Goal: Task Accomplishment & Management: Use online tool/utility

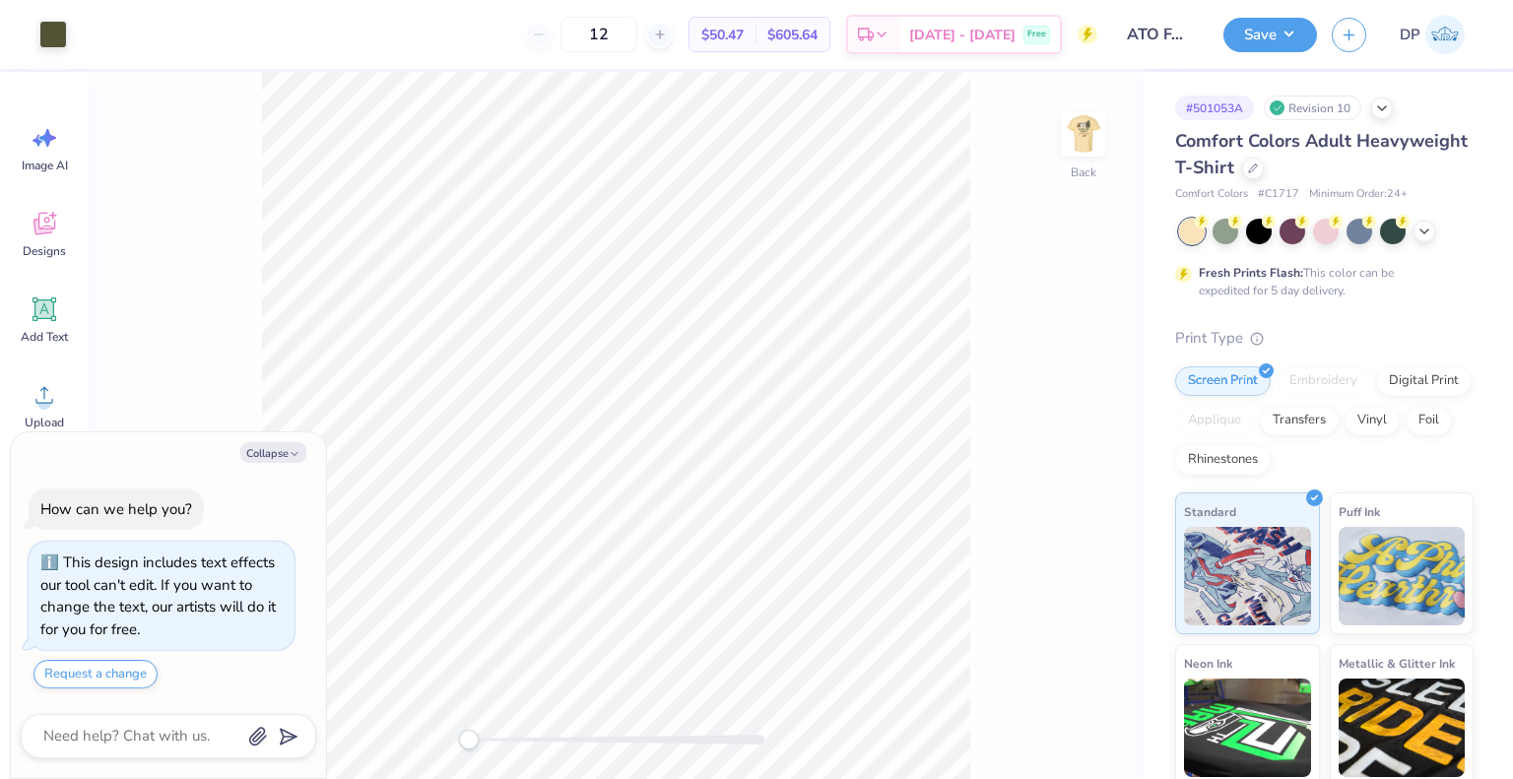
click at [1258, 164] on icon at bounding box center [1253, 169] width 10 height 10
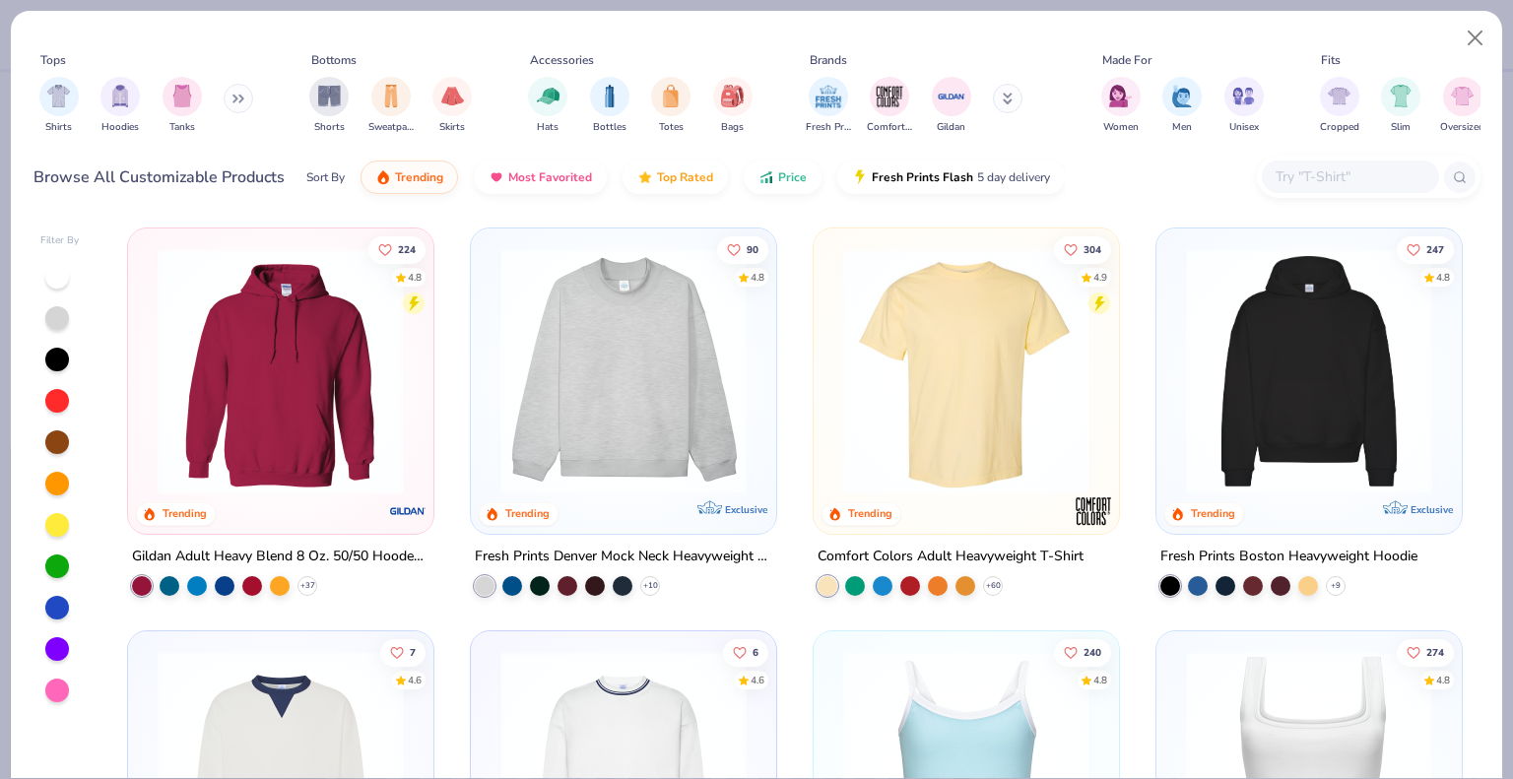
type textarea "x"
click at [1304, 183] on input "text" at bounding box center [1350, 176] width 152 height 23
paste input "3600"
type input "3600"
type textarea "x"
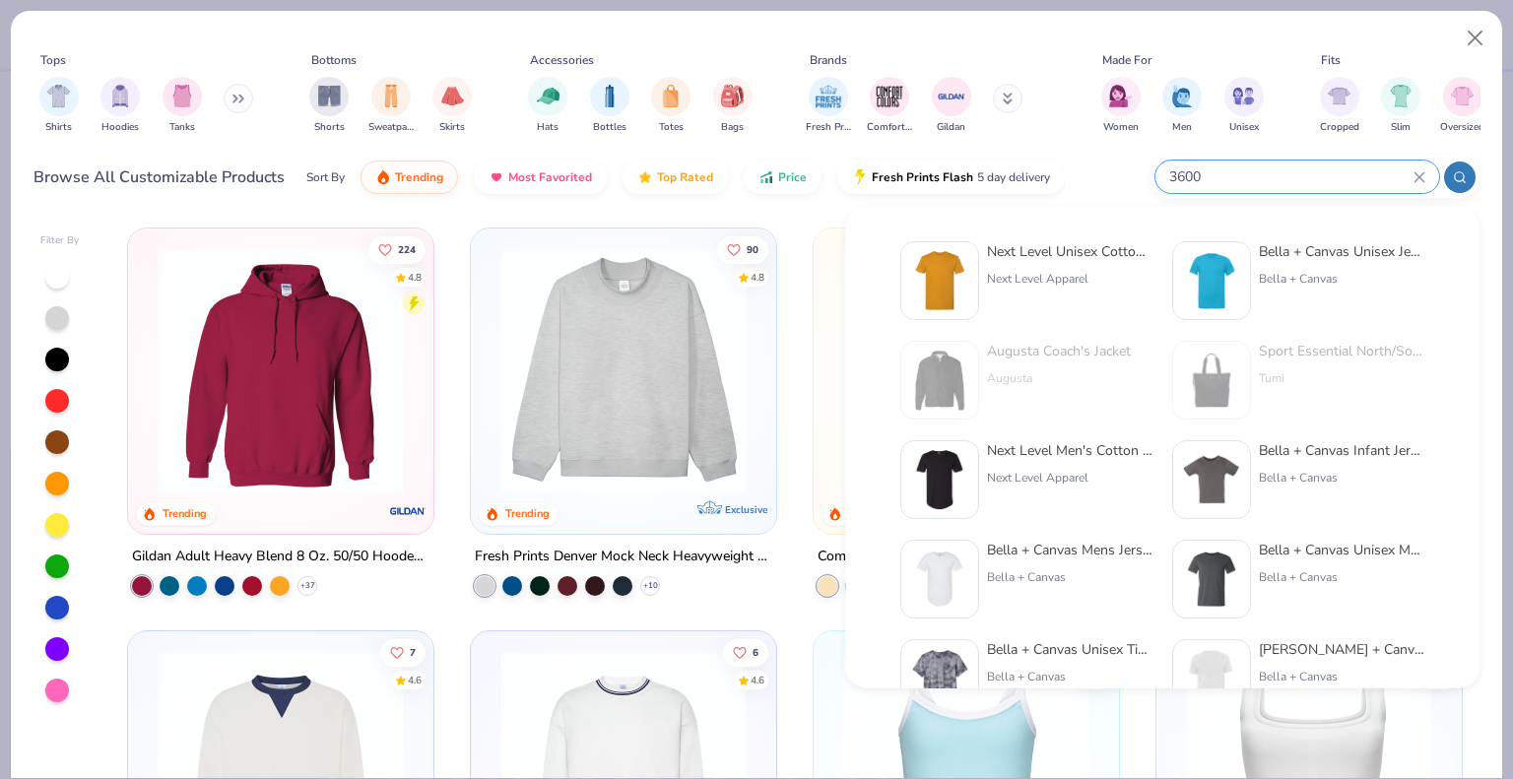
type input "3600"
click at [969, 278] on img at bounding box center [939, 280] width 61 height 61
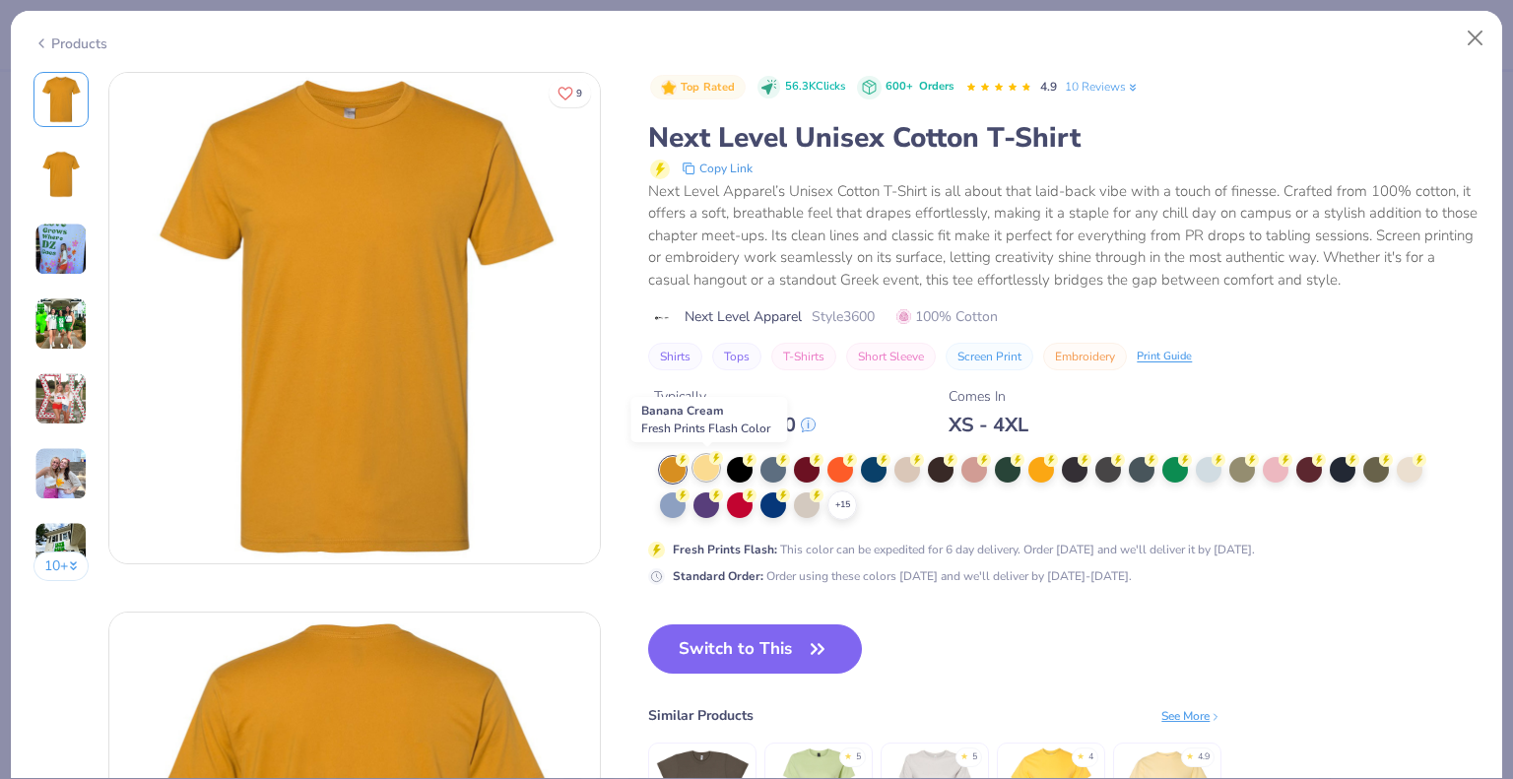
click at [697, 467] on div at bounding box center [706, 468] width 26 height 26
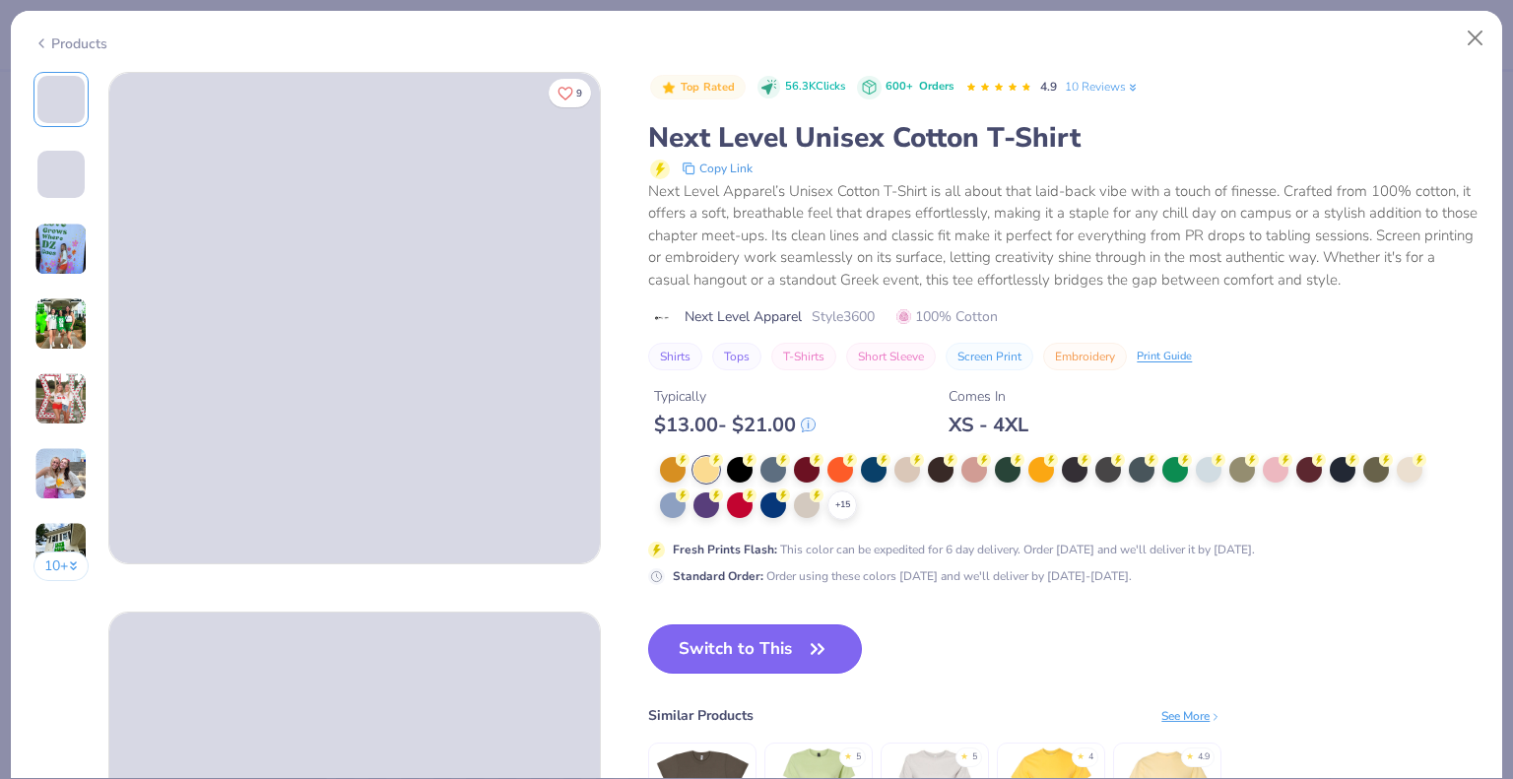
click at [795, 640] on button "Switch to This" at bounding box center [755, 648] width 214 height 49
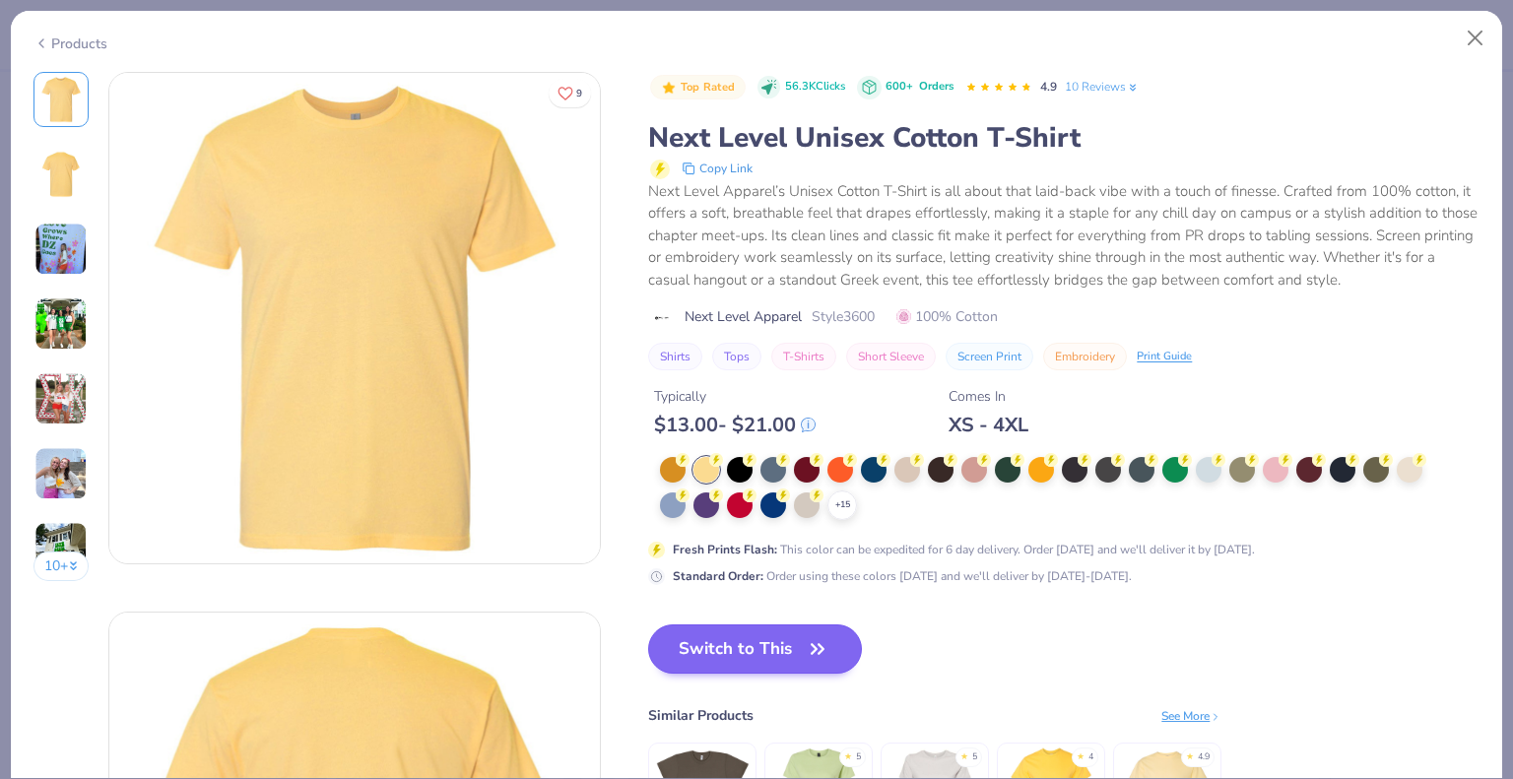
type textarea "x"
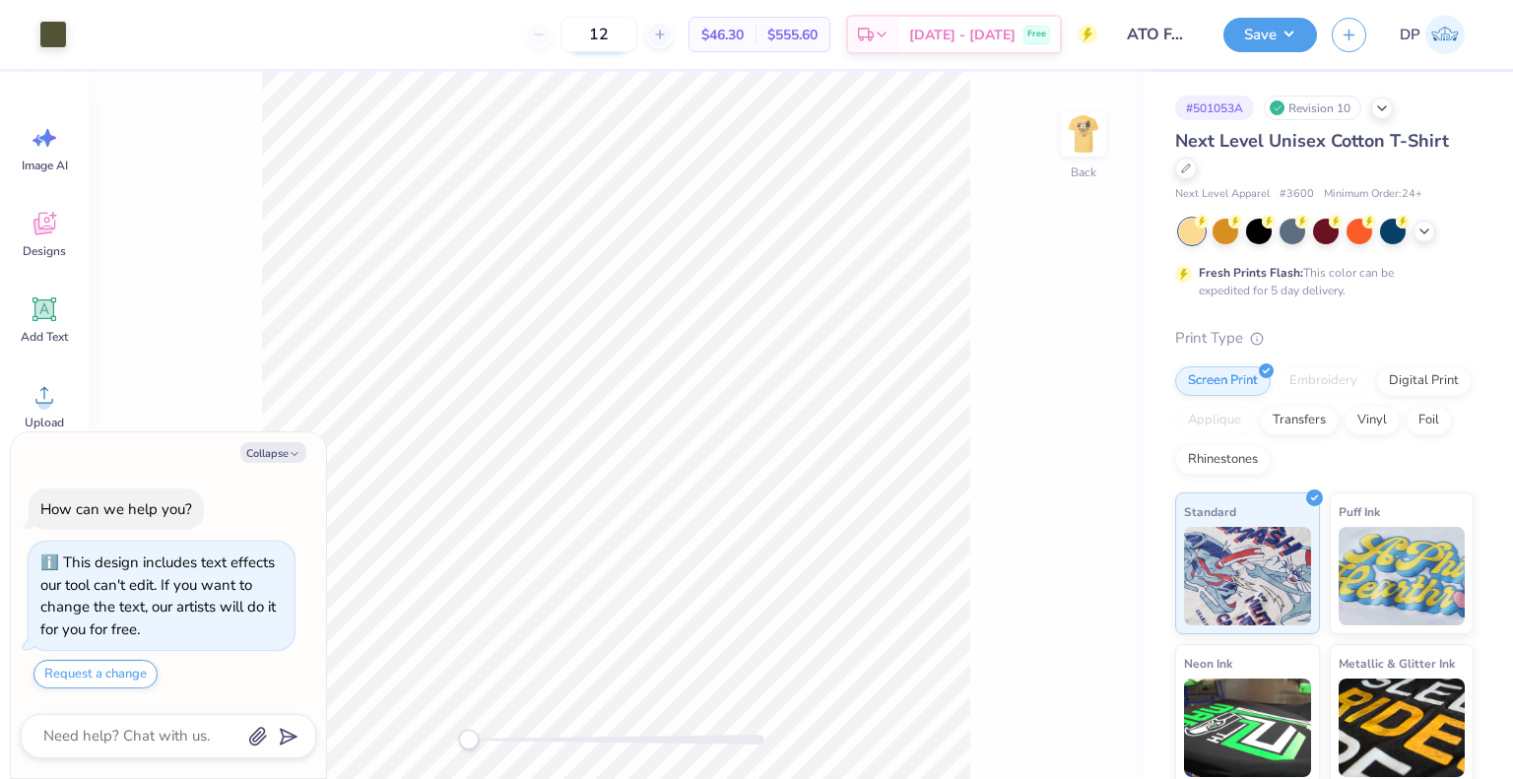
drag, startPoint x: 660, startPoint y: 33, endPoint x: 596, endPoint y: 38, distance: 64.3
click at [596, 38] on input "12" at bounding box center [598, 34] width 77 height 35
type input "50"
type textarea "x"
type input "50"
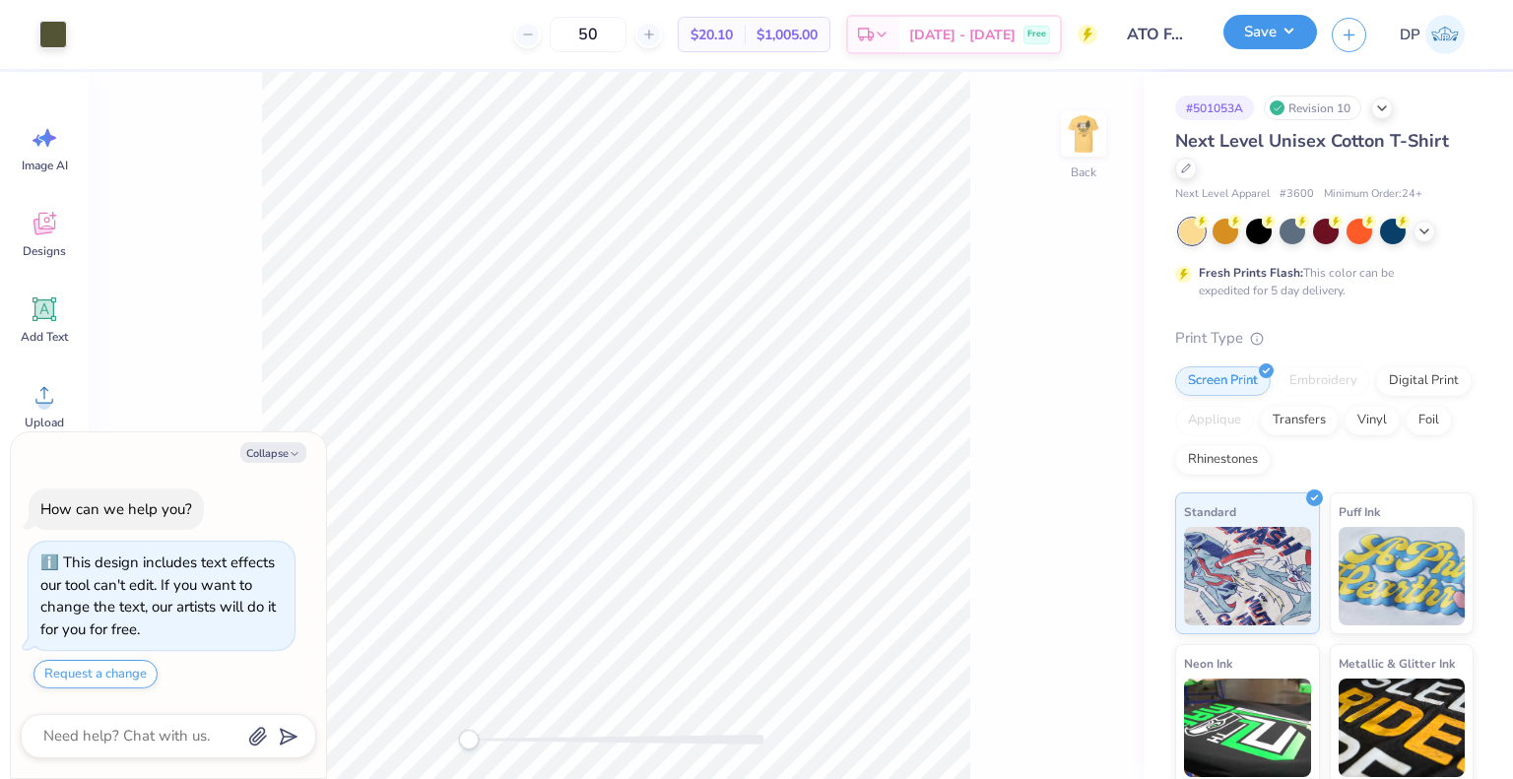
click at [1251, 35] on button "Save" at bounding box center [1270, 32] width 94 height 34
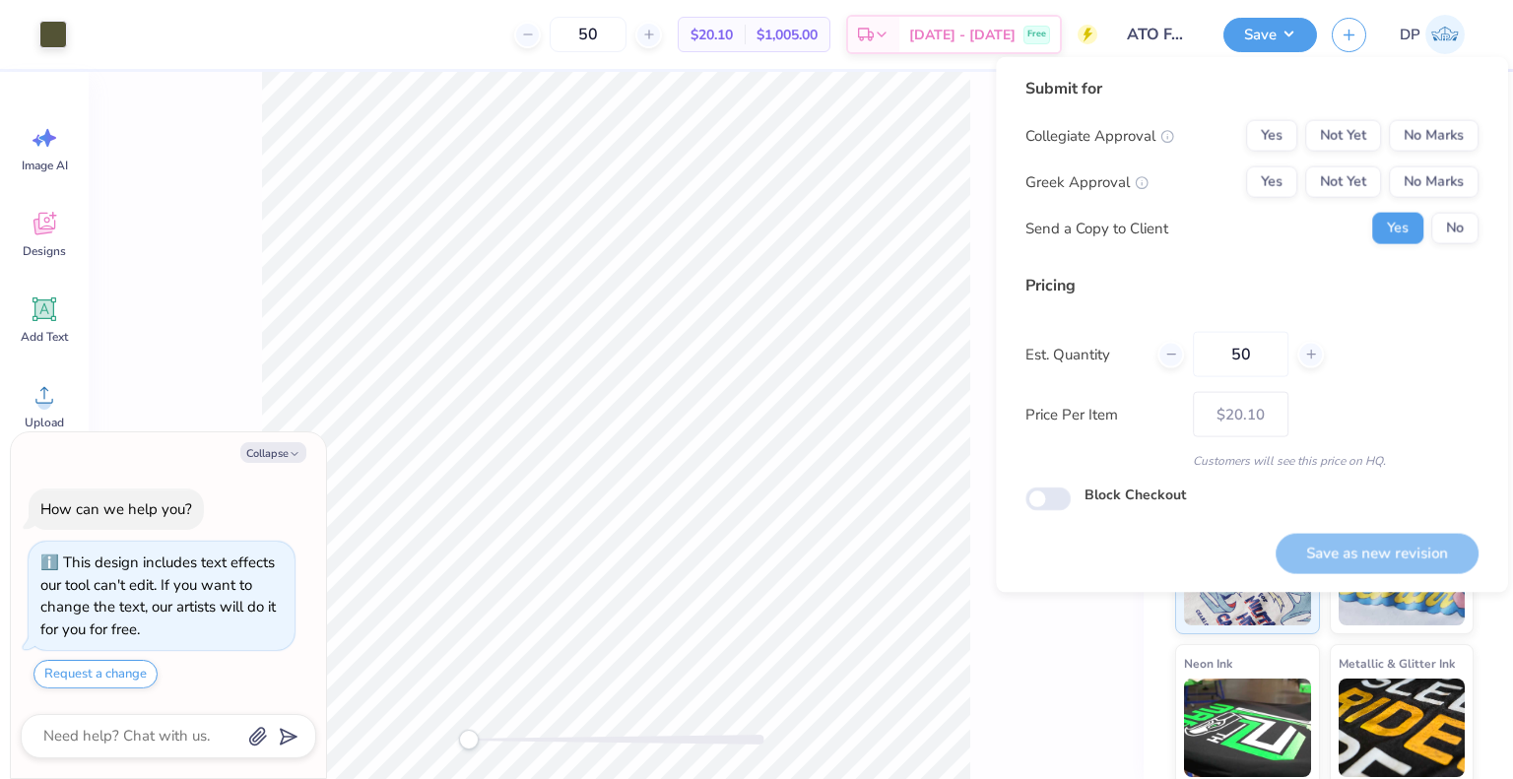
click at [1121, 184] on div "Greek Approval" at bounding box center [1086, 181] width 123 height 23
click at [1365, 551] on div "Save as new revision" at bounding box center [1377, 553] width 203 height 40
click at [1365, 196] on button "Not Yet" at bounding box center [1343, 182] width 76 height 32
click at [1351, 137] on button "Not Yet" at bounding box center [1343, 136] width 76 height 32
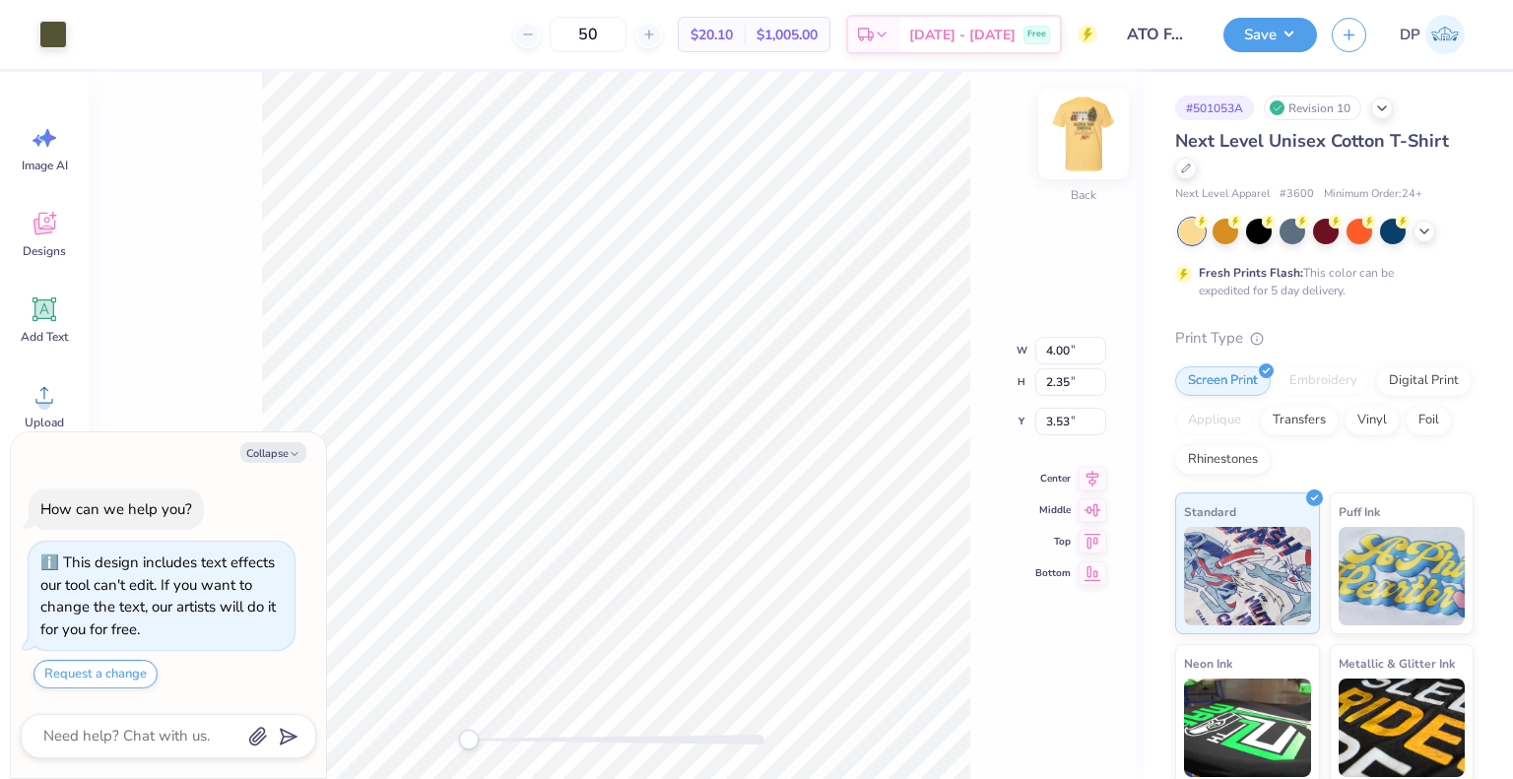
click at [1069, 145] on img at bounding box center [1083, 134] width 79 height 79
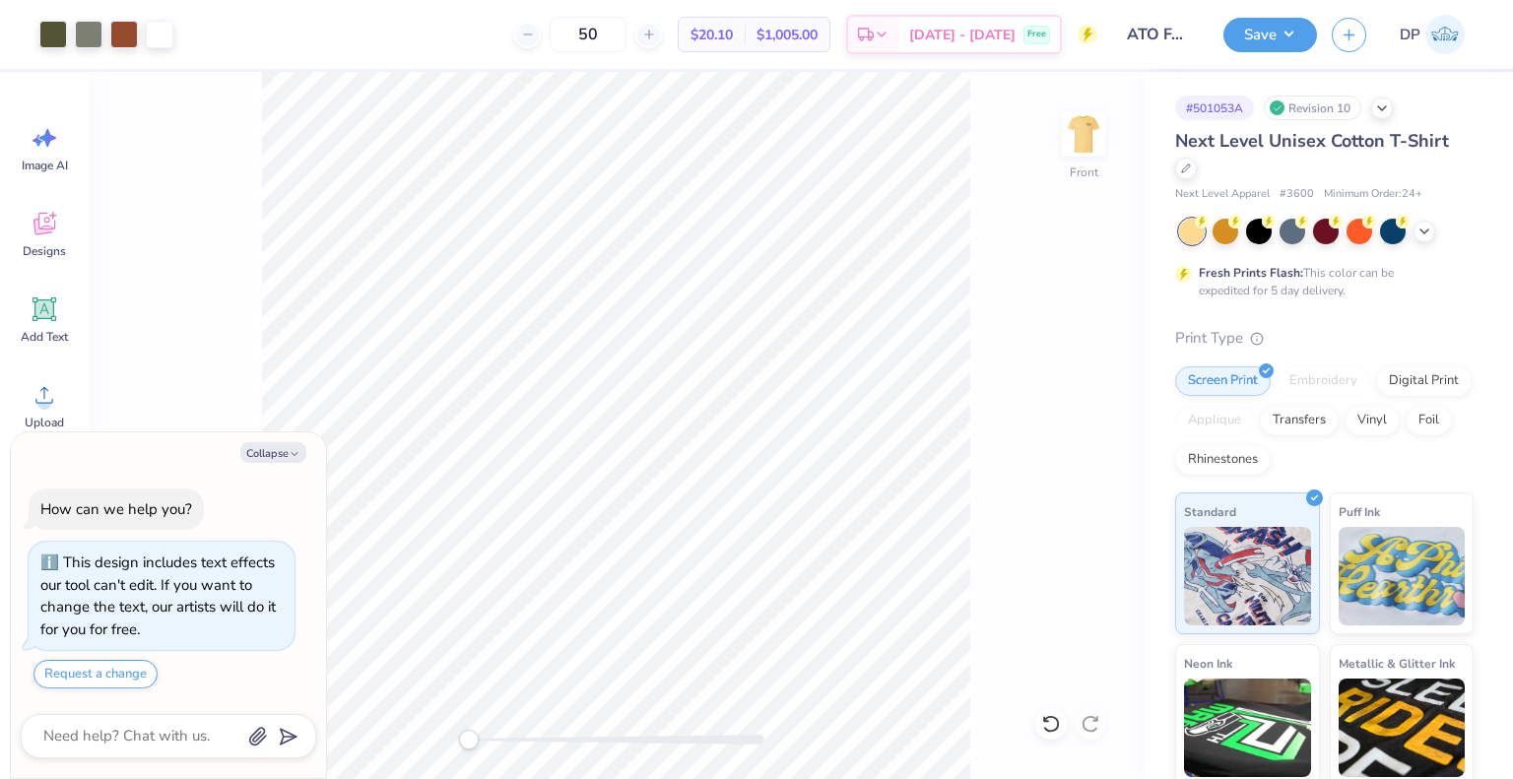
click at [1282, 62] on div "Save DP" at bounding box center [1368, 34] width 290 height 69
click at [1072, 134] on img at bounding box center [1083, 134] width 79 height 79
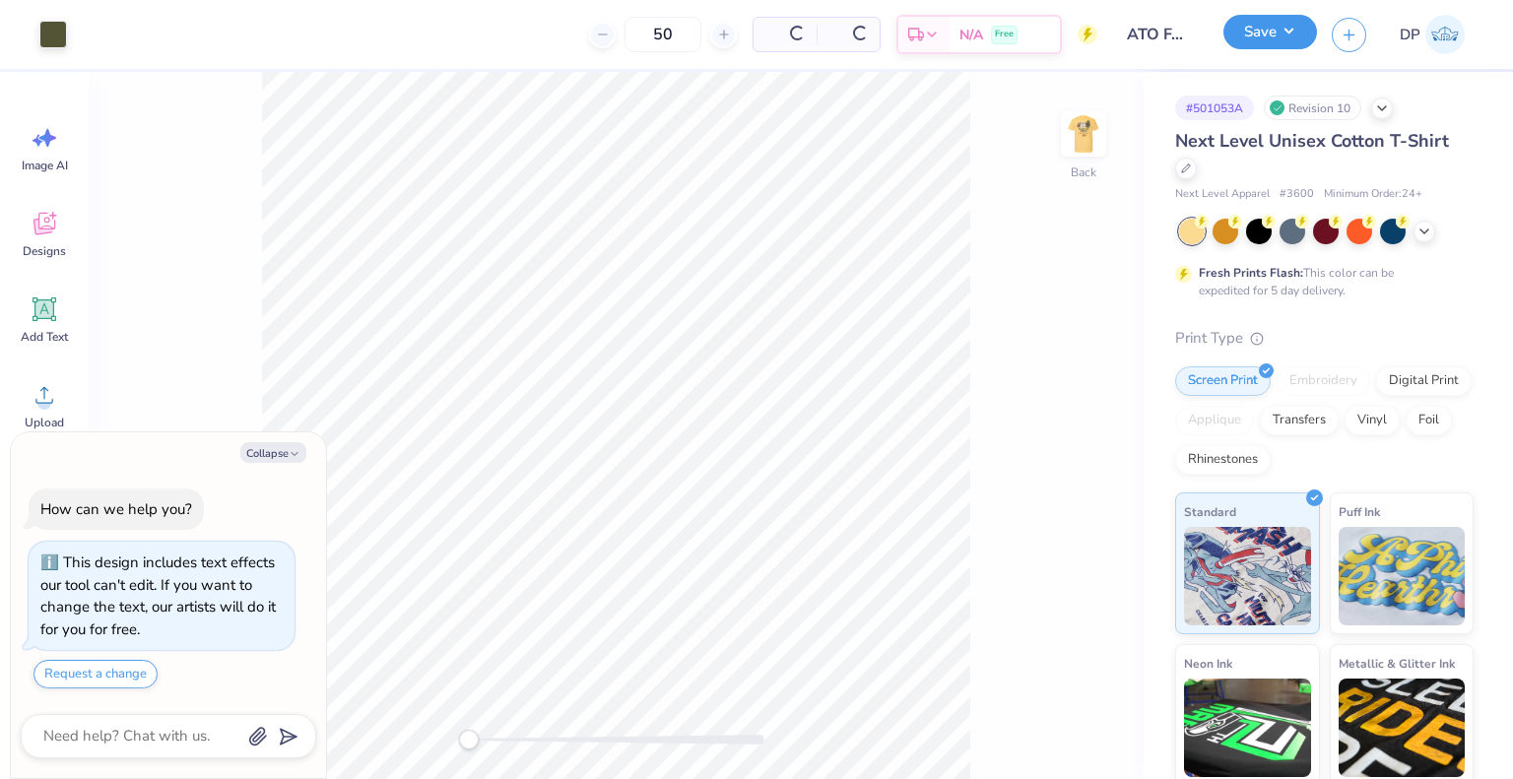
click at [1280, 26] on button "Save" at bounding box center [1270, 32] width 94 height 34
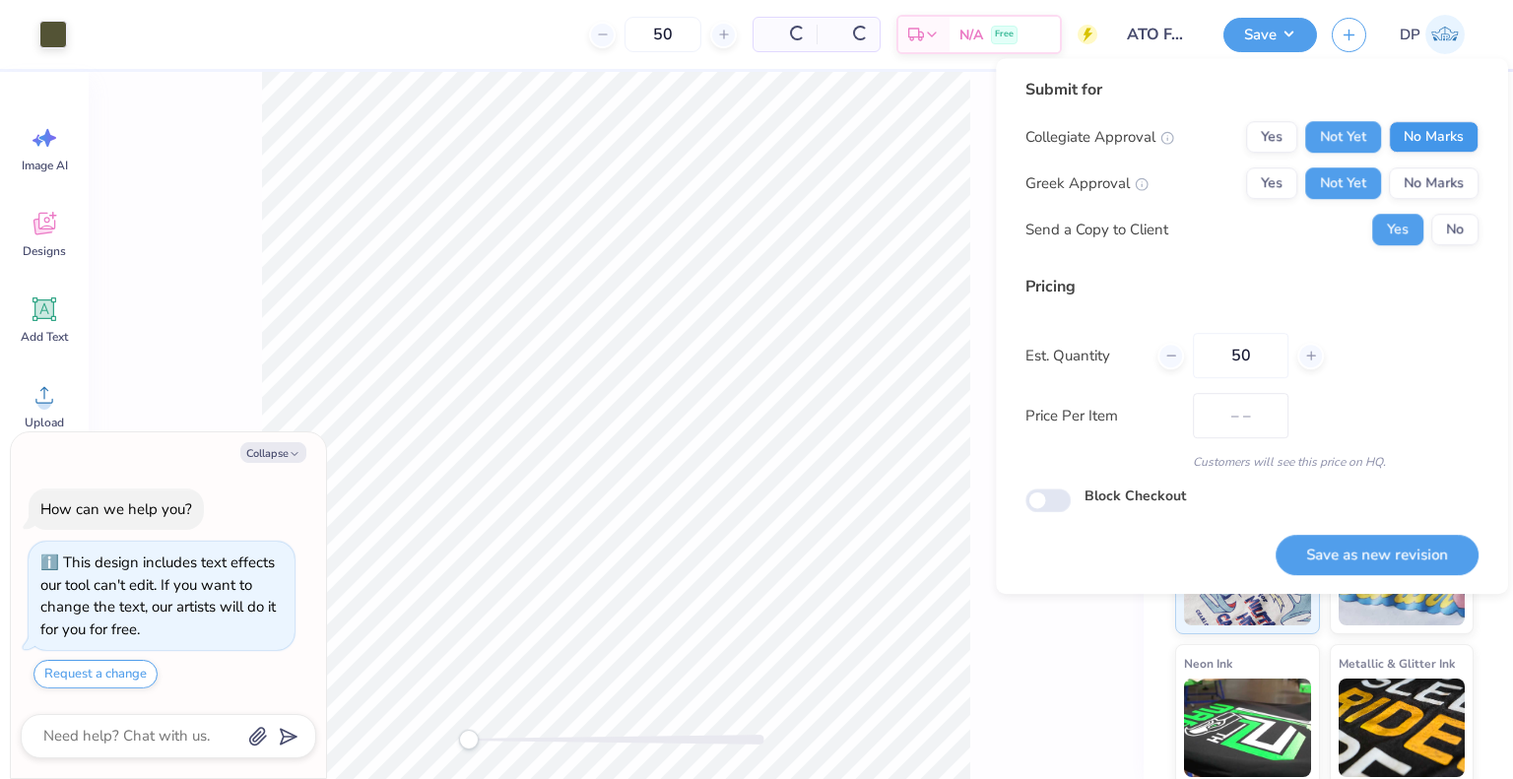
type textarea "x"
type input "$23.77"
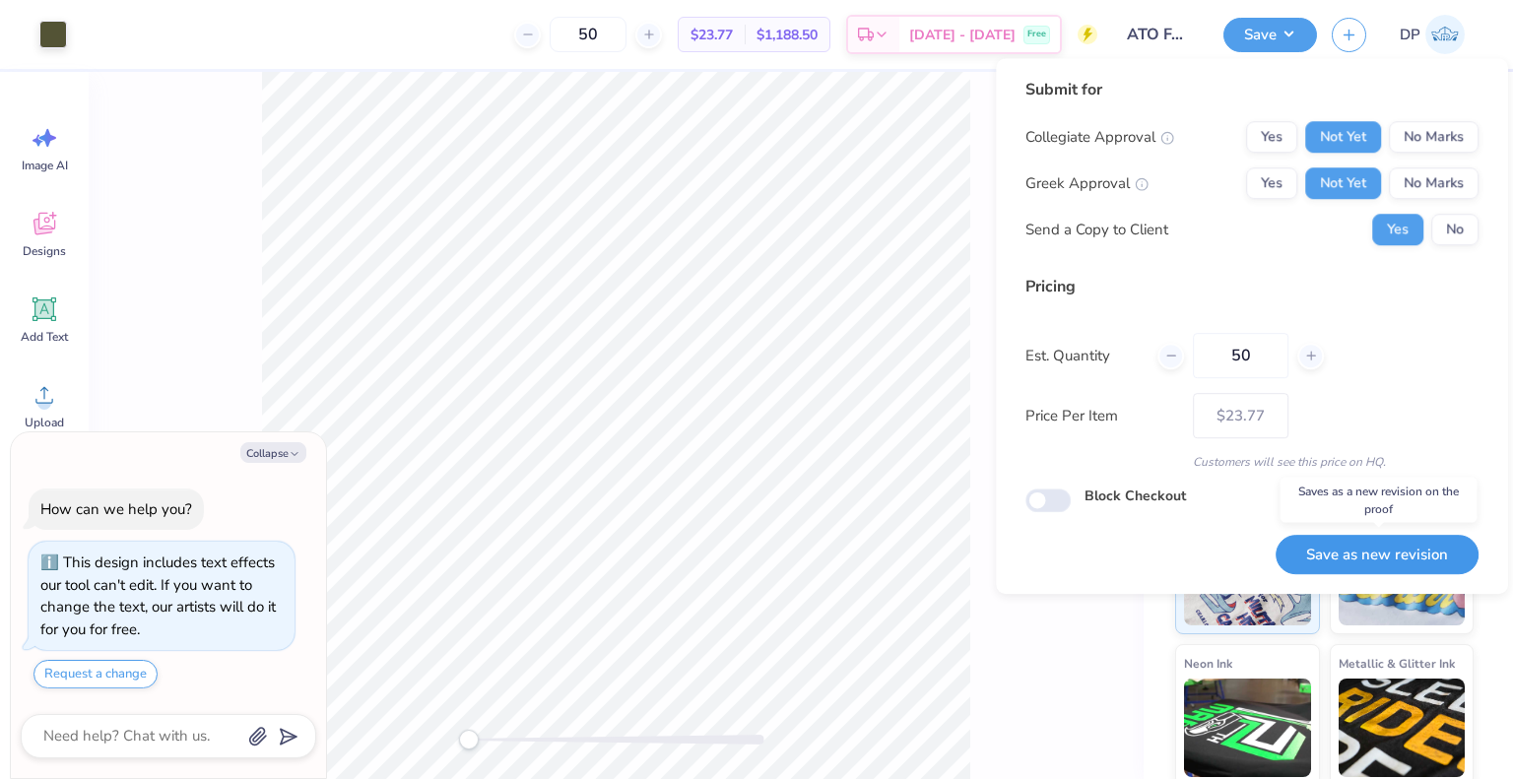
click at [1346, 555] on button "Save as new revision" at bounding box center [1377, 555] width 203 height 40
type textarea "x"
type input "– –"
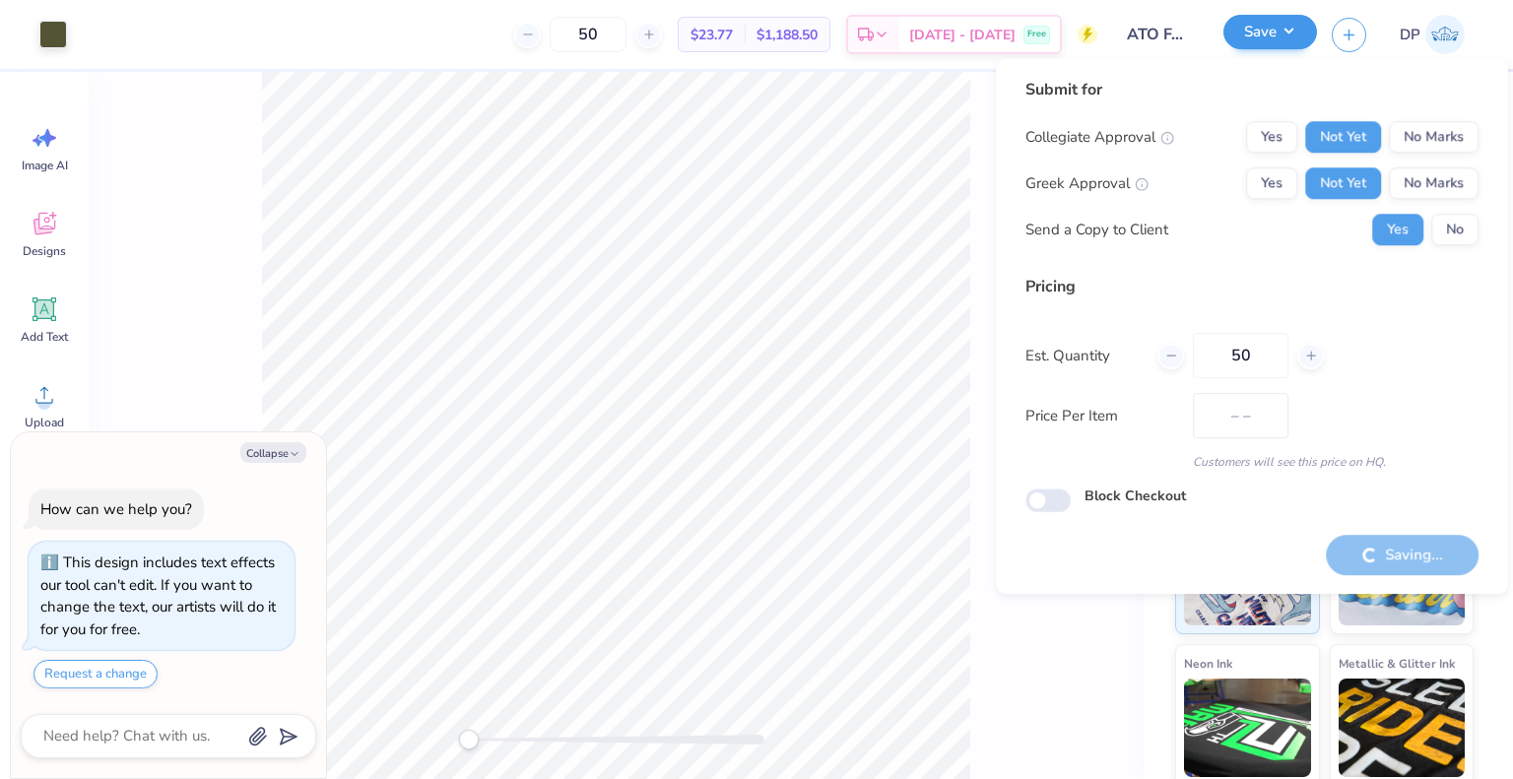
type textarea "x"
type input "$23.77"
type textarea "x"
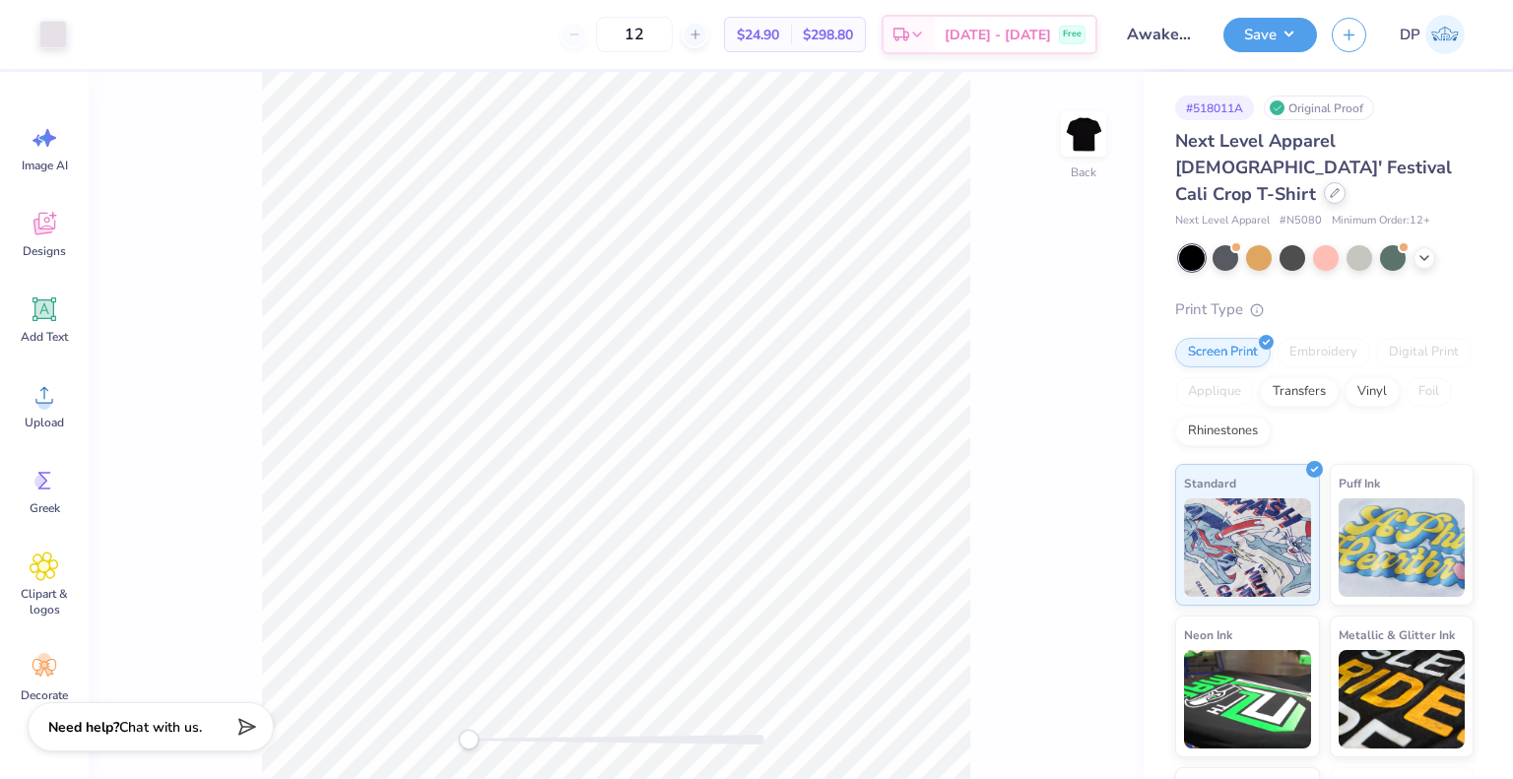
click at [1346, 182] on div at bounding box center [1335, 193] width 22 height 22
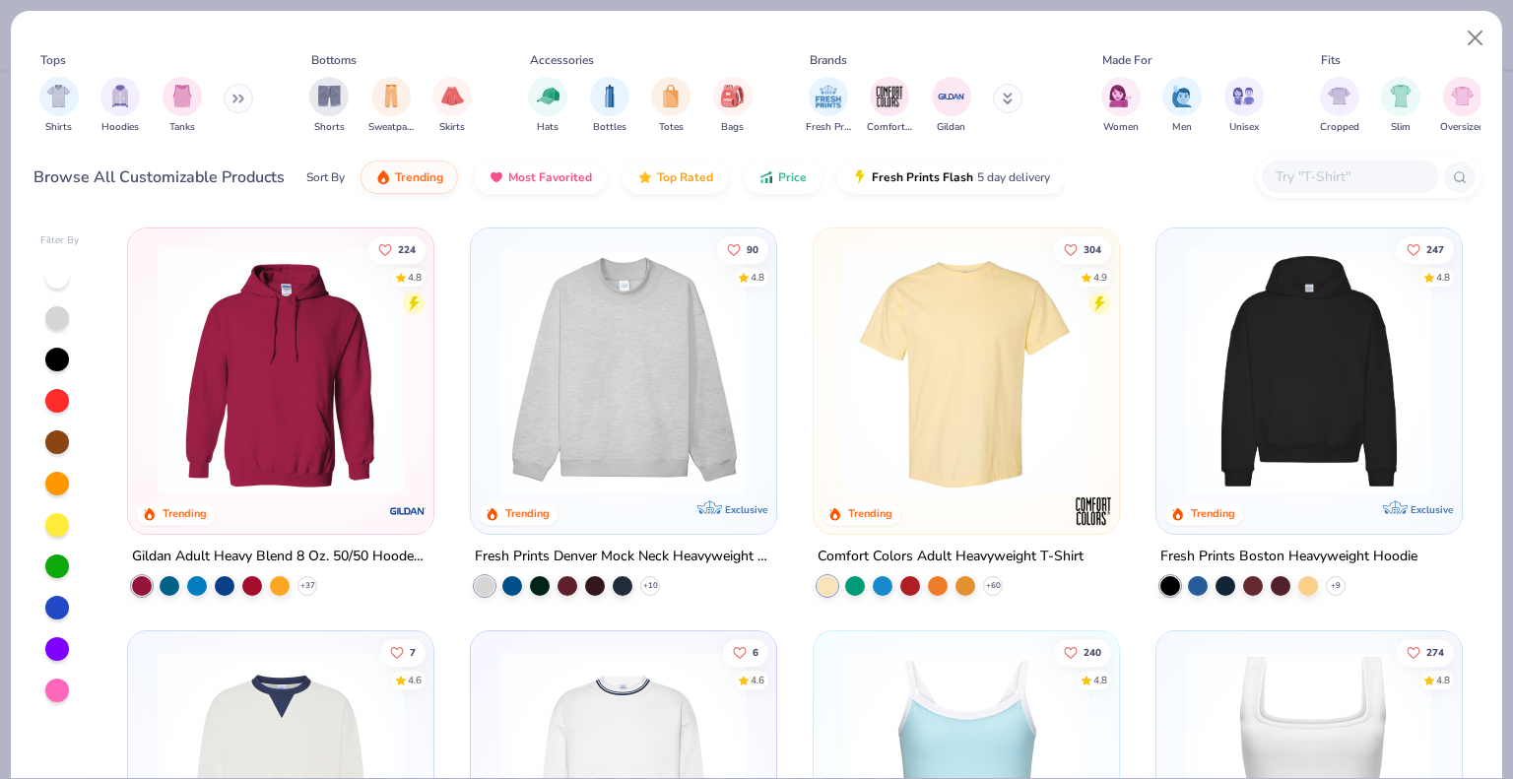
click at [1335, 188] on div at bounding box center [1350, 177] width 177 height 33
paste input "6501"
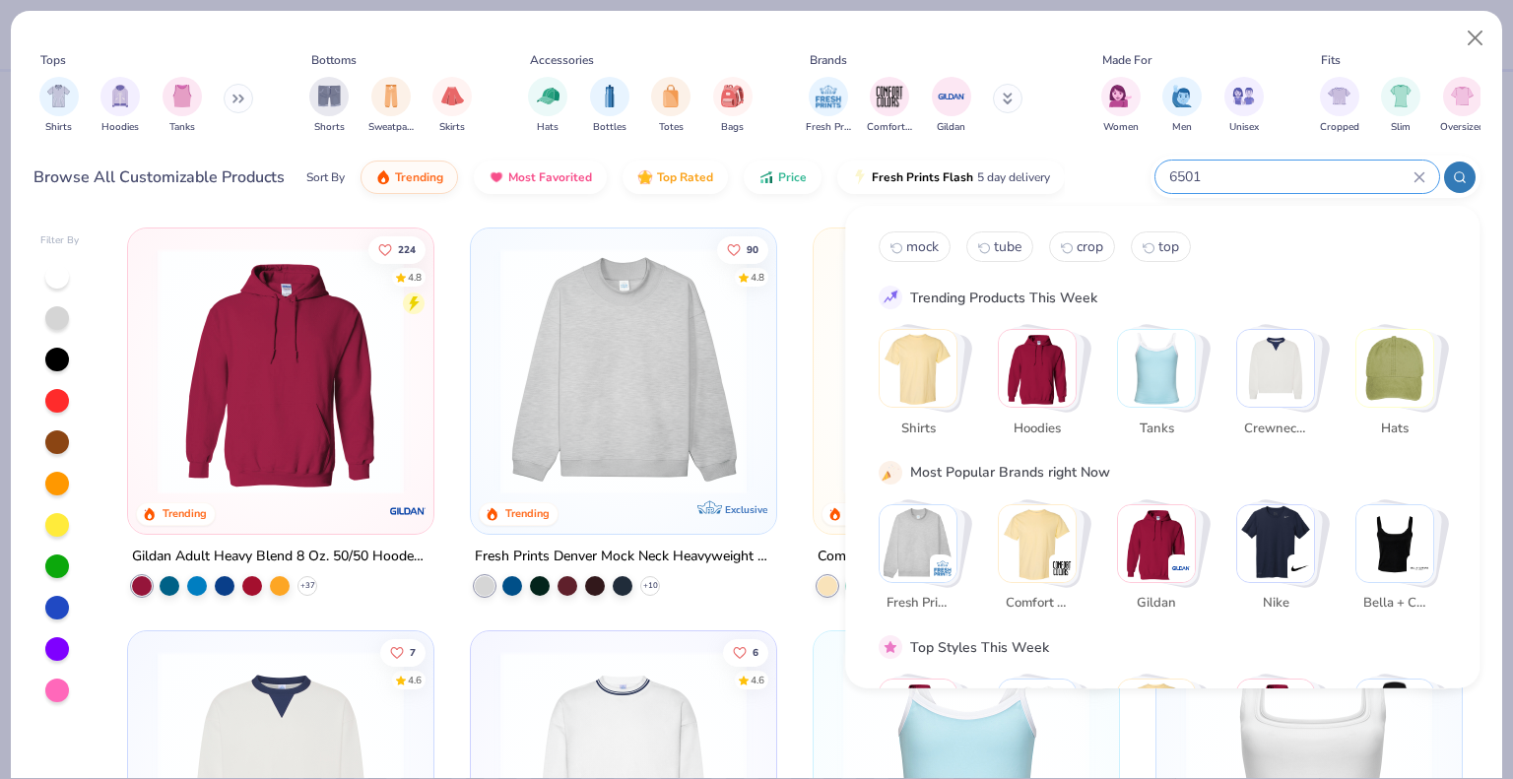
click at [1285, 180] on input "6501" at bounding box center [1290, 176] width 246 height 23
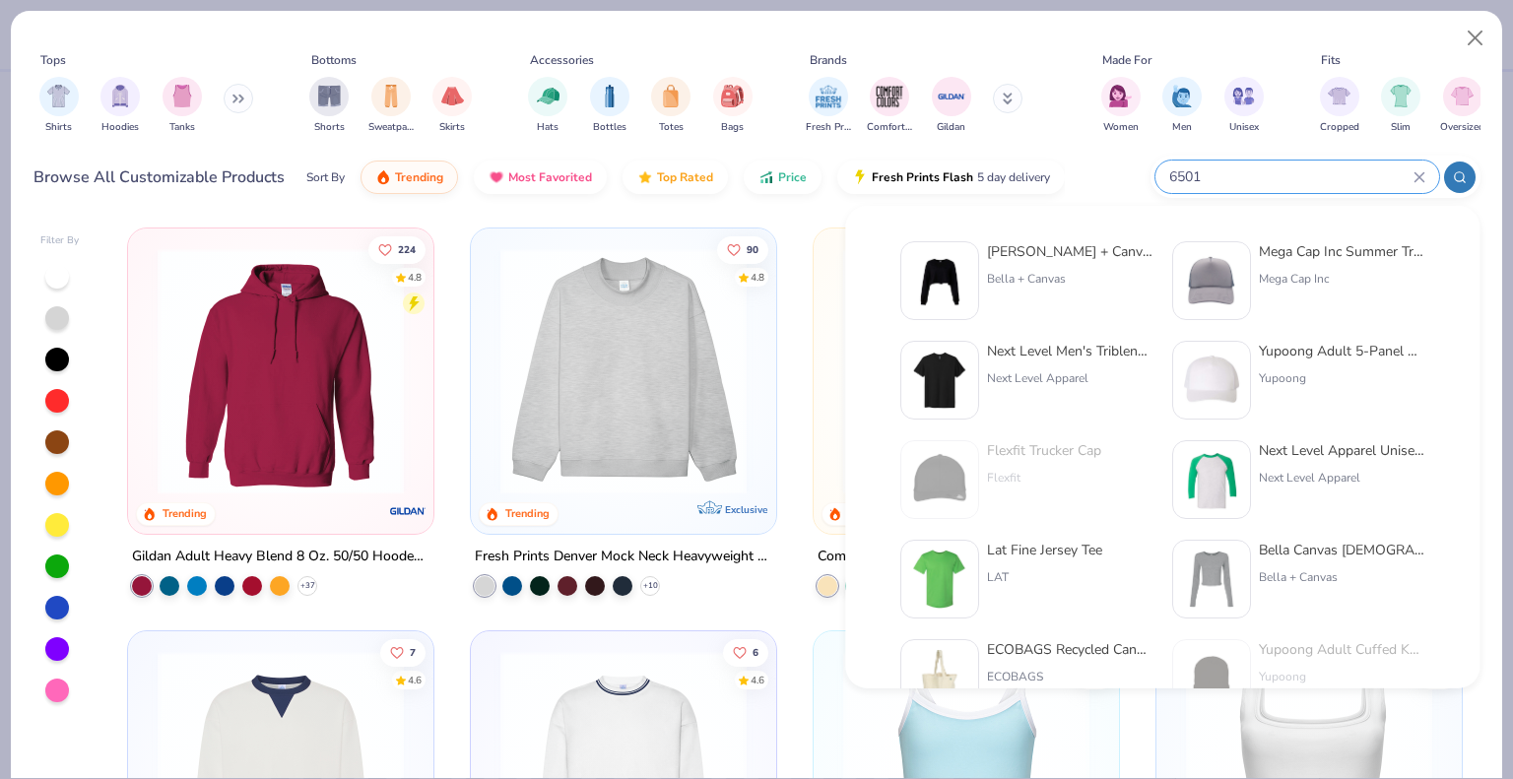
type input "6501"
click at [1025, 283] on div "Bella + Canvas" at bounding box center [1069, 279] width 165 height 18
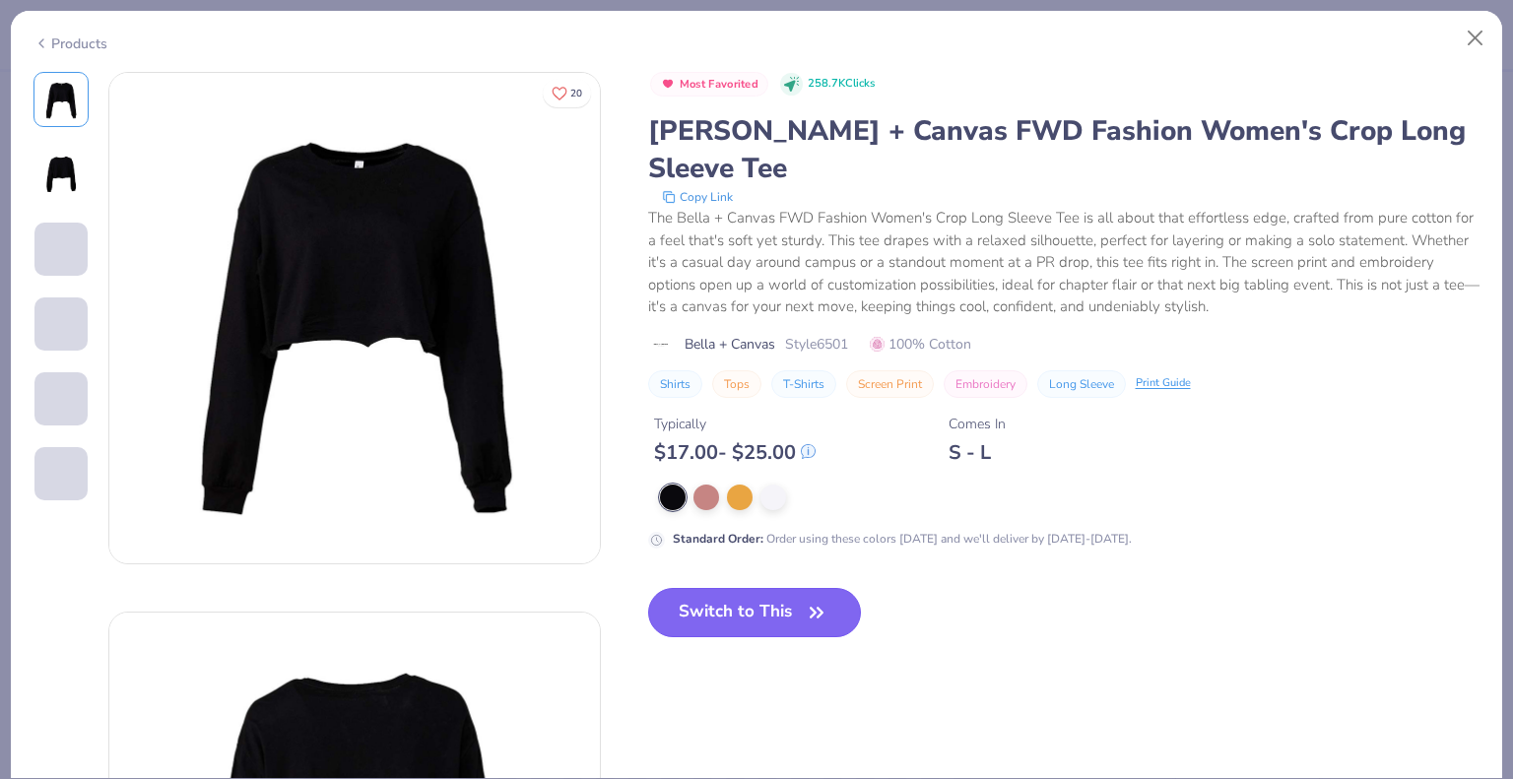
click at [762, 559] on div "Most Favorited 258.7K Clicks Bella + Canvas FWD Fashion Women's Crop Long Sleev…" at bounding box center [1064, 370] width 832 height 597
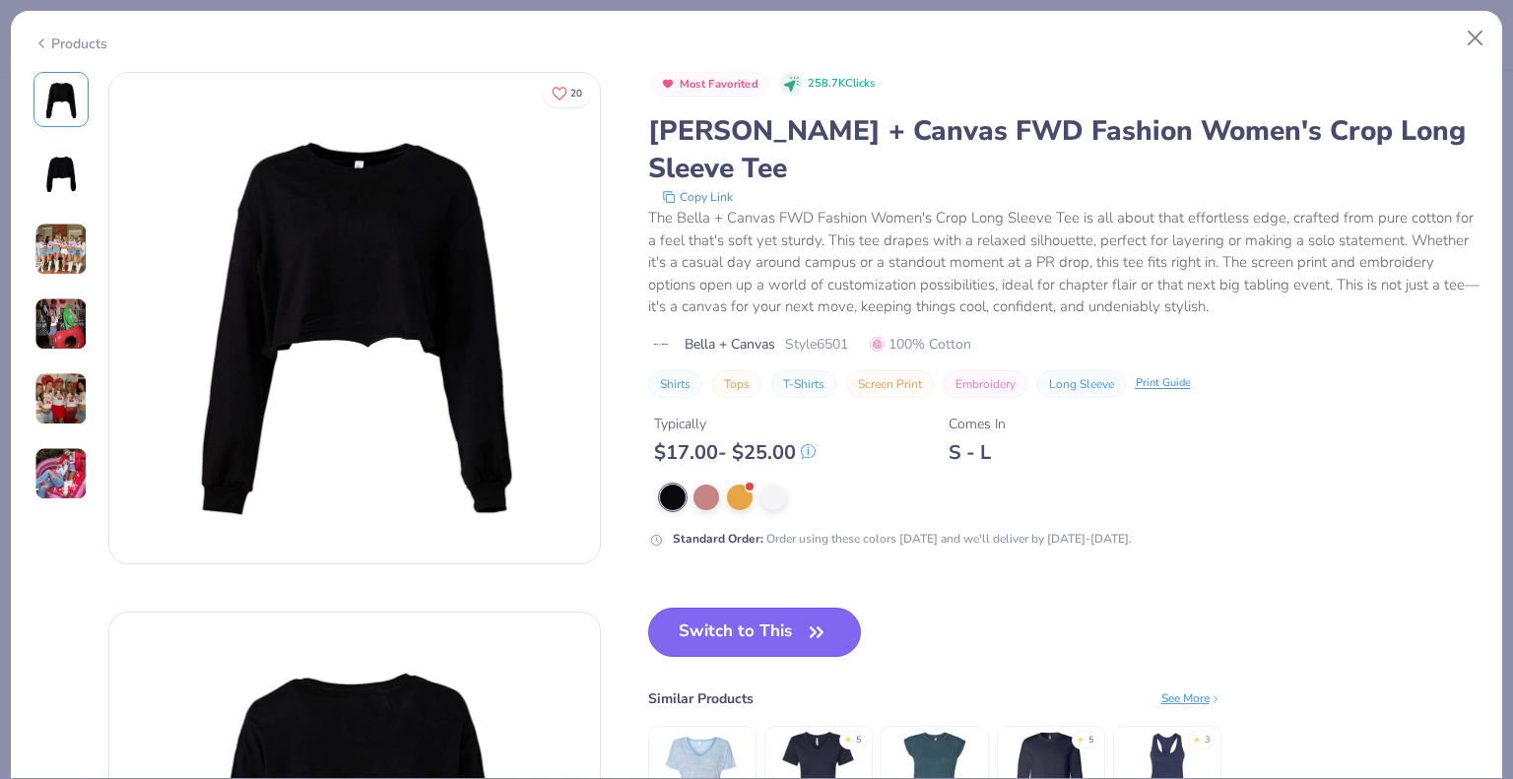
click at [772, 608] on button "Switch to This" at bounding box center [755, 632] width 214 height 49
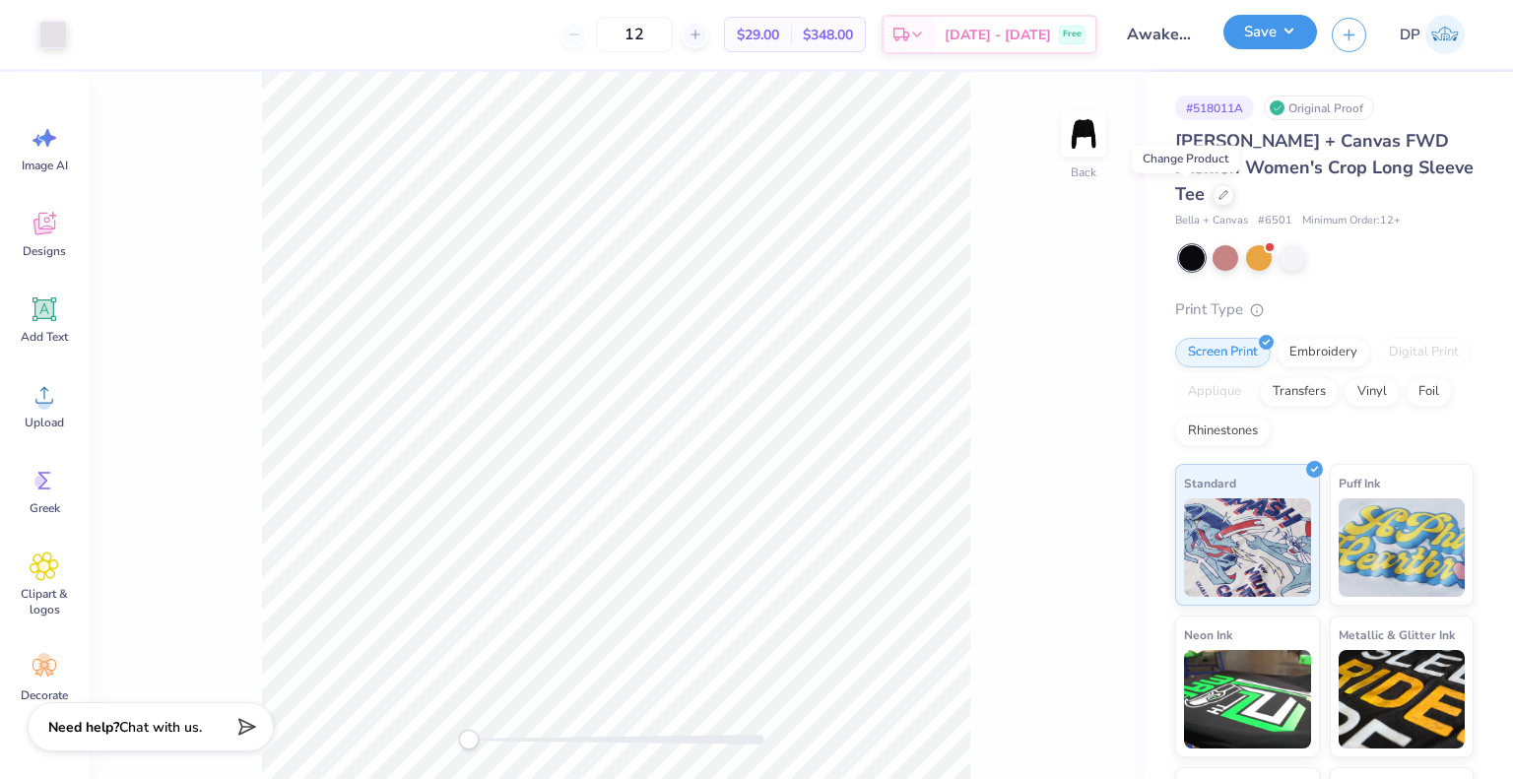
click at [1307, 25] on button "Save" at bounding box center [1270, 32] width 94 height 34
click at [1289, 48] on button "Save" at bounding box center [1270, 32] width 94 height 34
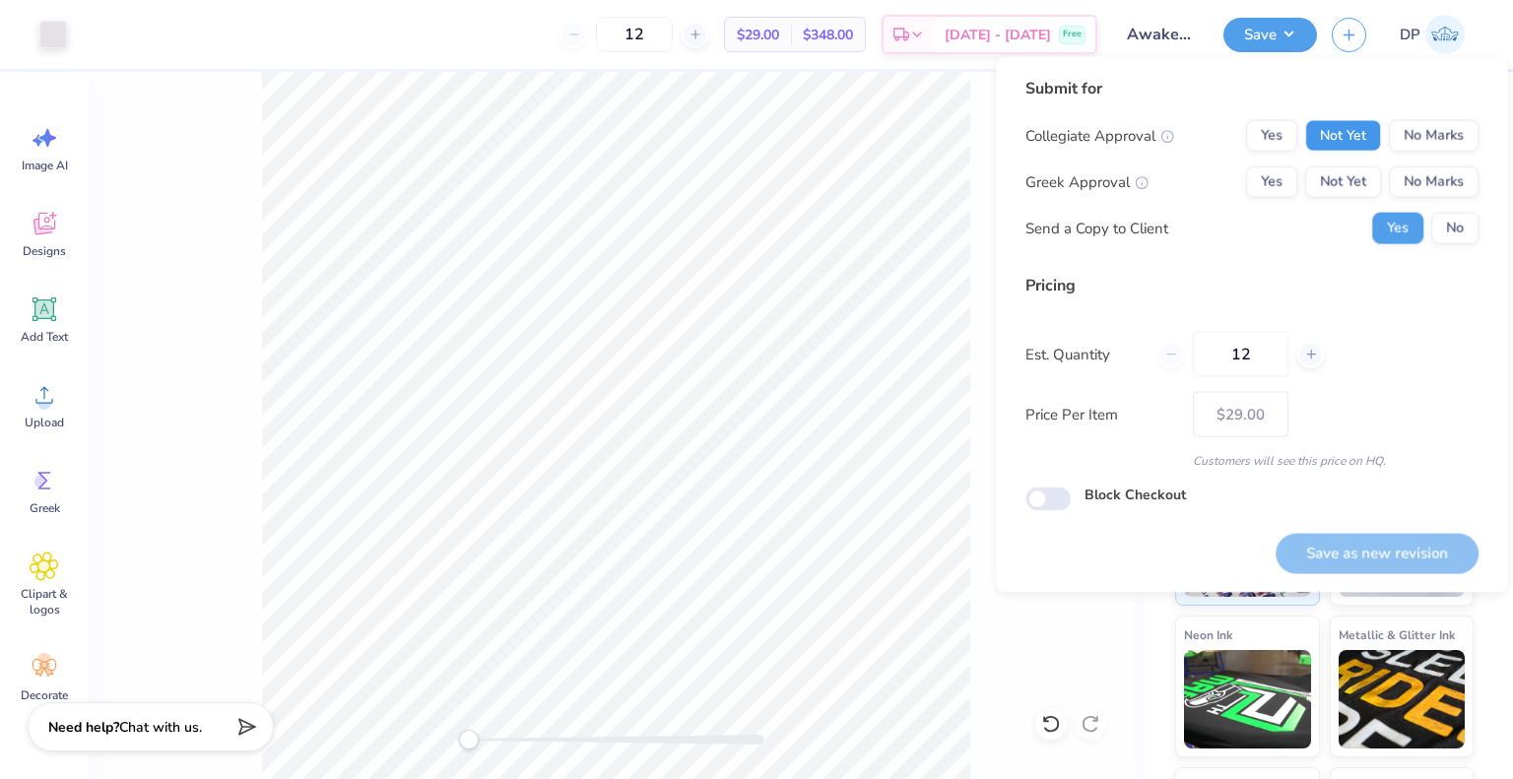
click at [1327, 135] on button "Not Yet" at bounding box center [1343, 136] width 76 height 32
drag, startPoint x: 1340, startPoint y: 162, endPoint x: 1359, endPoint y: 377, distance: 216.6
click at [1354, 184] on button "Not Yet" at bounding box center [1343, 182] width 76 height 32
click at [1360, 543] on button "Save as new revision" at bounding box center [1377, 553] width 203 height 40
type input "$29.00"
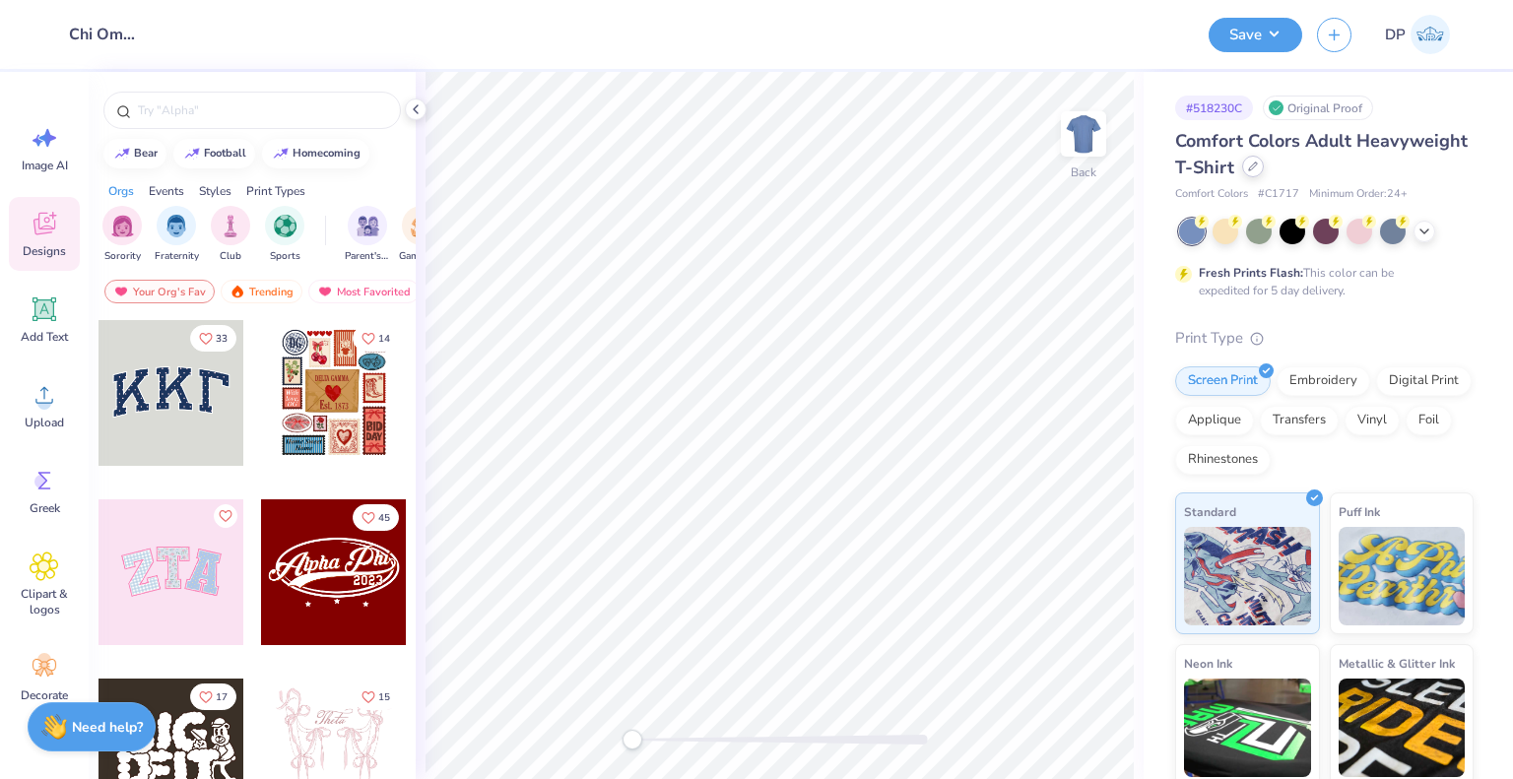
click at [1264, 174] on div at bounding box center [1253, 167] width 22 height 22
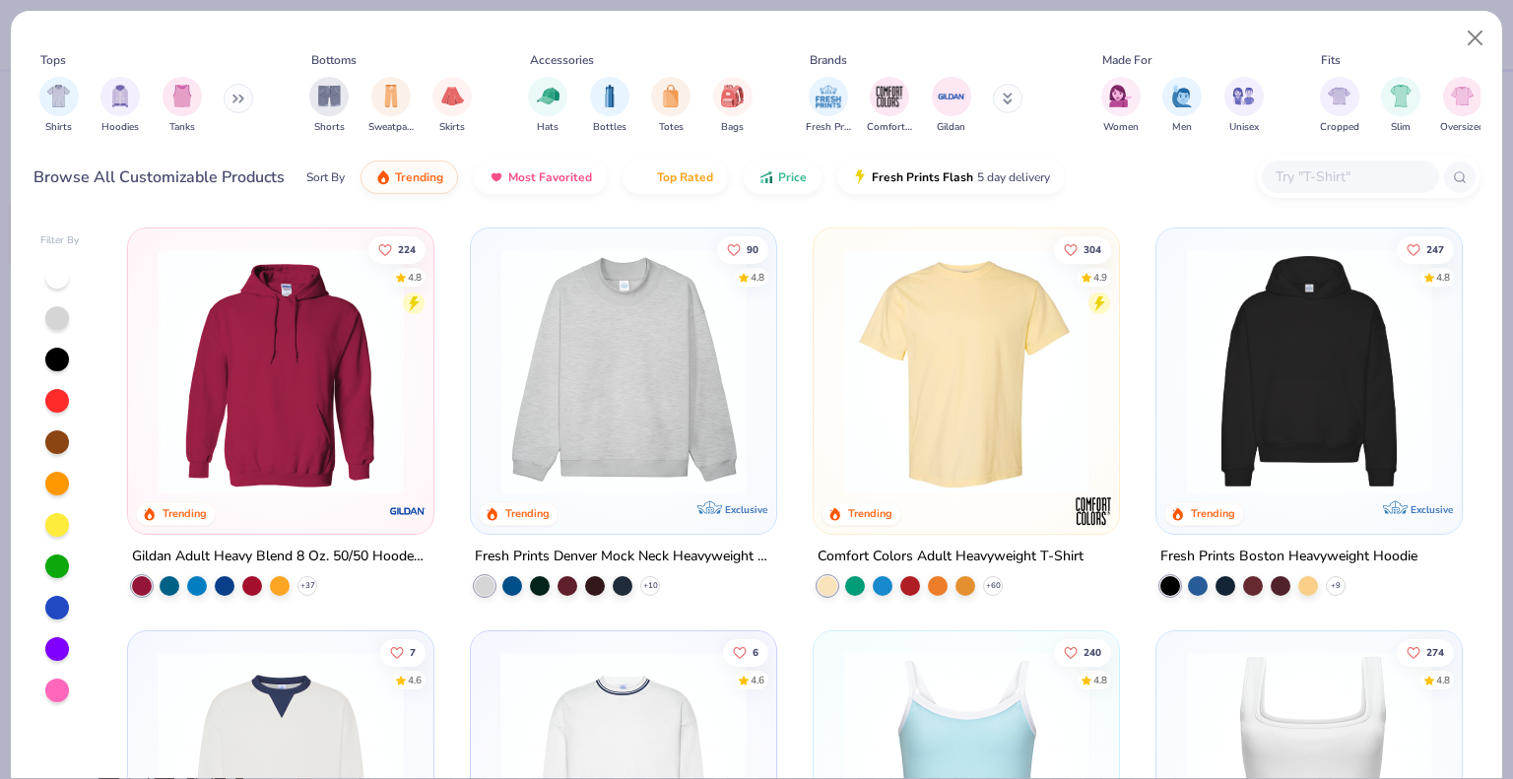
click at [230, 97] on button at bounding box center [239, 99] width 30 height 30
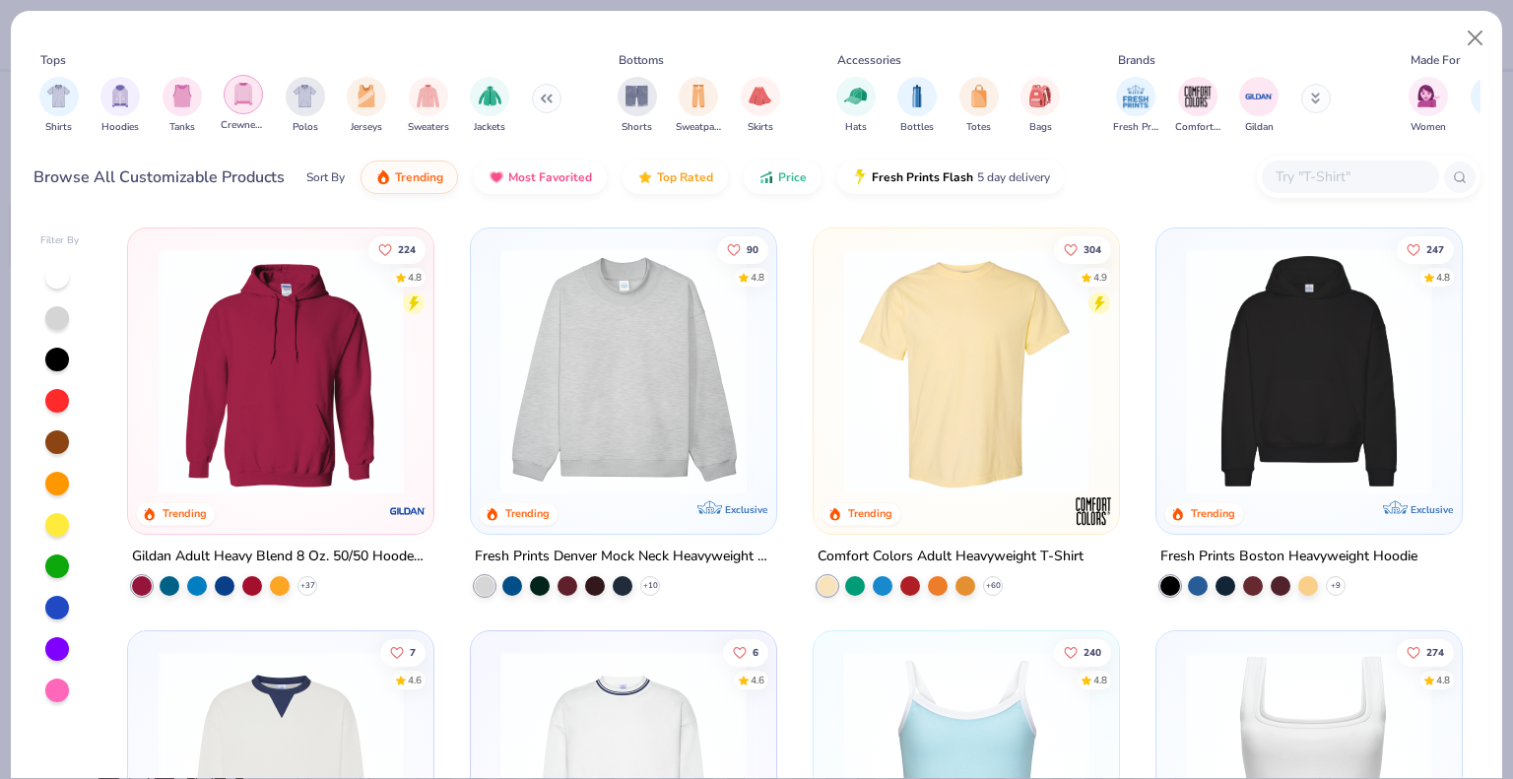
click at [232, 90] on img "filter for Crewnecks" at bounding box center [243, 94] width 22 height 23
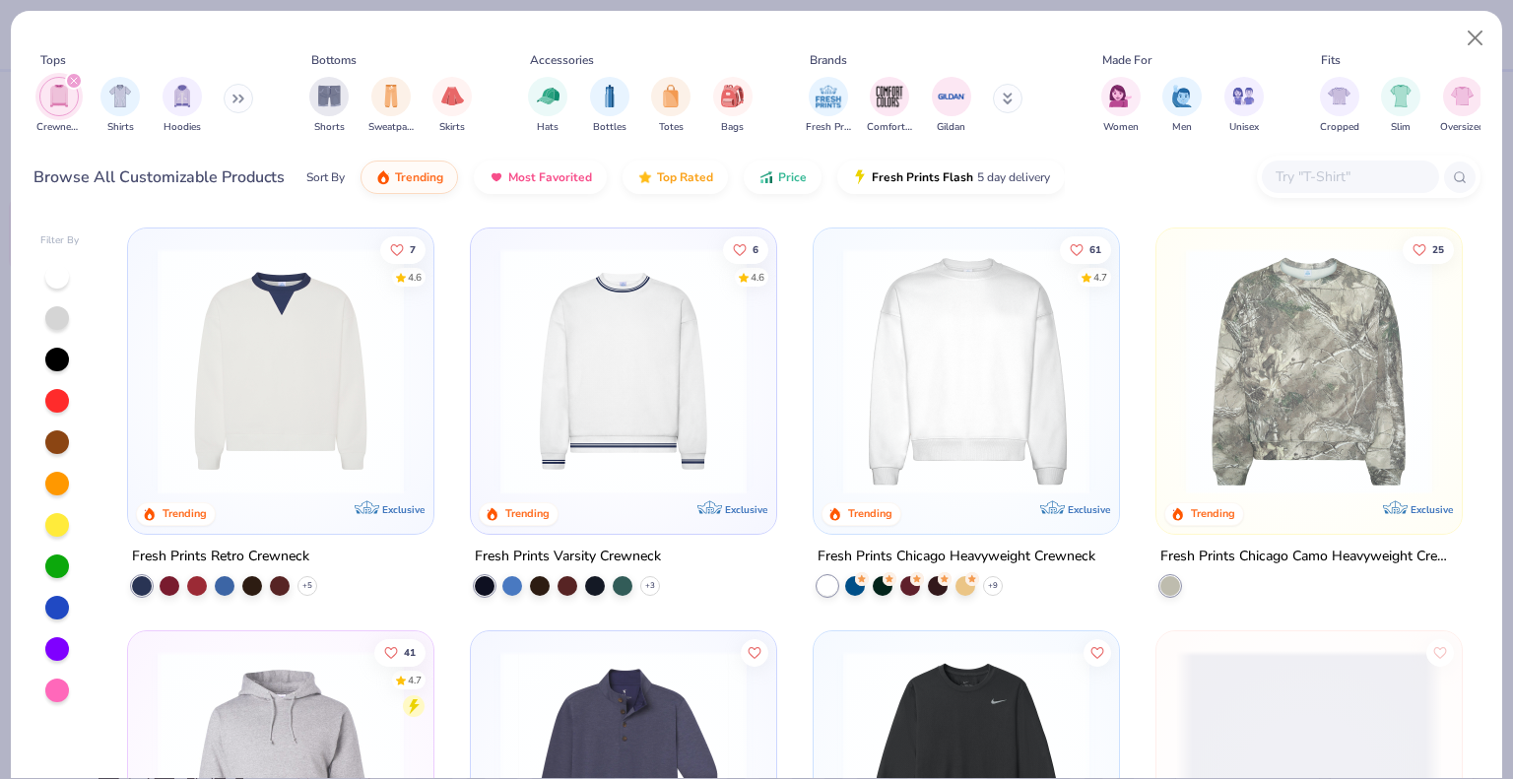
click at [238, 101] on icon at bounding box center [238, 99] width 12 height 10
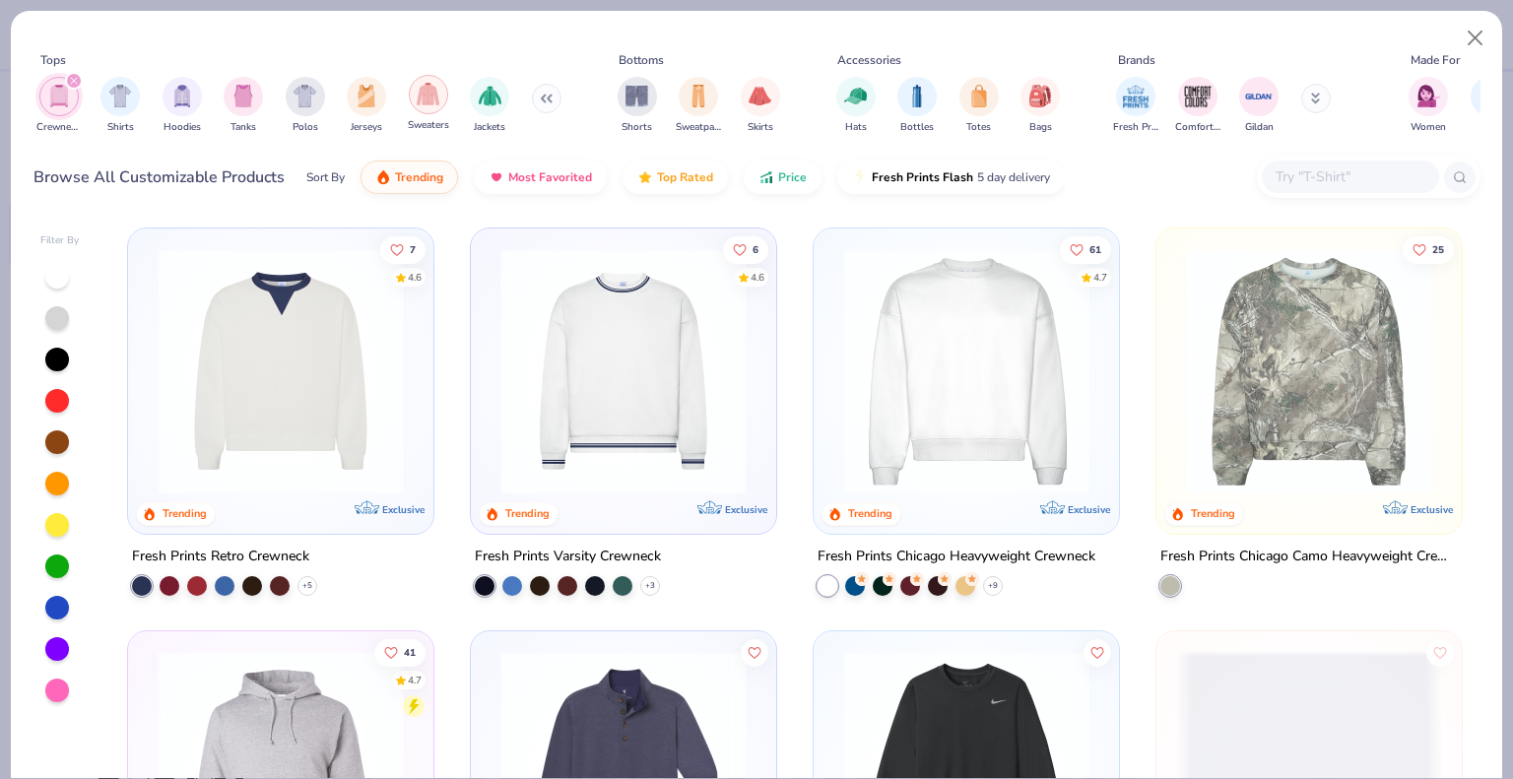
click at [422, 100] on img "filter for Sweaters" at bounding box center [428, 94] width 23 height 23
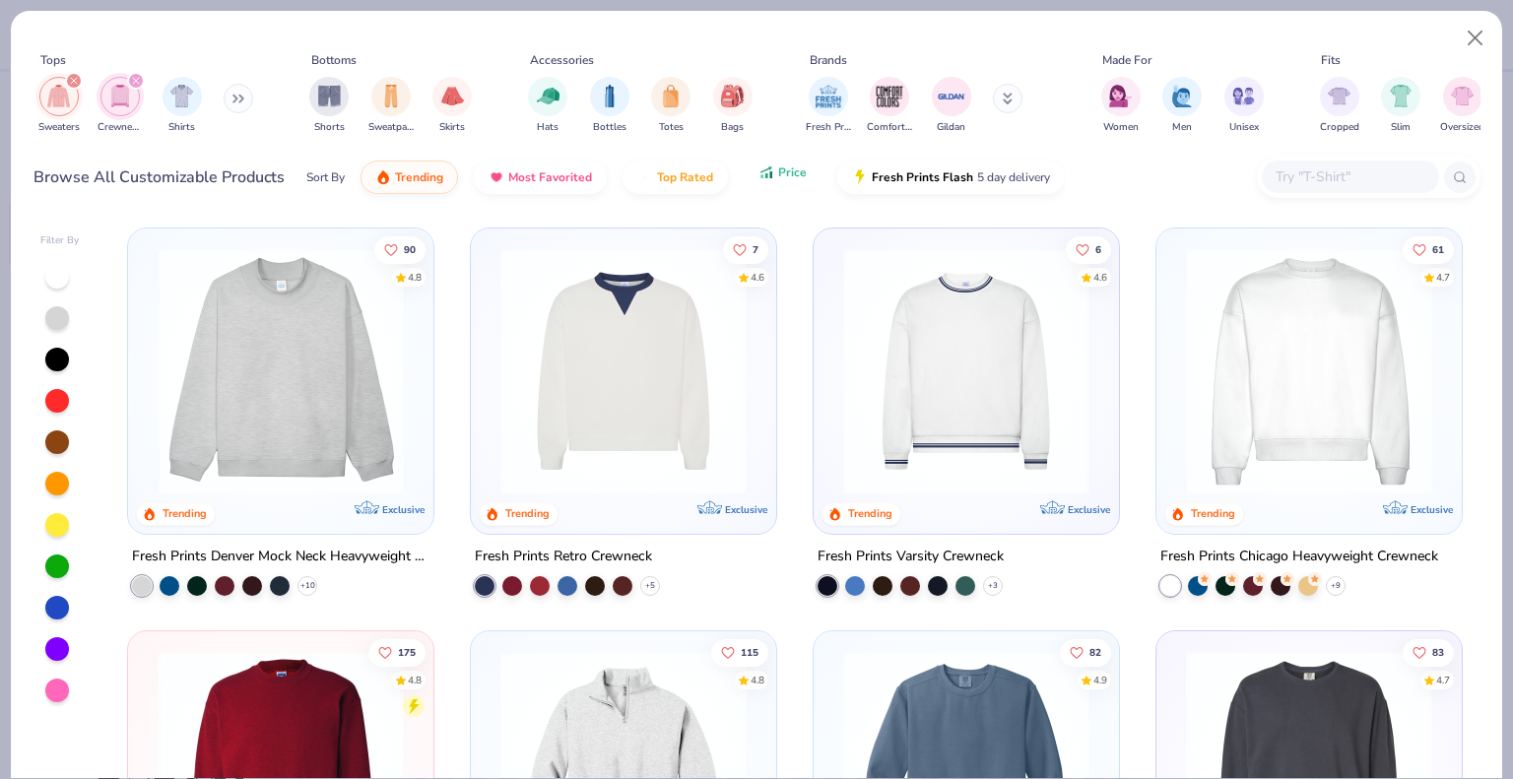
click at [747, 178] on button "Price" at bounding box center [783, 172] width 78 height 33
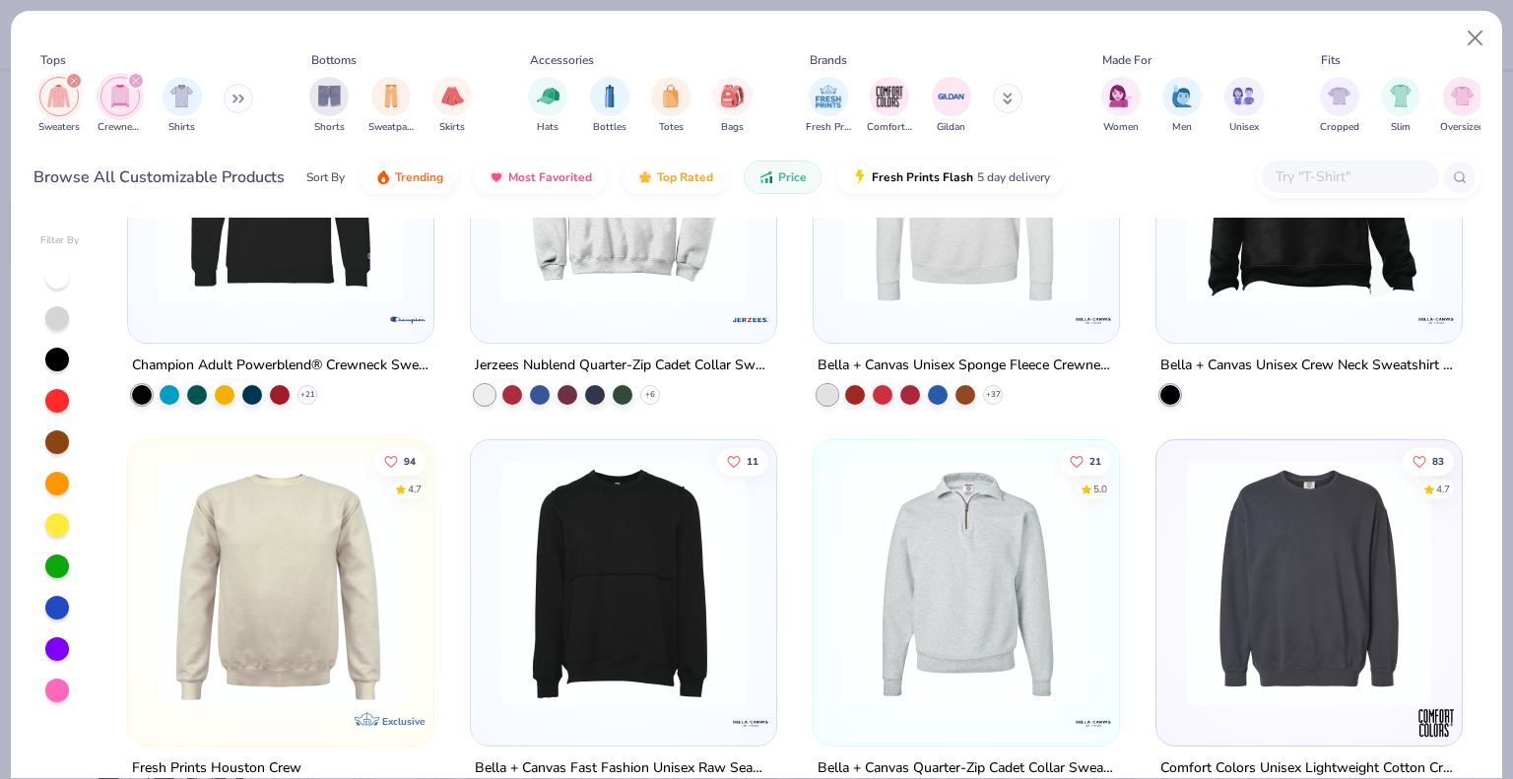
scroll to position [2364, 0]
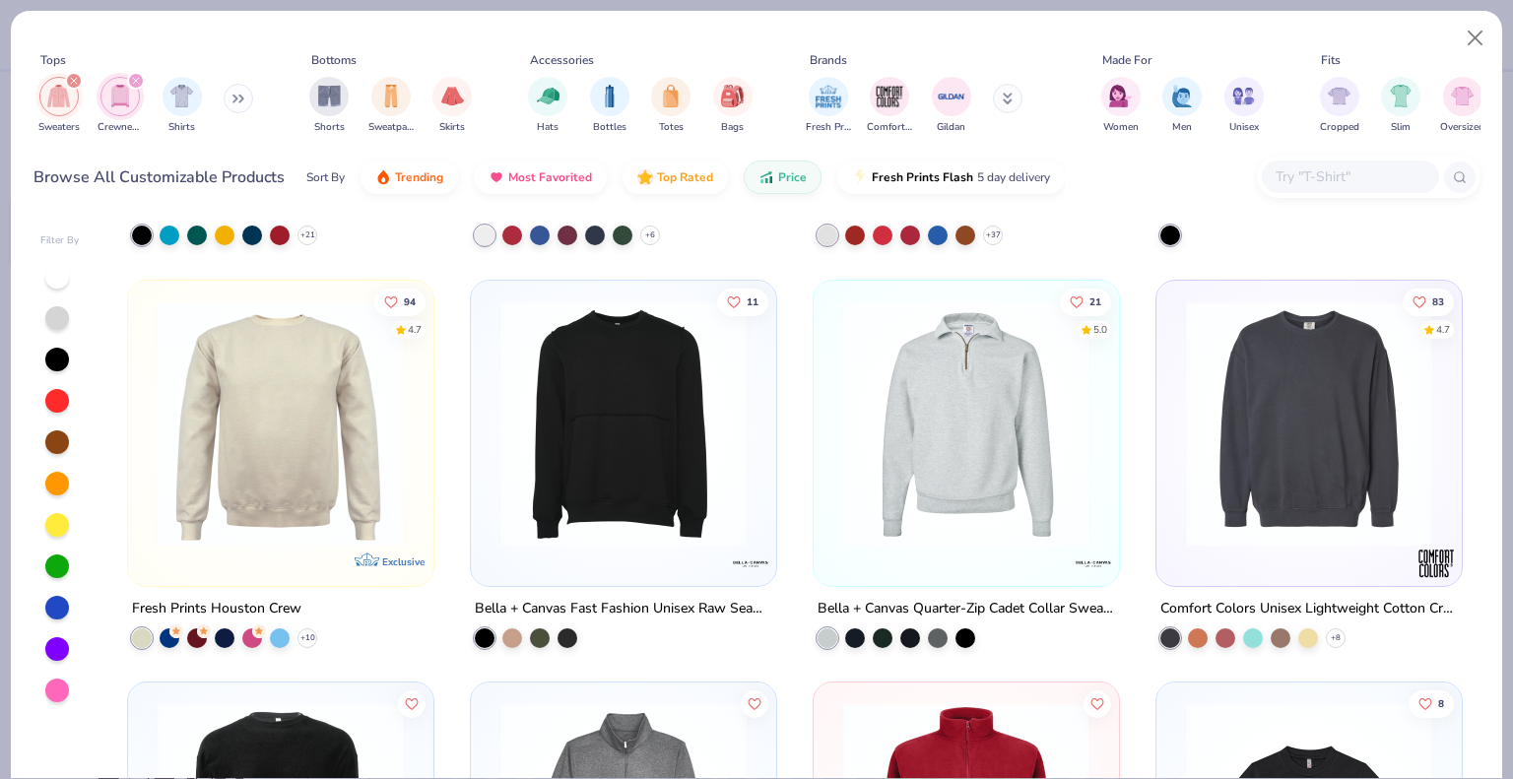
click at [339, 515] on img at bounding box center [281, 422] width 266 height 246
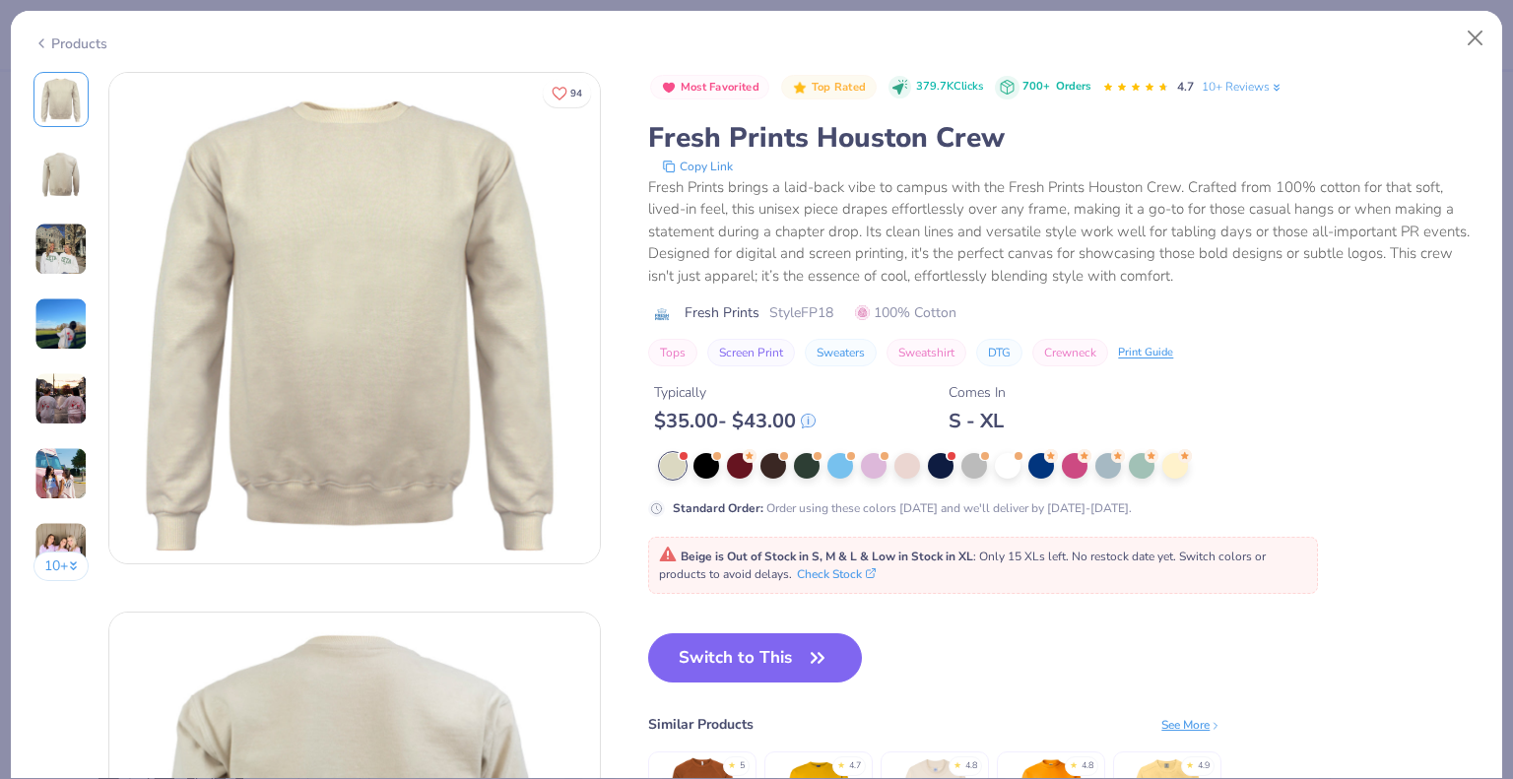
click at [67, 34] on div "Products" at bounding box center [70, 43] width 74 height 21
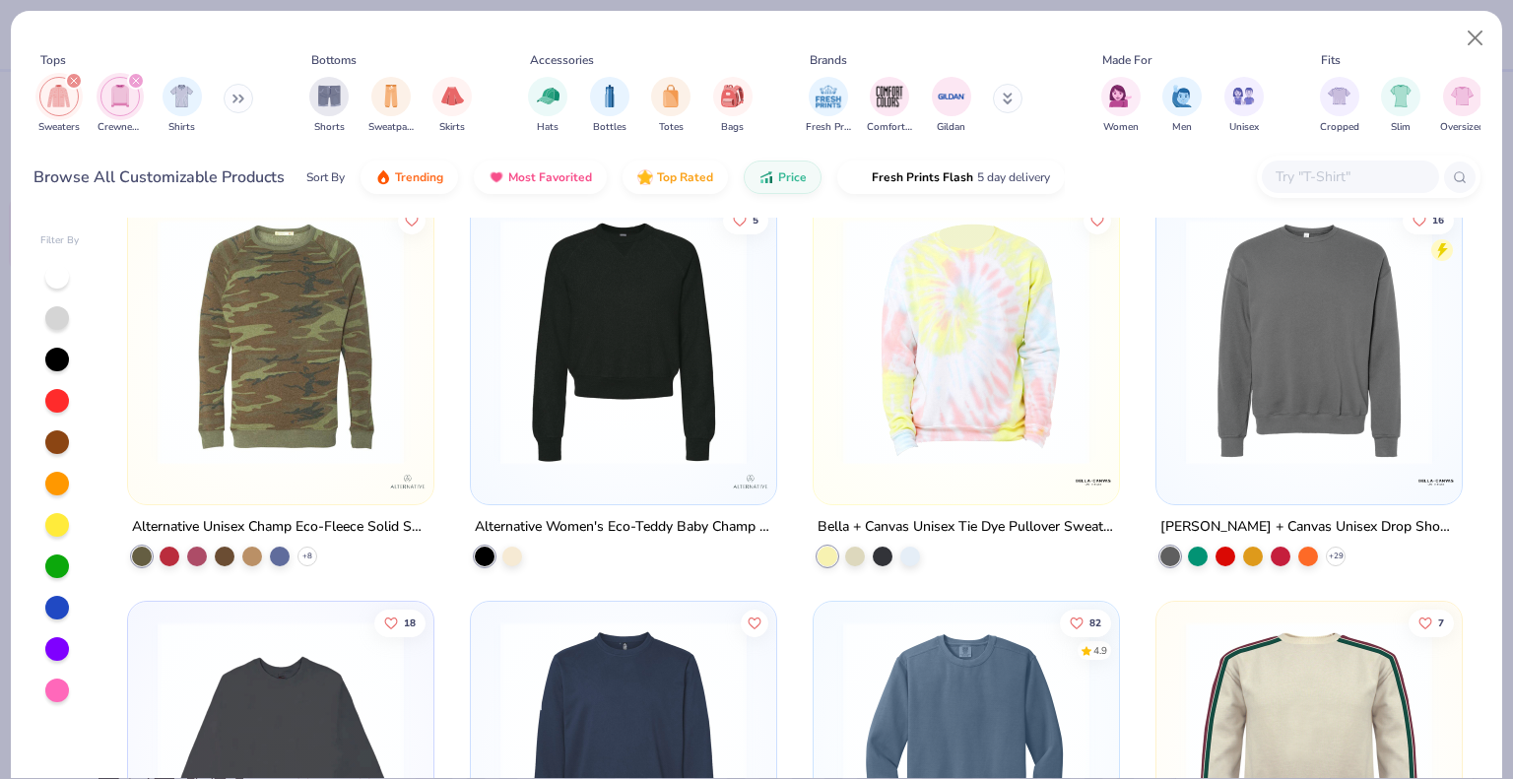
scroll to position [3940, 0]
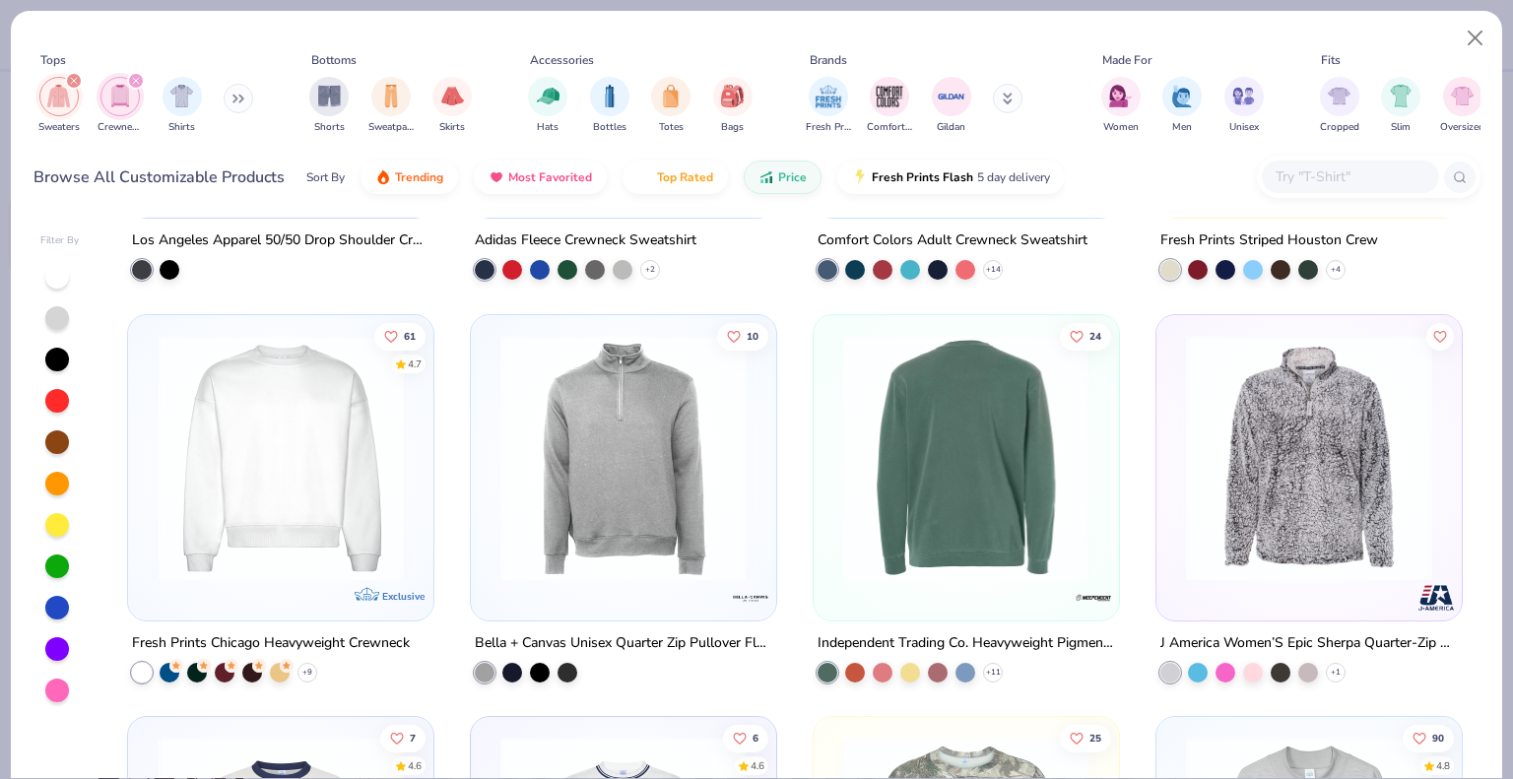
click at [833, 462] on img at bounding box center [700, 457] width 266 height 246
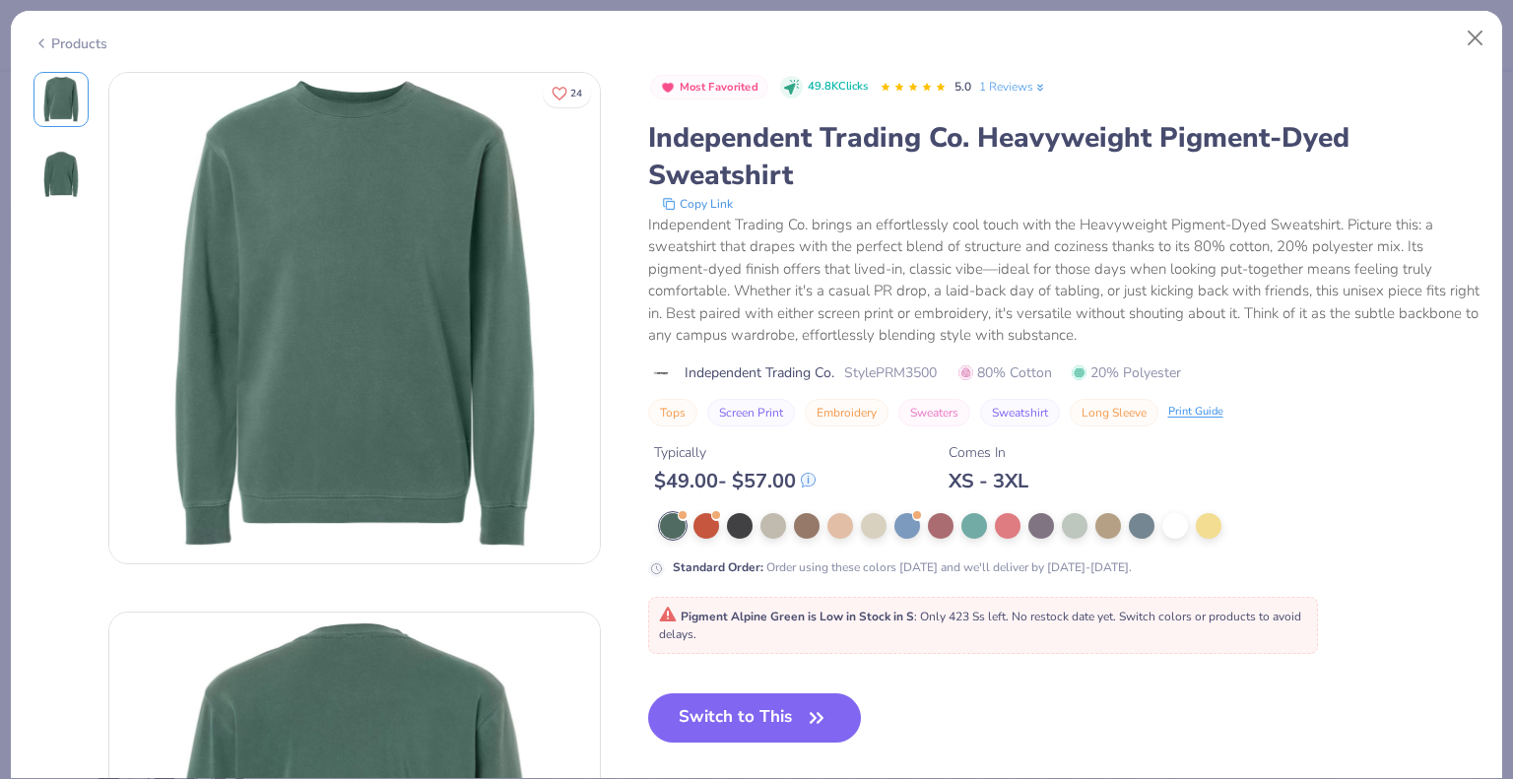
click at [67, 50] on div "Products" at bounding box center [756, 36] width 1491 height 51
click at [56, 39] on div "Products" at bounding box center [70, 43] width 74 height 21
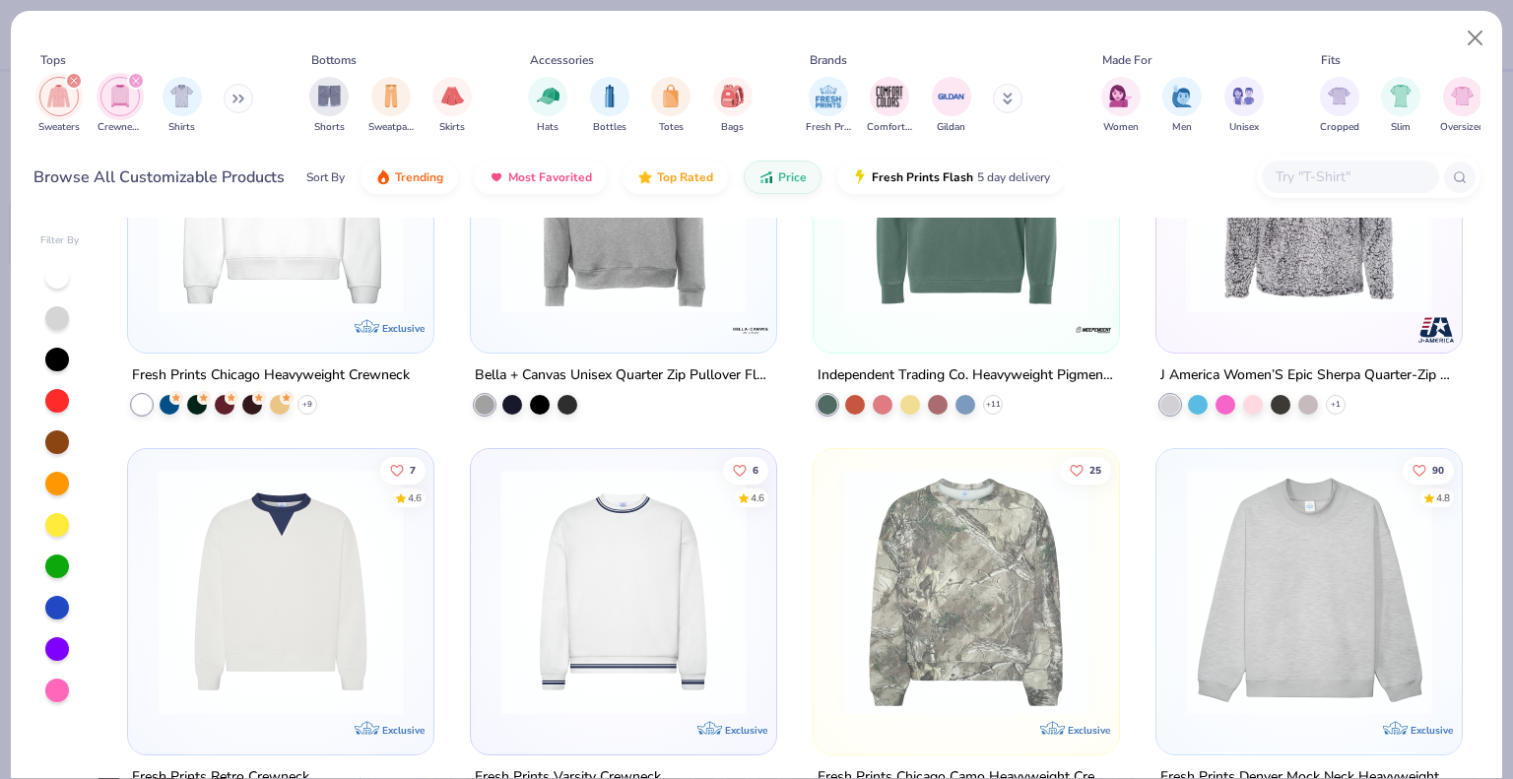
scroll to position [4432, 0]
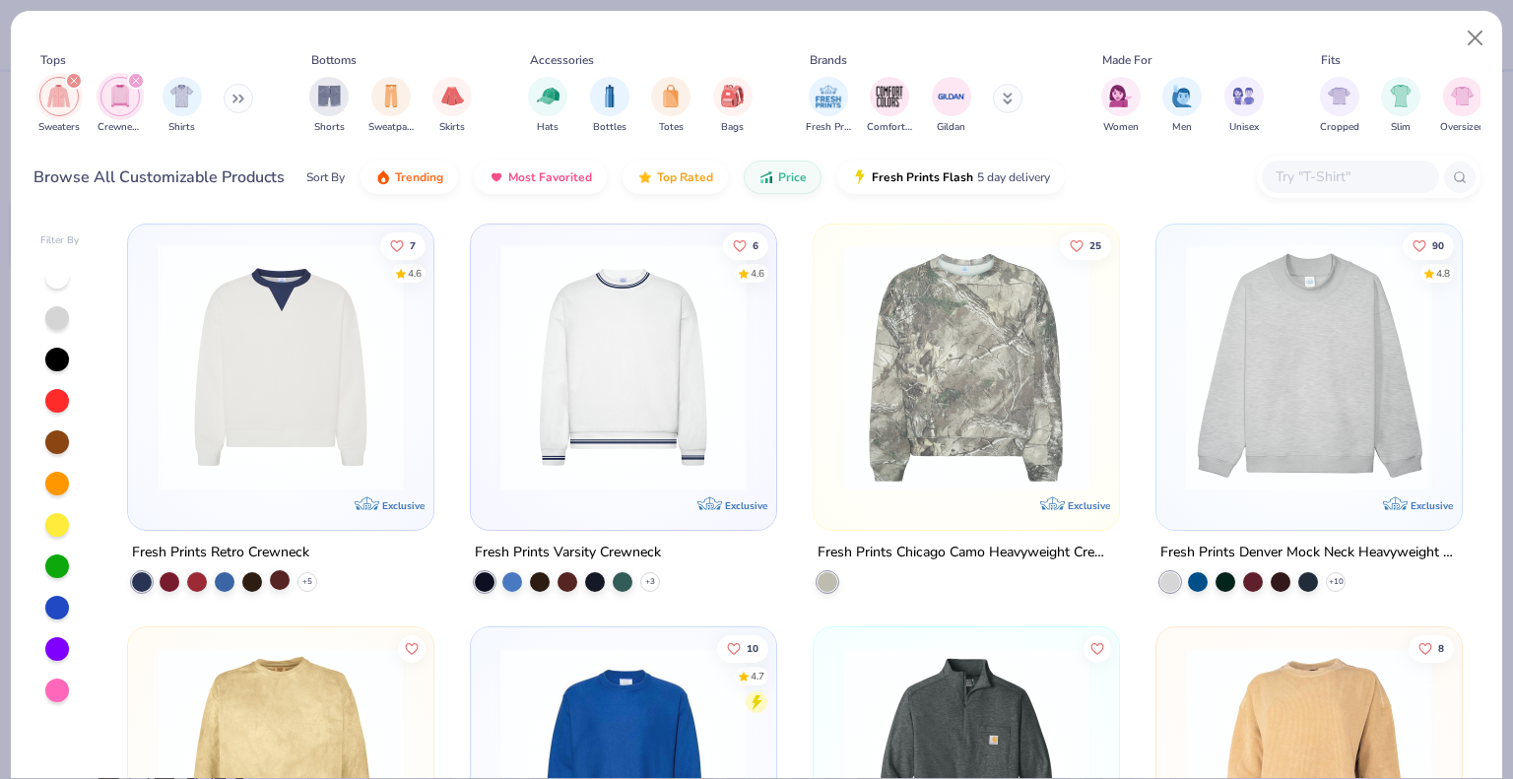
click at [270, 578] on div at bounding box center [280, 580] width 20 height 20
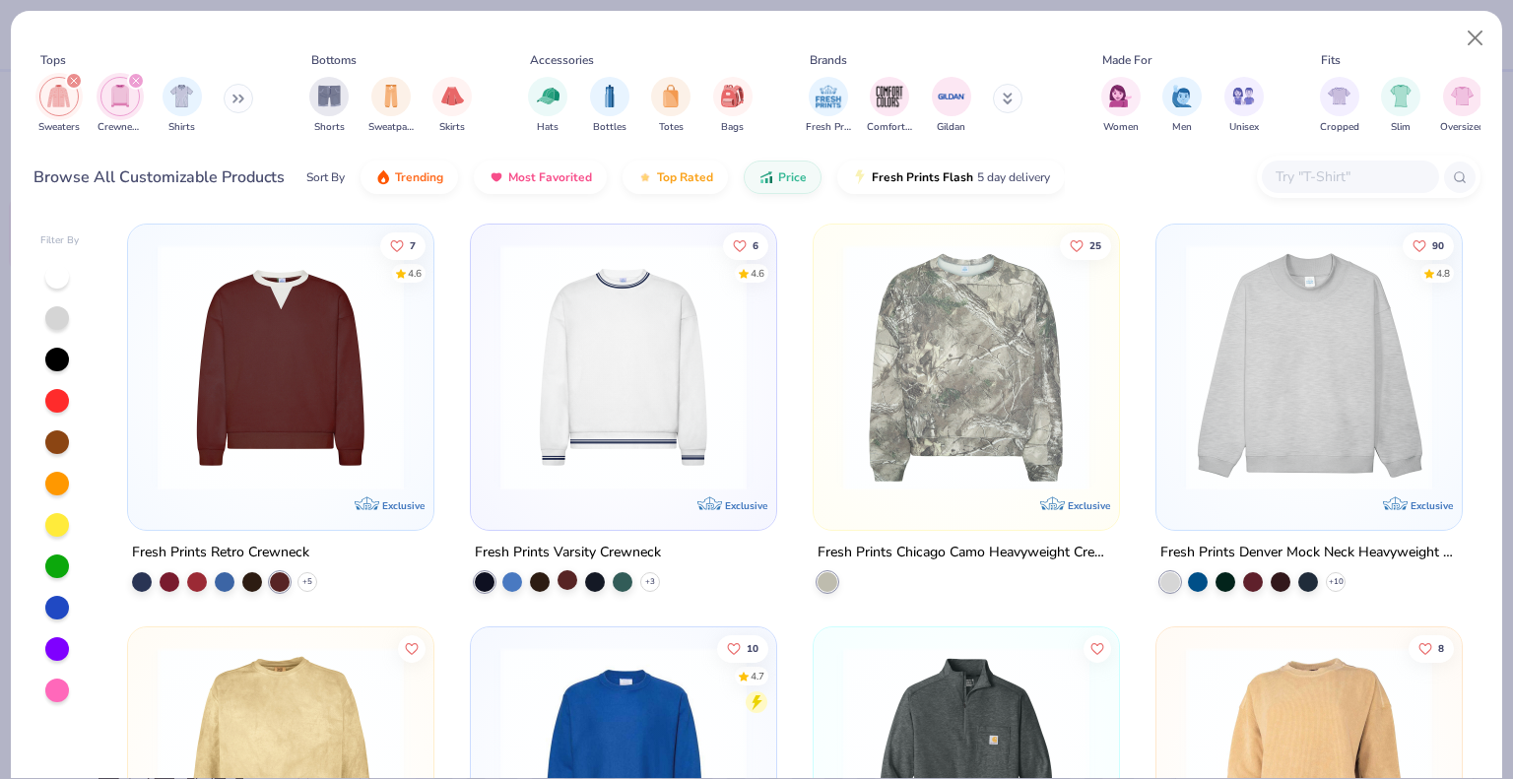
click at [560, 574] on div at bounding box center [568, 580] width 20 height 20
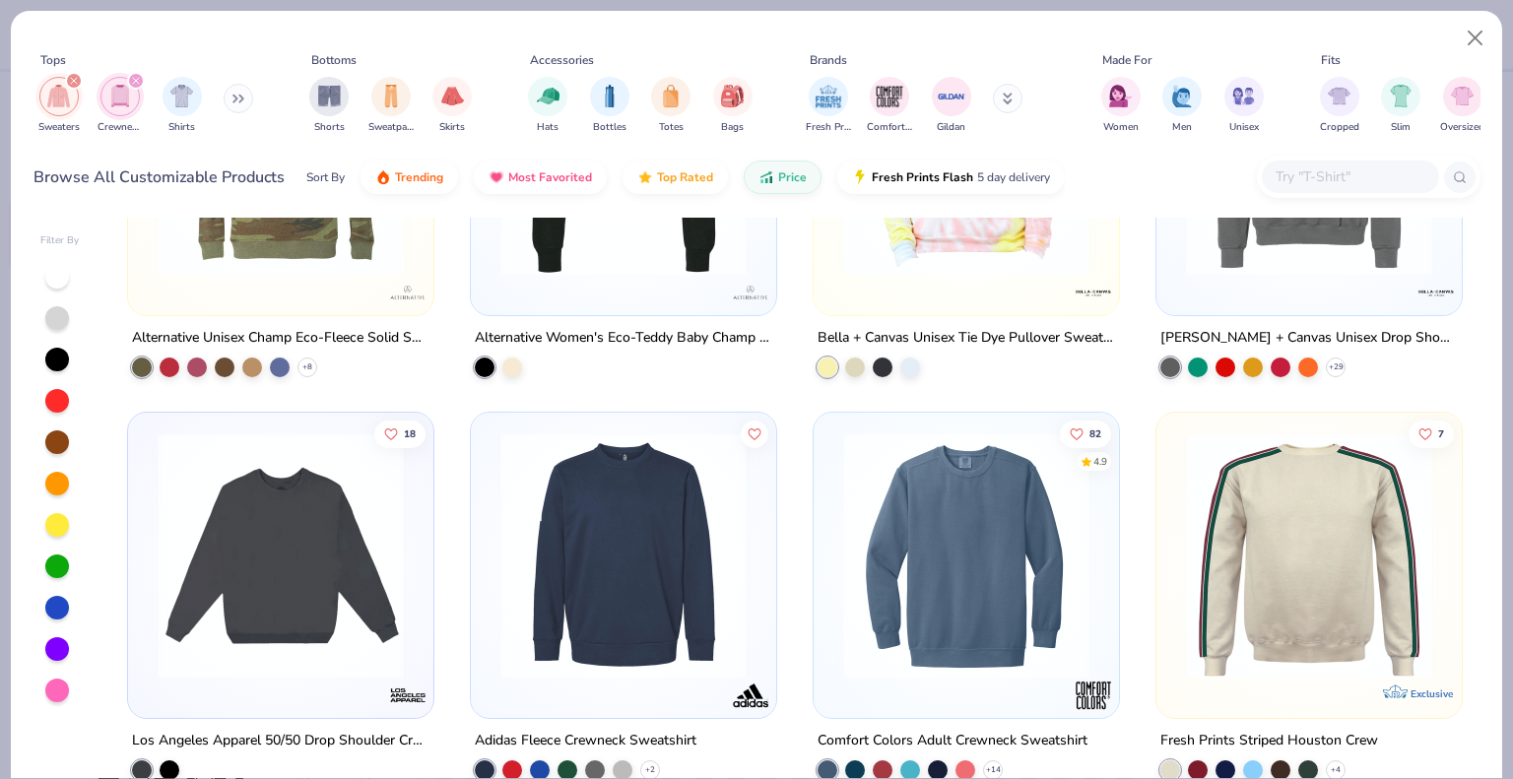
scroll to position [3644, 0]
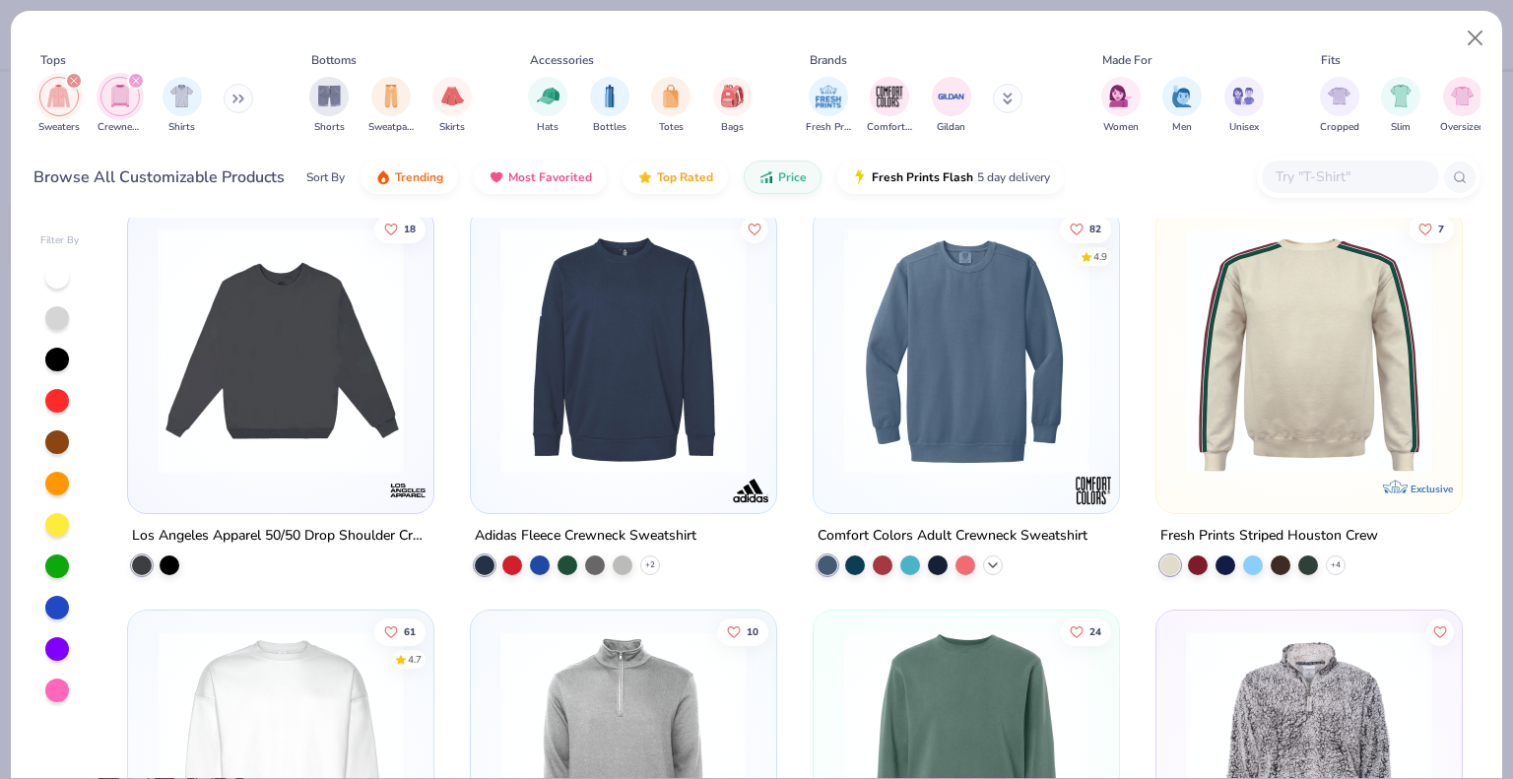
click at [985, 562] on icon at bounding box center [993, 565] width 16 height 16
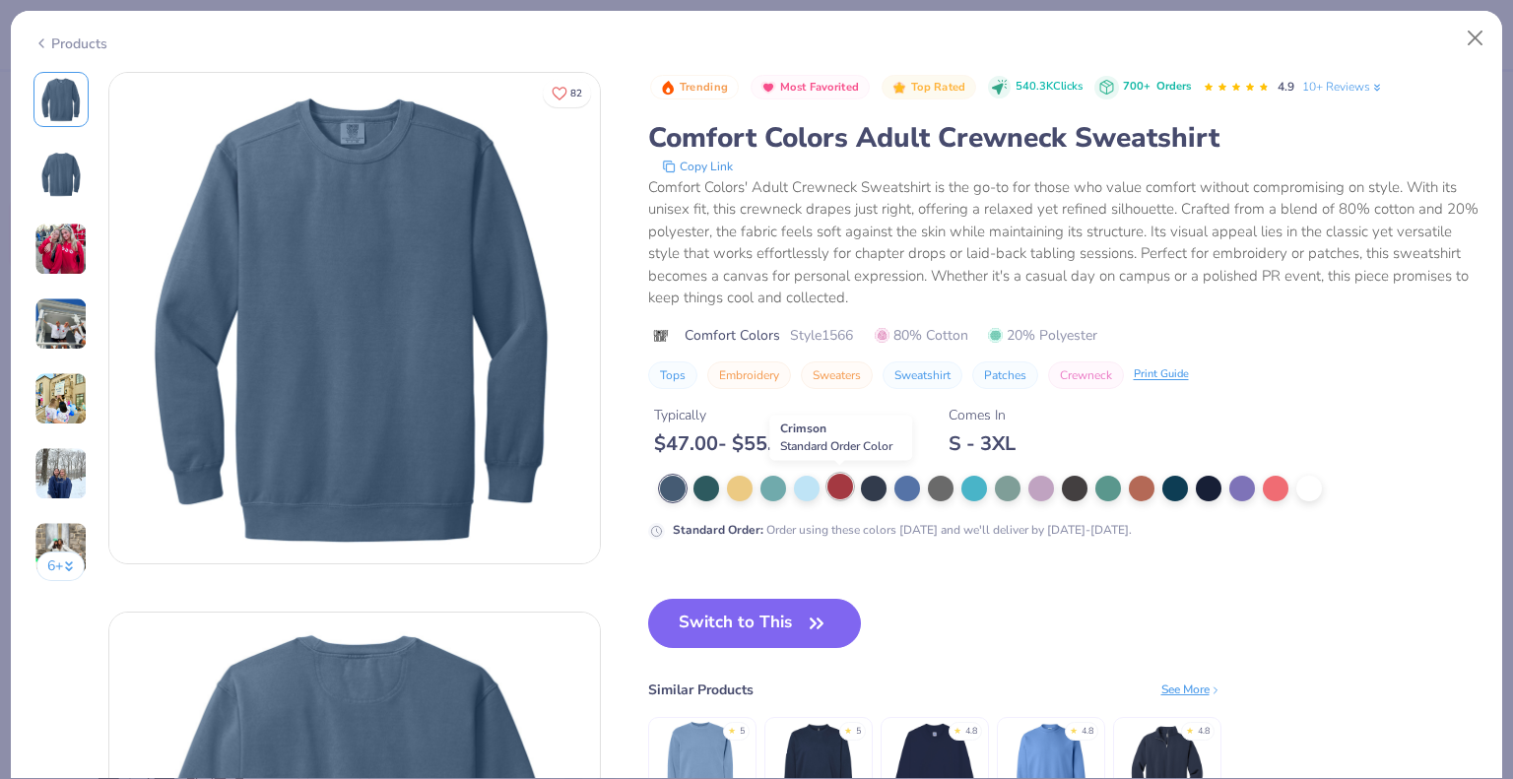
click at [841, 485] on div at bounding box center [840, 487] width 26 height 26
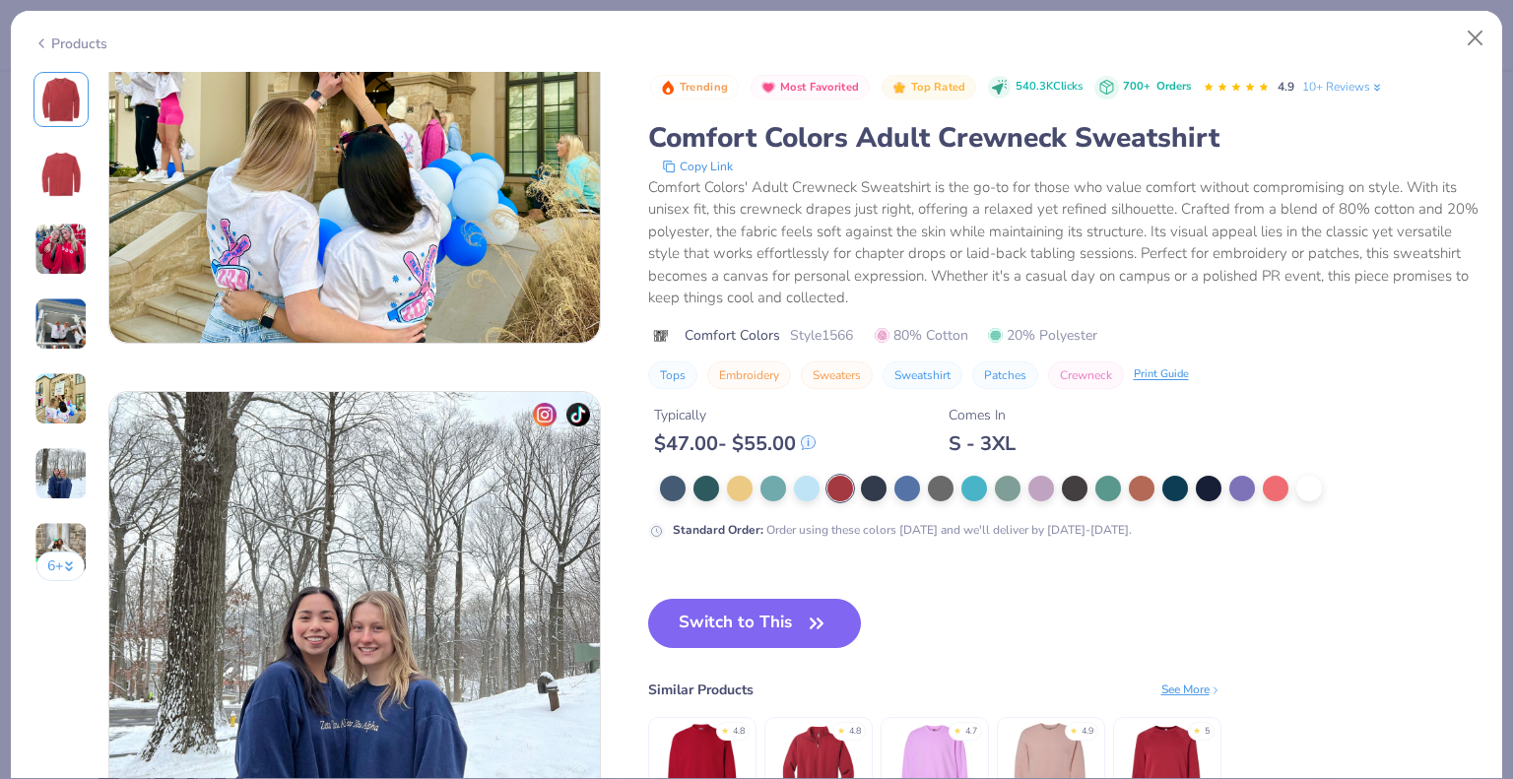
scroll to position [2659, 0]
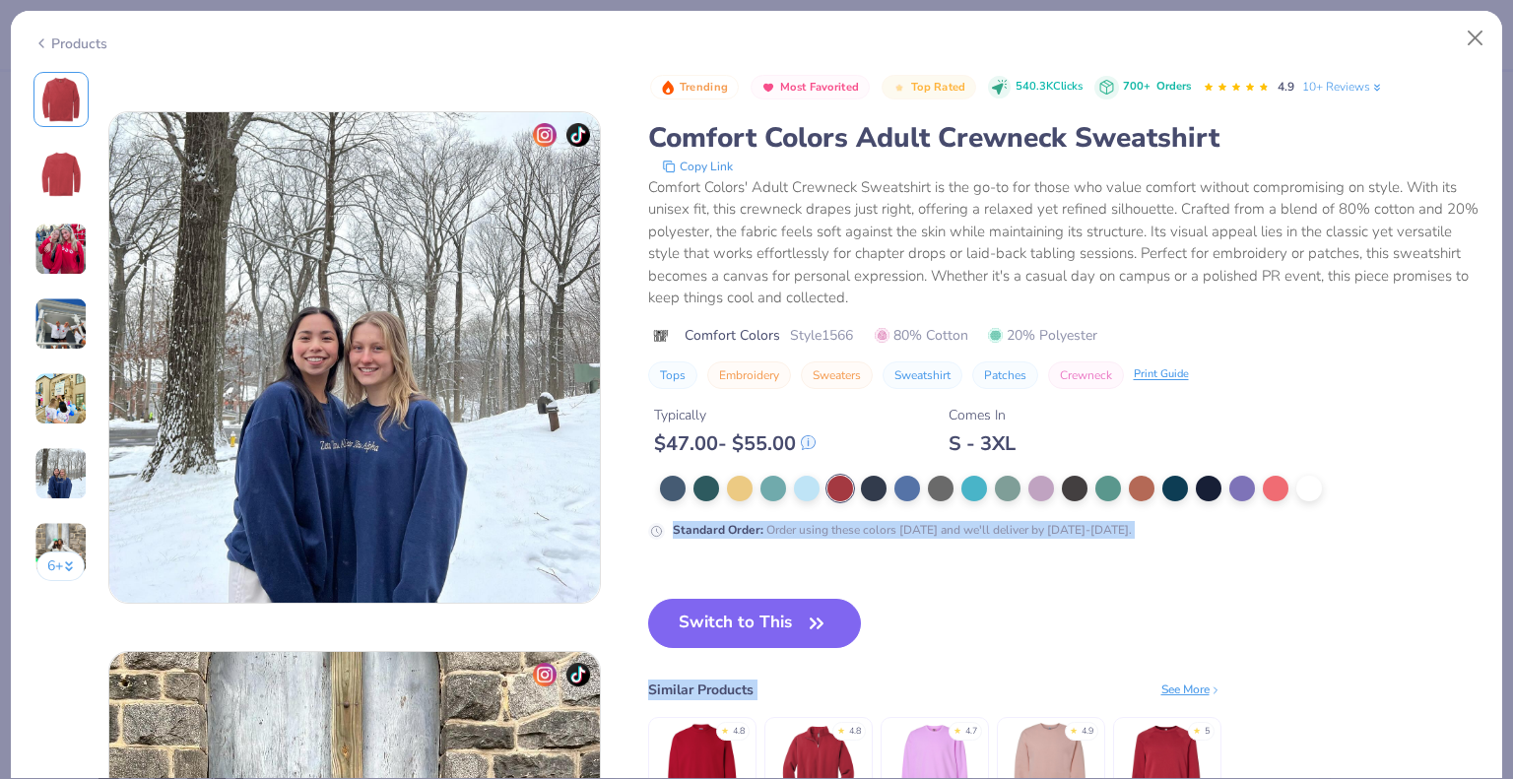
drag, startPoint x: 1097, startPoint y: 674, endPoint x: 1181, endPoint y: 444, distance: 244.3
click at [1181, 444] on div "Trending Most Favorited Top Rated 540.3K Clicks 700+ Orders 4.9 10+ Reviews Com…" at bounding box center [1064, 468] width 832 height 793
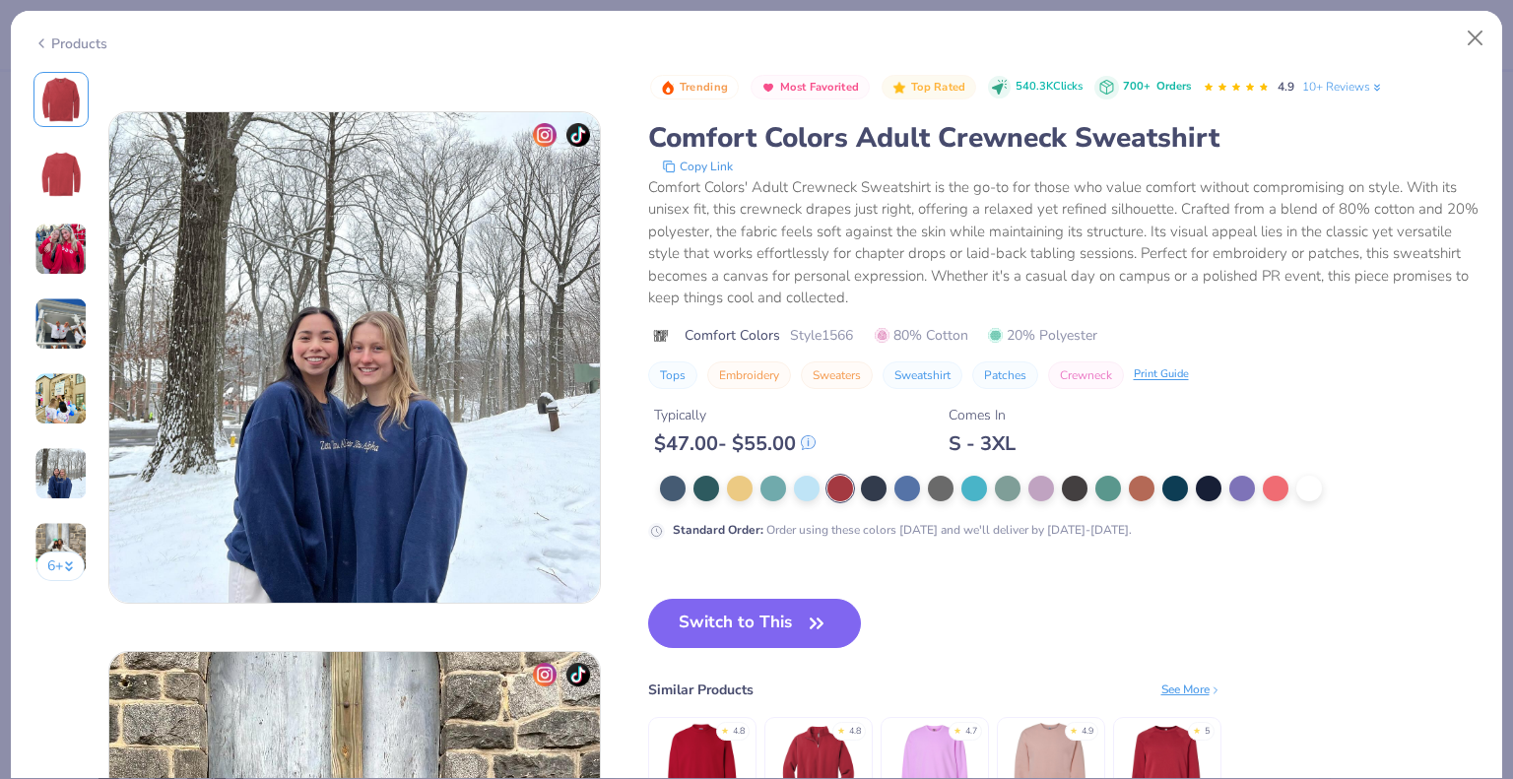
click at [1178, 685] on div "See More" at bounding box center [1191, 690] width 60 height 18
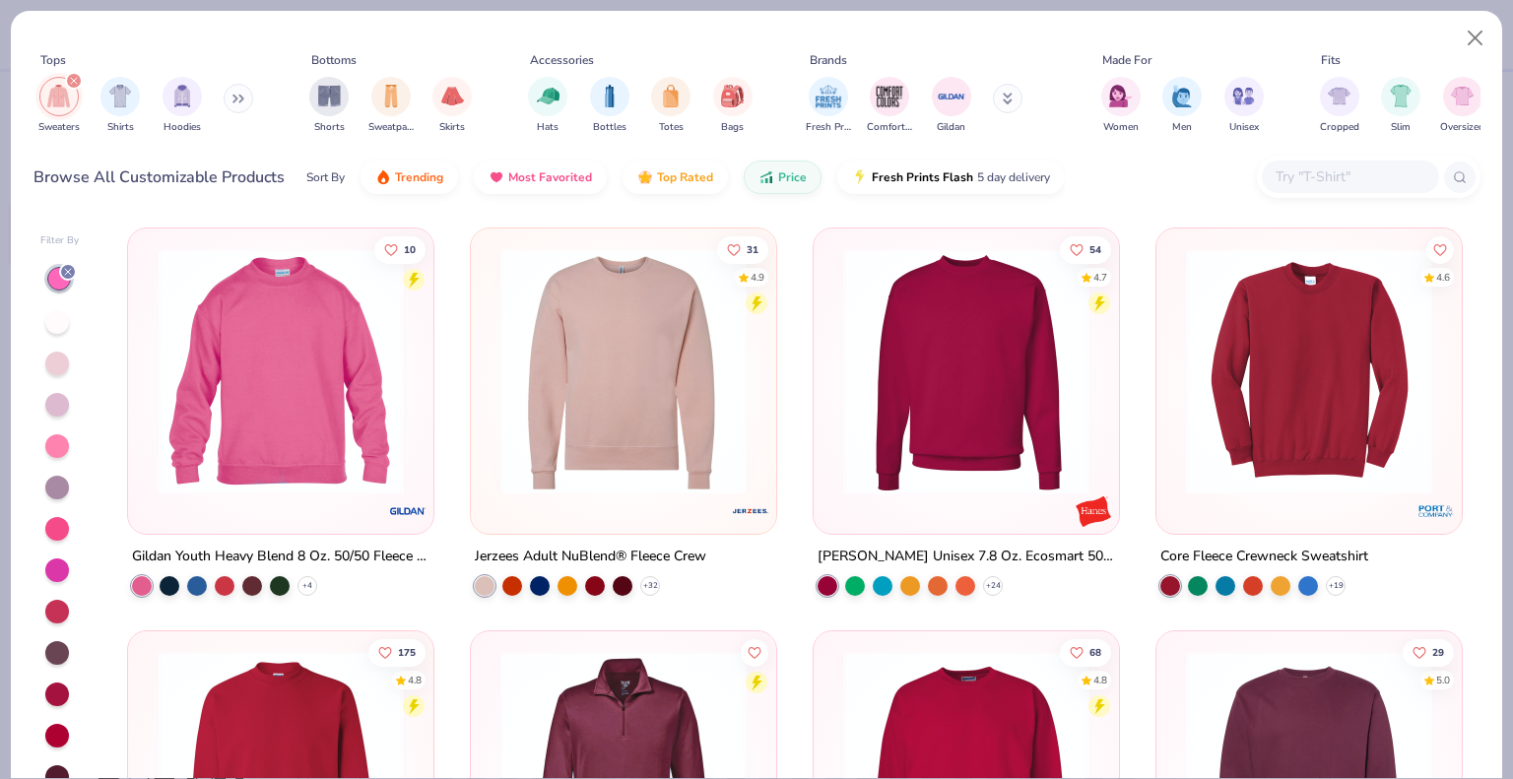
click at [58, 685] on div at bounding box center [57, 695] width 24 height 24
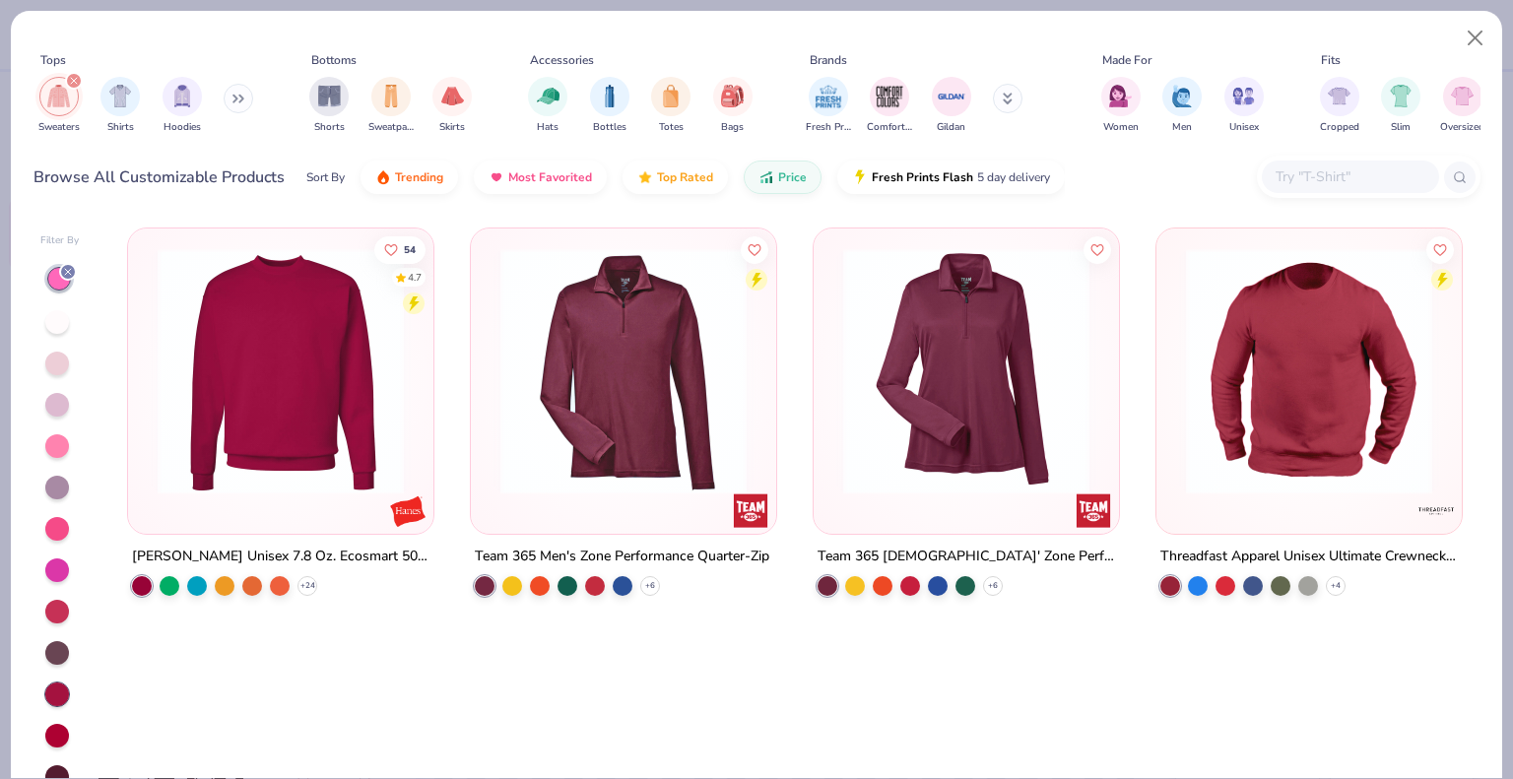
click at [57, 683] on div at bounding box center [57, 695] width 24 height 24
click at [62, 724] on div at bounding box center [57, 736] width 24 height 24
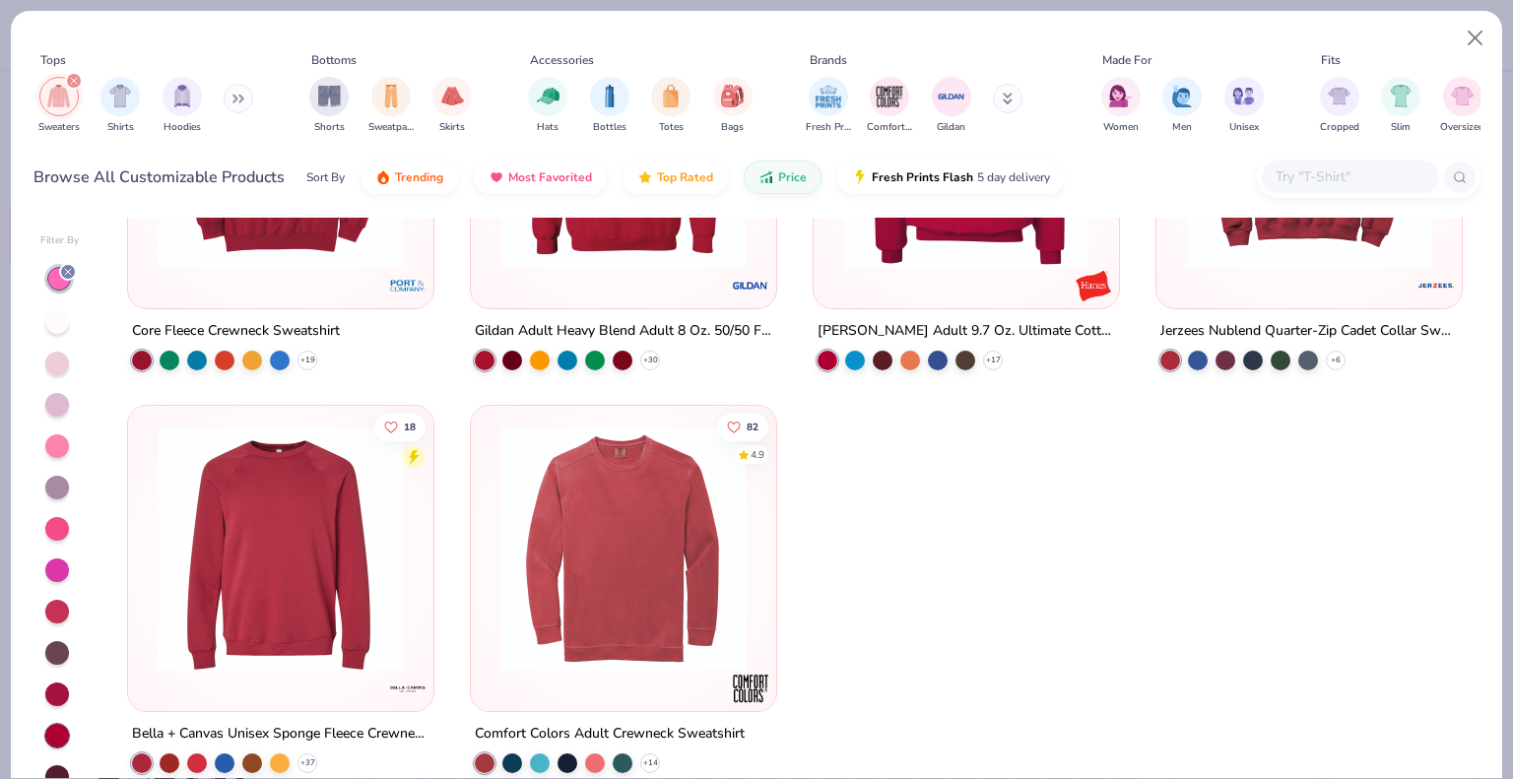
scroll to position [228, 0]
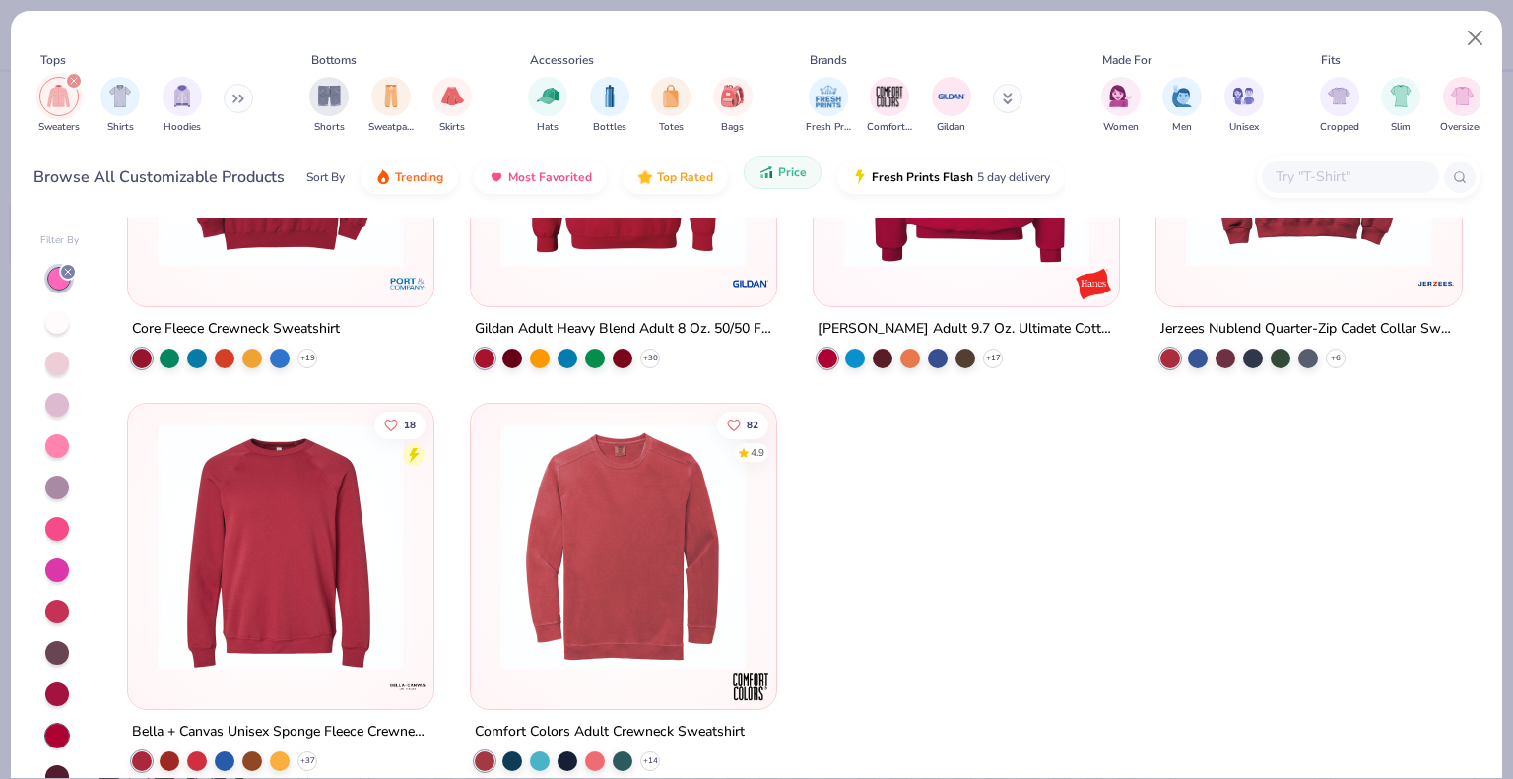
click at [772, 172] on button "Price" at bounding box center [783, 172] width 78 height 33
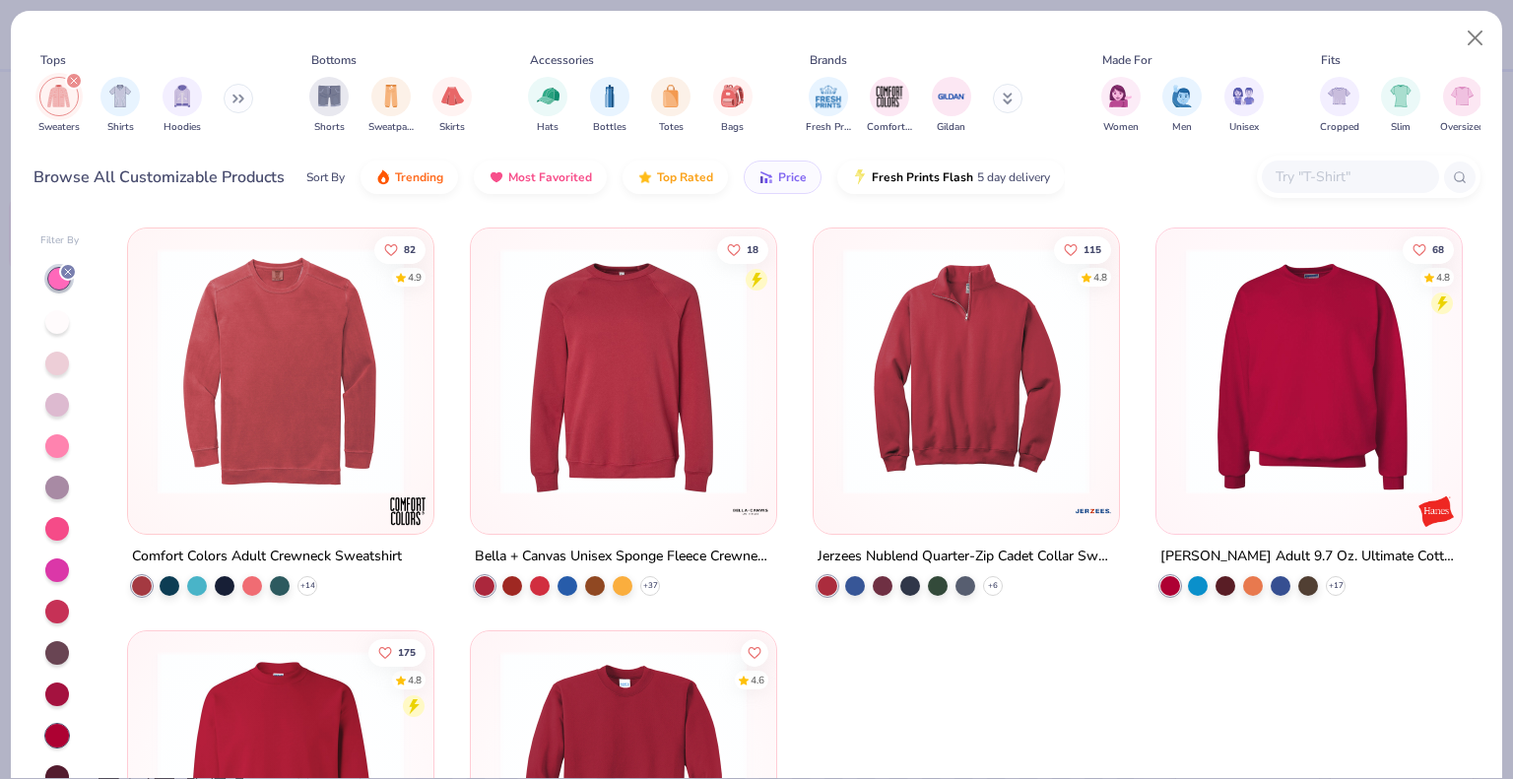
scroll to position [24, 0]
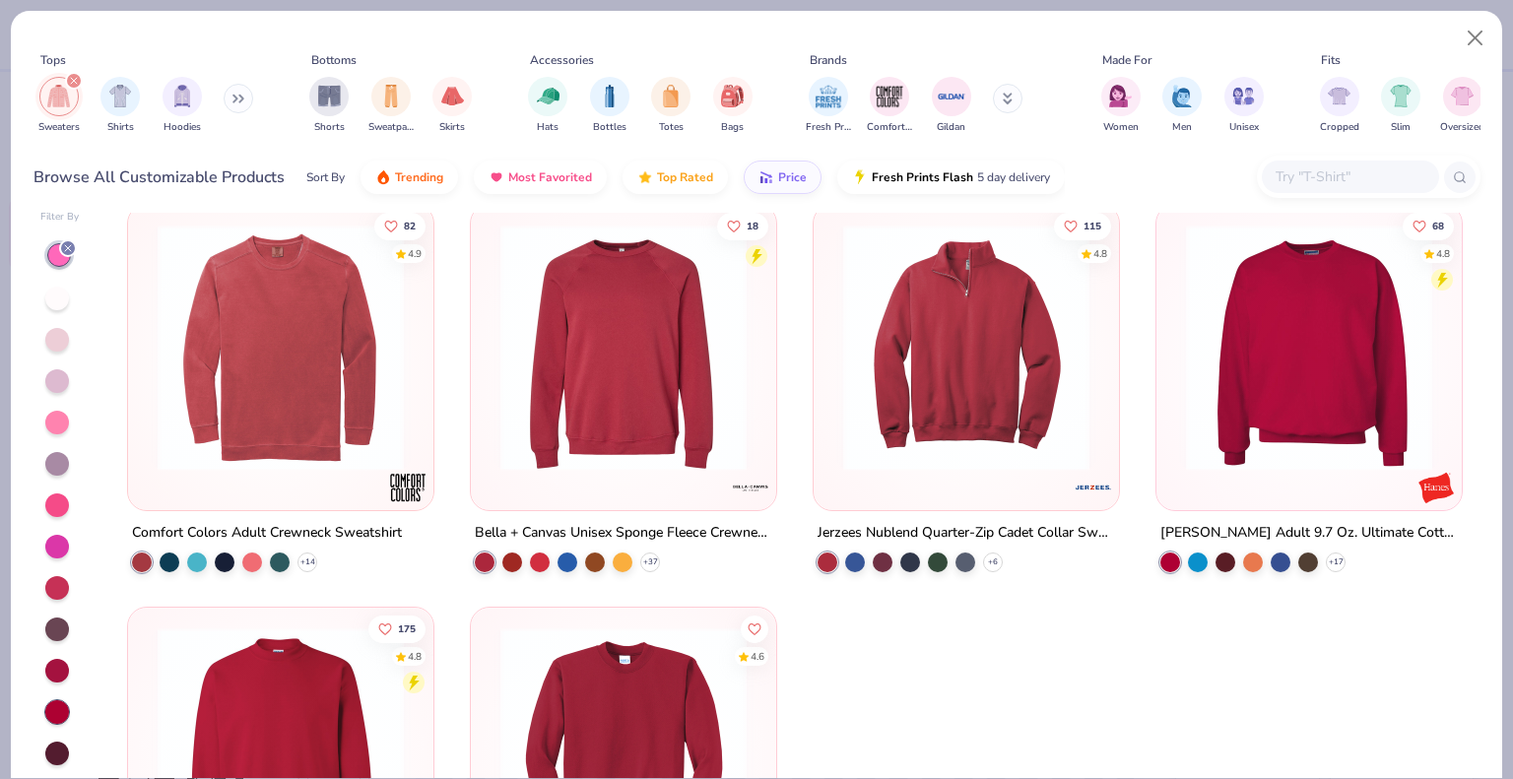
click at [63, 745] on div at bounding box center [57, 754] width 24 height 24
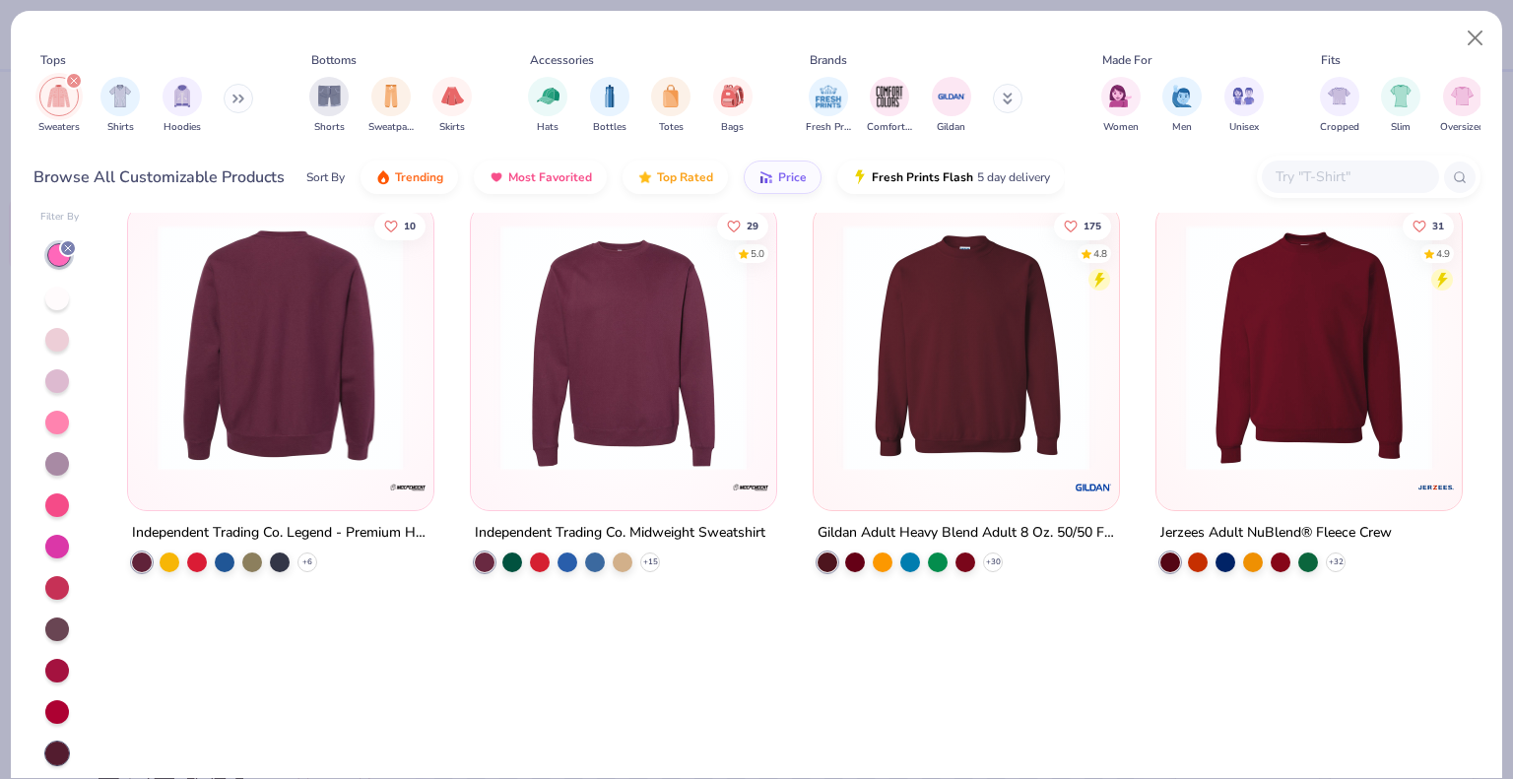
click at [339, 445] on img at bounding box center [281, 348] width 266 height 246
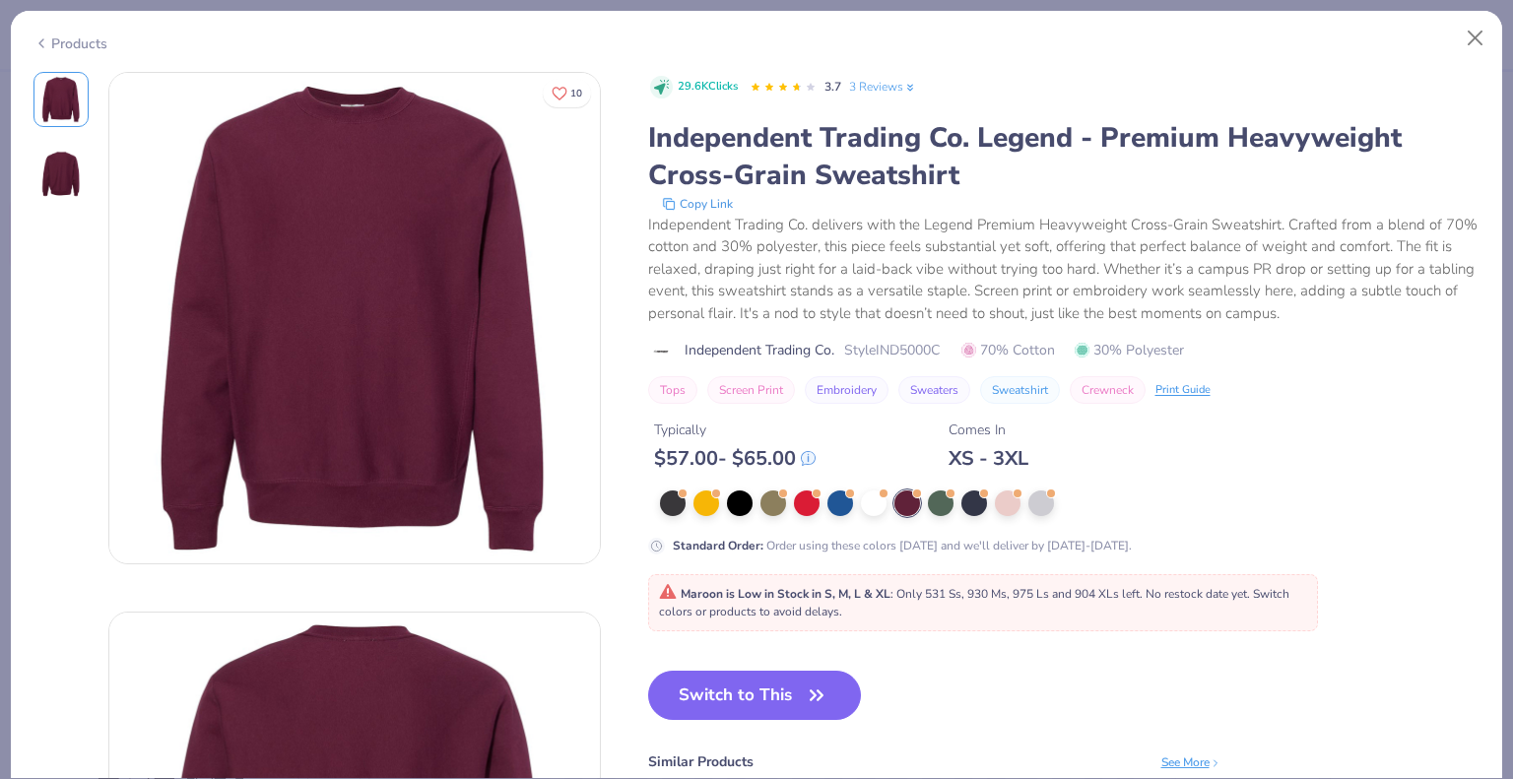
drag, startPoint x: 816, startPoint y: 676, endPoint x: 776, endPoint y: 574, distance: 108.8
click at [815, 677] on button "Switch to This" at bounding box center [755, 695] width 214 height 49
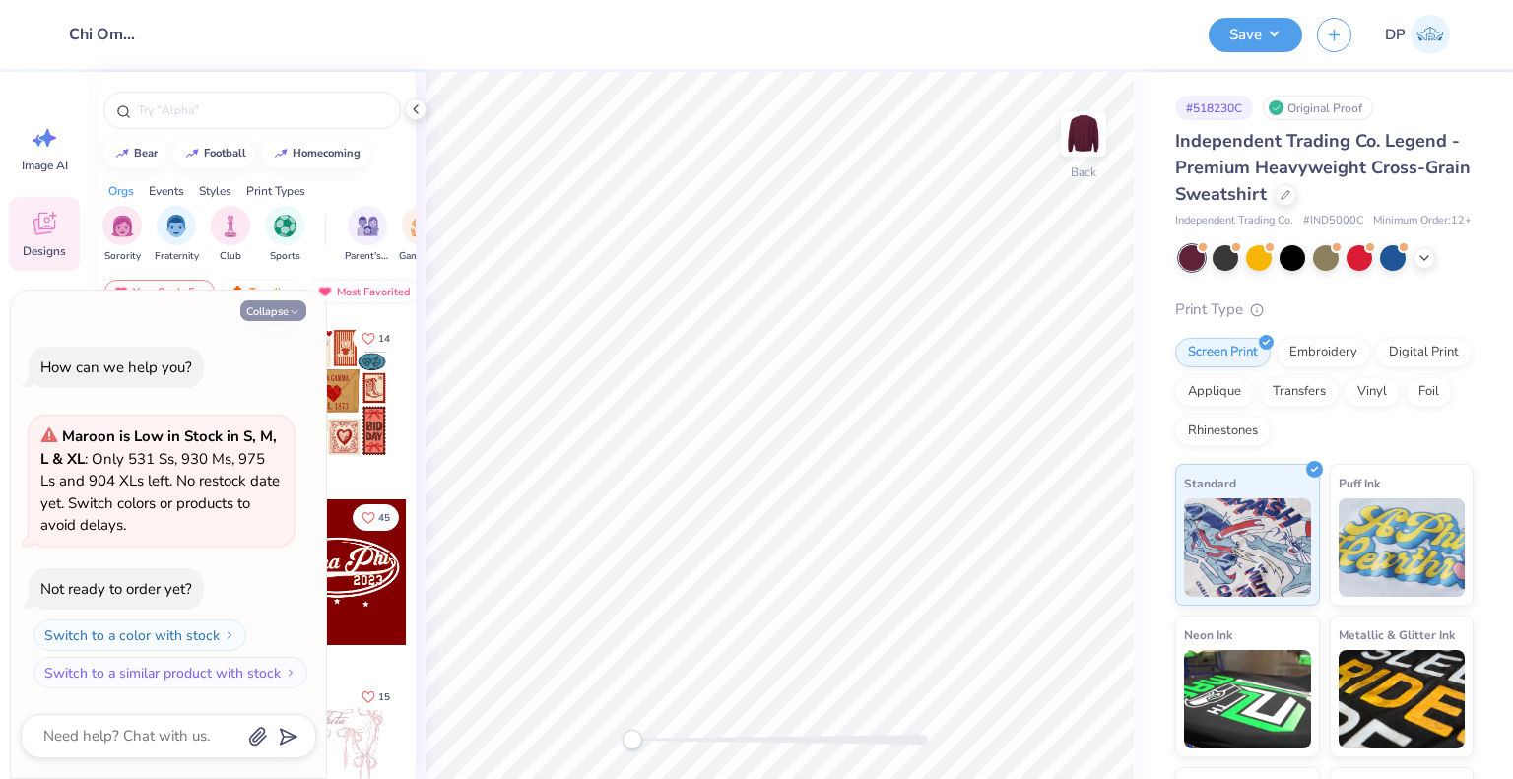
click at [279, 312] on button "Collapse" at bounding box center [273, 310] width 66 height 21
type textarea "x"
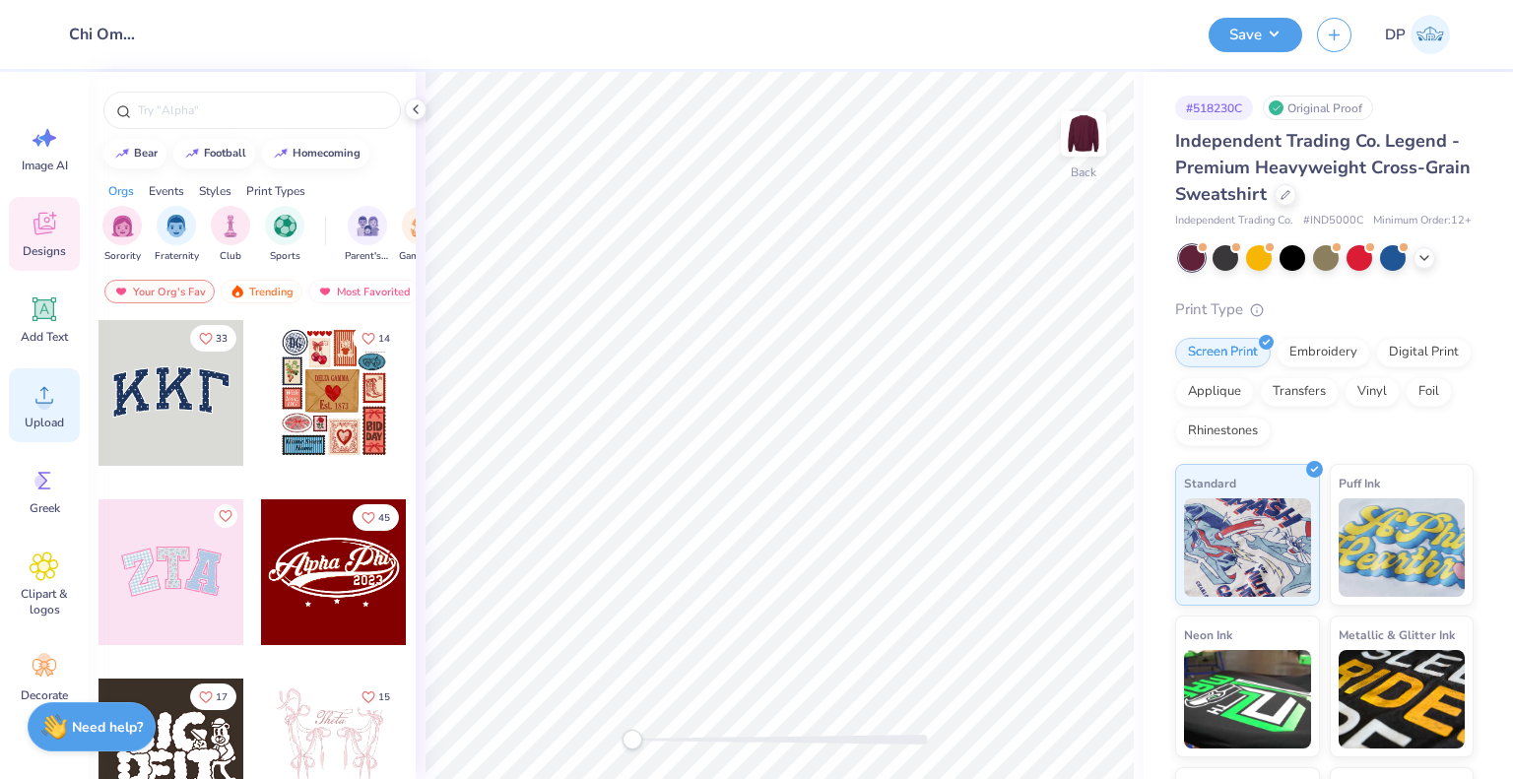
click at [34, 399] on icon at bounding box center [45, 395] width 30 height 30
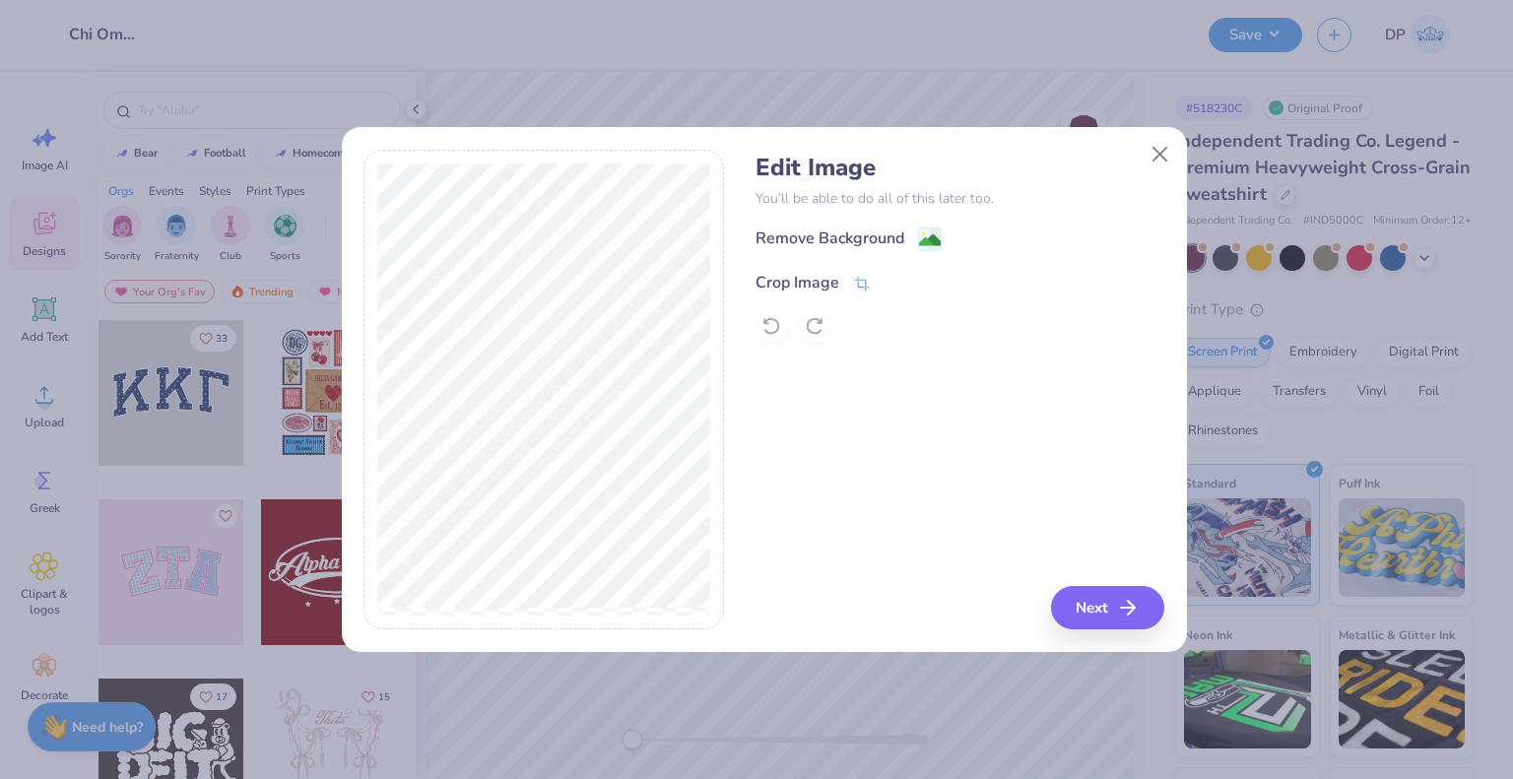
click at [849, 283] on div "Crop Image" at bounding box center [812, 283] width 115 height 24
click at [890, 284] on icon at bounding box center [894, 281] width 12 height 12
click at [861, 282] on icon at bounding box center [862, 284] width 18 height 18
click at [772, 385] on div "Edit Image You’ll be able to do all of this later too. Remove Background Crop I…" at bounding box center [763, 390] width 801 height 481
click at [860, 385] on div "Edit Image You’ll be able to do all of this later too. Remove Background Crop I…" at bounding box center [959, 390] width 409 height 481
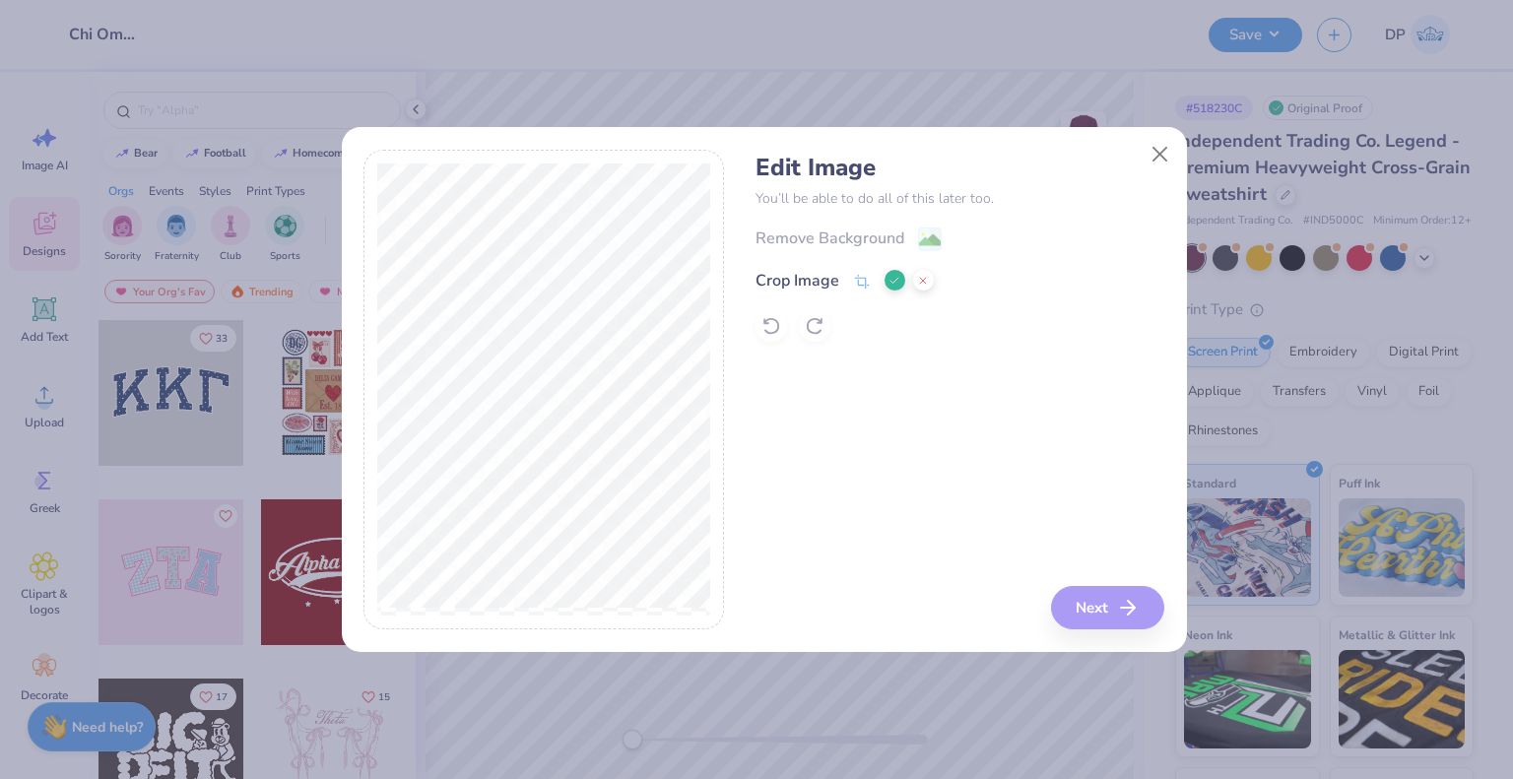
click at [892, 277] on icon at bounding box center [894, 281] width 12 height 12
drag, startPoint x: 1159, startPoint y: 153, endPoint x: 926, endPoint y: 264, distance: 258.6
click at [1159, 153] on button "Close" at bounding box center [1159, 154] width 37 height 37
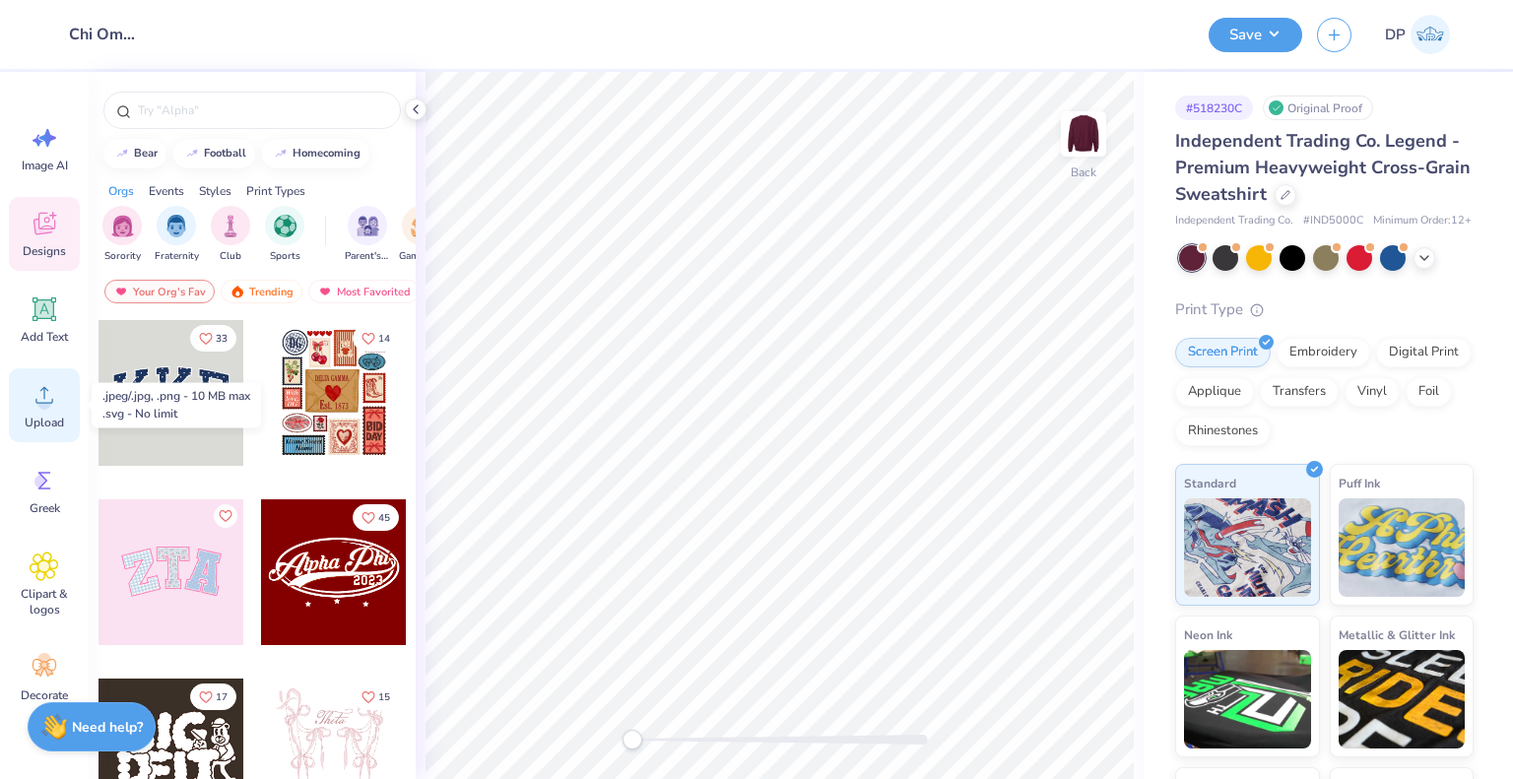
click at [24, 409] on div "Upload" at bounding box center [44, 405] width 71 height 74
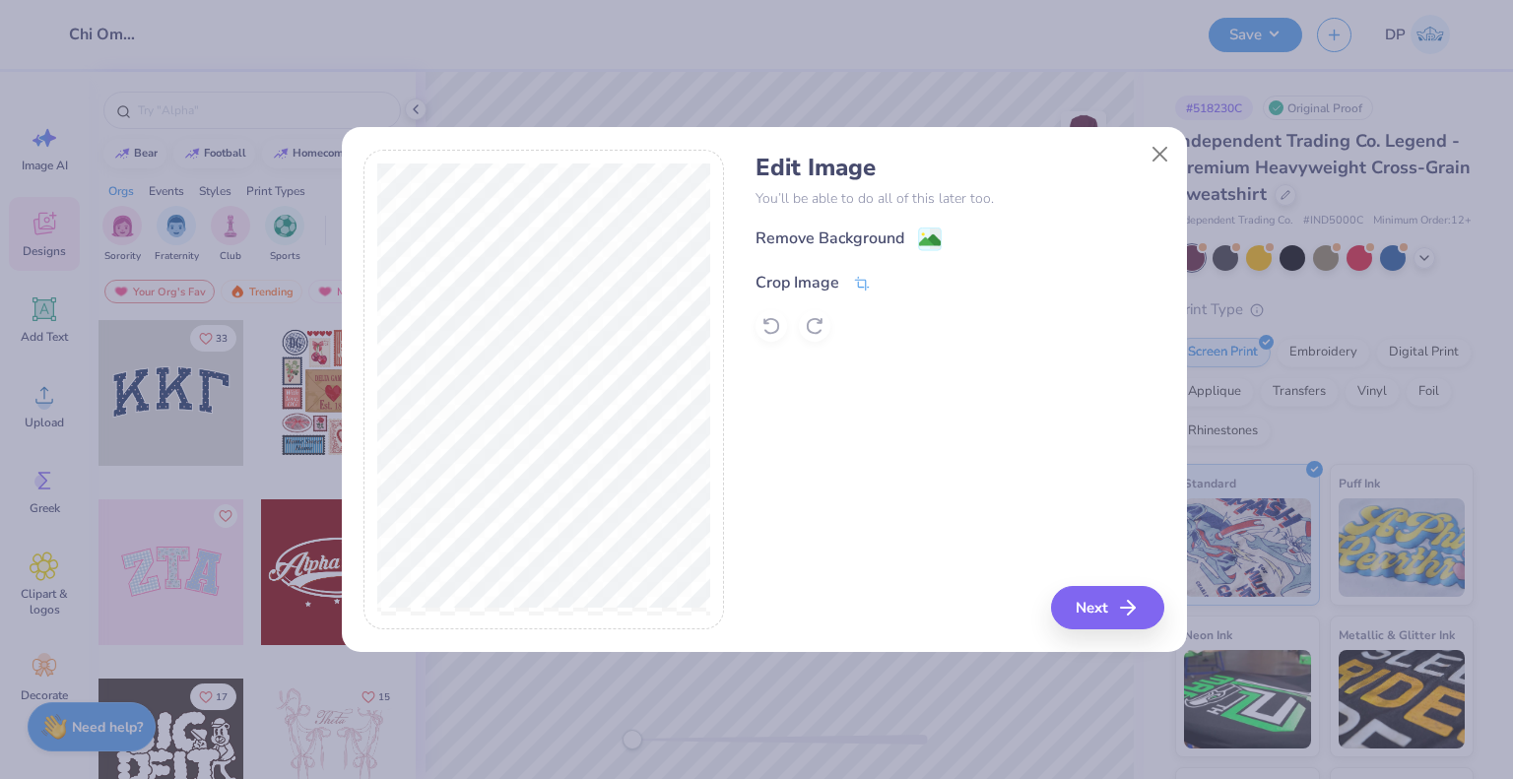
click at [812, 283] on div "Crop Image" at bounding box center [797, 283] width 84 height 24
click at [900, 280] on button at bounding box center [895, 280] width 21 height 21
click at [887, 231] on div "Remove Background" at bounding box center [829, 241] width 149 height 24
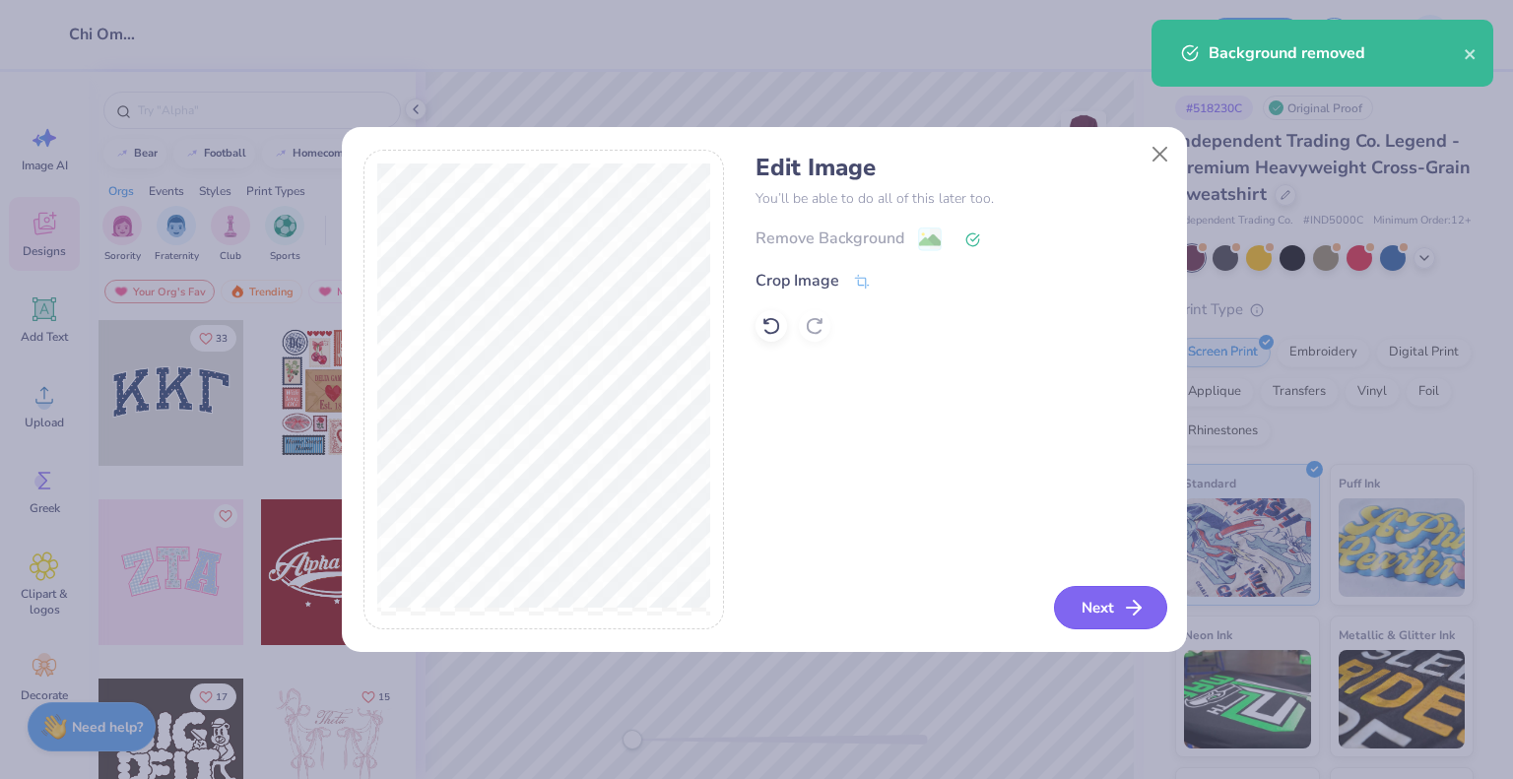
click at [1096, 605] on button "Next" at bounding box center [1110, 607] width 113 height 43
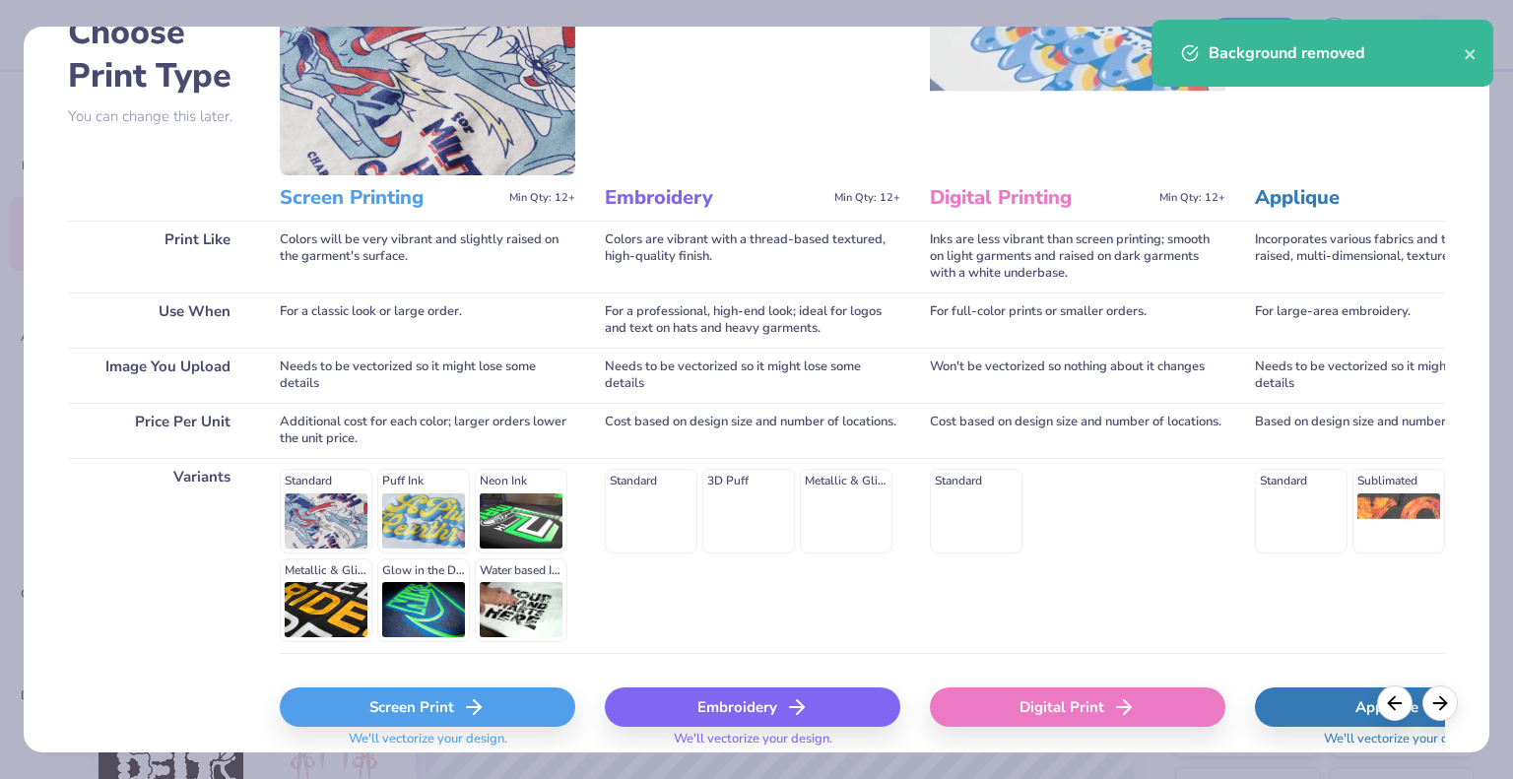
scroll to position [202, 0]
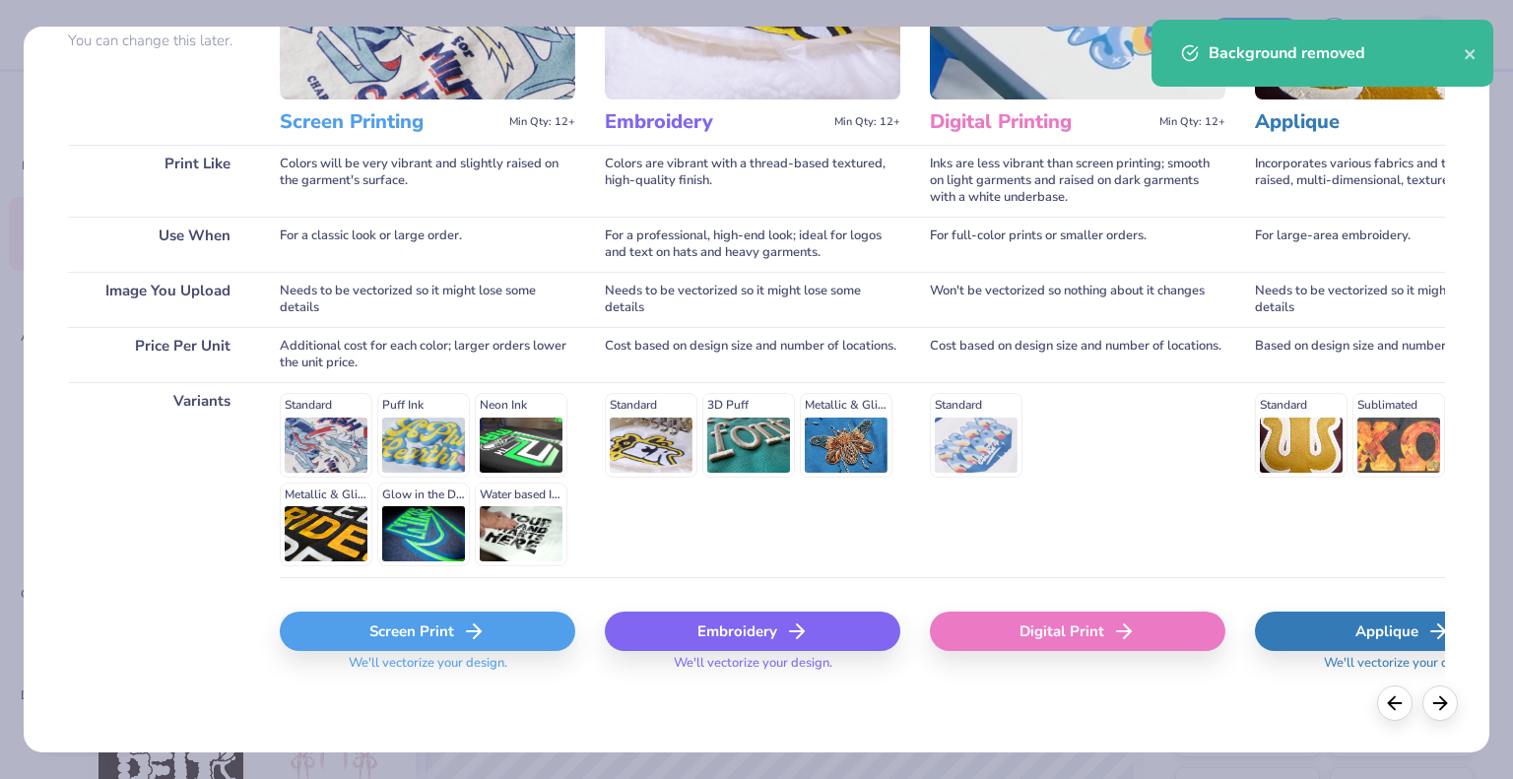
click at [442, 641] on div "Screen Print" at bounding box center [427, 631] width 295 height 39
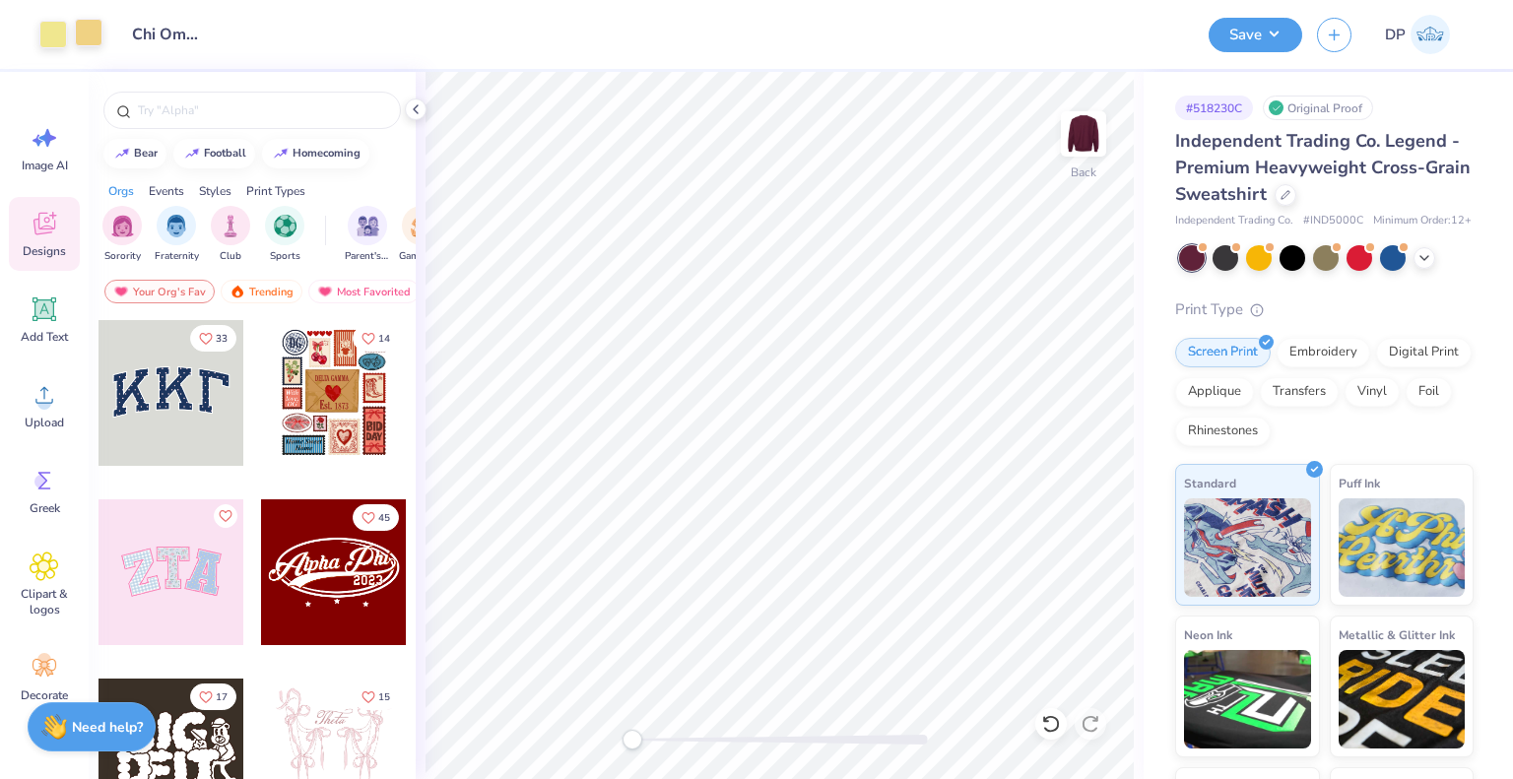
click at [98, 35] on div at bounding box center [89, 33] width 28 height 28
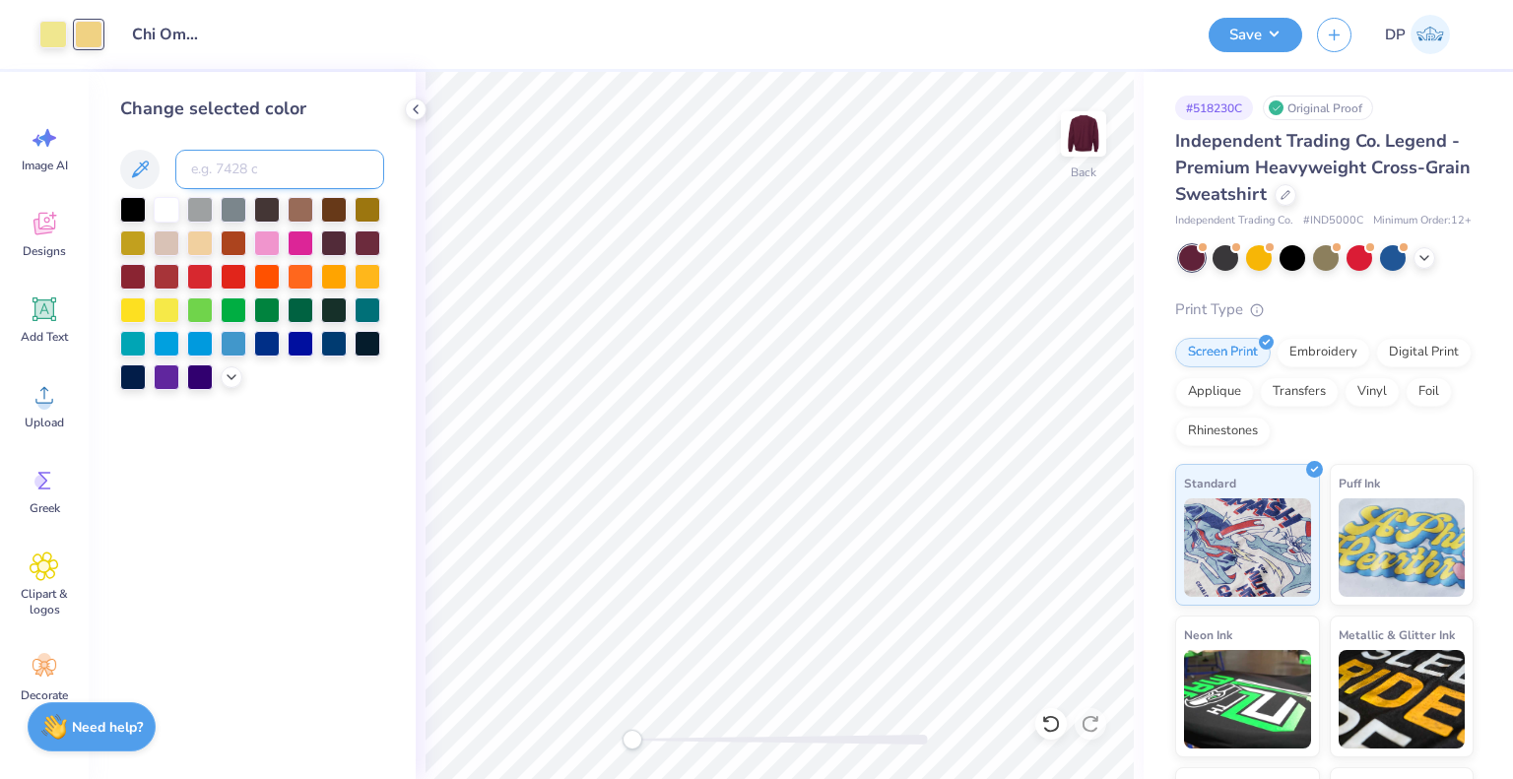
click at [244, 153] on input at bounding box center [279, 169] width 209 height 39
type input "601"
click at [1123, 407] on div "Art colors Design Title Chi Omega Merch Save DP Image AI Designs Add Text Uploa…" at bounding box center [756, 389] width 1513 height 779
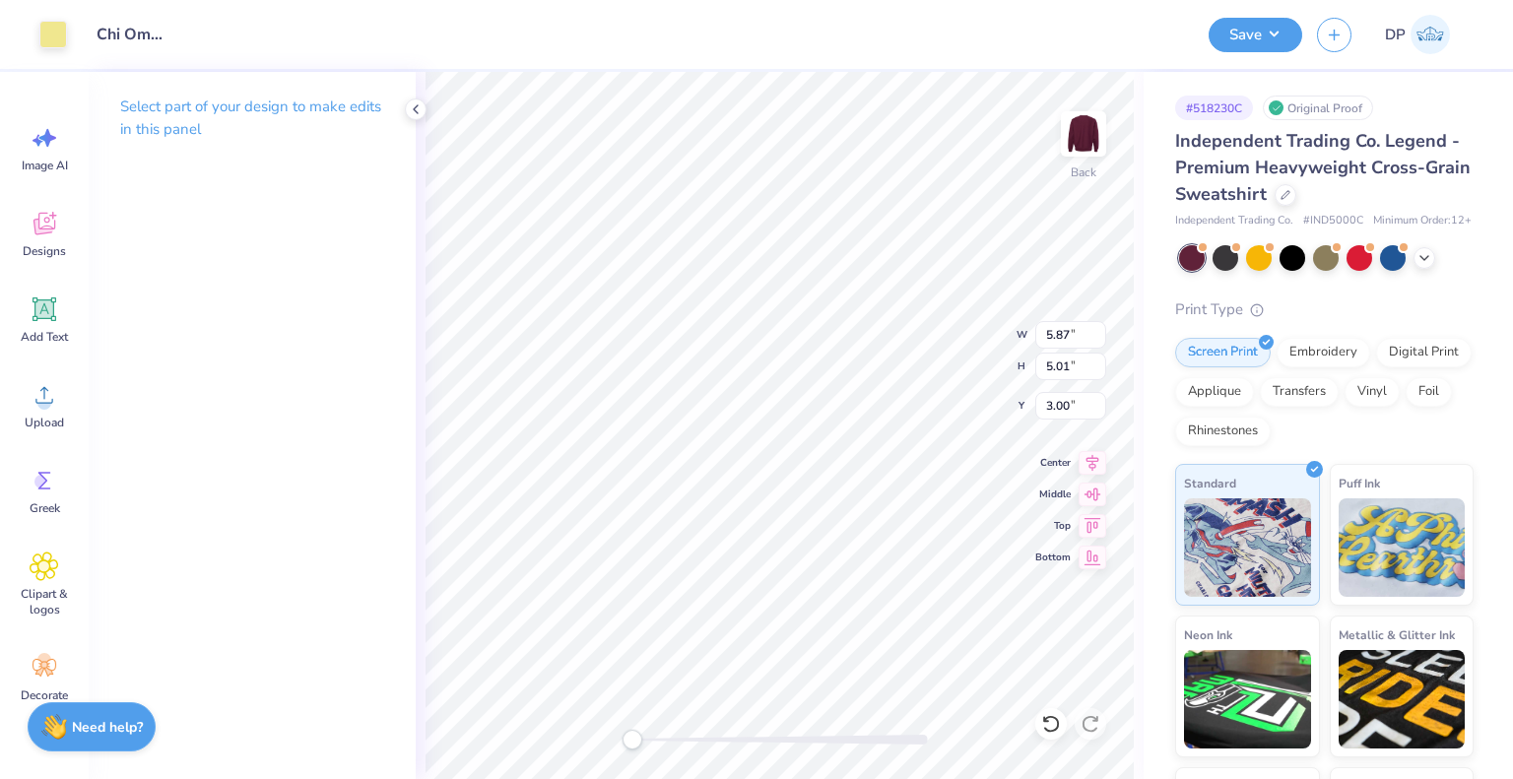
type input "4.47"
type input "3.82"
click at [1254, 397] on div "Applique" at bounding box center [1214, 389] width 79 height 30
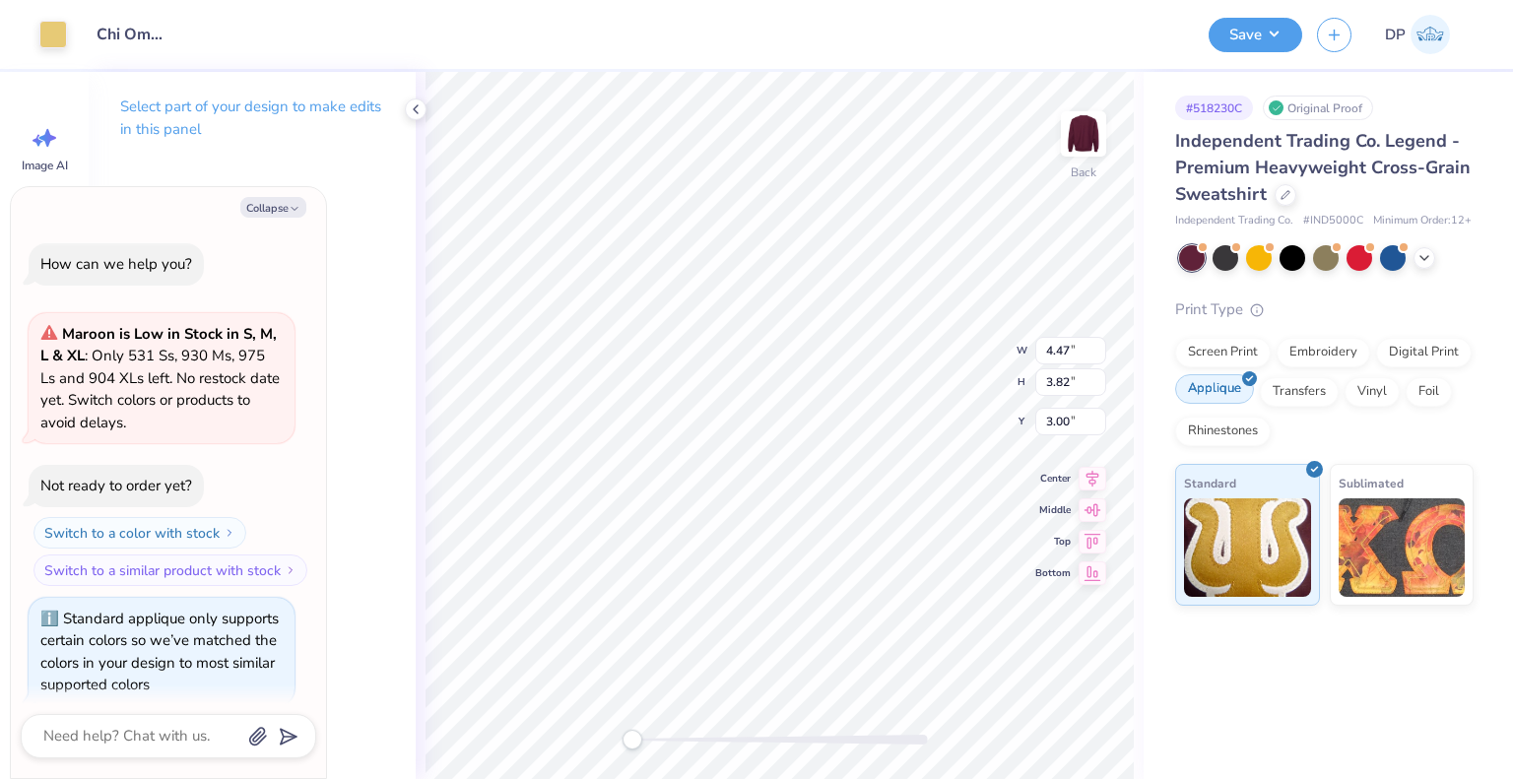
scroll to position [16, 0]
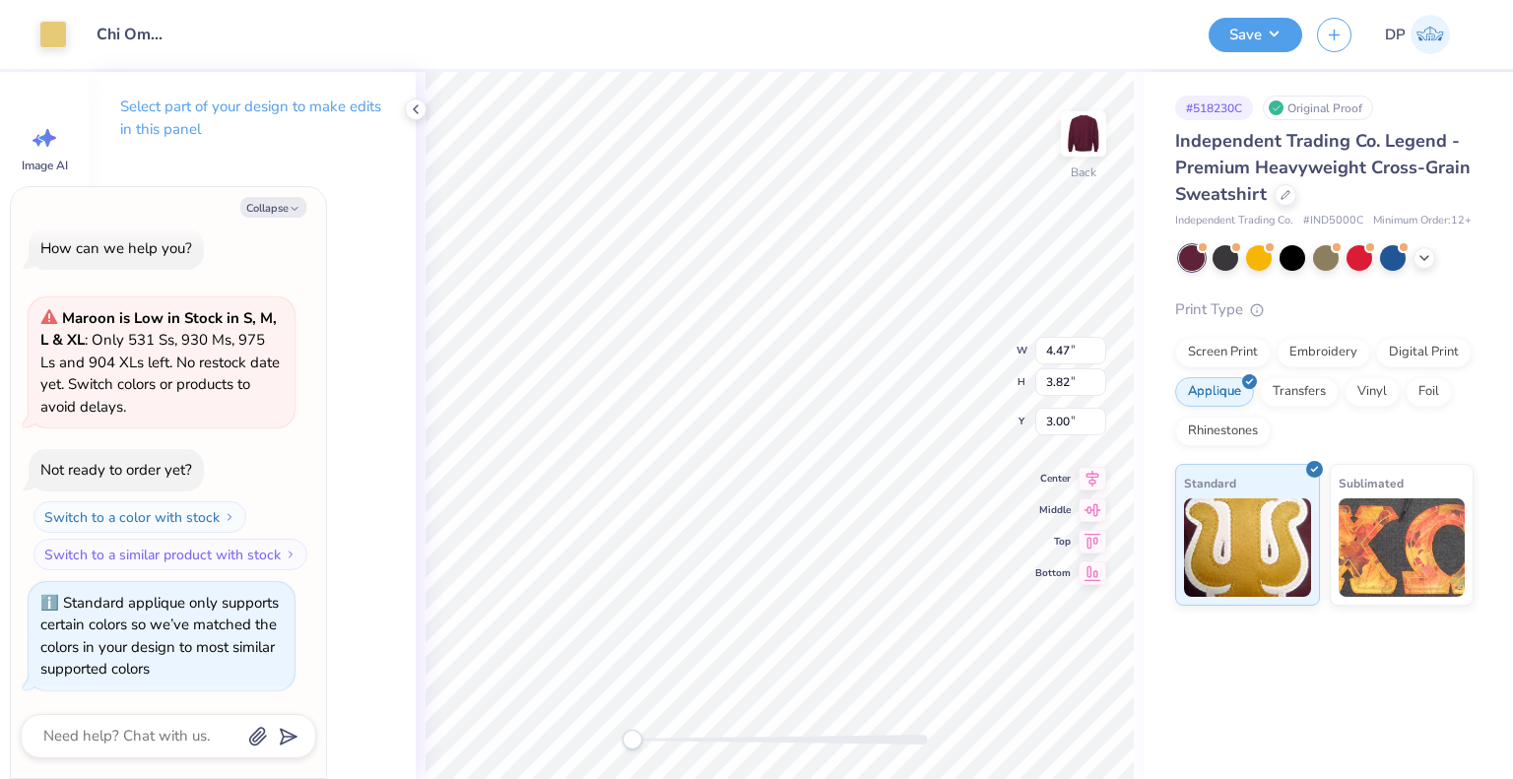
click at [1279, 702] on div "# 518230C Original Proof Independent Trading Co. Legend - Premium Heavyweight C…" at bounding box center [1328, 425] width 369 height 707
click at [284, 203] on button "Collapse" at bounding box center [273, 207] width 66 height 21
type textarea "x"
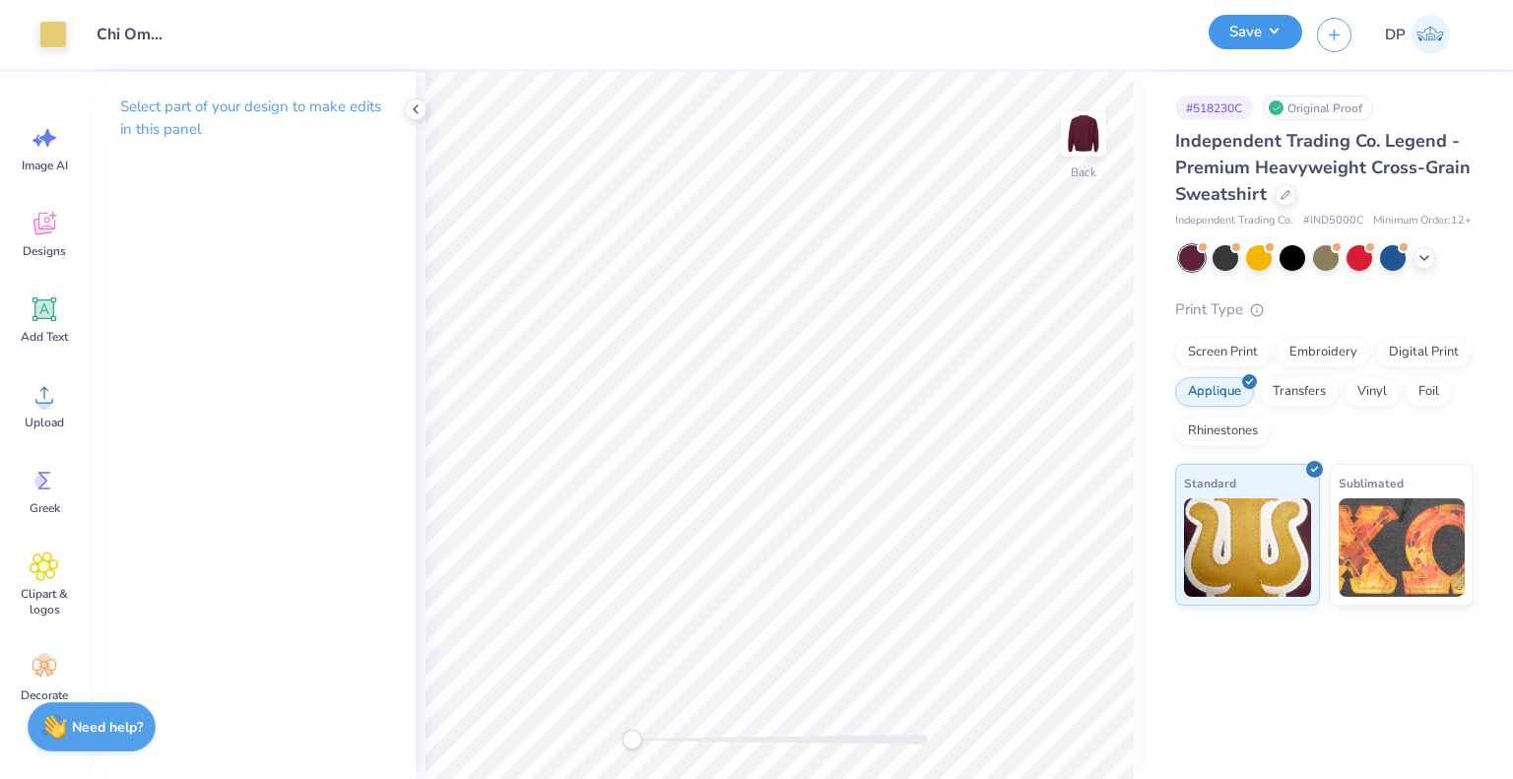
click at [1221, 31] on button "Save" at bounding box center [1256, 32] width 94 height 34
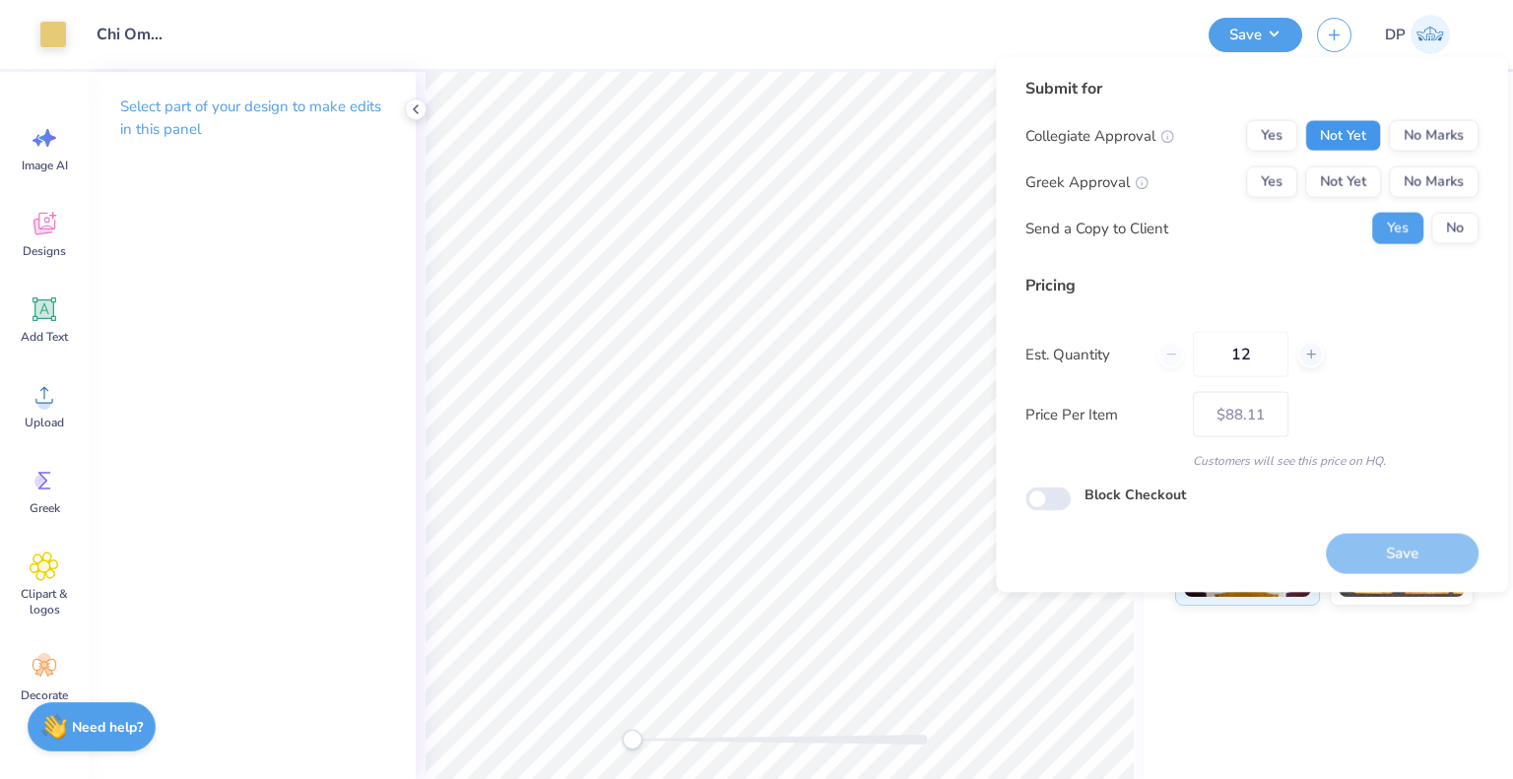
click at [1357, 138] on button "Not Yet" at bounding box center [1343, 136] width 76 height 32
click at [1359, 164] on div "Collegiate Approval Yes Not Yet No Marks Greek Approval Yes Not Yet No Marks Se…" at bounding box center [1251, 182] width 453 height 124
click at [1353, 175] on button "Not Yet" at bounding box center [1343, 182] width 76 height 32
click at [1380, 547] on button "Save" at bounding box center [1402, 553] width 153 height 40
type input "– –"
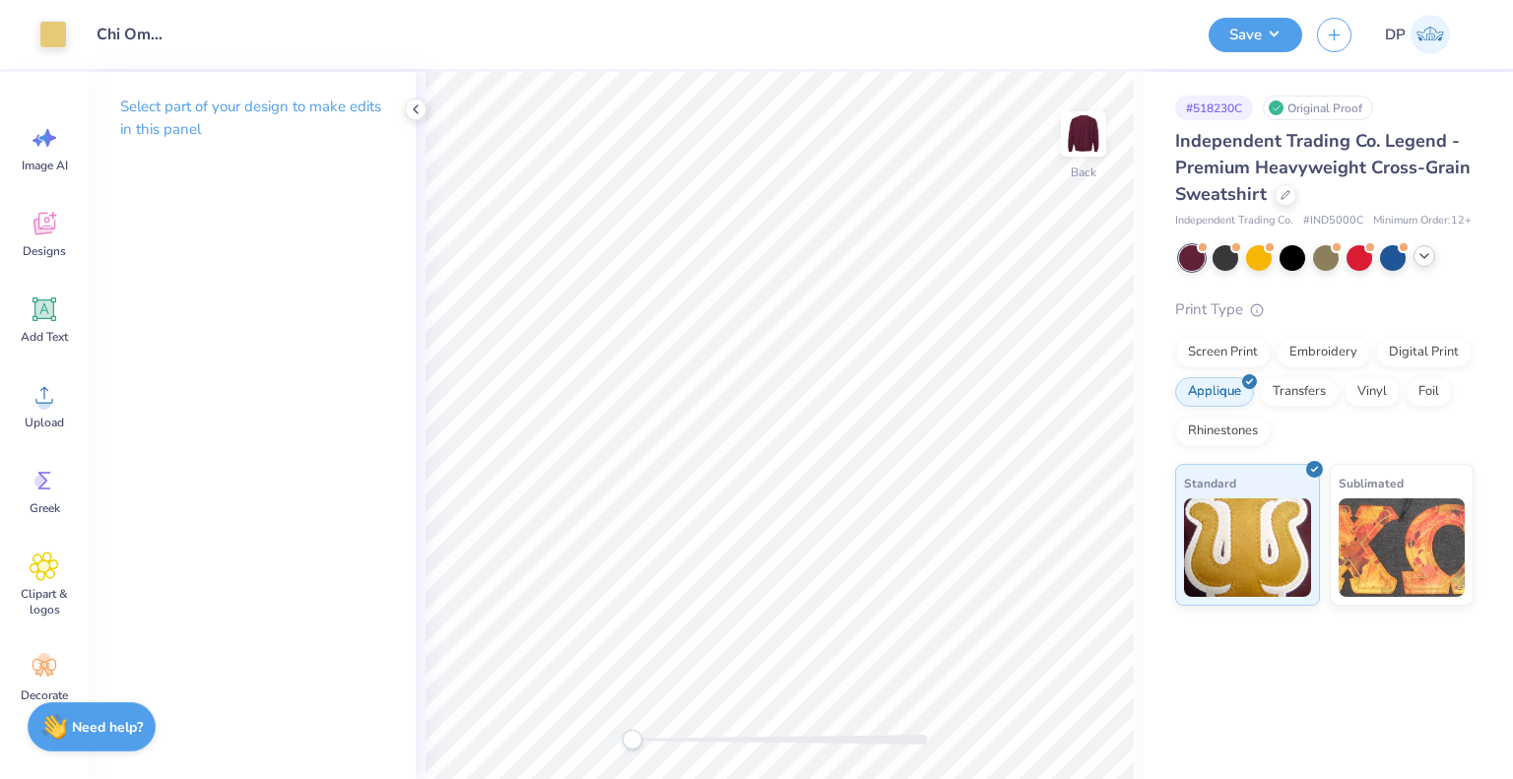
click at [1422, 259] on icon at bounding box center [1424, 256] width 16 height 16
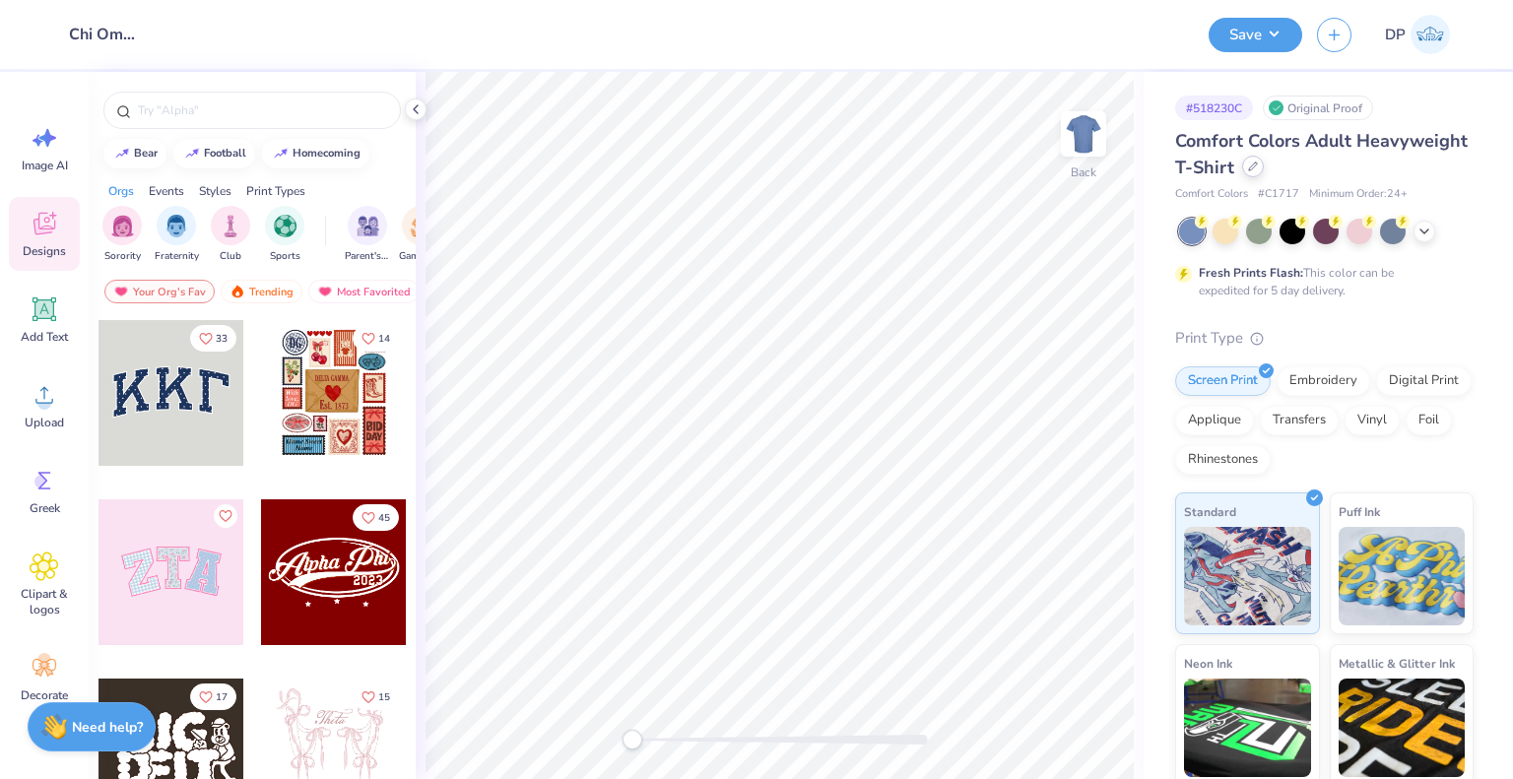
click at [1264, 171] on div at bounding box center [1253, 167] width 22 height 22
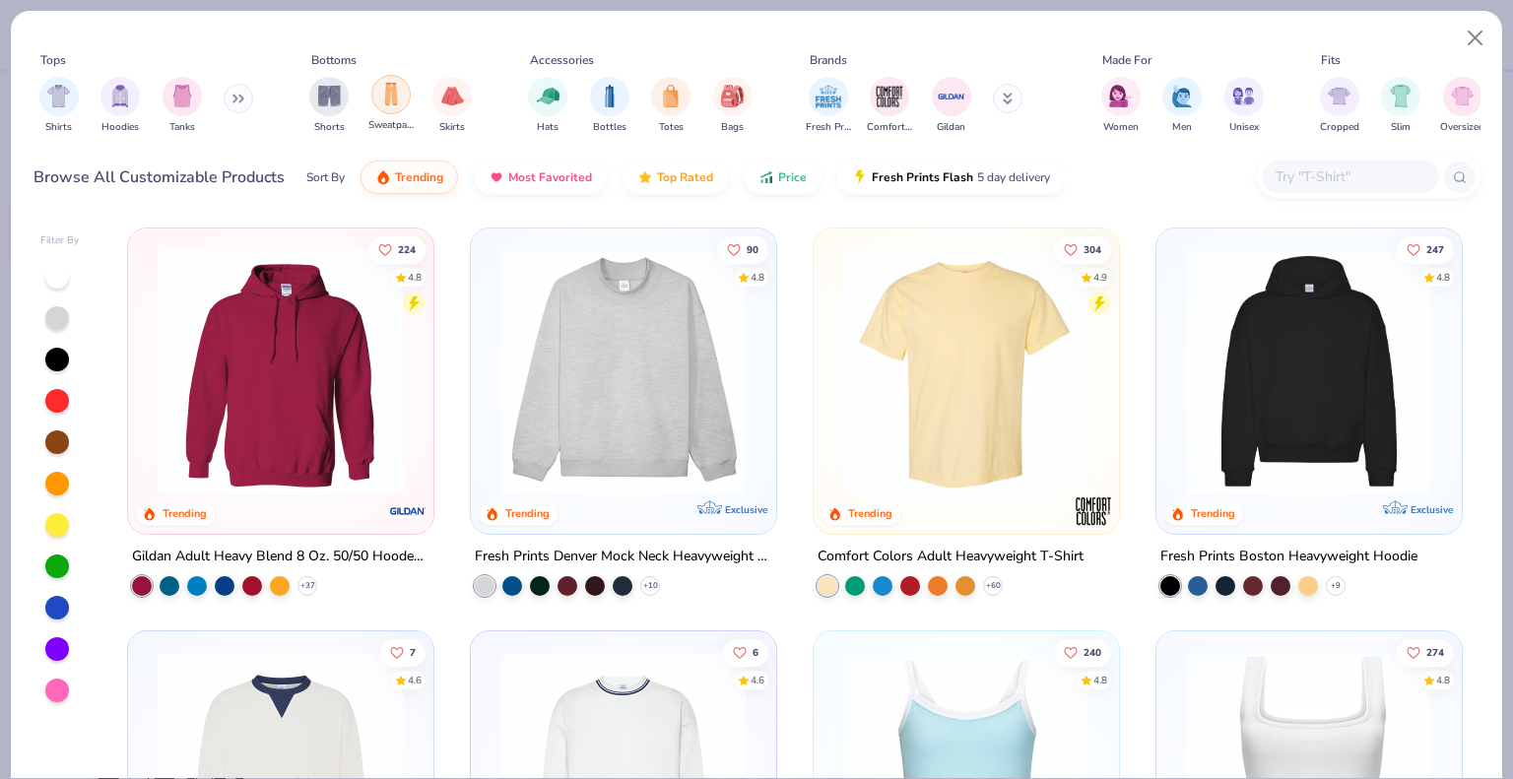
click at [388, 105] on img "filter for Sweatpants" at bounding box center [391, 94] width 22 height 23
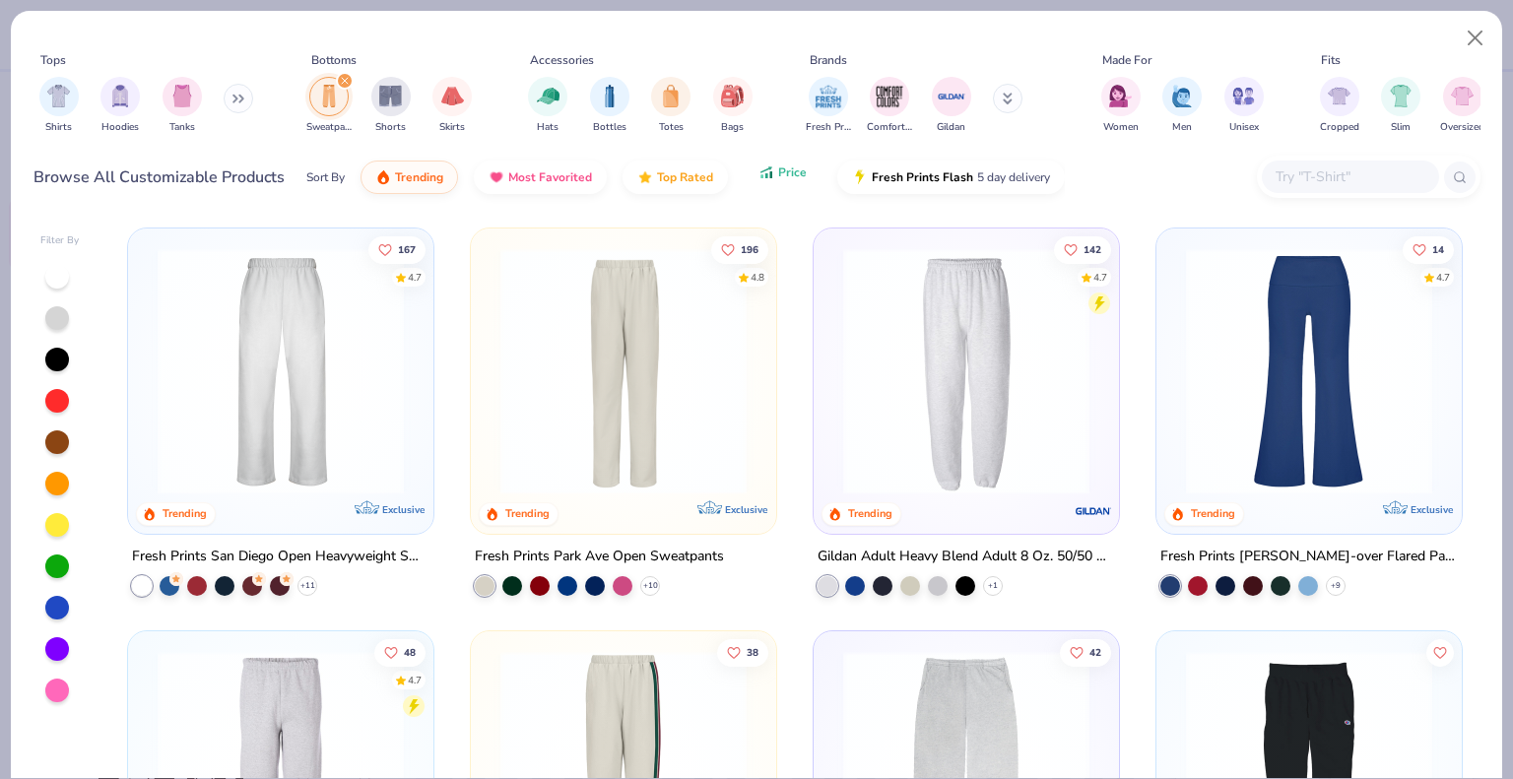
click at [784, 173] on span "Price" at bounding box center [792, 172] width 29 height 16
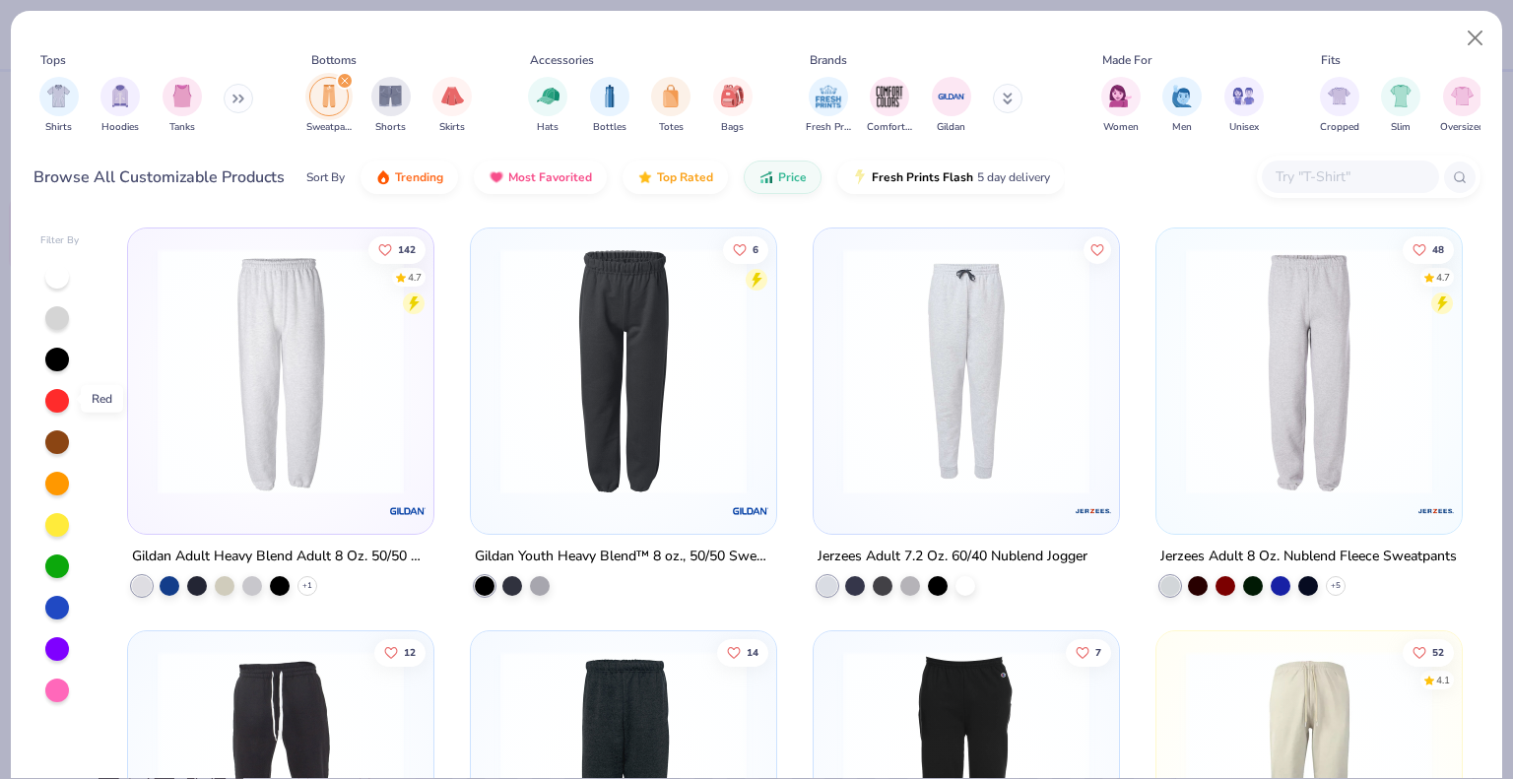
click at [59, 403] on div at bounding box center [57, 401] width 24 height 24
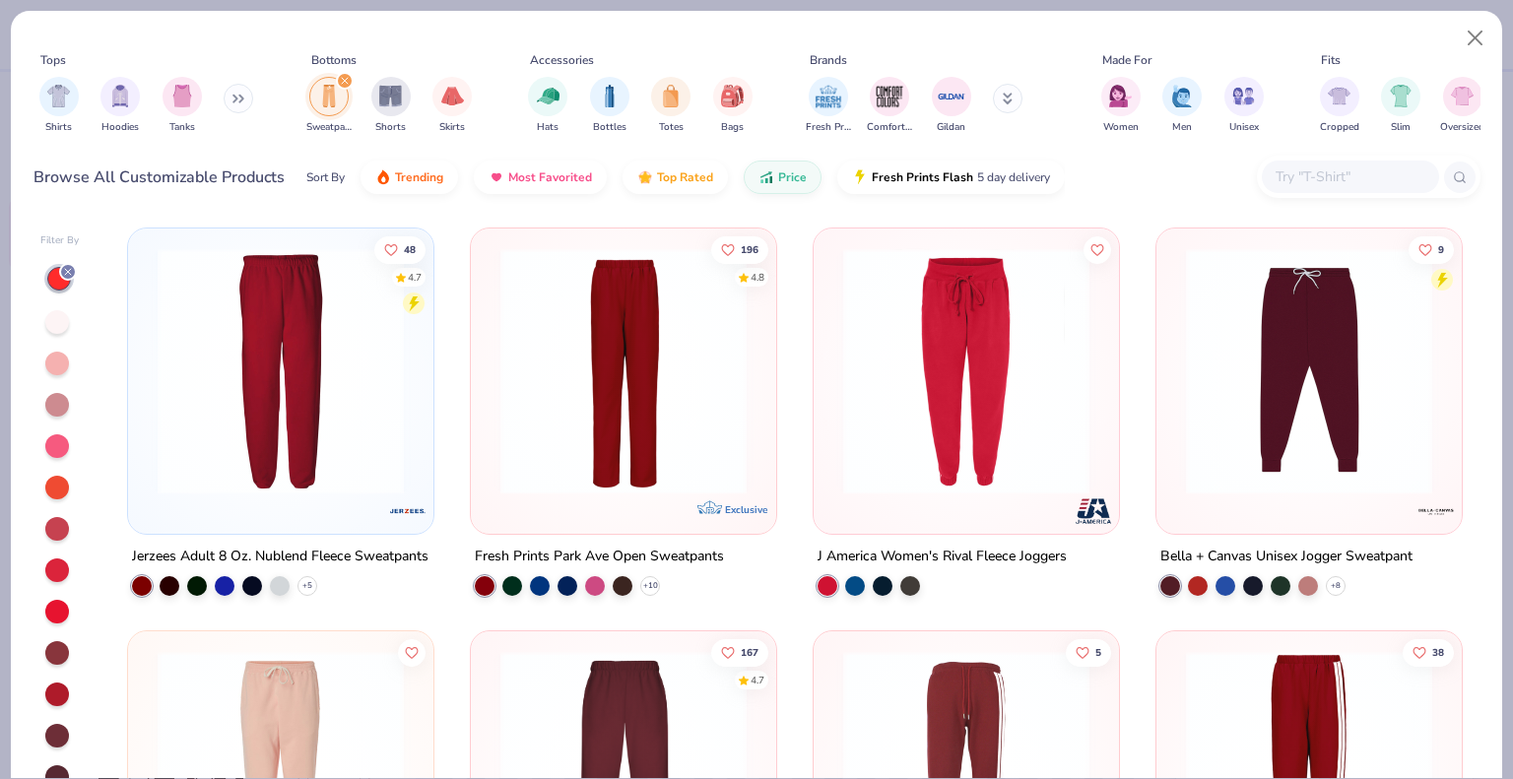
scroll to position [24, 0]
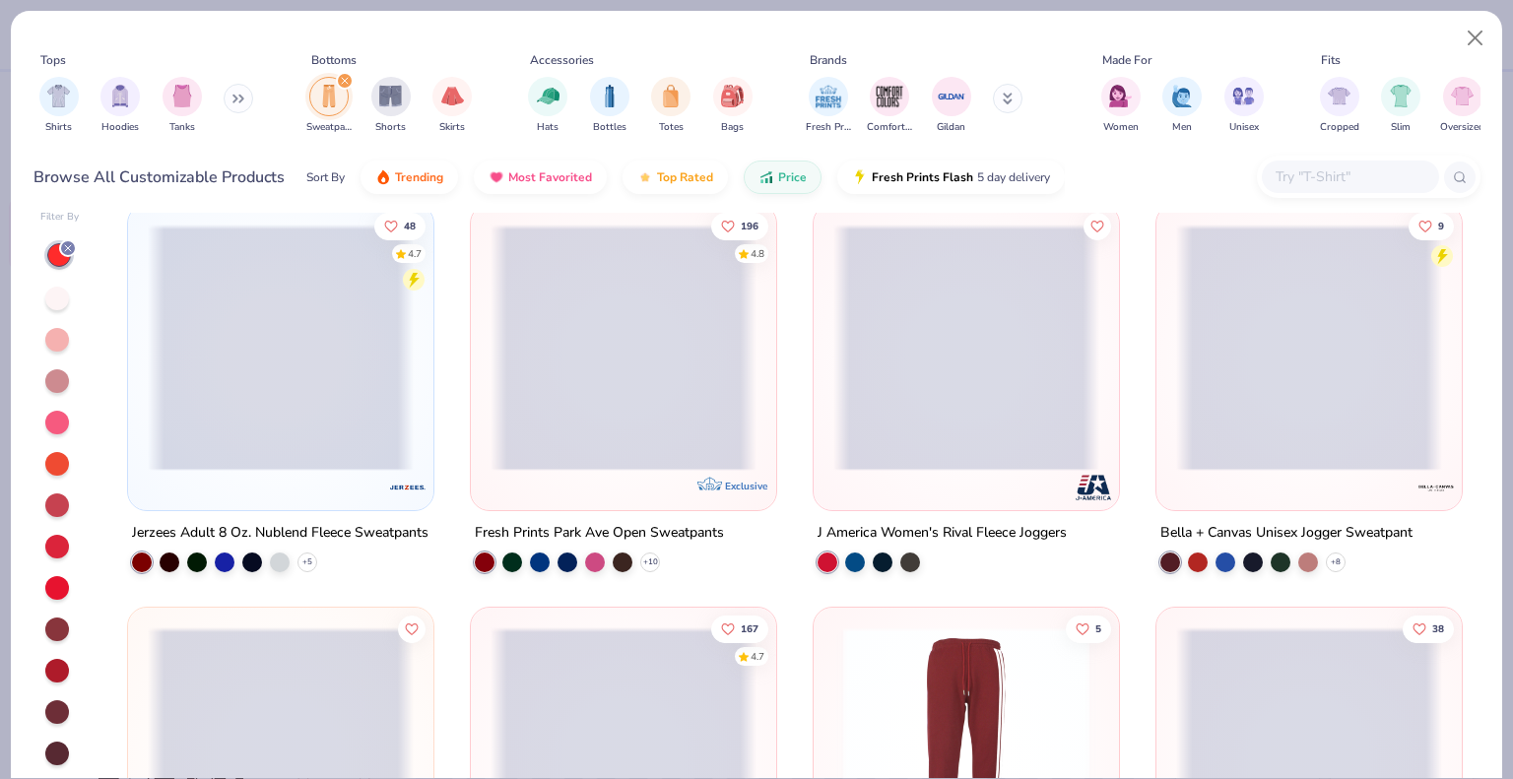
click at [54, 708] on div at bounding box center [57, 712] width 24 height 24
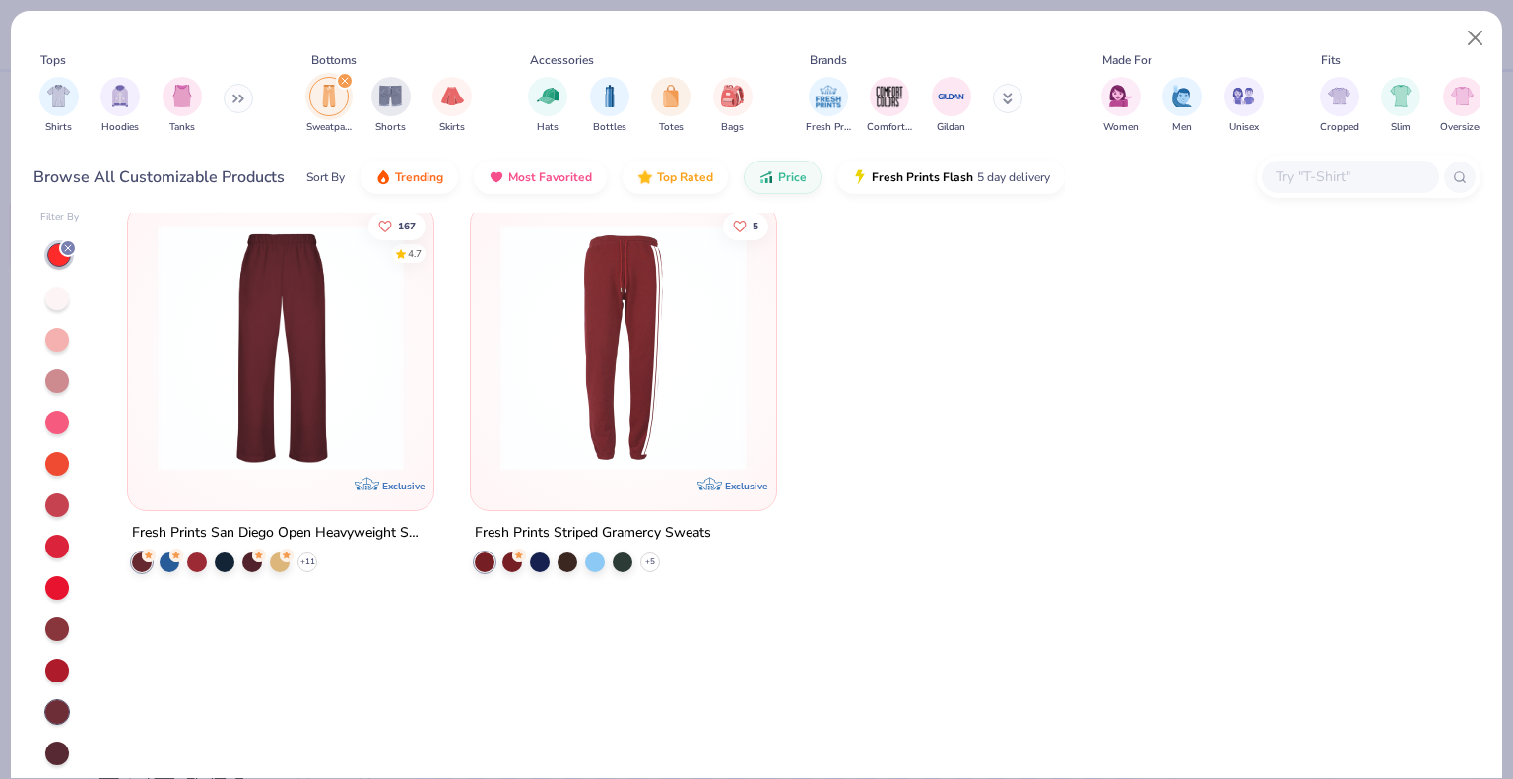
click at [266, 417] on img at bounding box center [281, 348] width 266 height 246
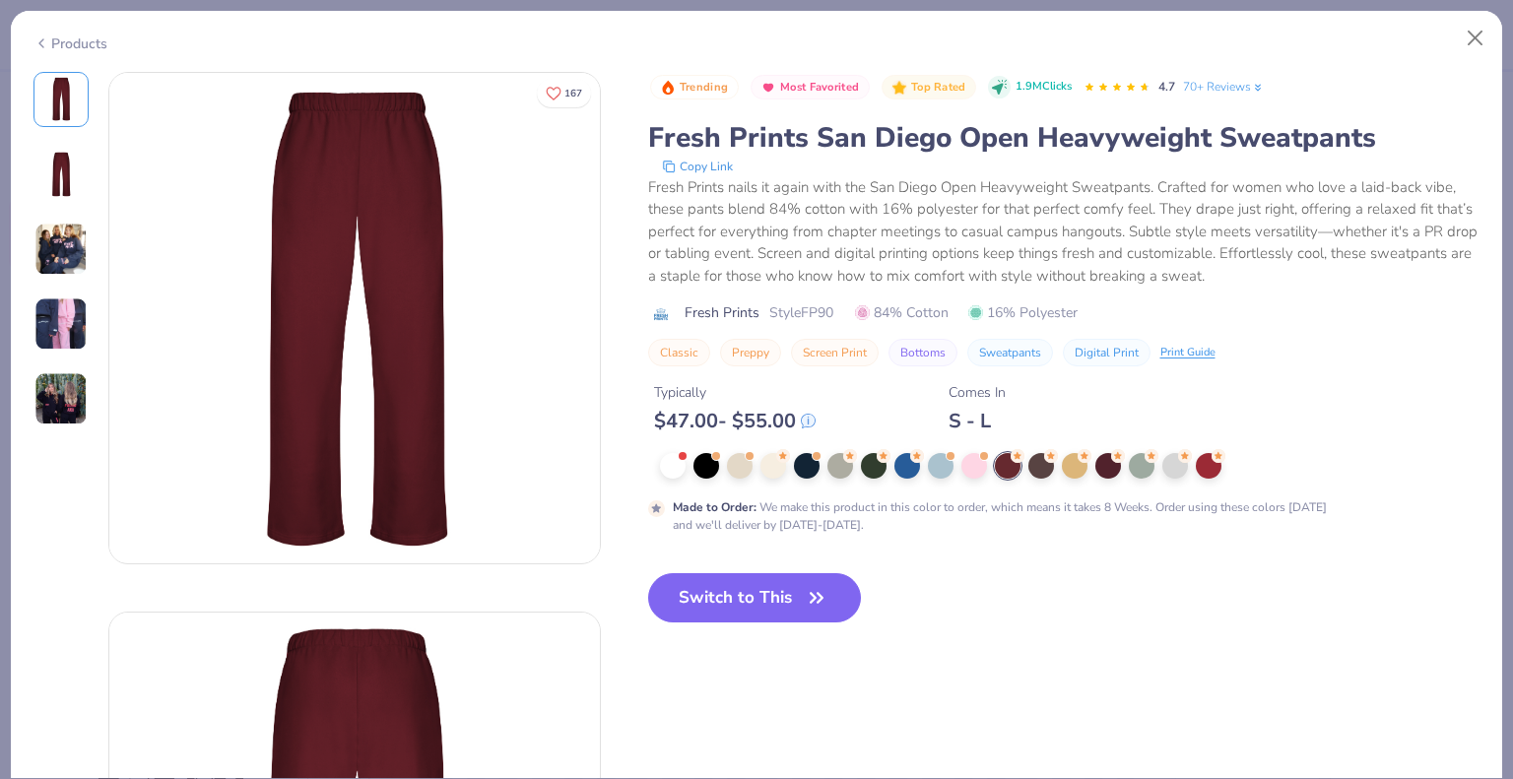
click at [85, 42] on div "Products" at bounding box center [70, 43] width 74 height 21
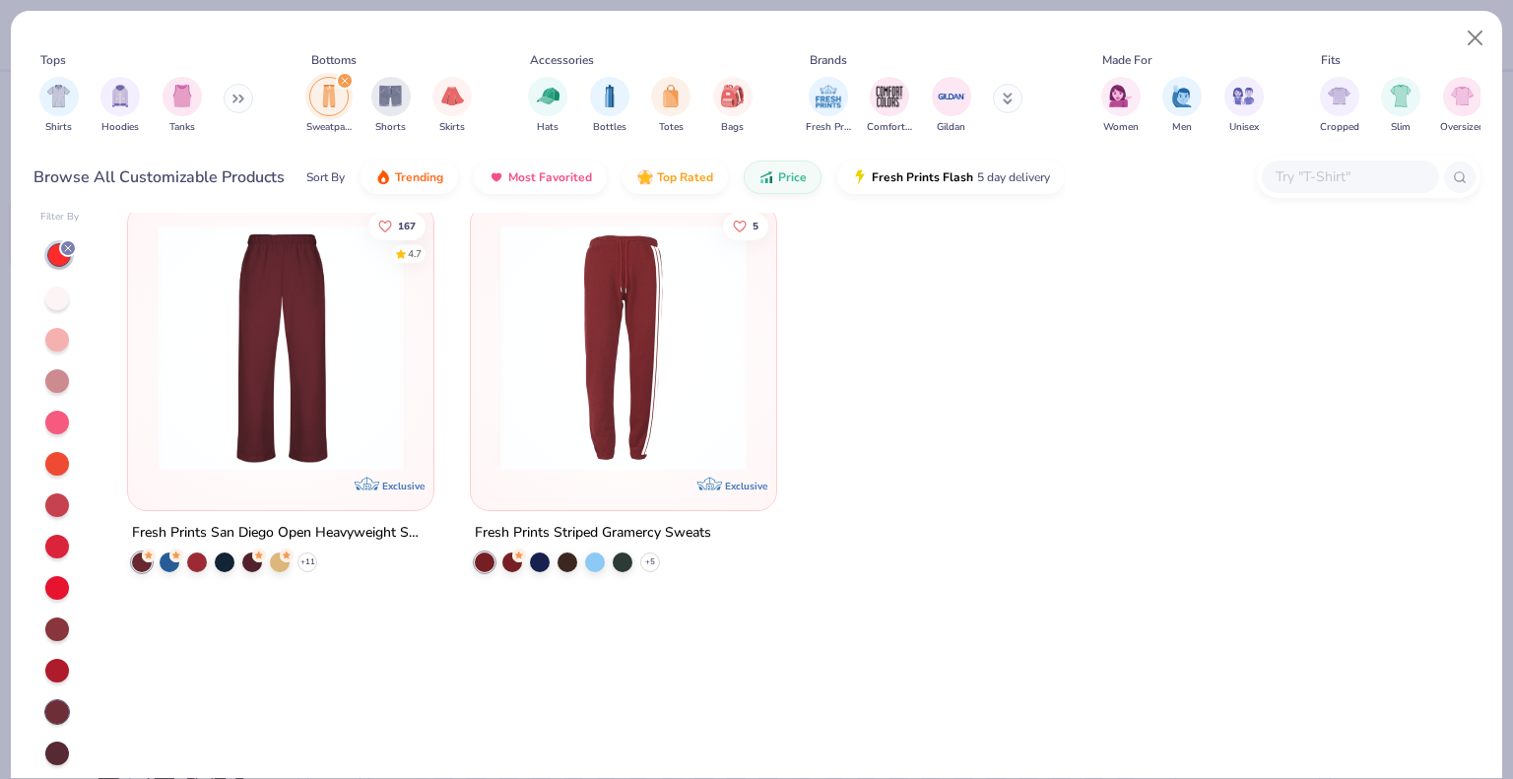
click at [59, 627] on div at bounding box center [57, 630] width 24 height 24
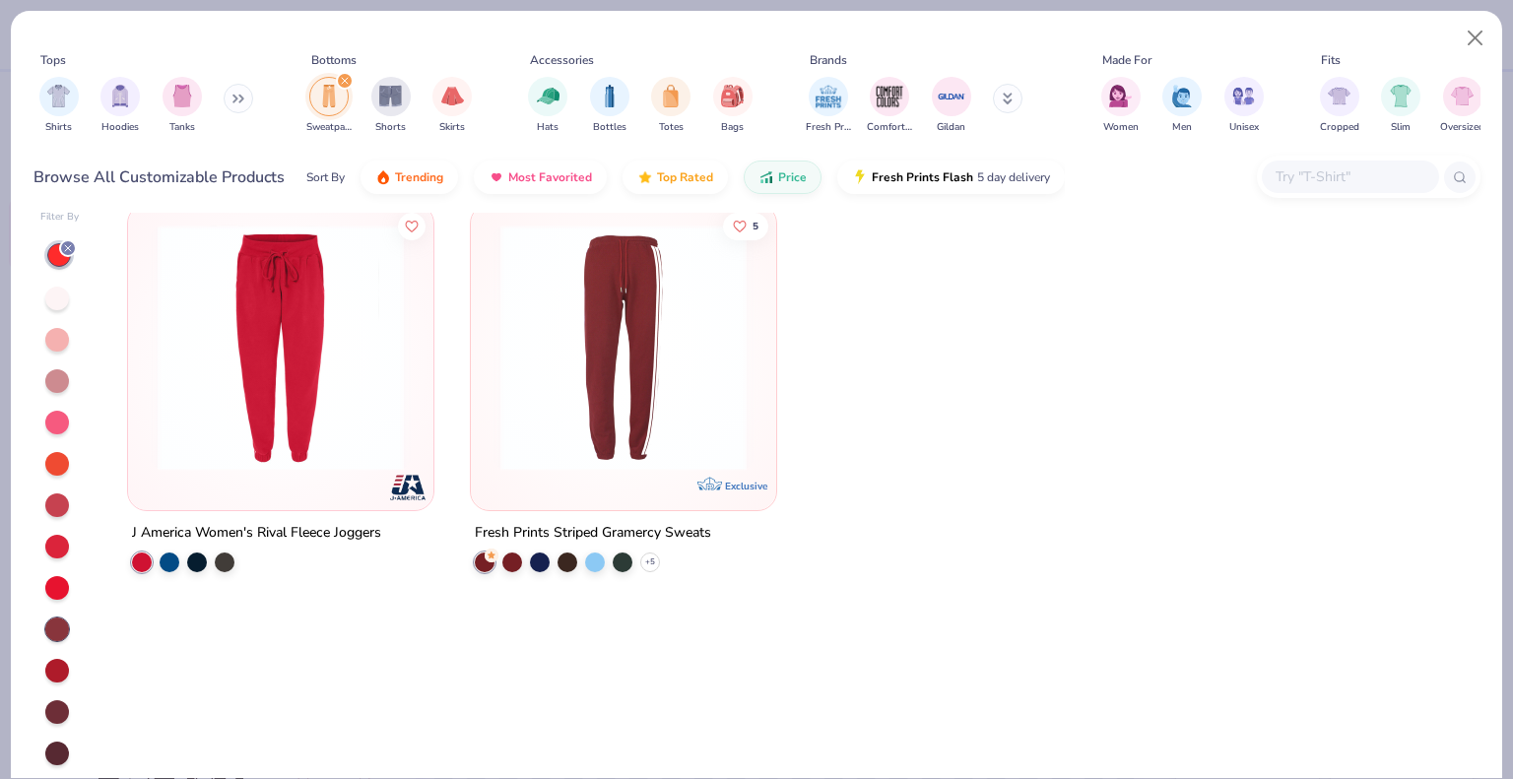
click at [57, 701] on div at bounding box center [57, 712] width 24 height 24
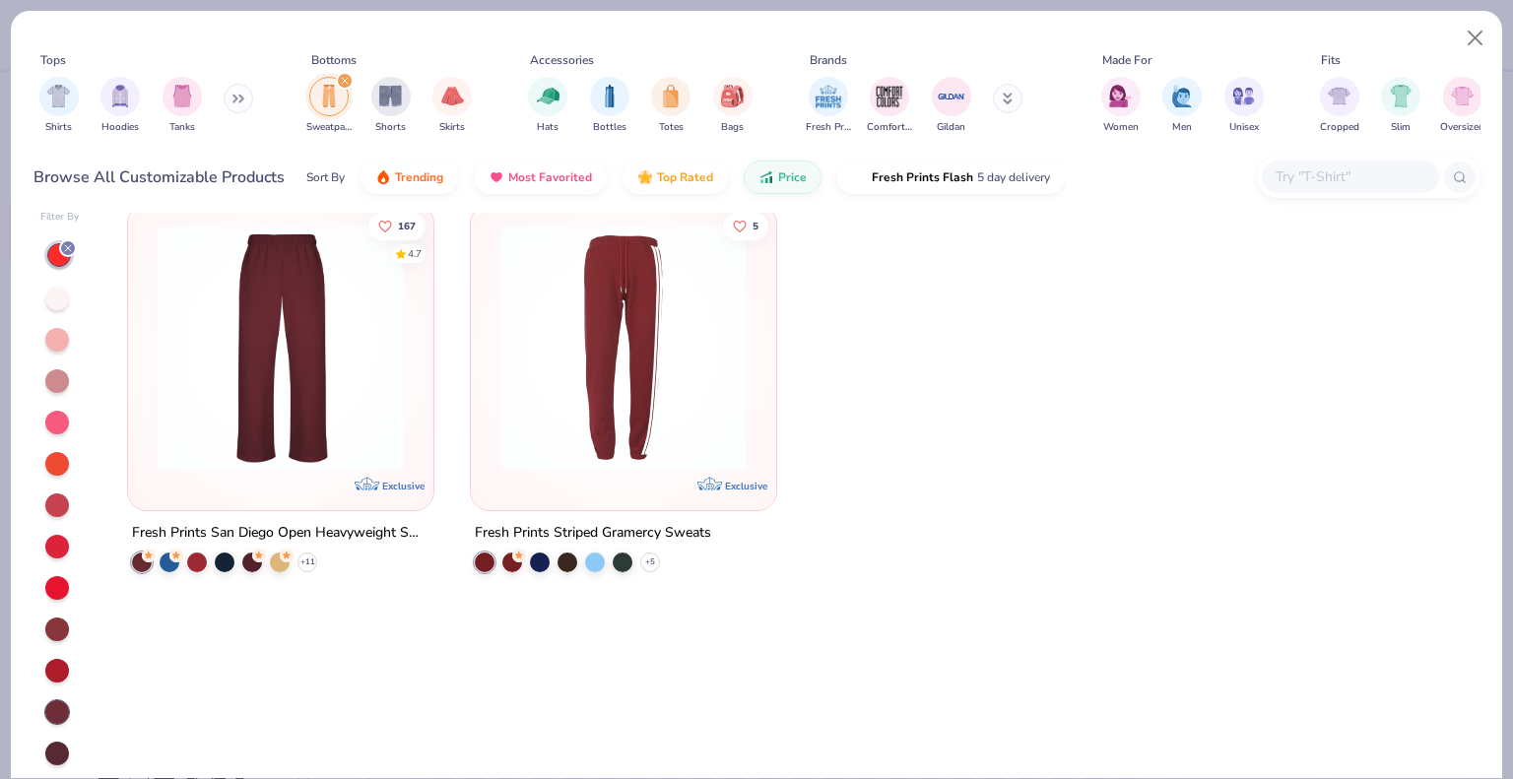
click at [61, 660] on div at bounding box center [57, 671] width 24 height 24
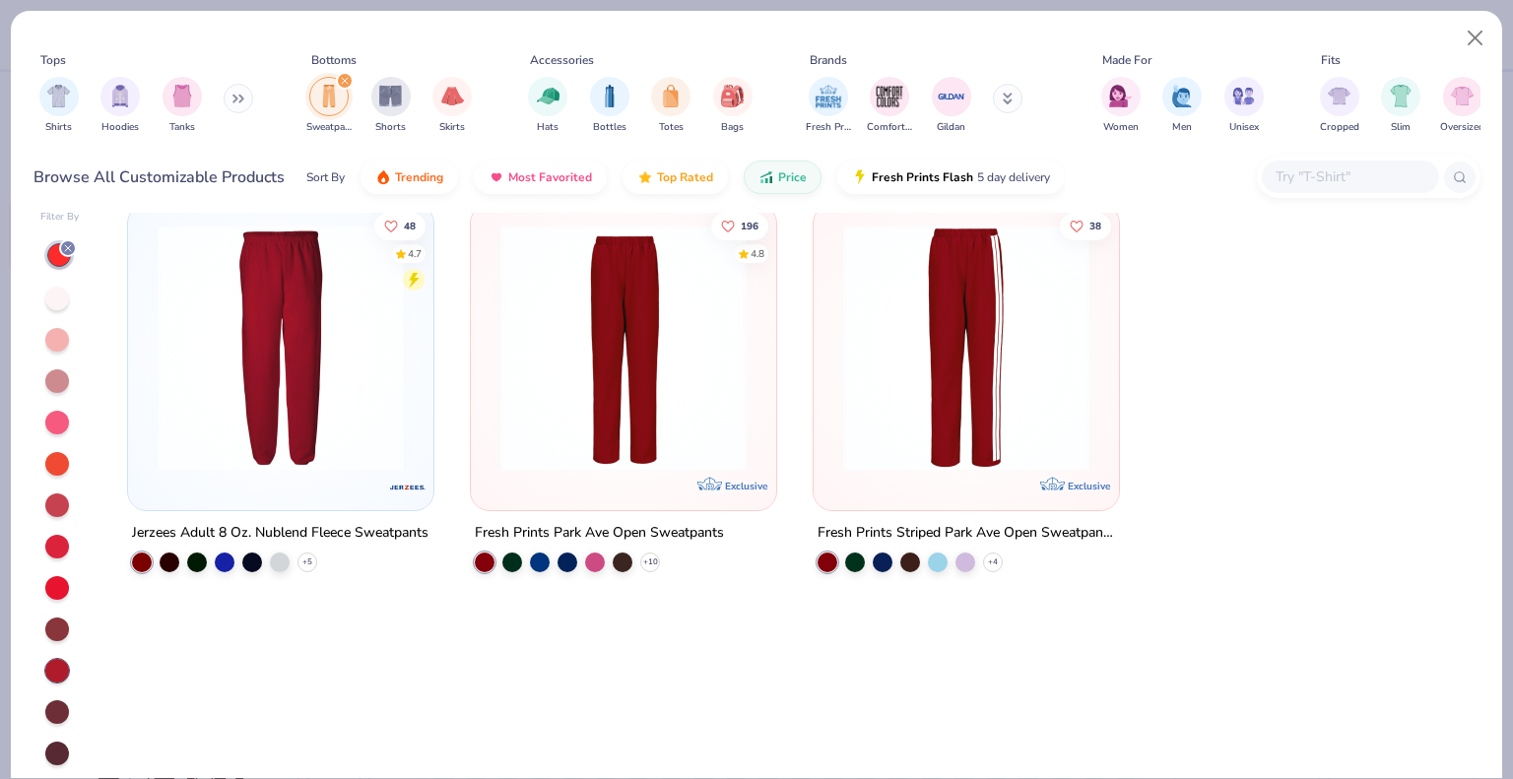
click at [719, 435] on img at bounding box center [624, 348] width 266 height 246
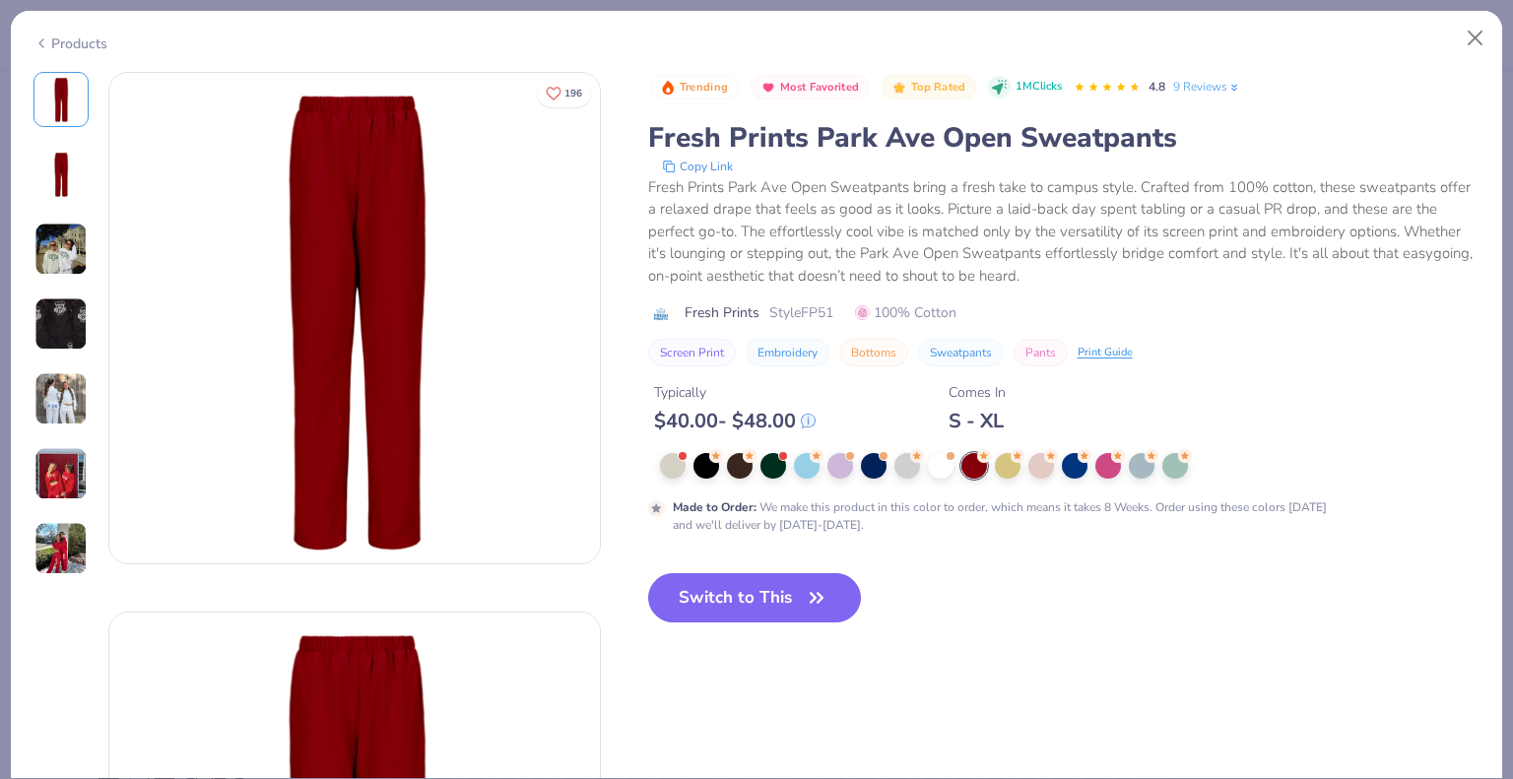
click at [69, 41] on div "Products" at bounding box center [70, 43] width 74 height 21
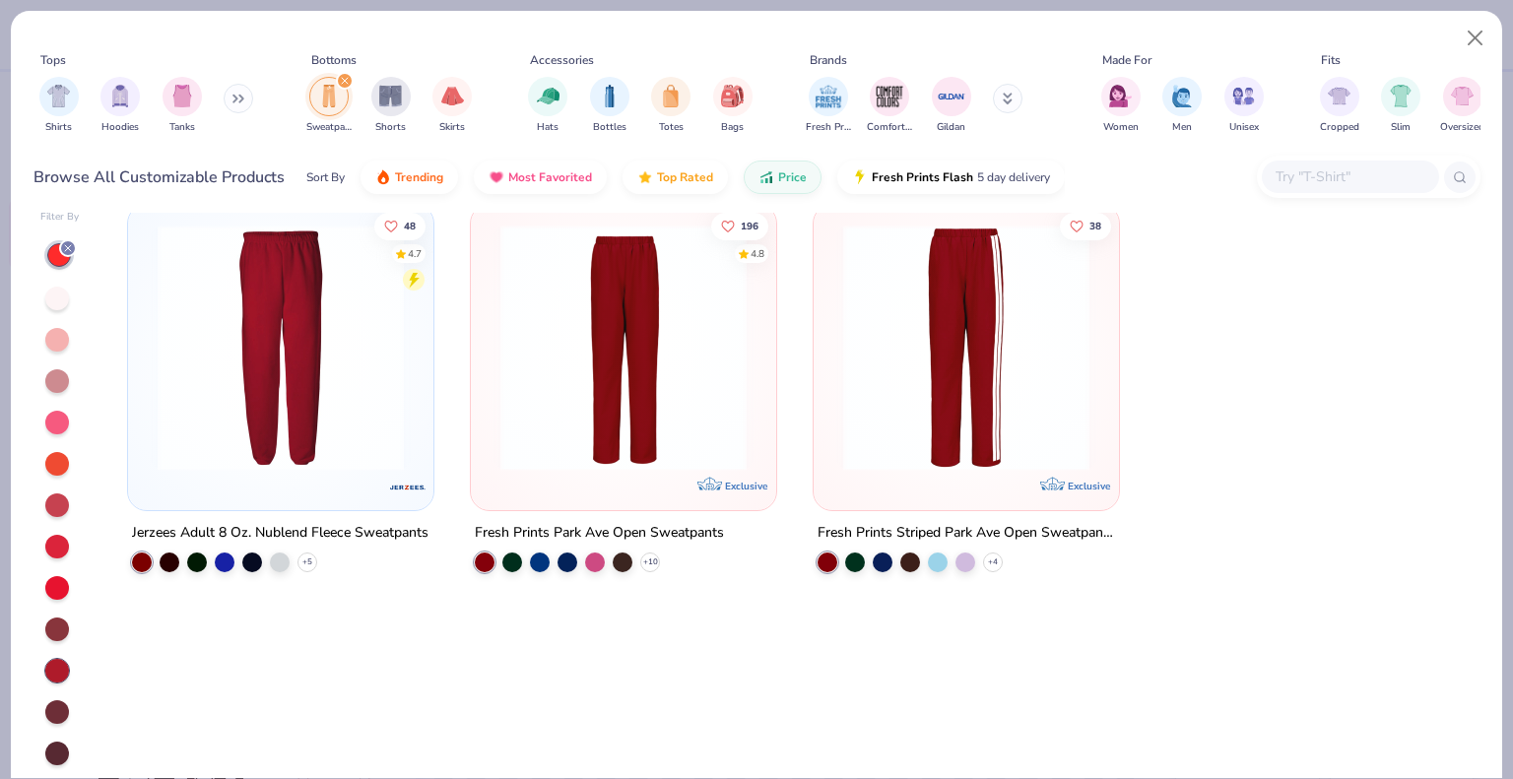
click at [345, 398] on img at bounding box center [281, 348] width 266 height 246
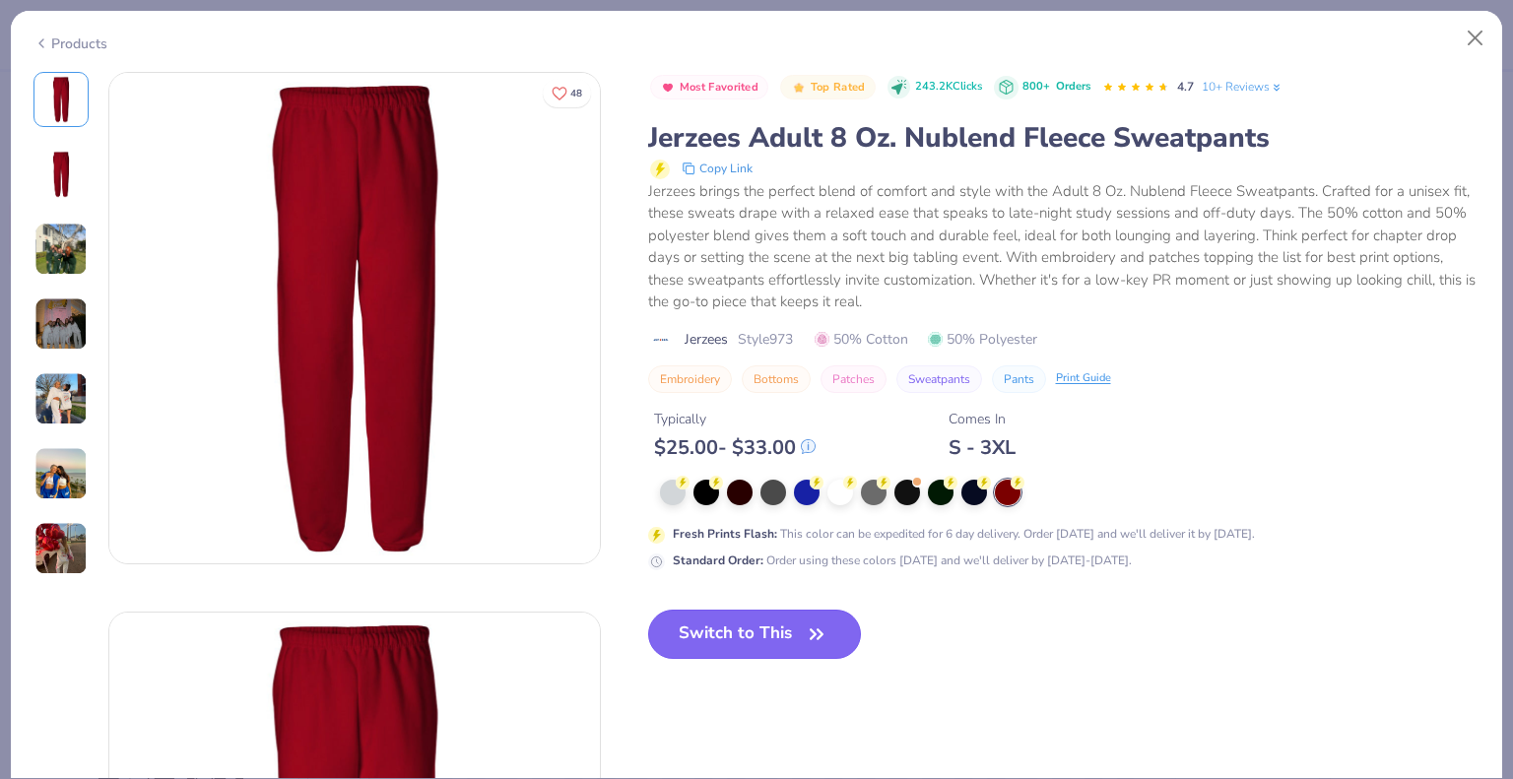
click at [750, 649] on button "Switch to This" at bounding box center [755, 634] width 214 height 49
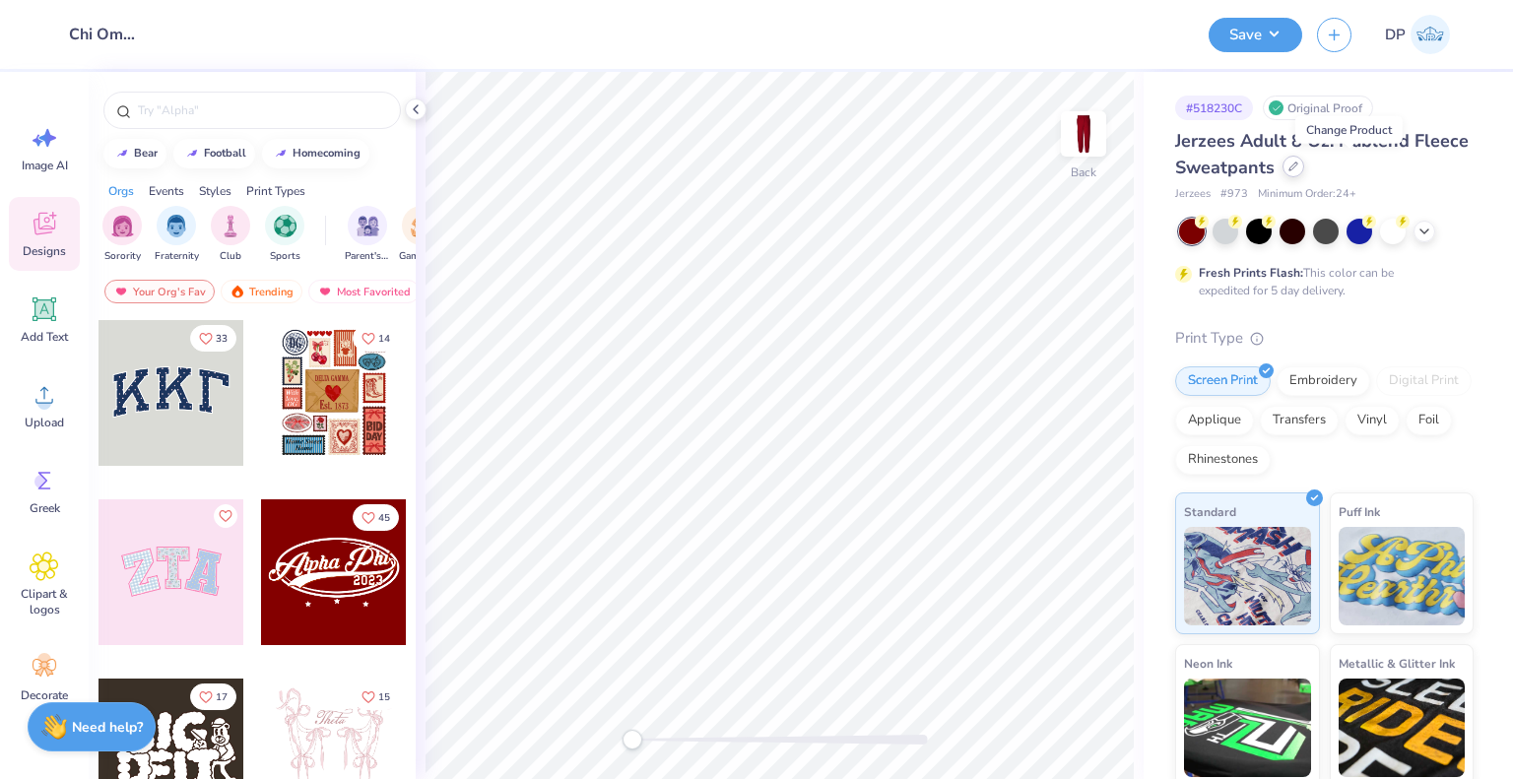
click at [1297, 169] on icon at bounding box center [1293, 167] width 8 height 8
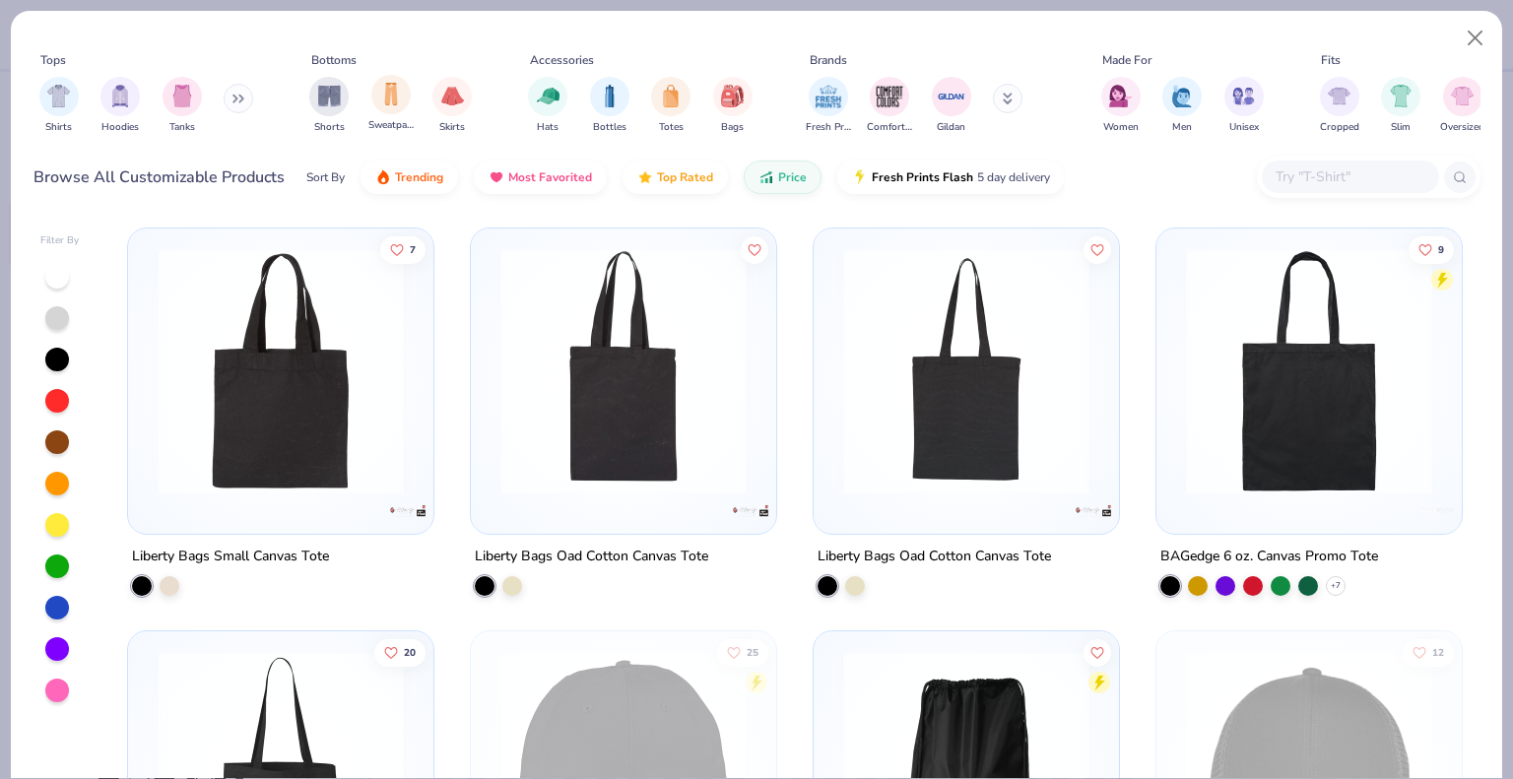
click at [409, 105] on div "Sweatpants" at bounding box center [390, 104] width 45 height 58
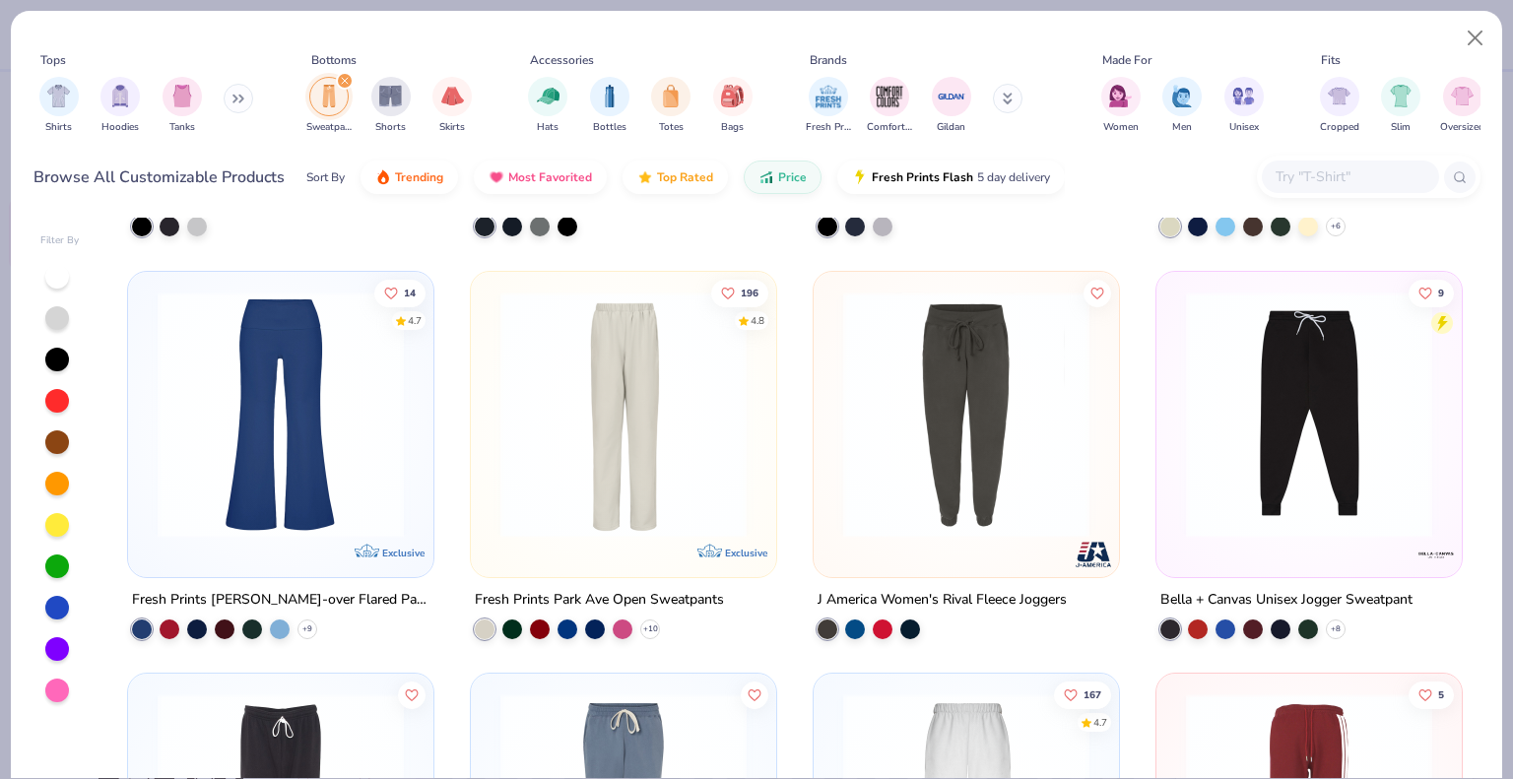
scroll to position [788, 0]
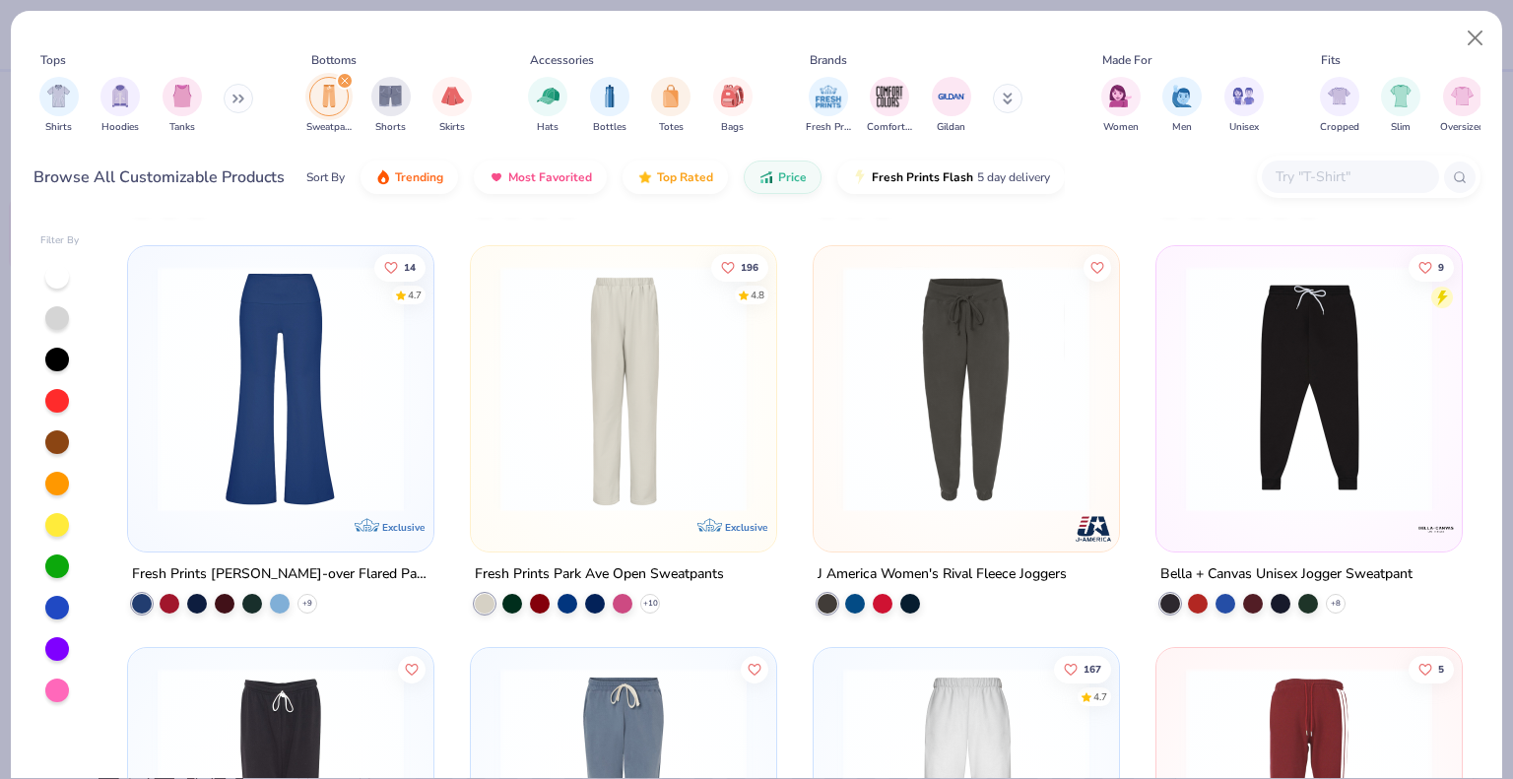
click at [629, 456] on img at bounding box center [624, 388] width 266 height 246
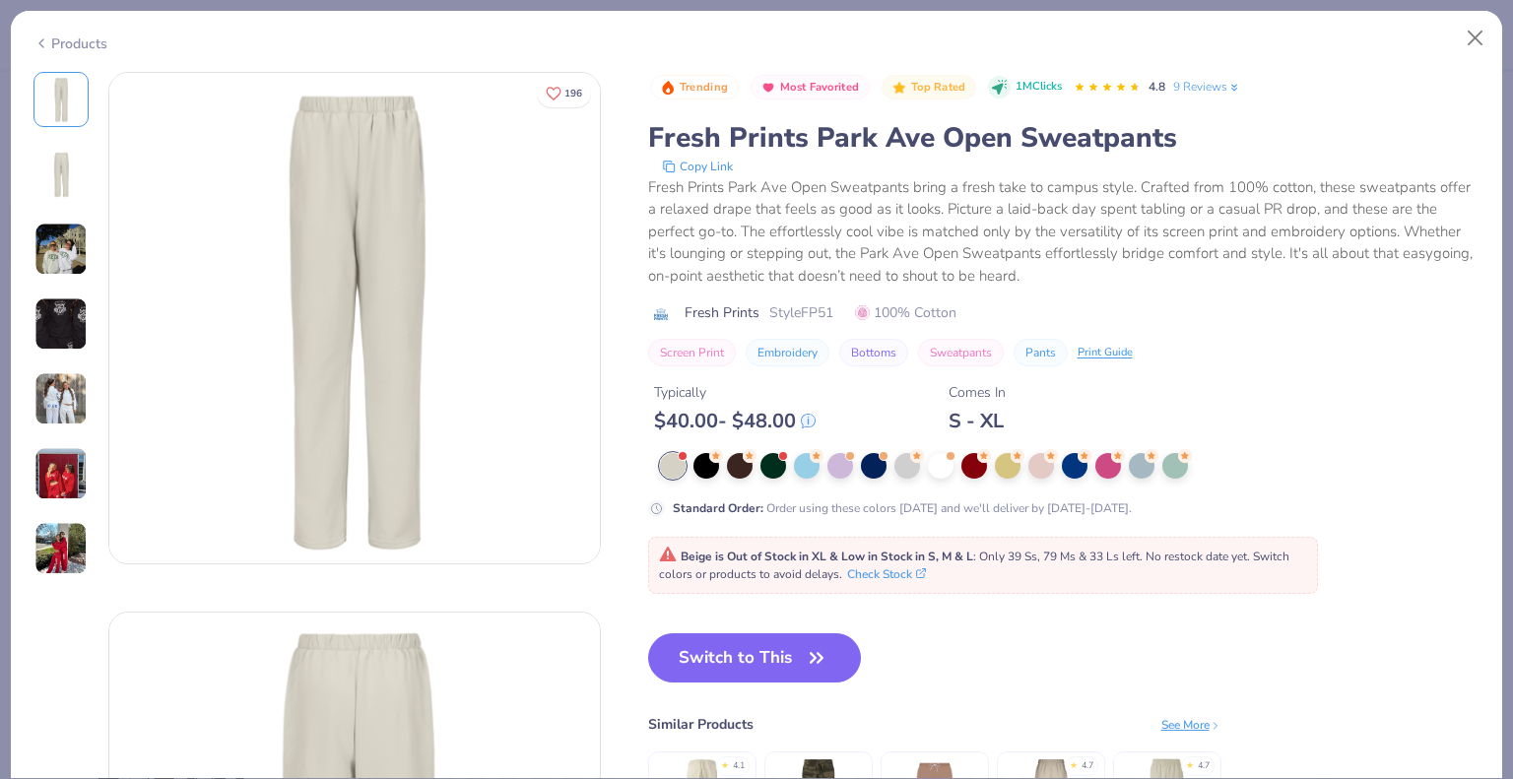
click at [80, 33] on div "Products" at bounding box center [70, 43] width 74 height 21
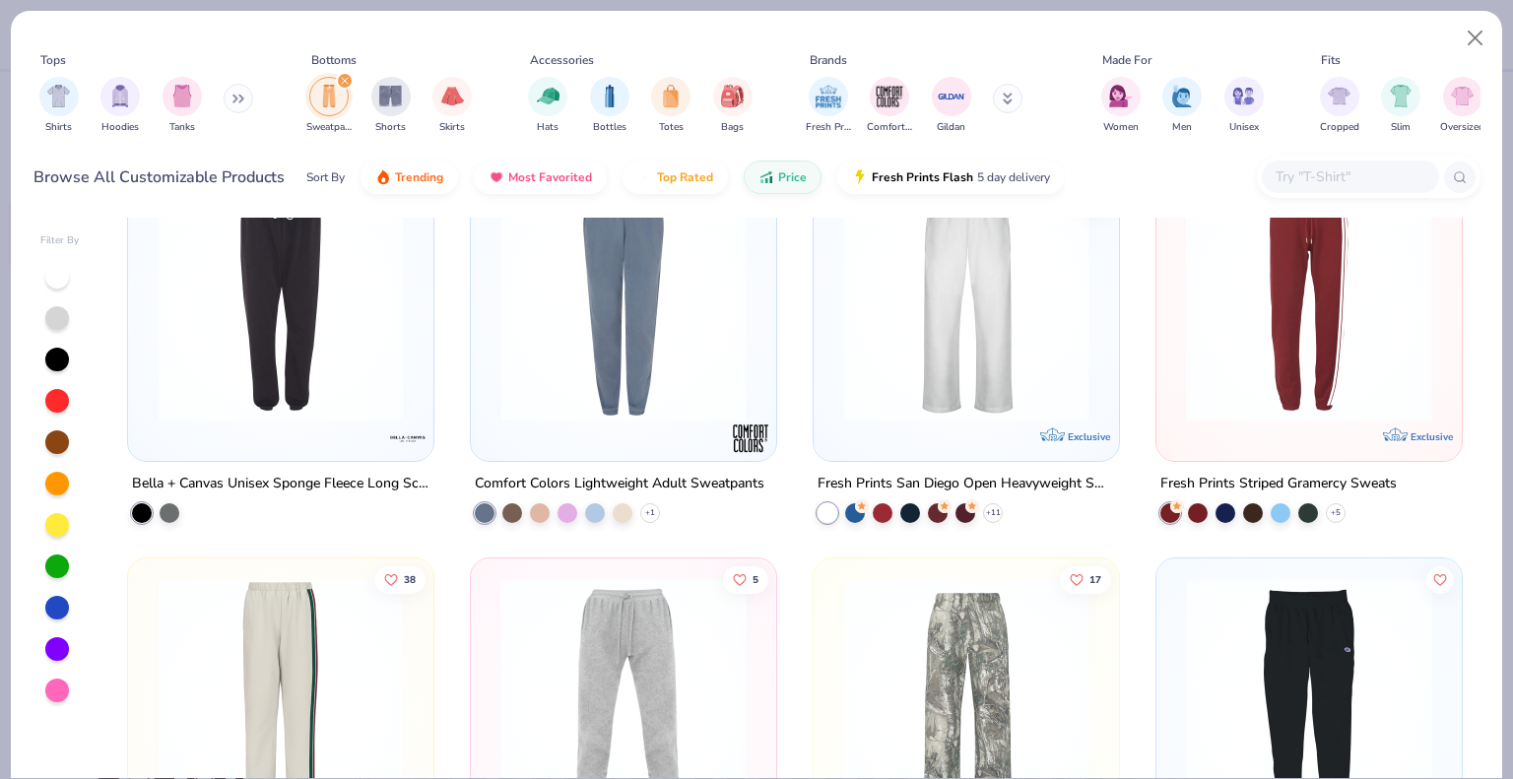
scroll to position [1182, 0]
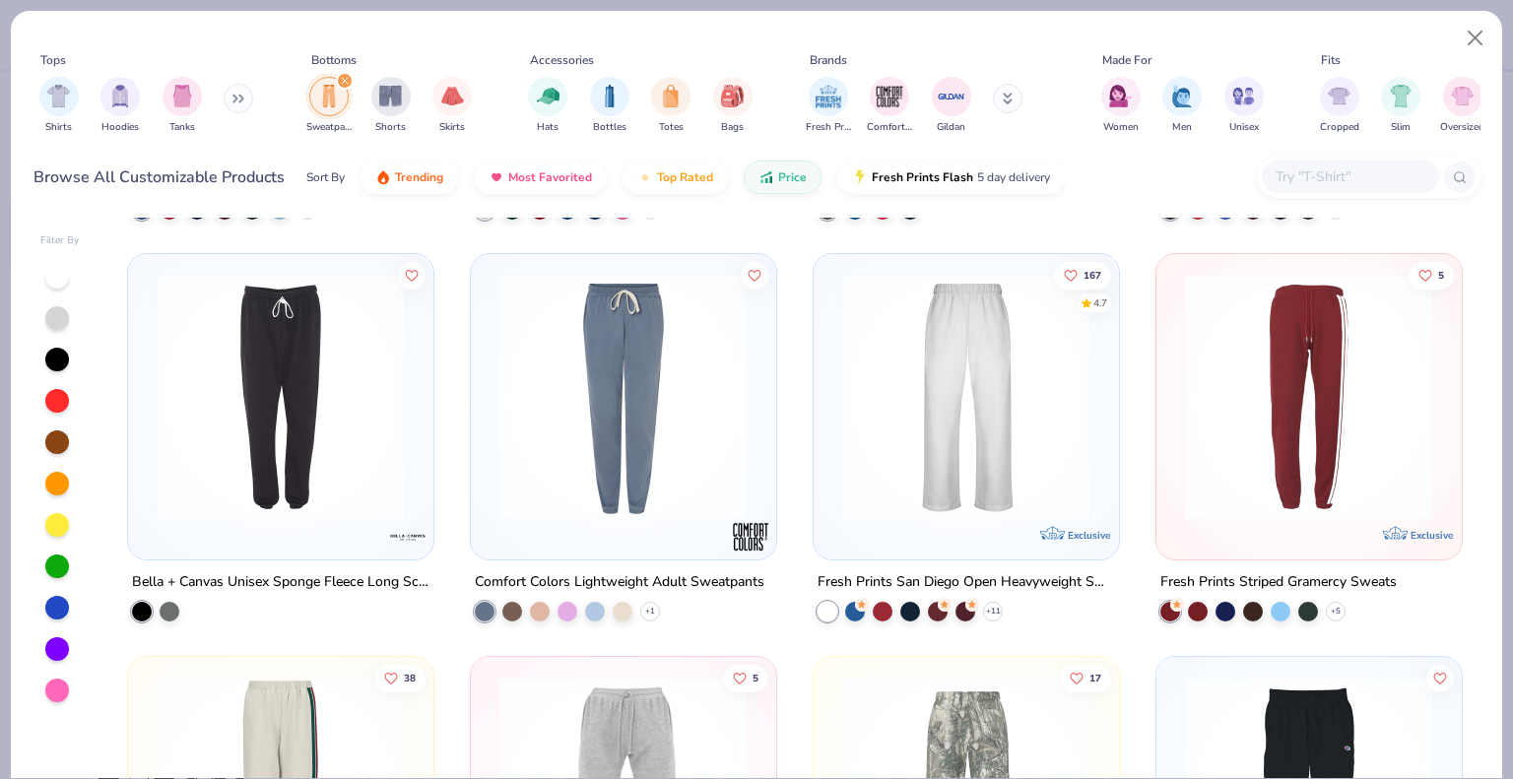
click at [682, 478] on img at bounding box center [624, 397] width 266 height 246
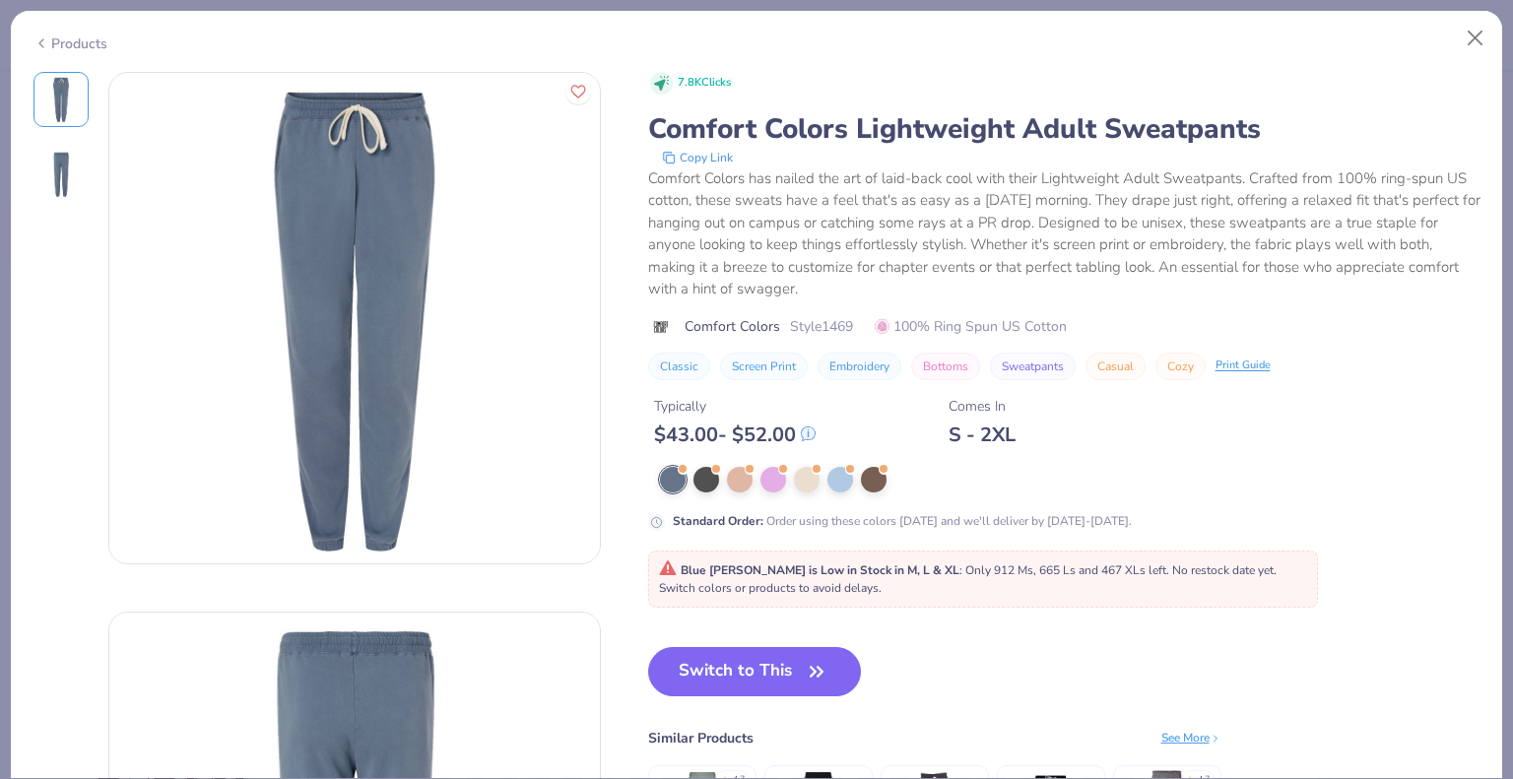
click at [76, 39] on div "Products" at bounding box center [70, 43] width 74 height 21
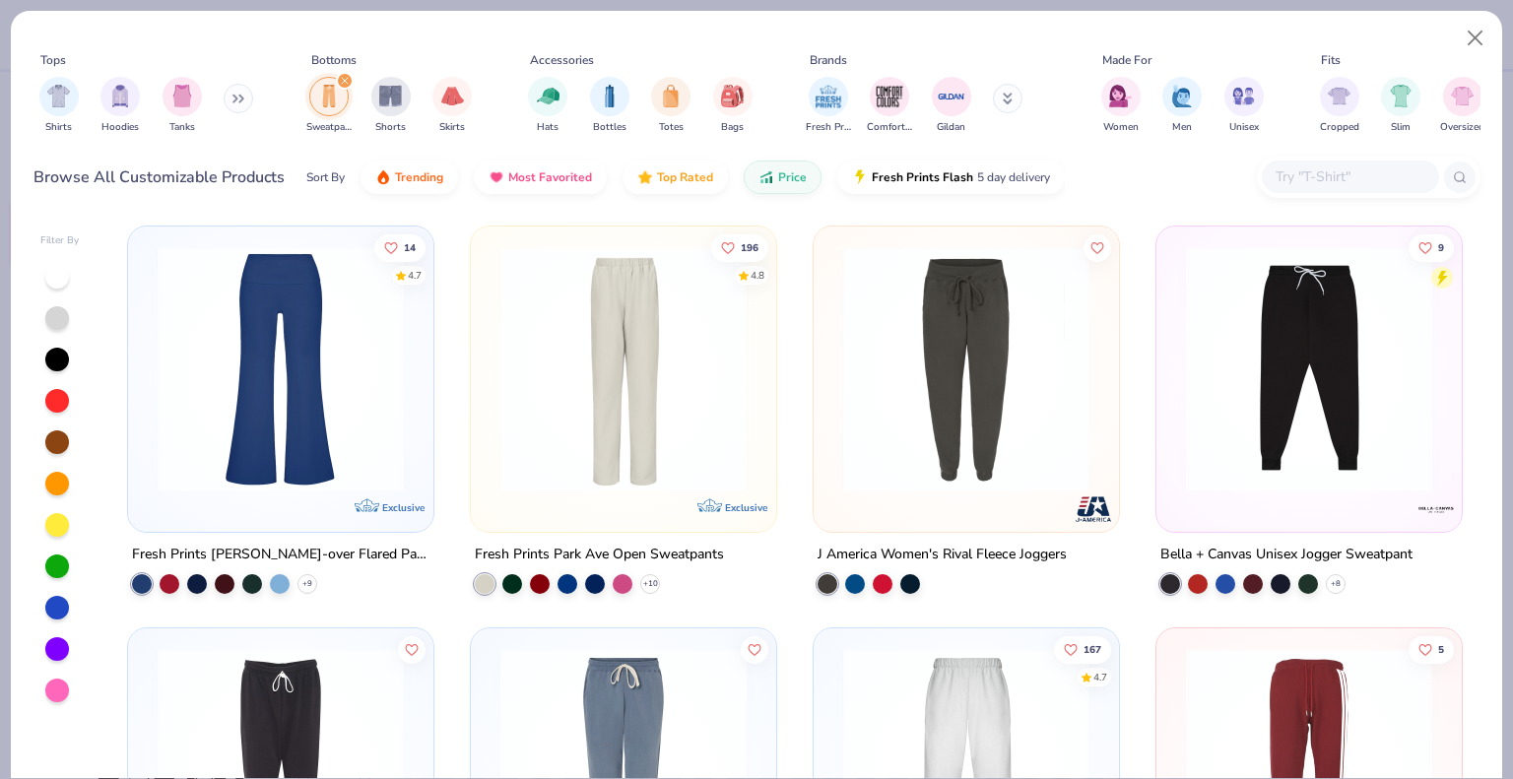
scroll to position [788, 0]
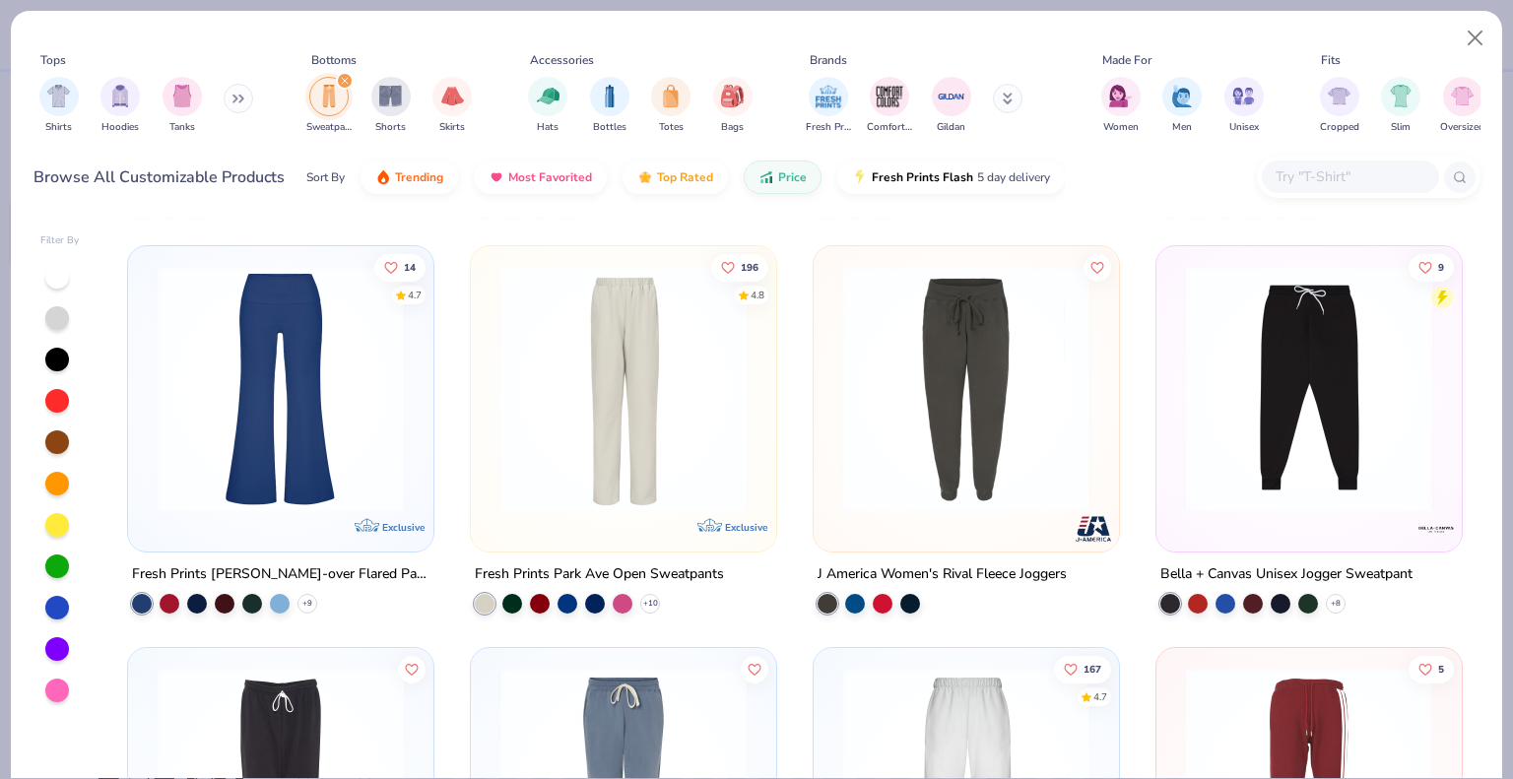
click at [1296, 460] on img at bounding box center [1309, 388] width 266 height 246
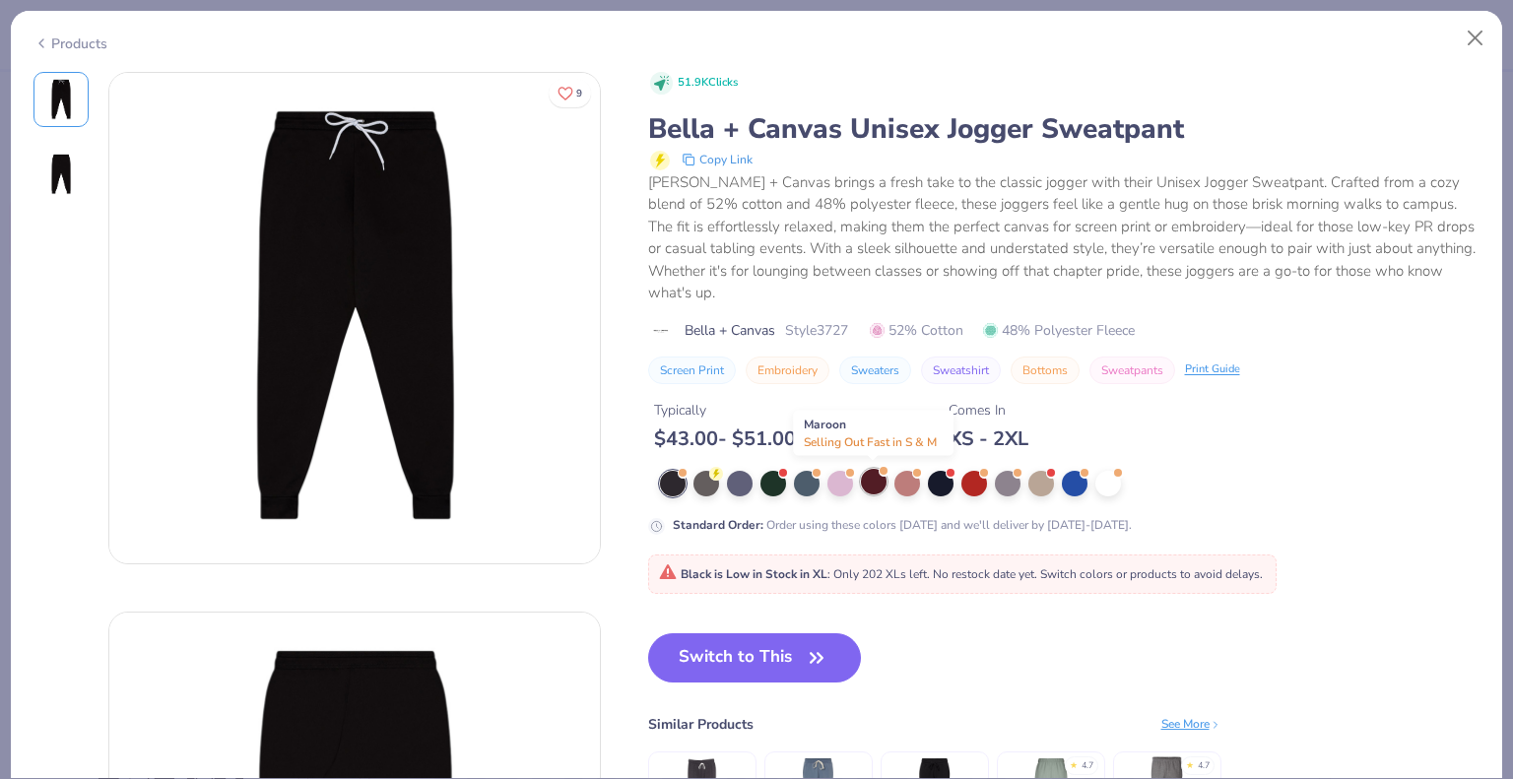
click at [875, 480] on div at bounding box center [874, 482] width 26 height 26
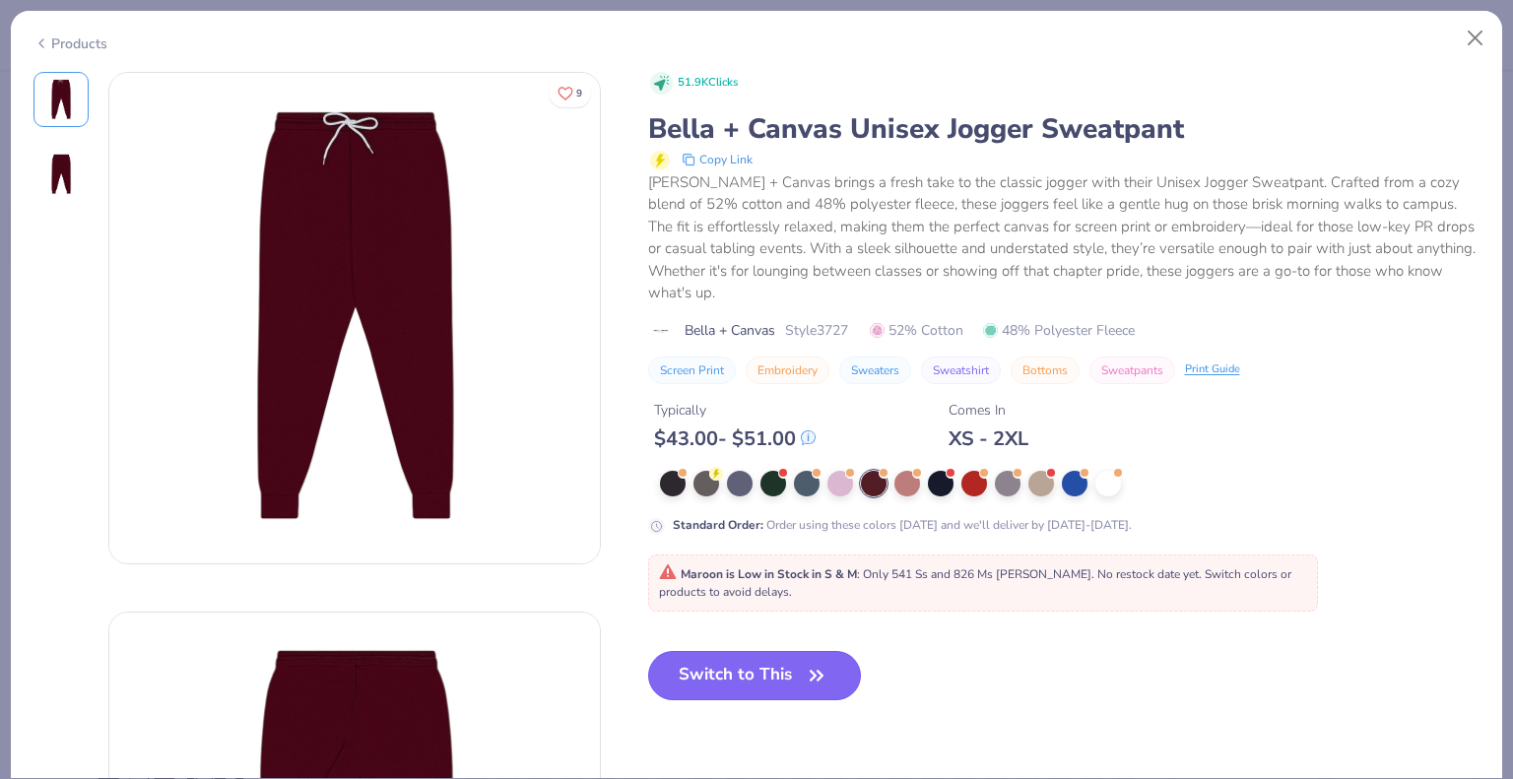
click at [784, 660] on button "Switch to This" at bounding box center [755, 675] width 214 height 49
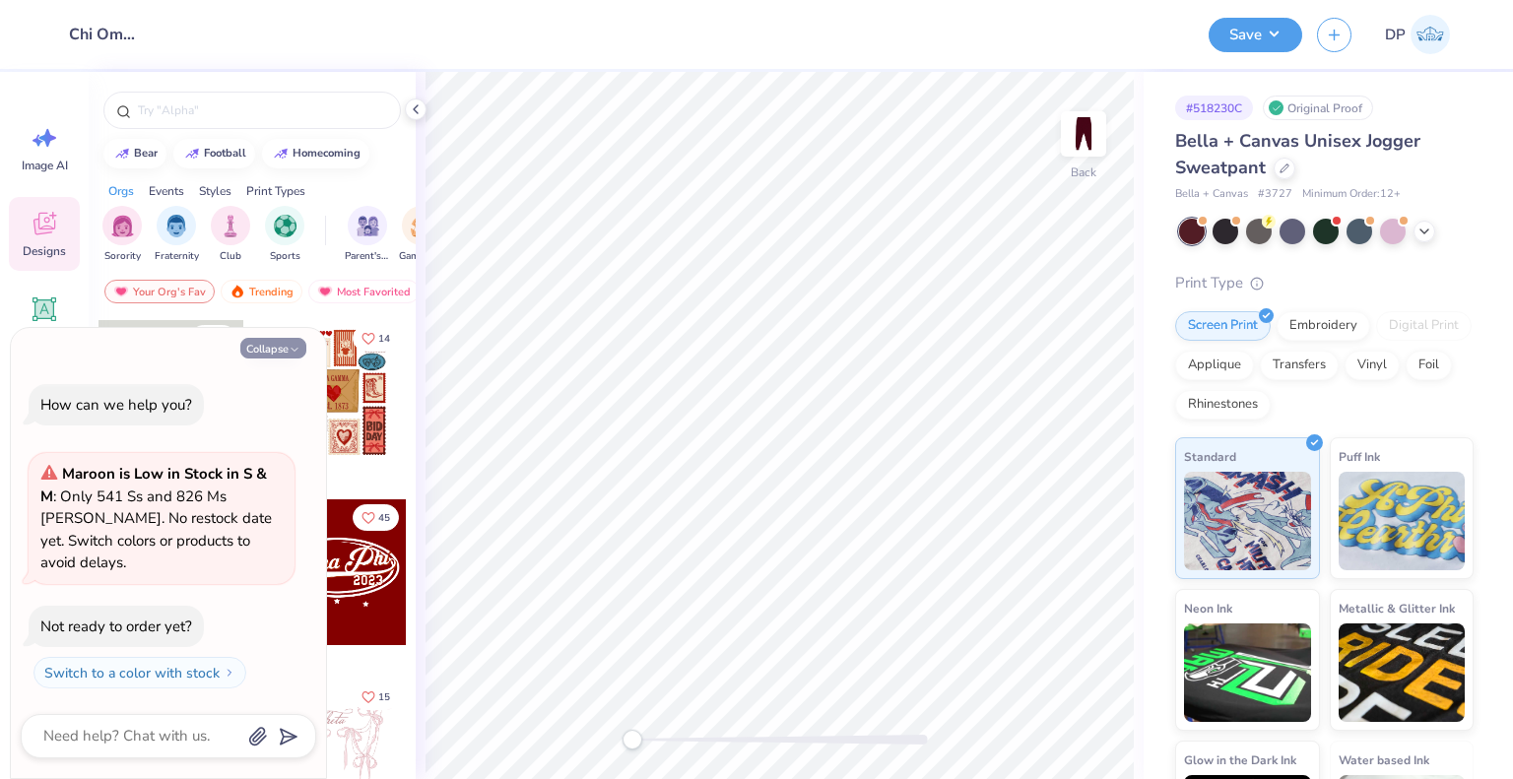
click at [275, 359] on button "Collapse" at bounding box center [273, 348] width 66 height 21
type textarea "x"
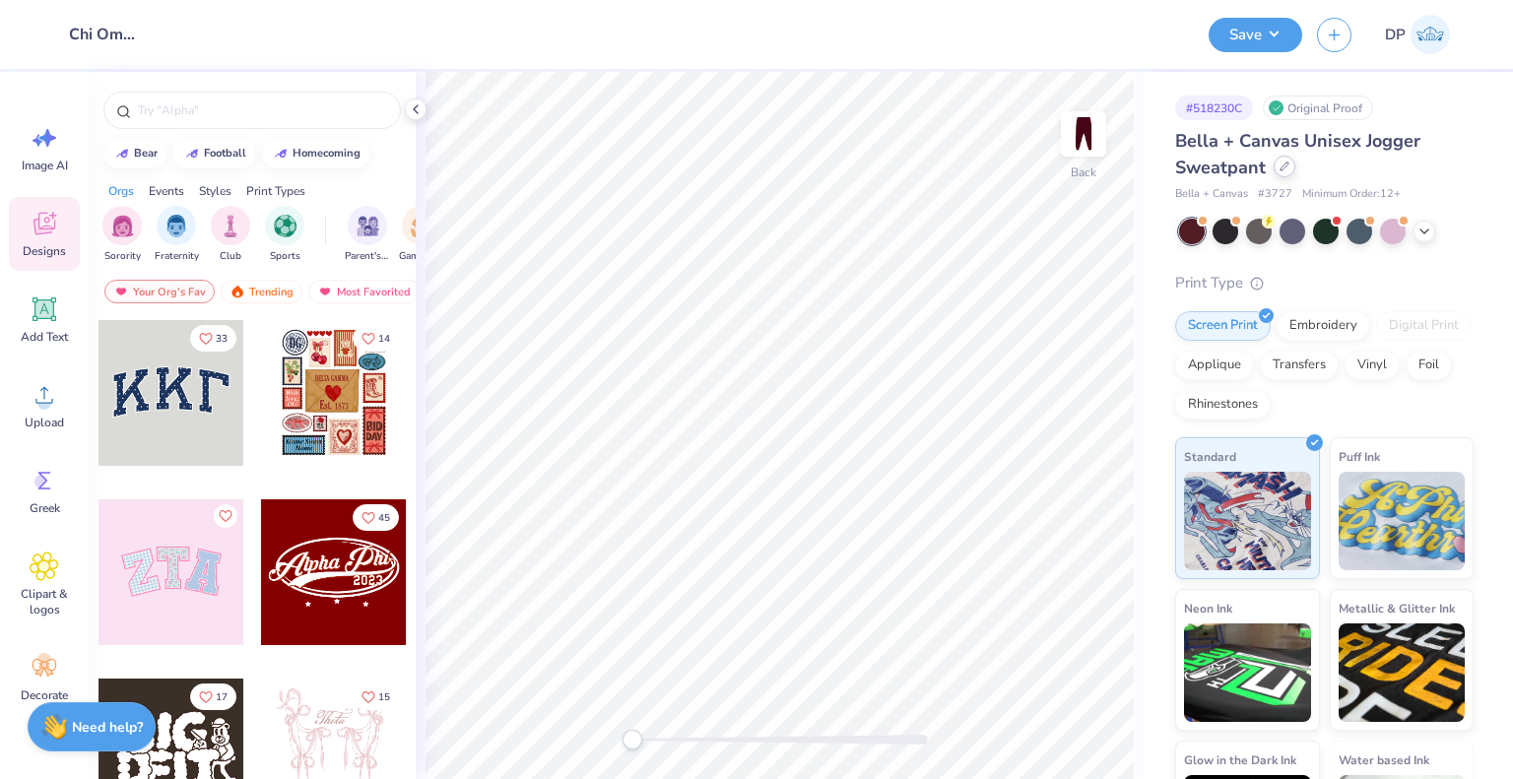
click at [1280, 164] on icon at bounding box center [1285, 167] width 10 height 10
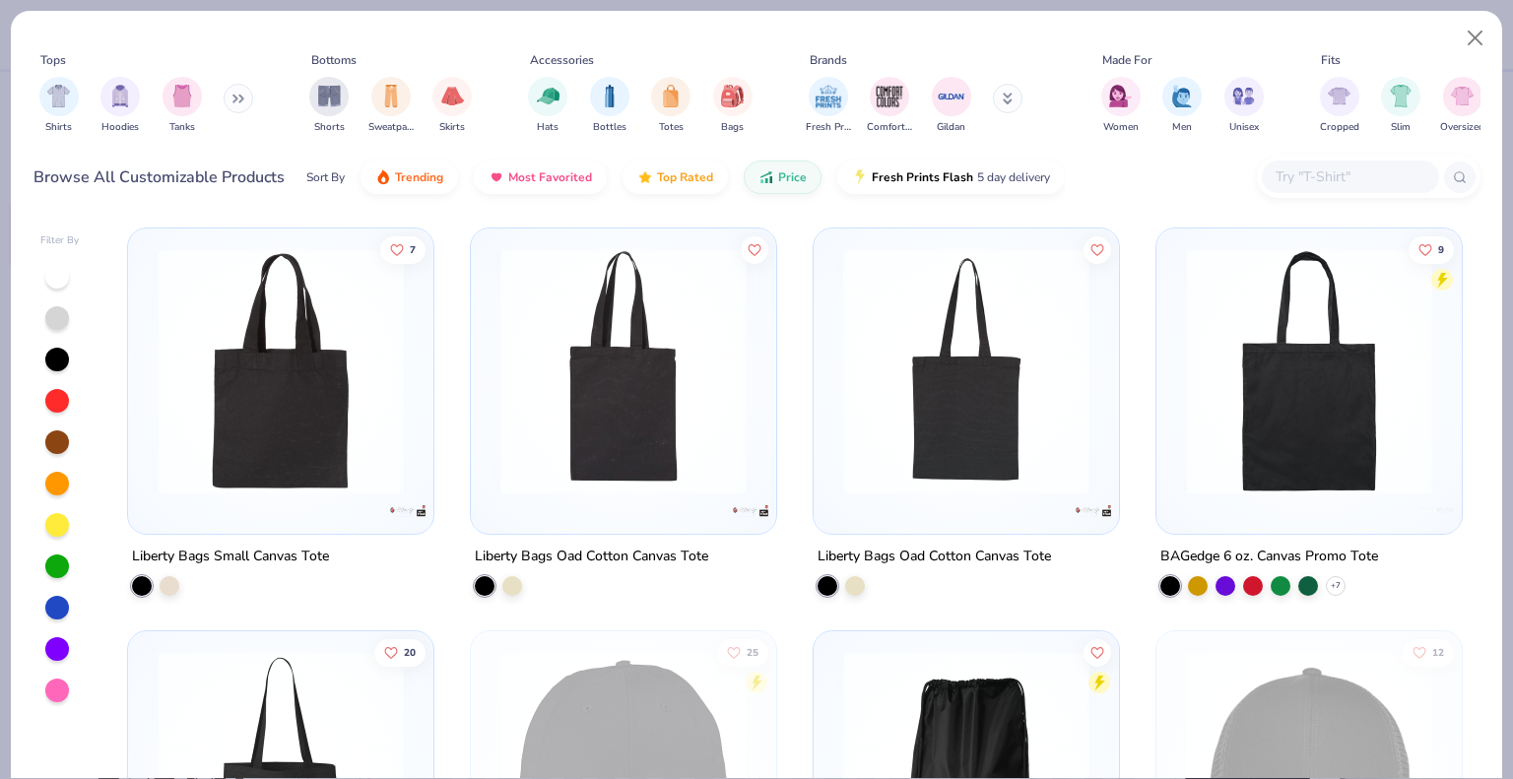
click at [363, 91] on div "Shorts Sweatpants Skirts" at bounding box center [390, 105] width 174 height 73
click at [385, 90] on img "filter for Sweatpants" at bounding box center [391, 94] width 22 height 23
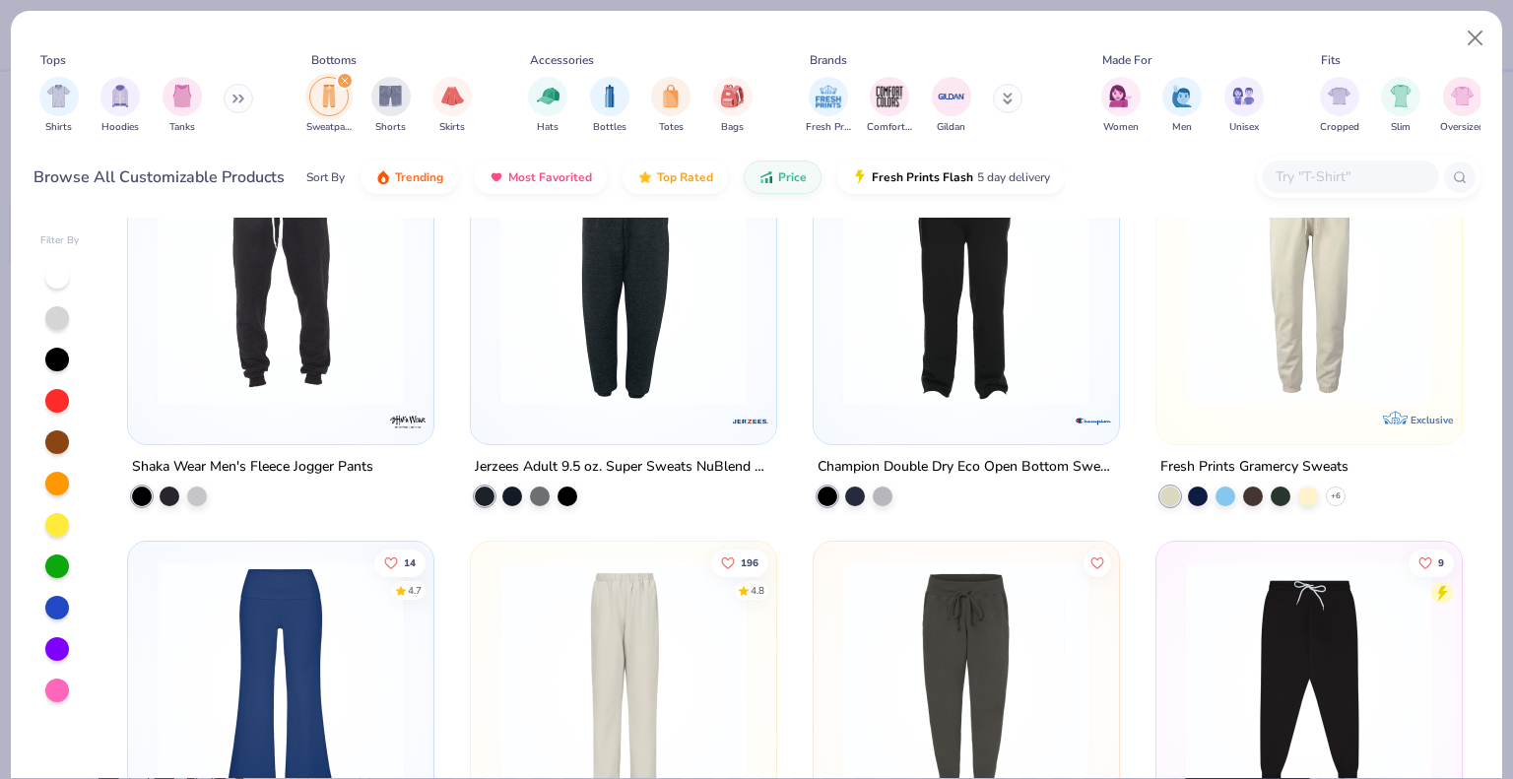
scroll to position [394, 0]
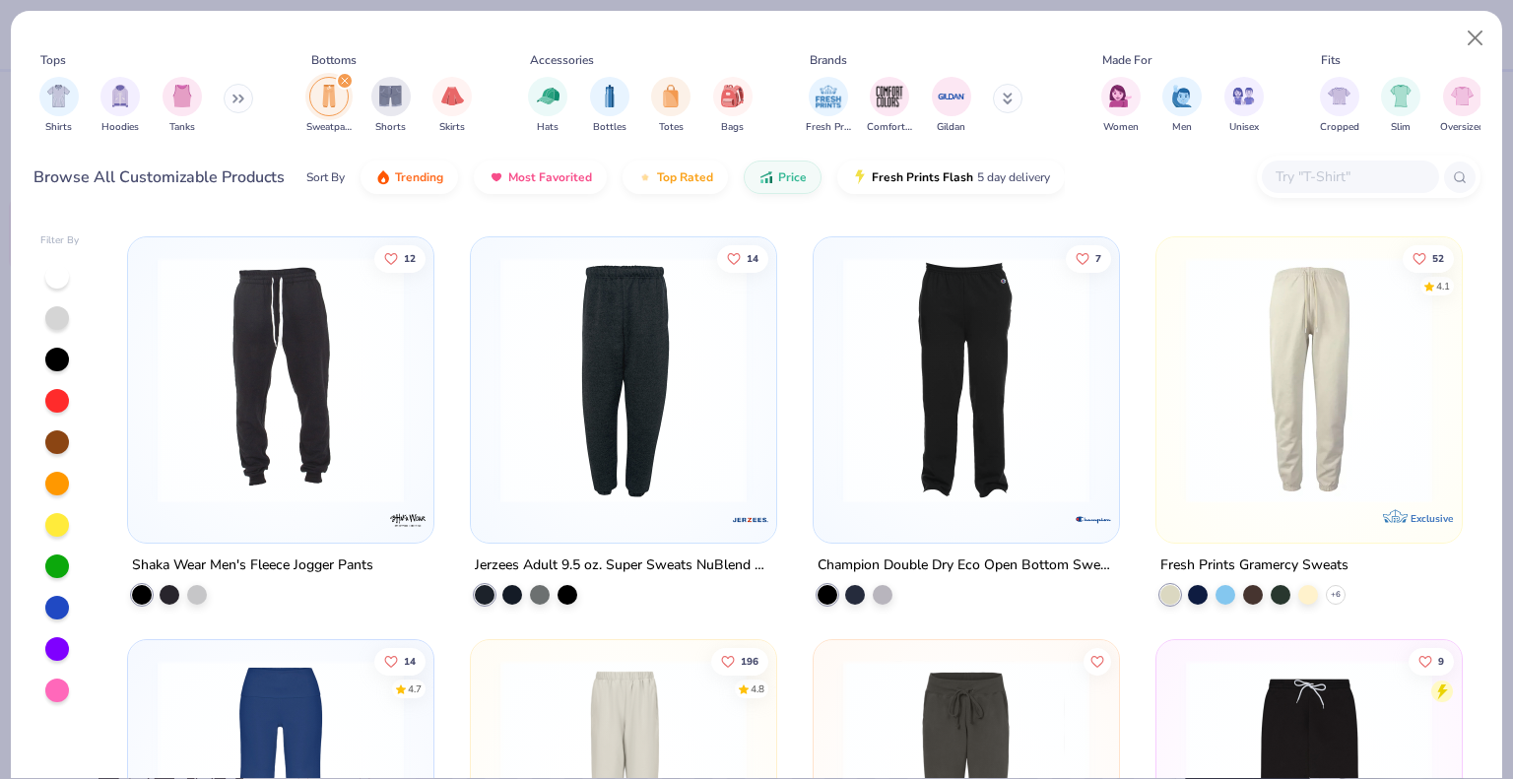
click at [1330, 483] on img at bounding box center [1309, 380] width 266 height 246
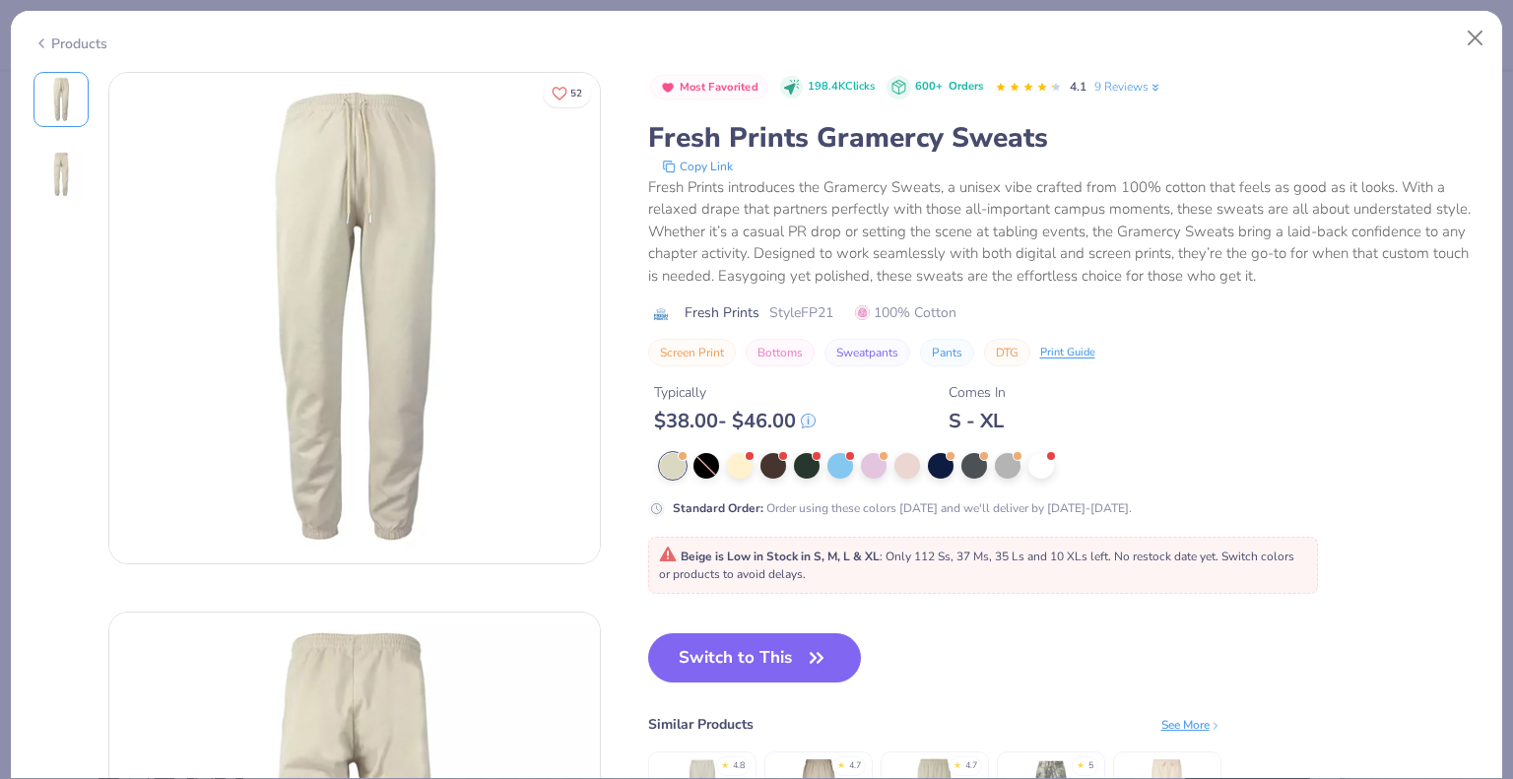
click at [55, 38] on div "Products" at bounding box center [70, 43] width 74 height 21
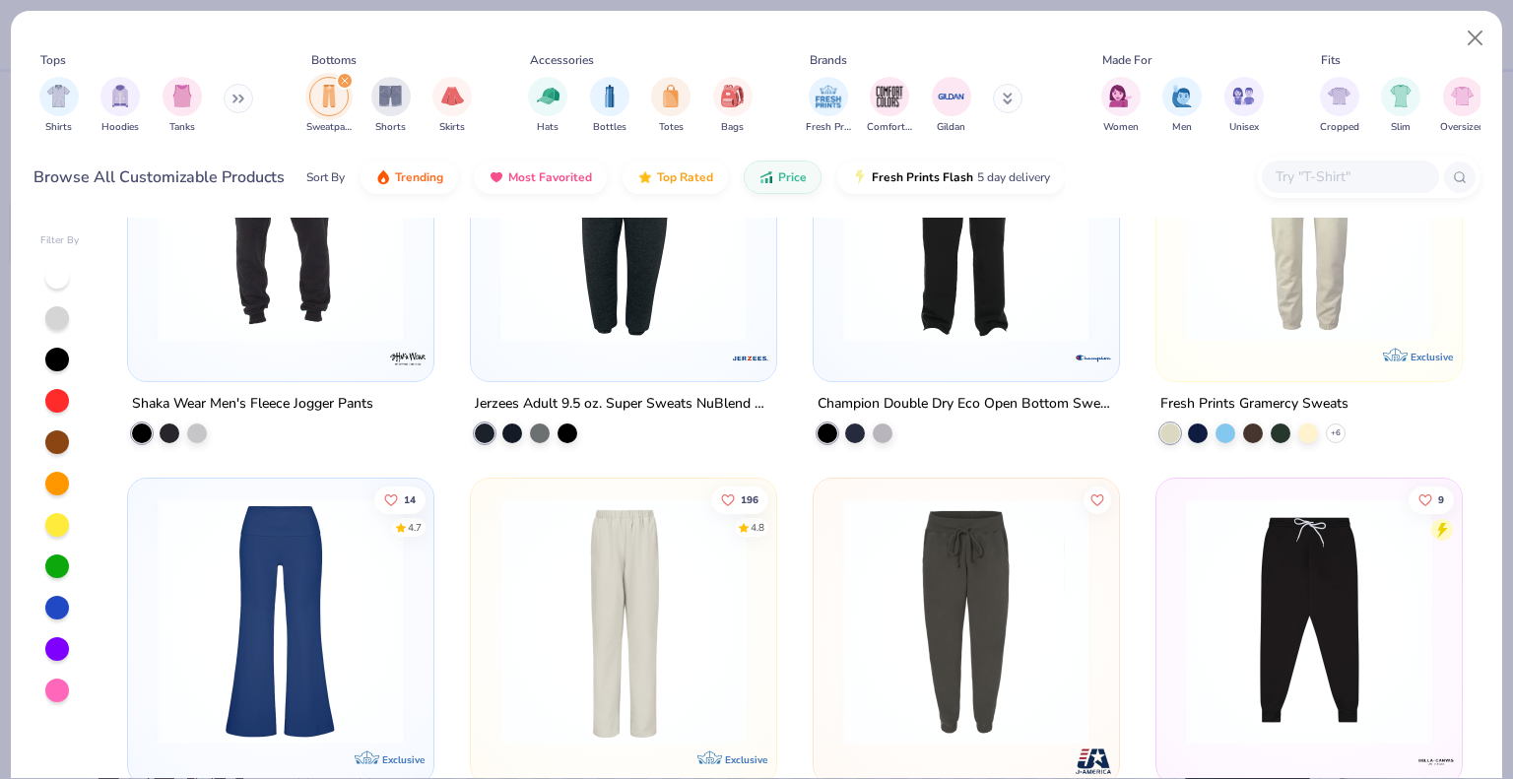
scroll to position [689, 0]
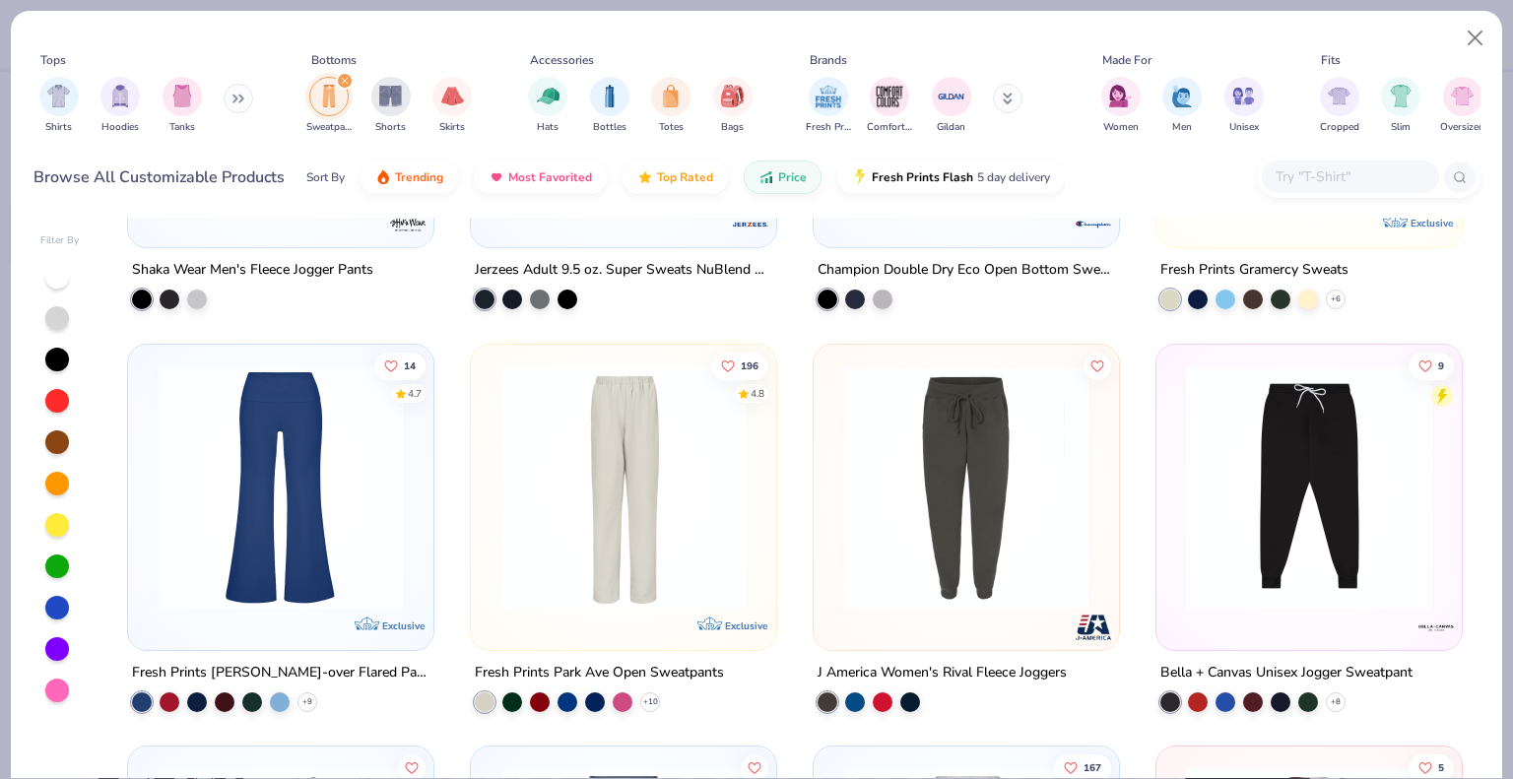
click at [756, 552] on img at bounding box center [889, 486] width 266 height 246
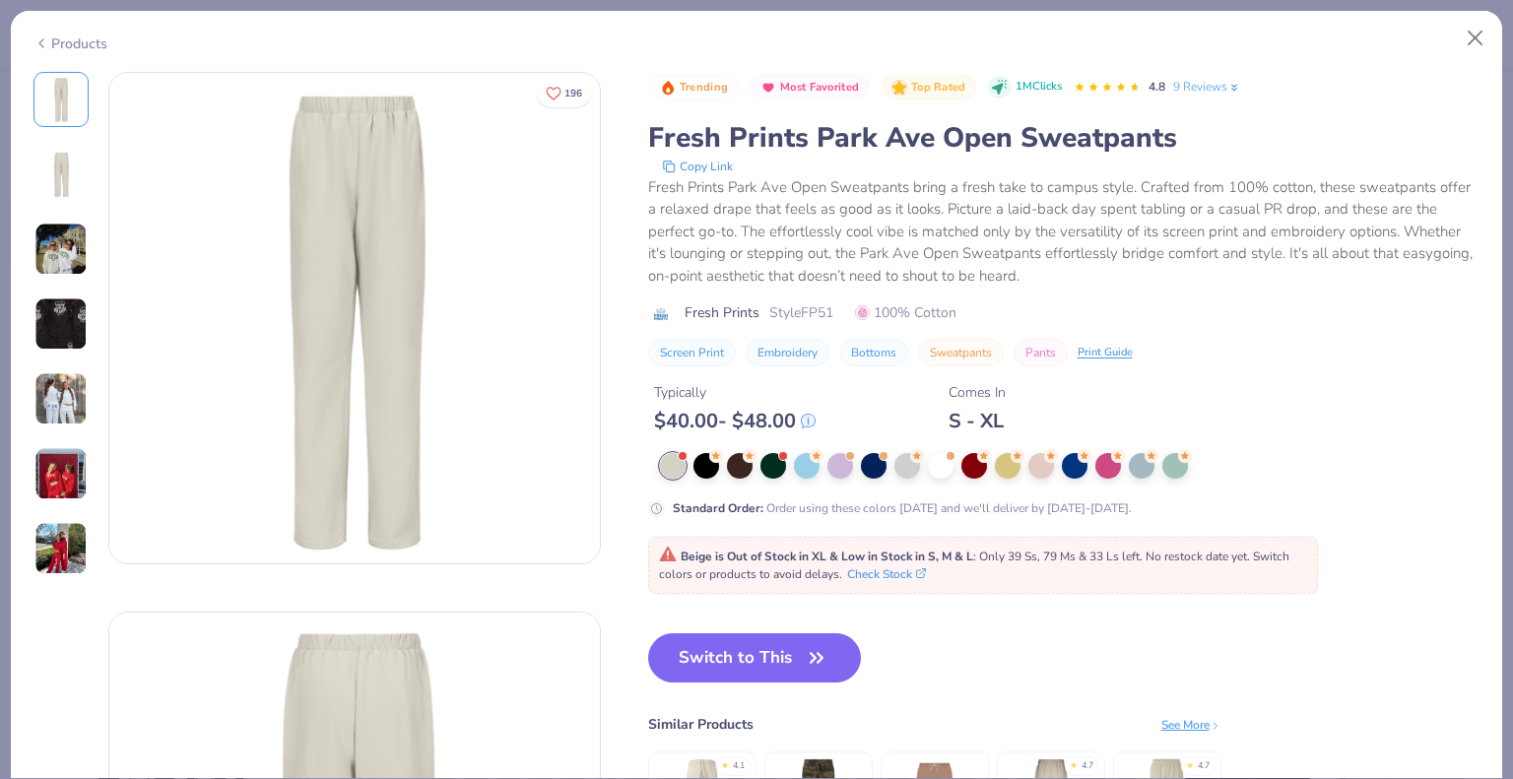
click at [80, 50] on div "Products" at bounding box center [756, 36] width 1491 height 51
click at [56, 37] on div "Products" at bounding box center [70, 43] width 74 height 21
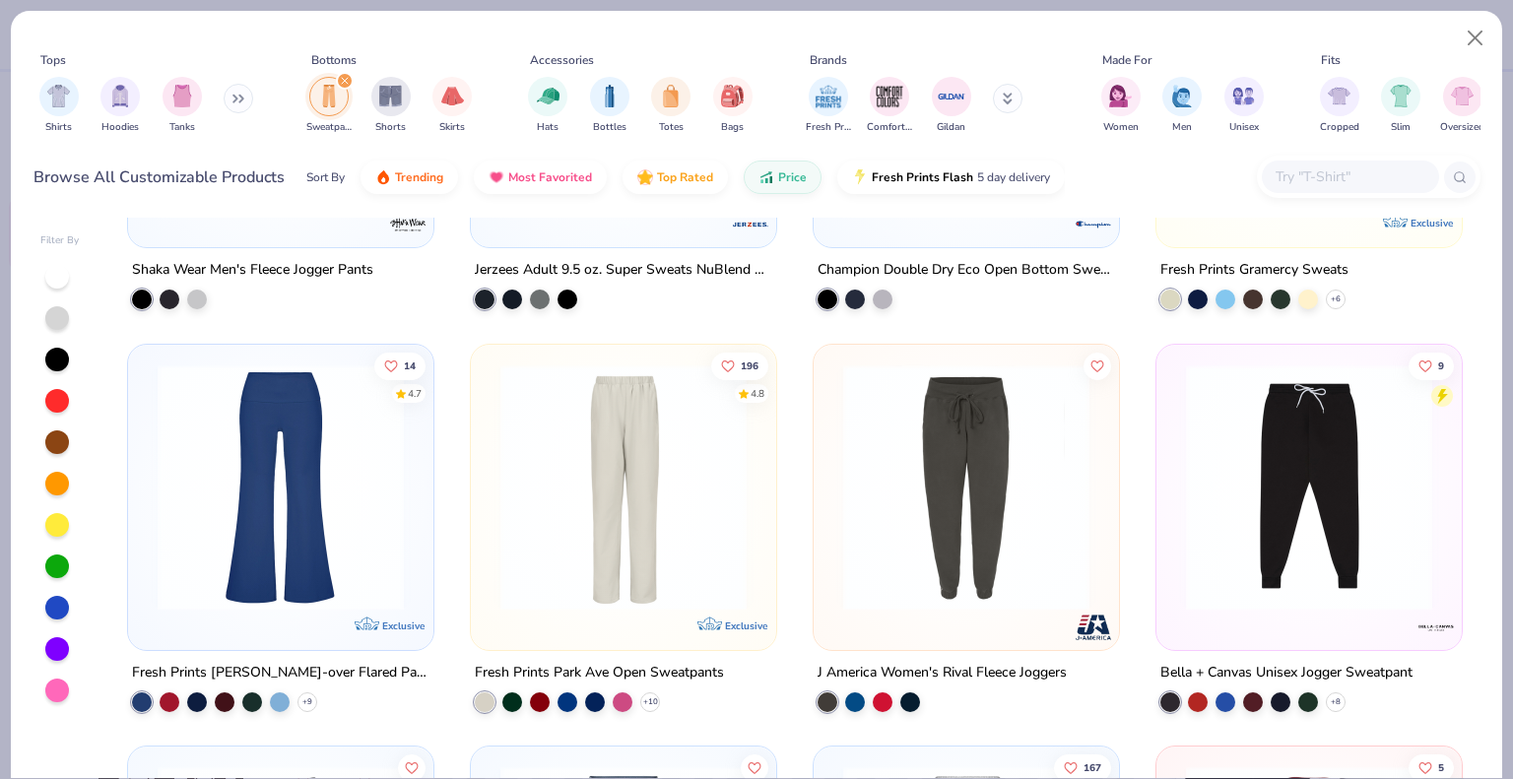
click at [230, 543] on img at bounding box center [281, 486] width 266 height 246
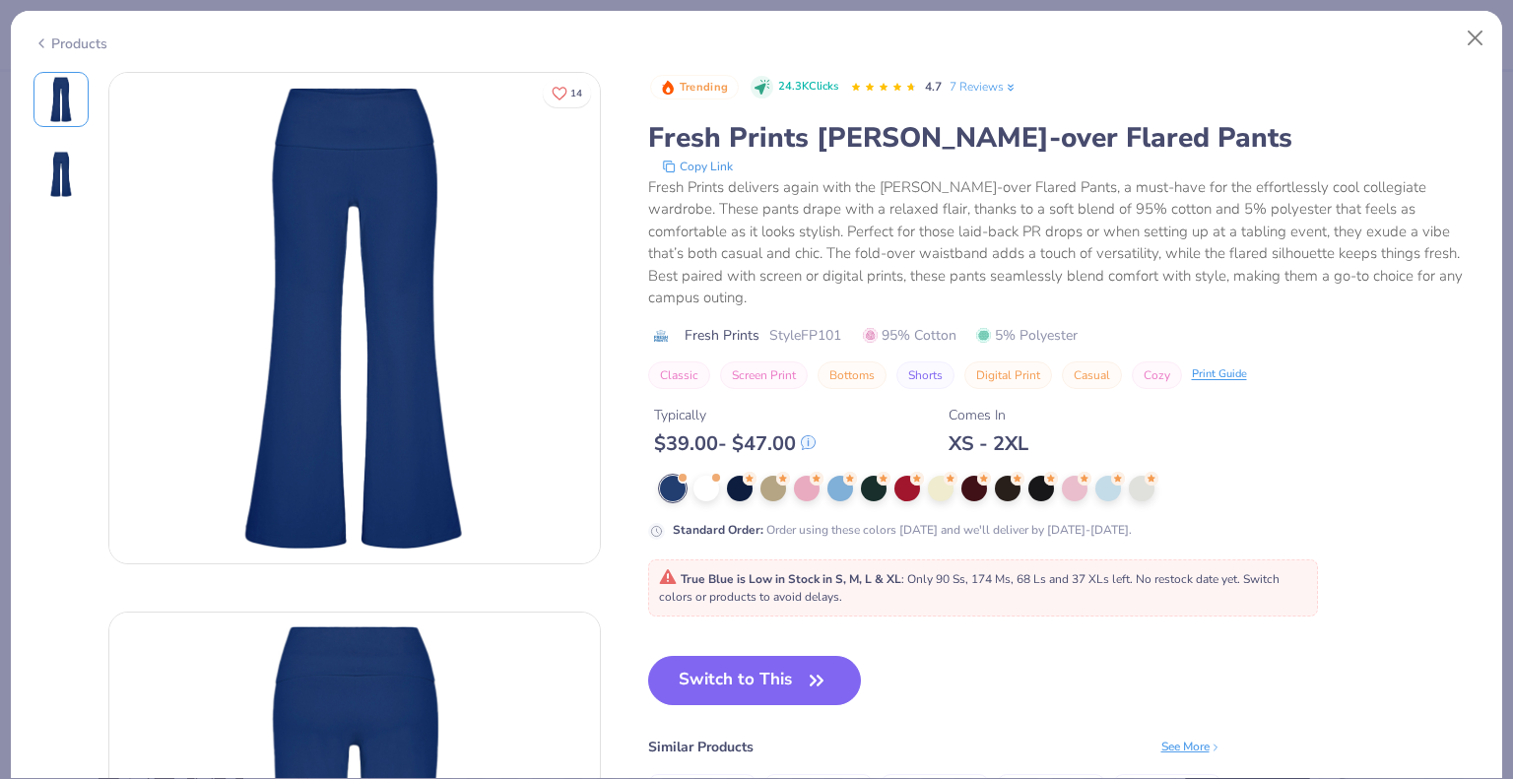
click at [80, 34] on div "Products" at bounding box center [70, 43] width 74 height 21
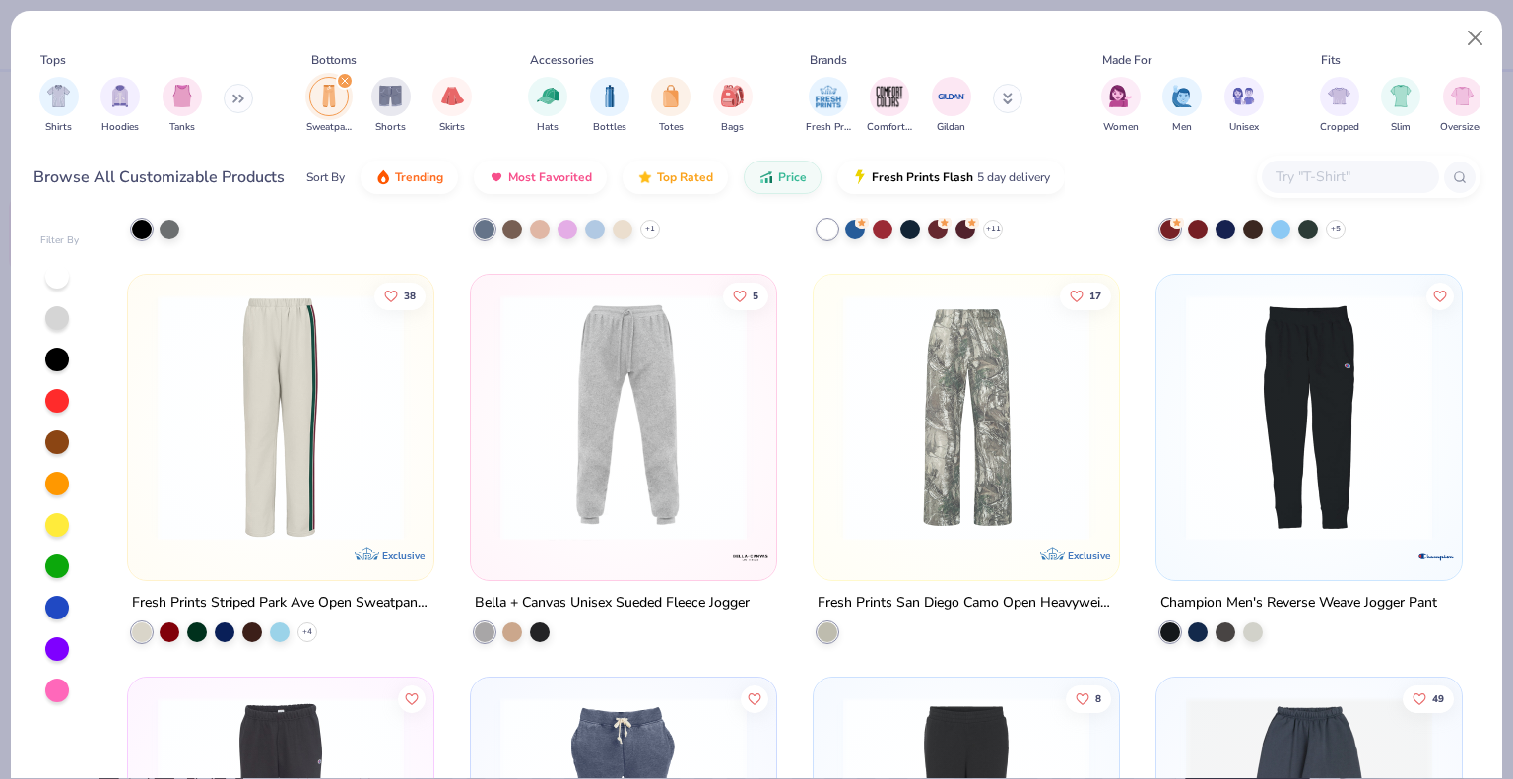
scroll to position [1576, 0]
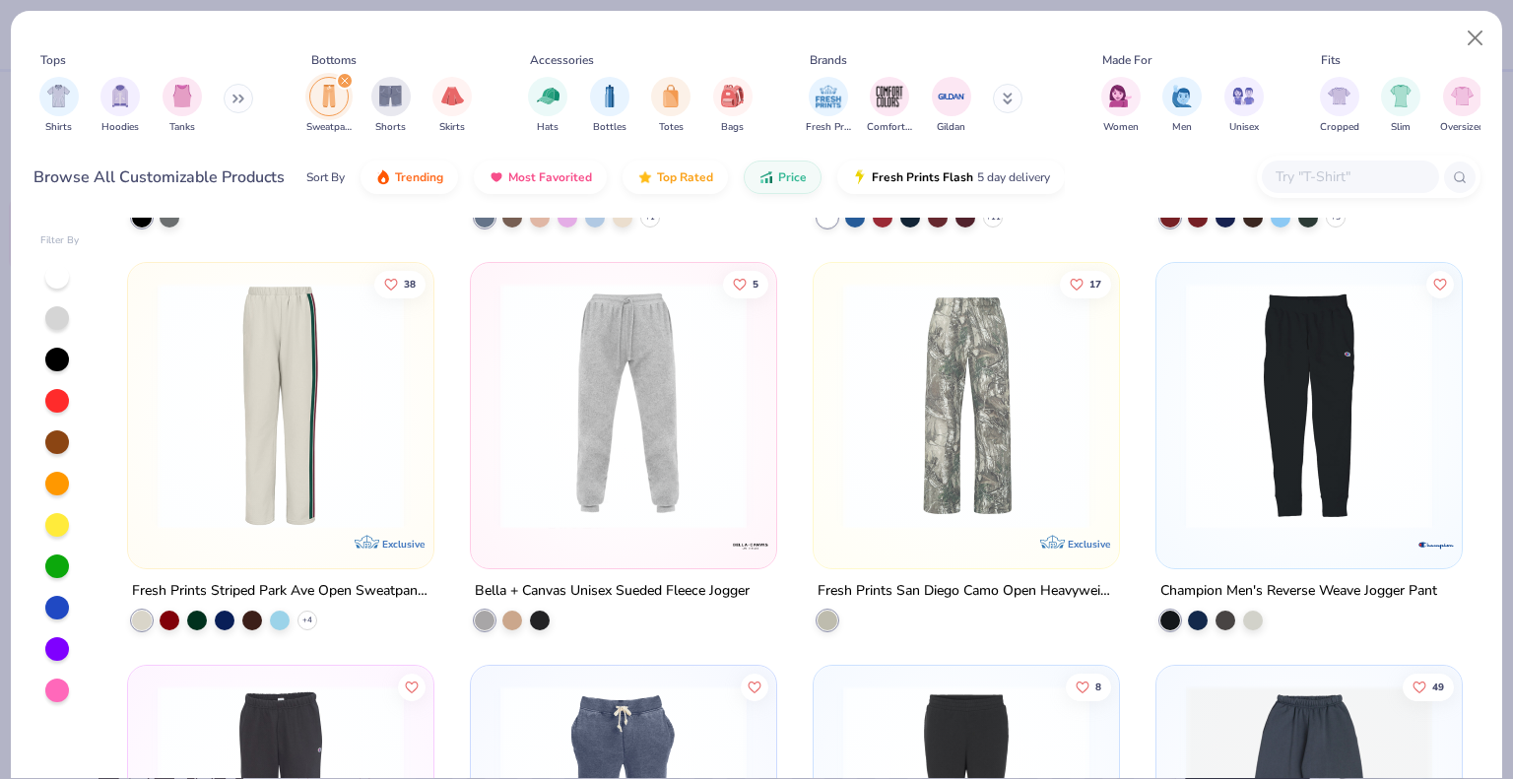
click at [287, 516] on img at bounding box center [281, 406] width 266 height 246
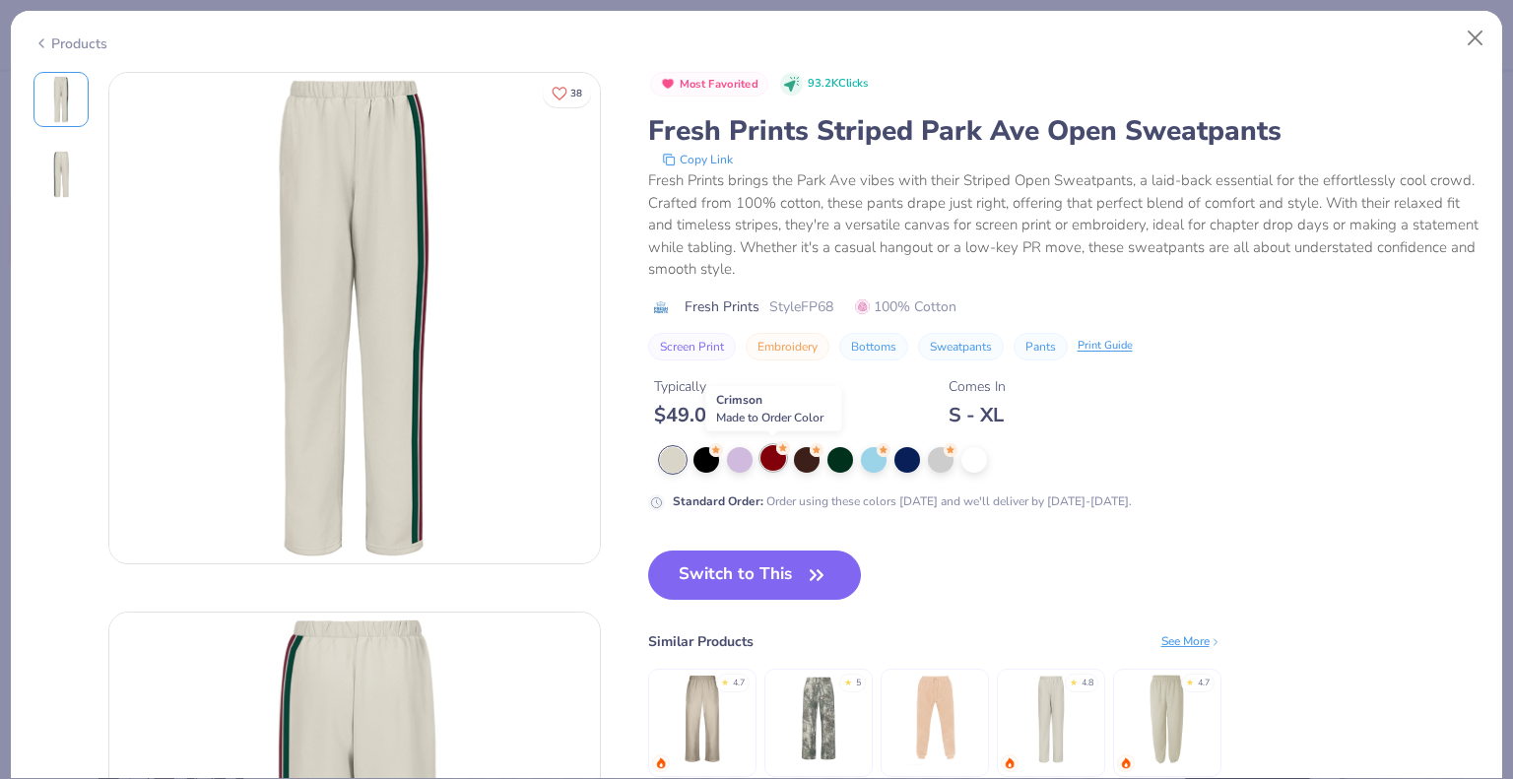
click at [765, 455] on div at bounding box center [773, 458] width 26 height 26
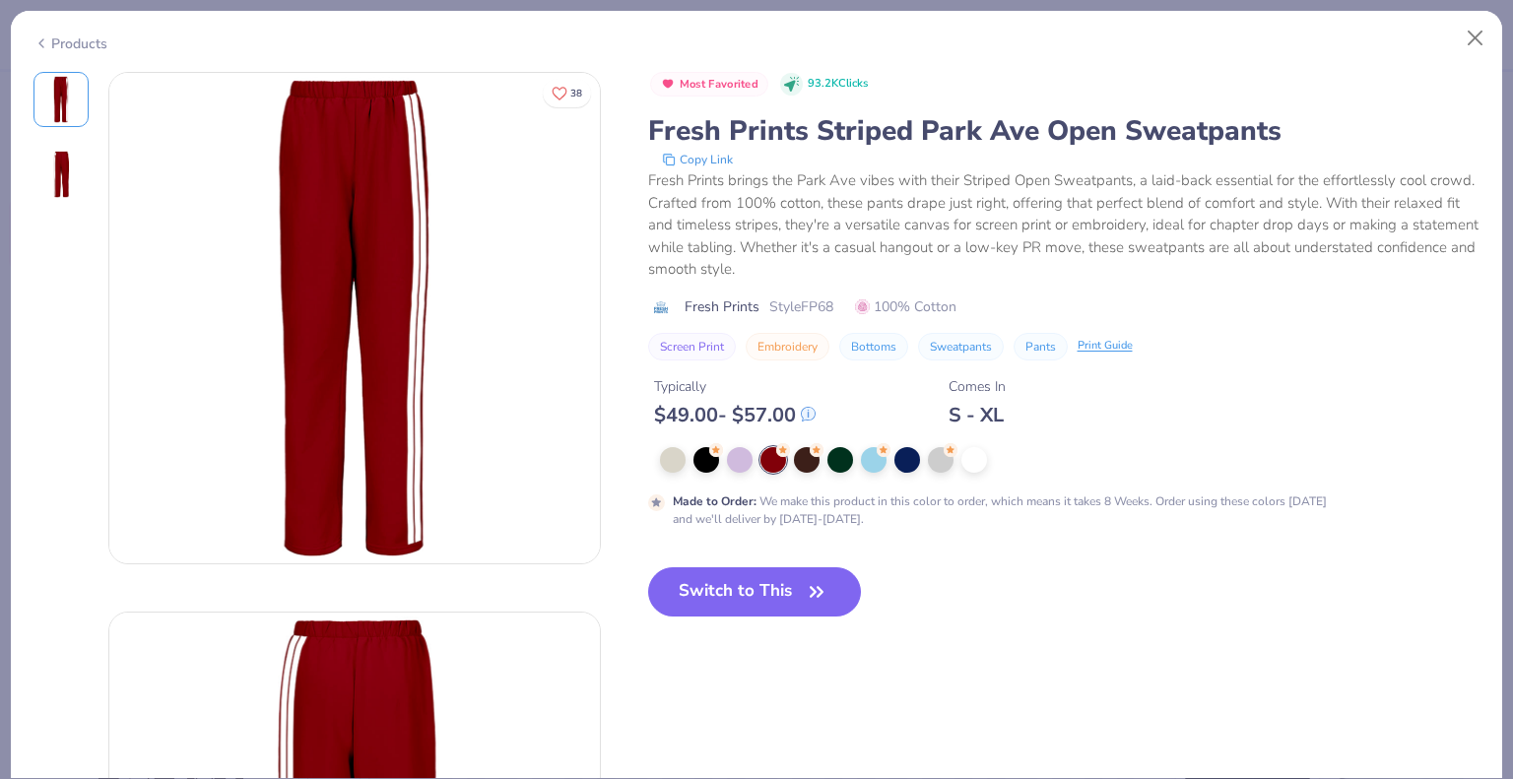
click at [69, 35] on div "Products" at bounding box center [70, 43] width 74 height 21
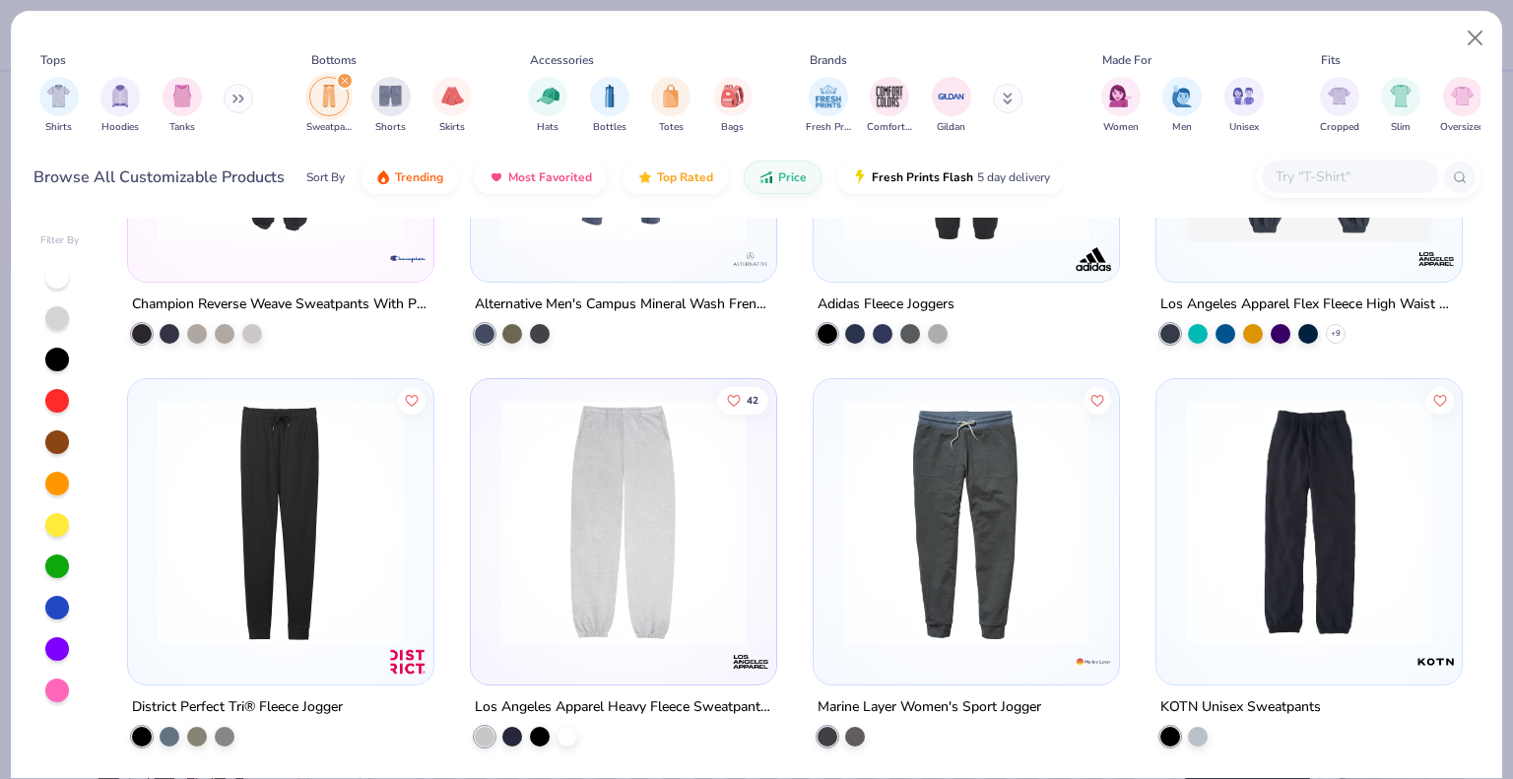
scroll to position [2265, 0]
click at [1337, 255] on div at bounding box center [1309, 124] width 286 height 276
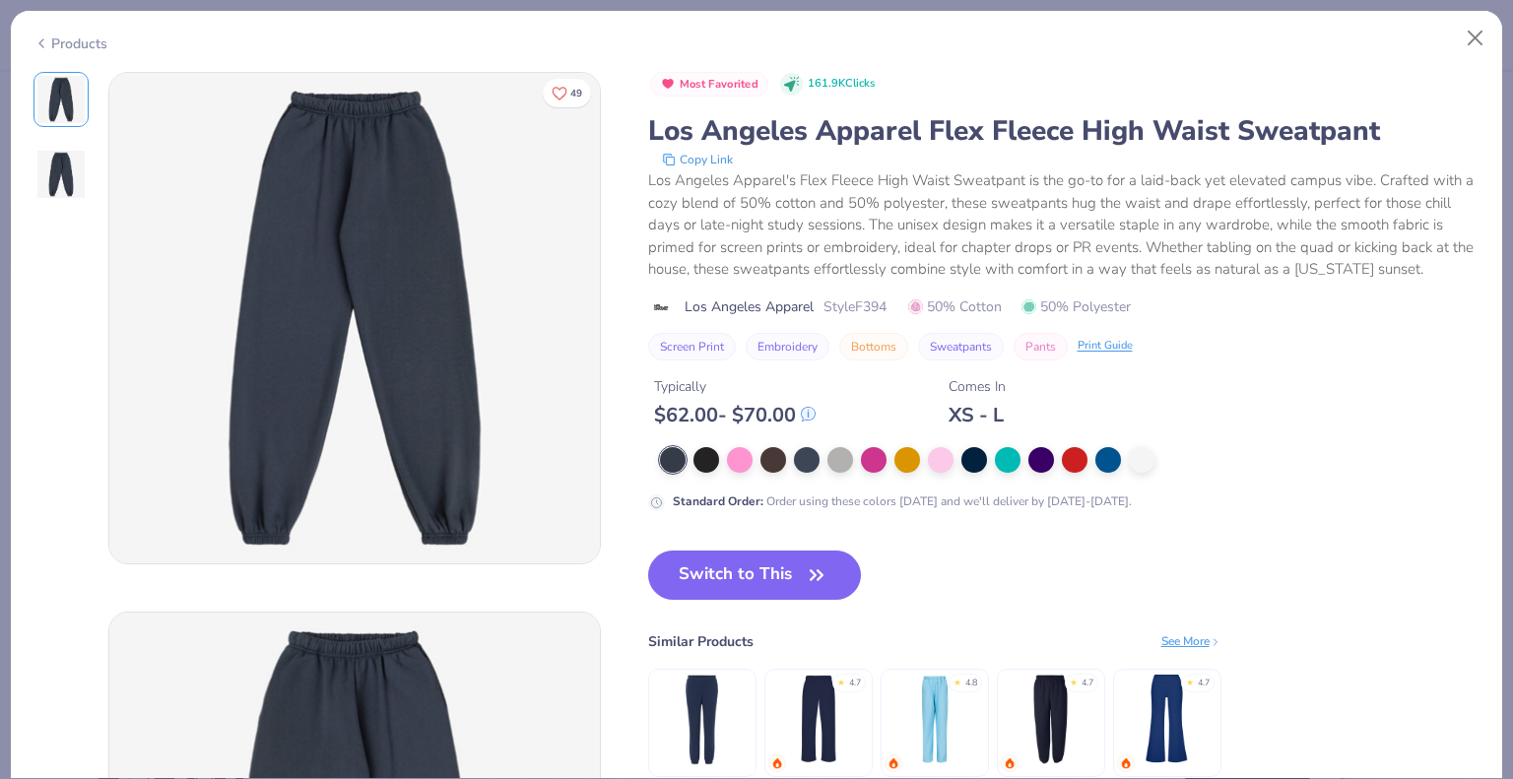
click at [67, 42] on div "Products" at bounding box center [70, 43] width 74 height 21
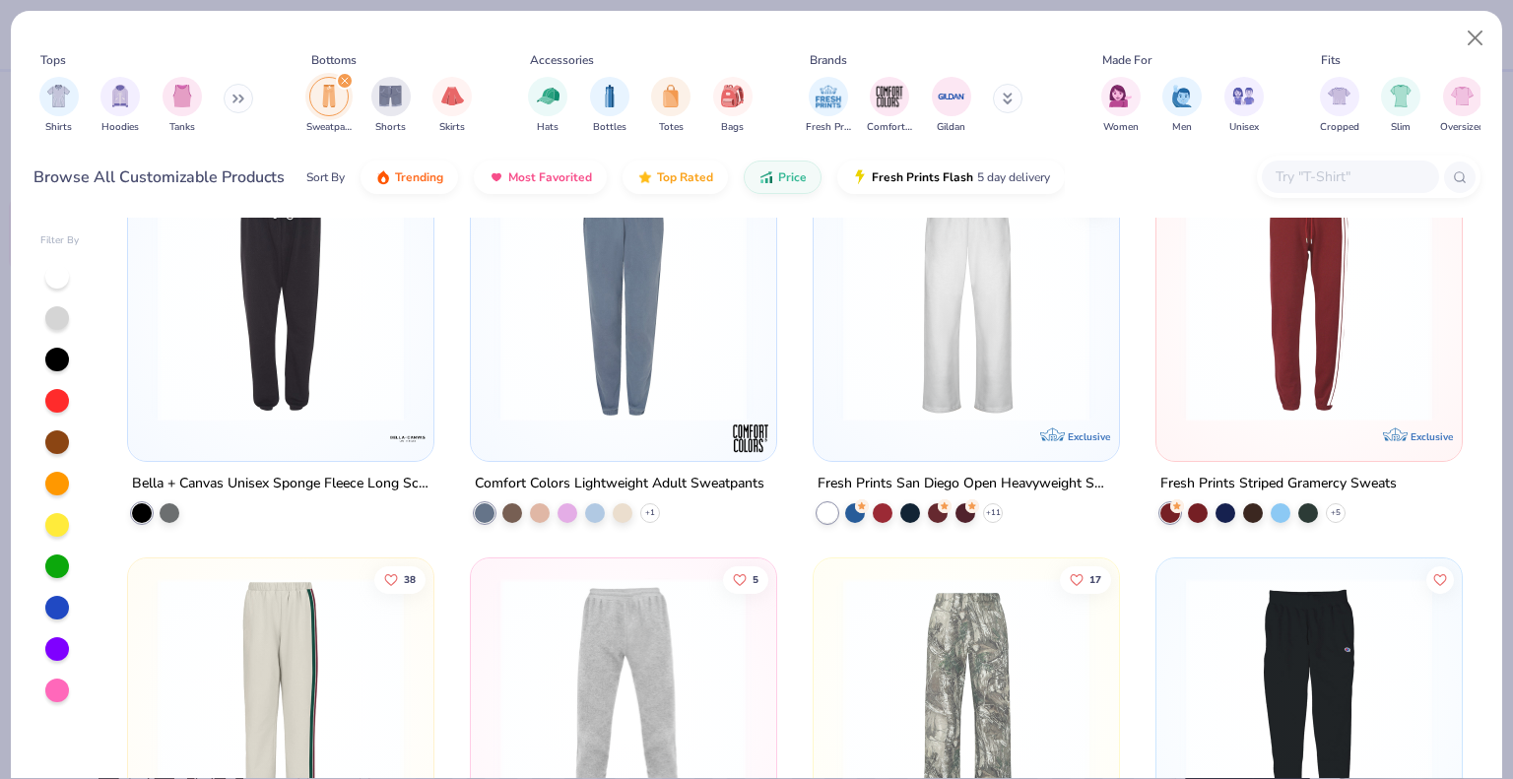
scroll to position [1182, 0]
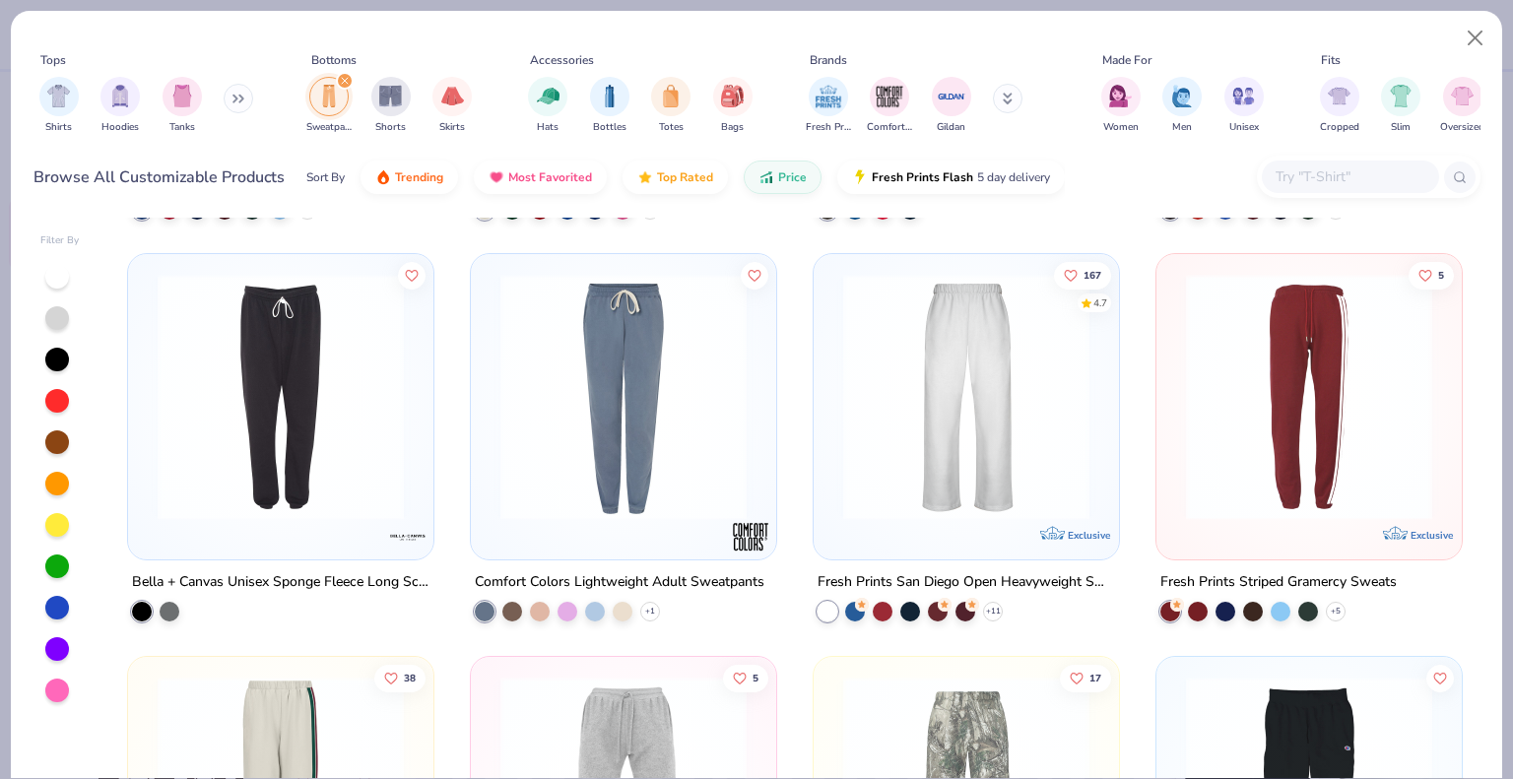
click at [1325, 499] on img at bounding box center [1309, 397] width 266 height 246
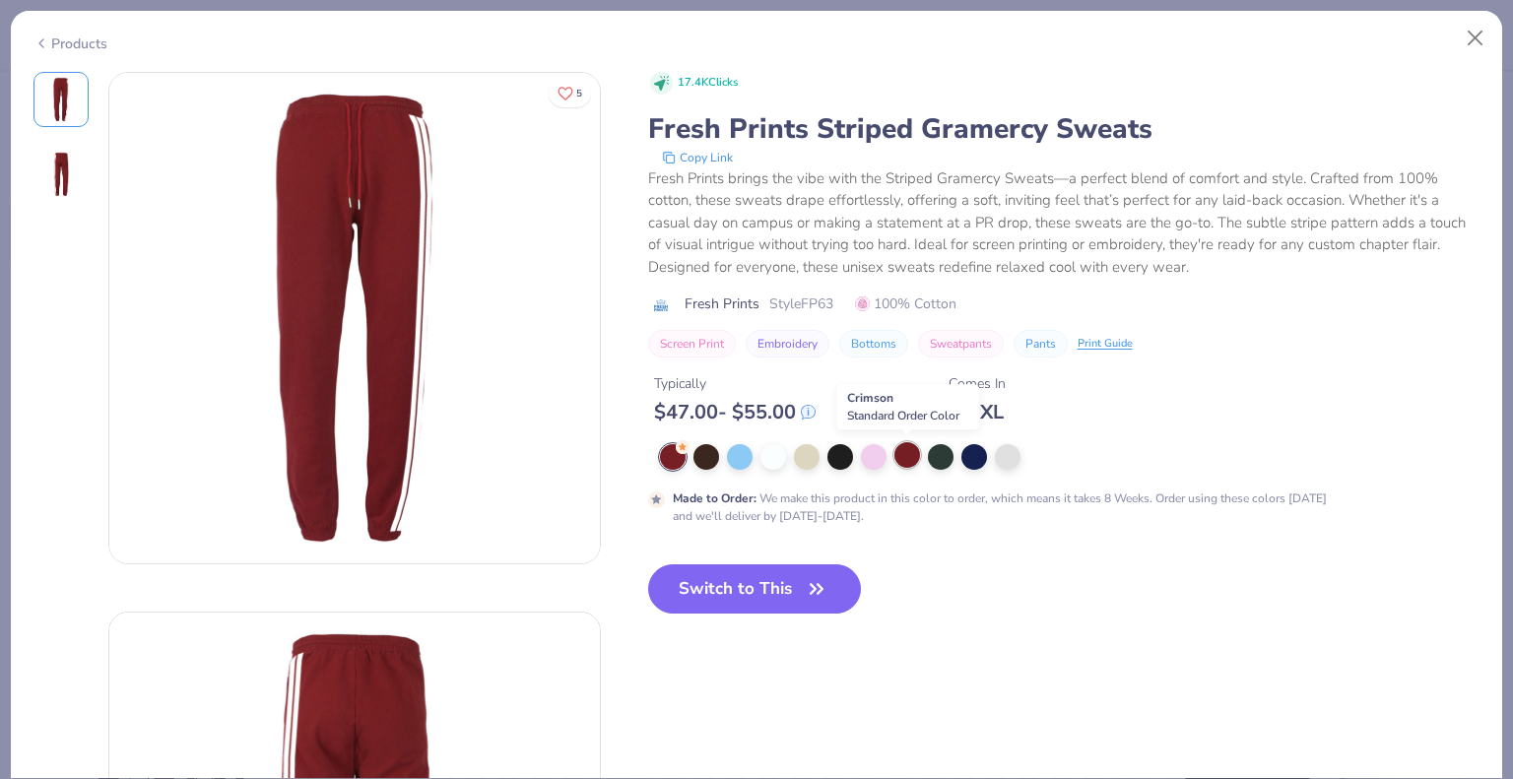
click at [913, 456] on div at bounding box center [907, 455] width 26 height 26
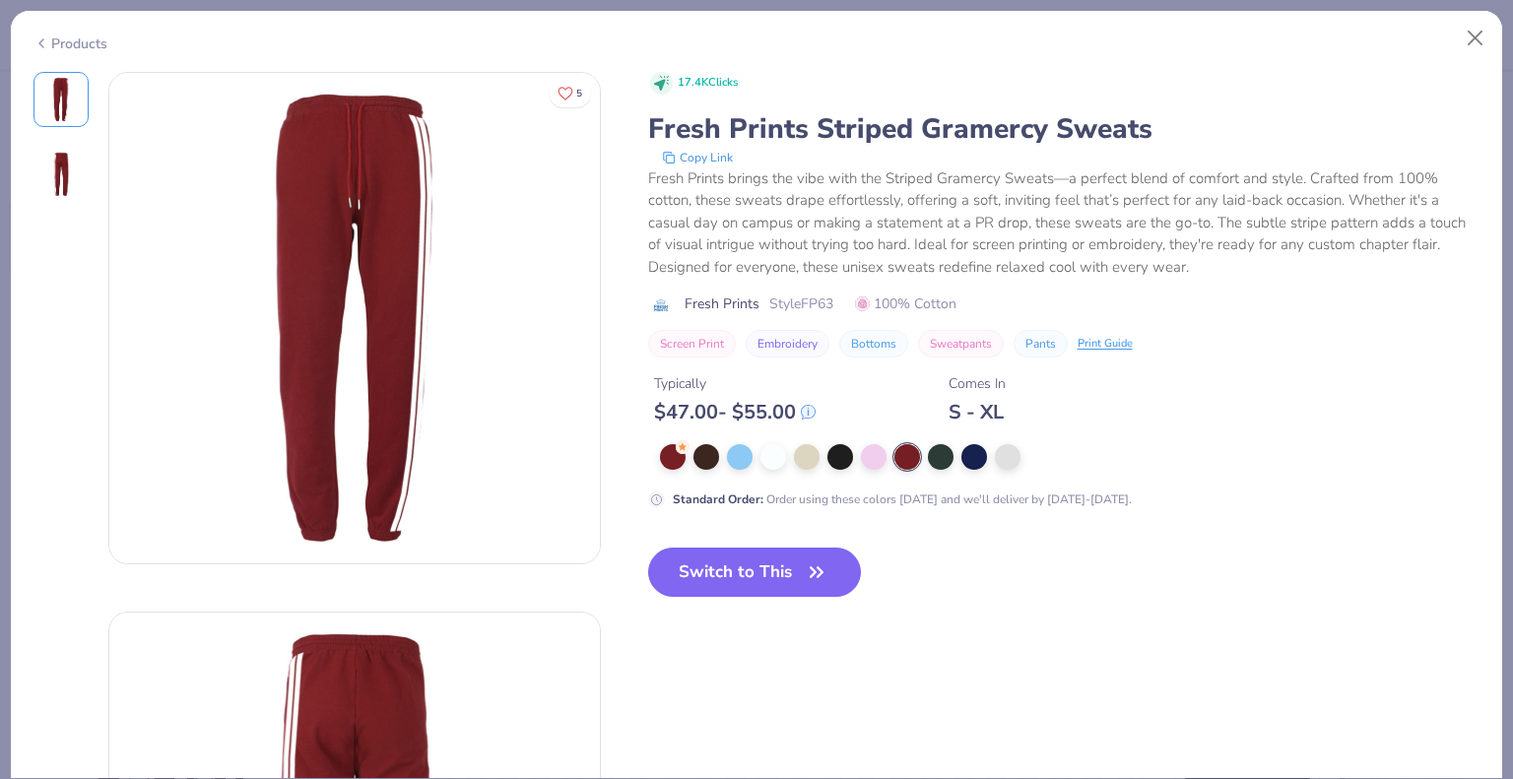
click at [910, 464] on div at bounding box center [907, 457] width 26 height 26
click at [827, 566] on icon "button" at bounding box center [817, 572] width 28 height 28
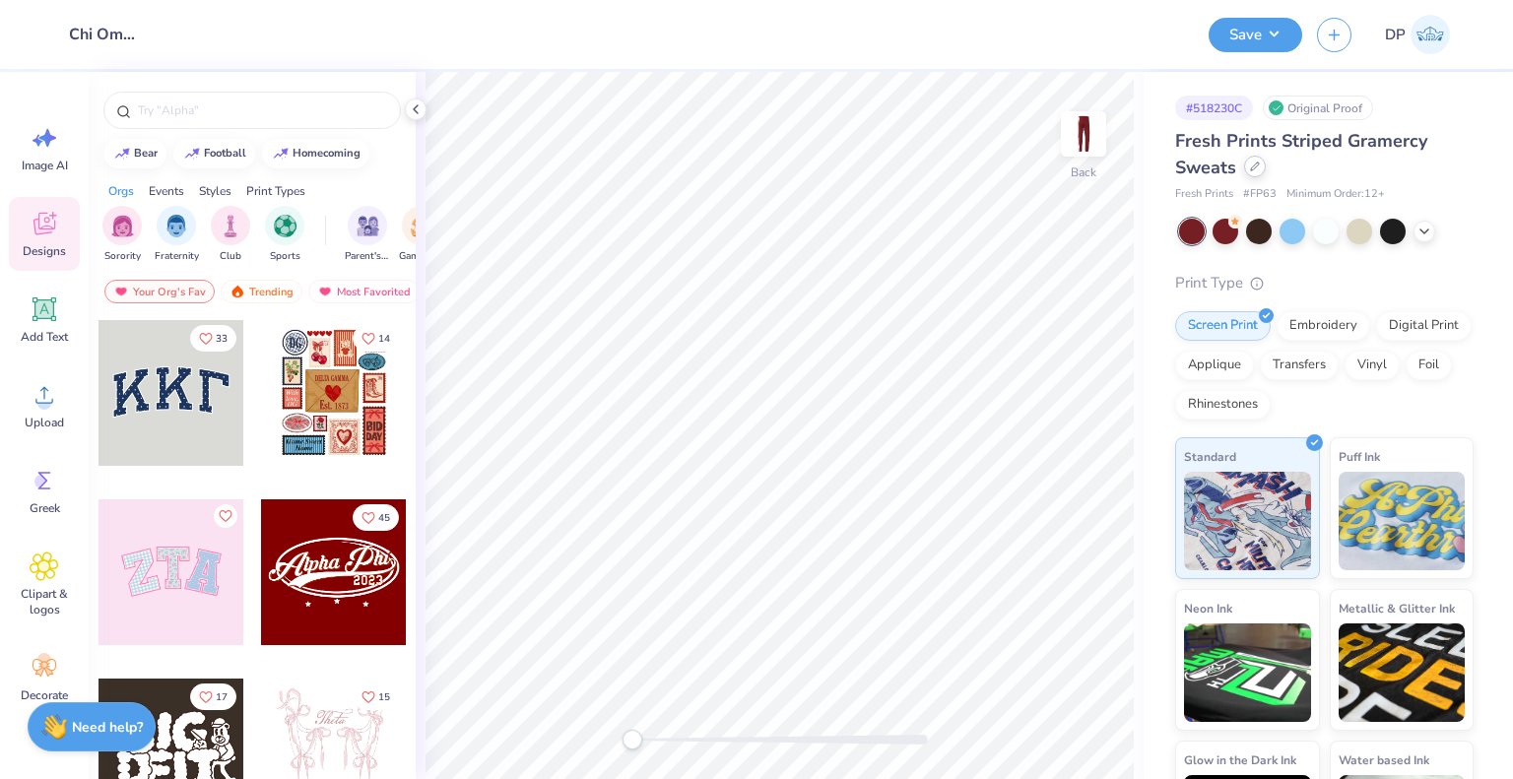
click at [1253, 164] on icon at bounding box center [1255, 167] width 10 height 10
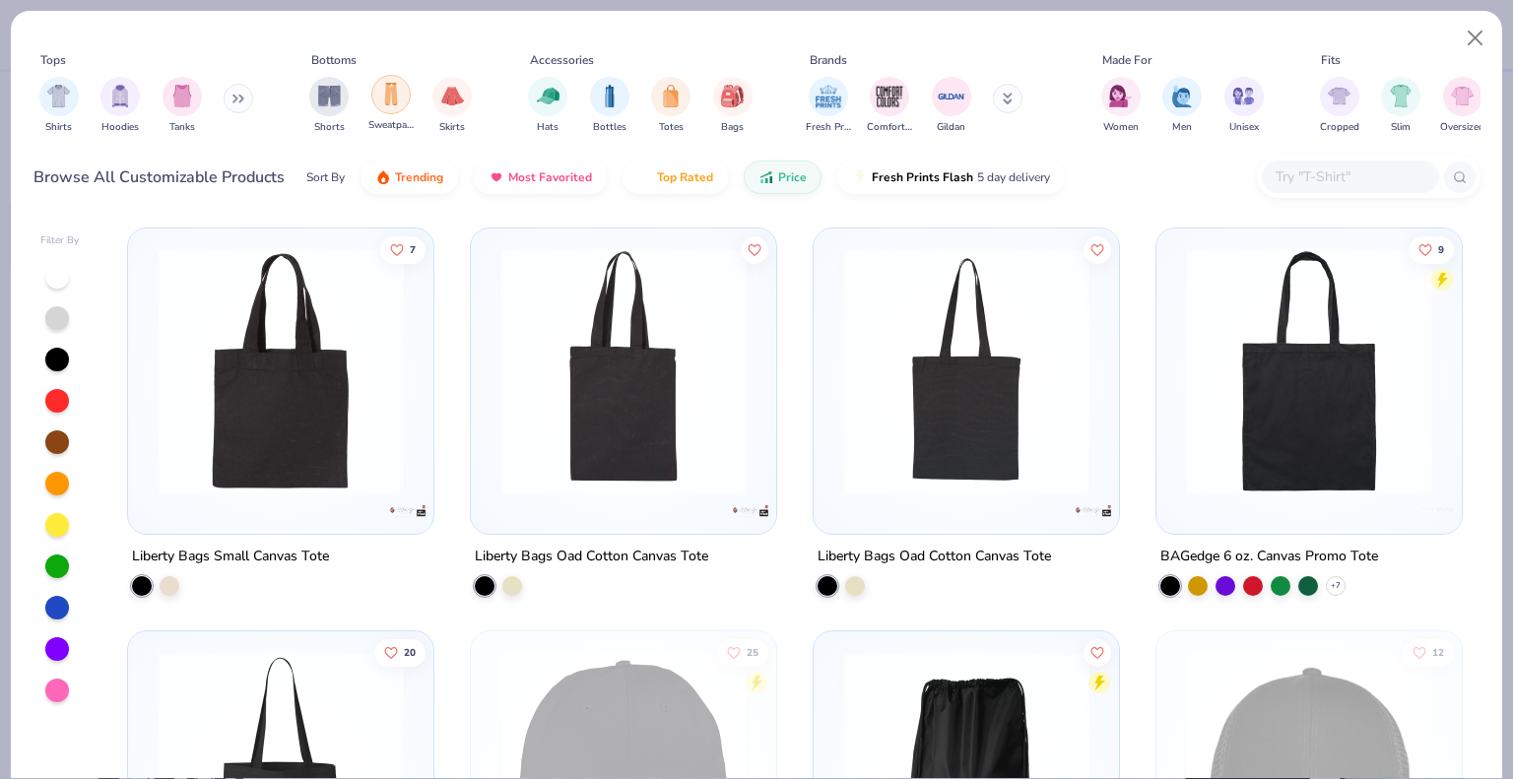
click at [406, 101] on div "filter for Sweatpants" at bounding box center [390, 94] width 39 height 39
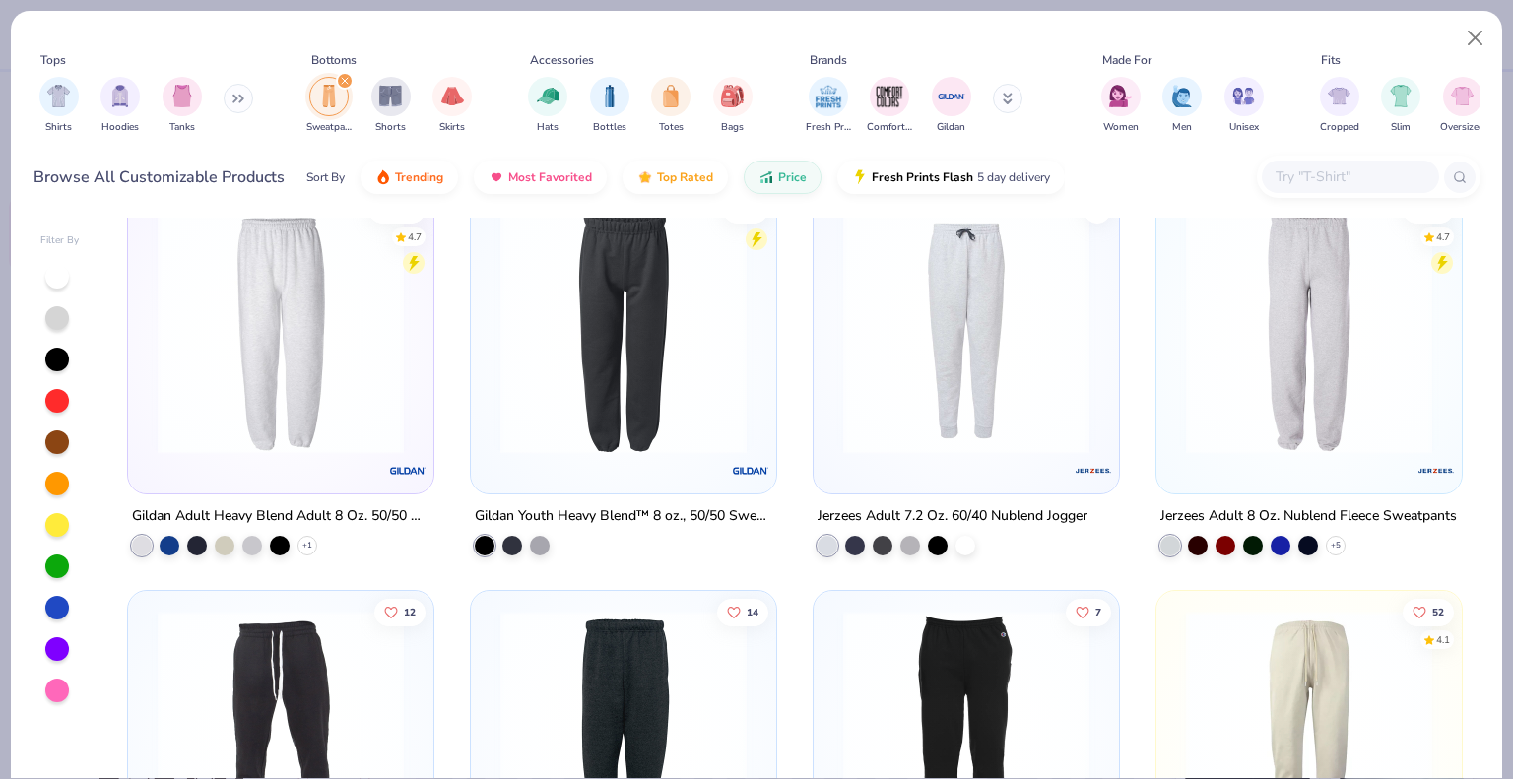
scroll to position [98, 0]
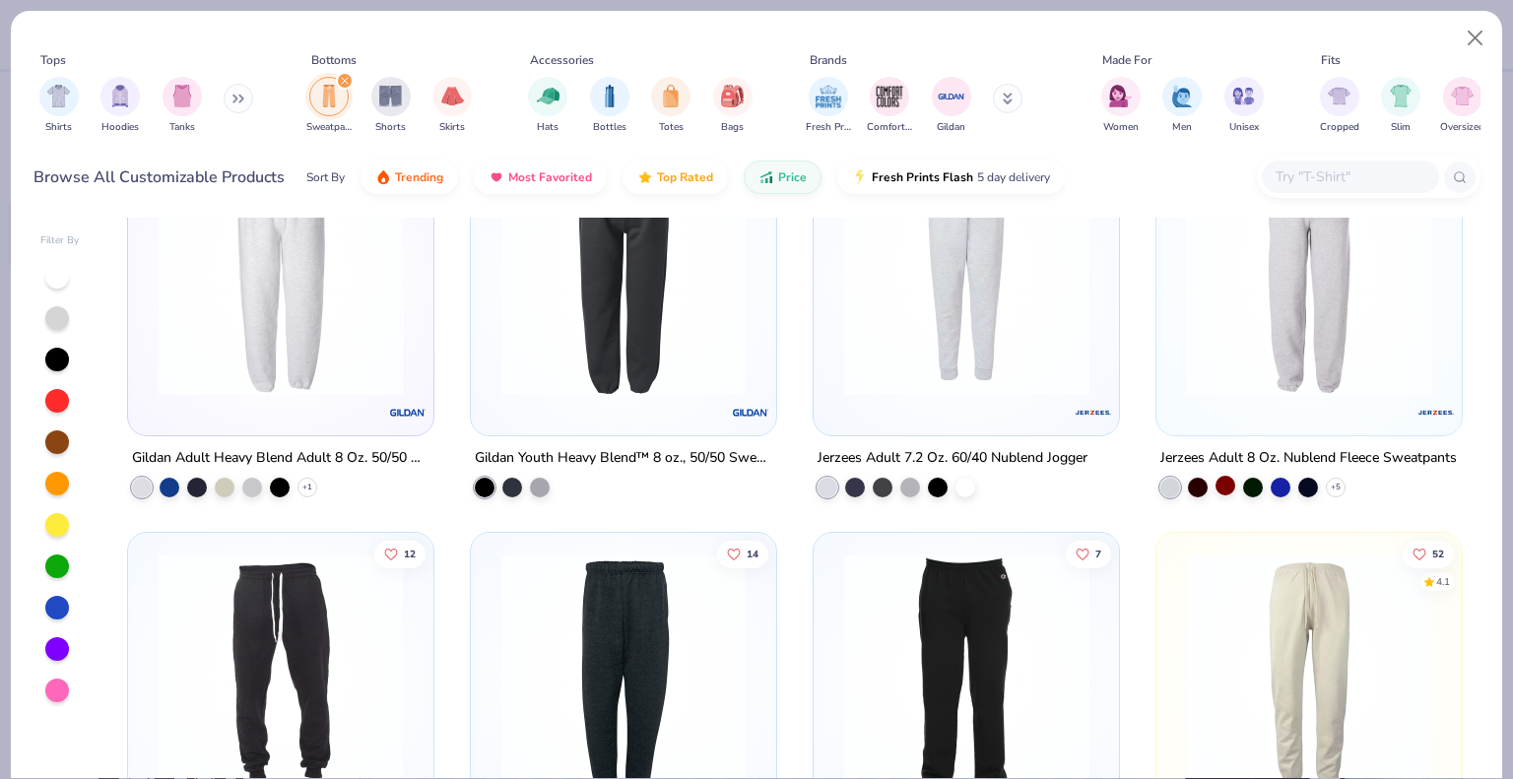
click at [1219, 492] on div at bounding box center [1225, 486] width 20 height 20
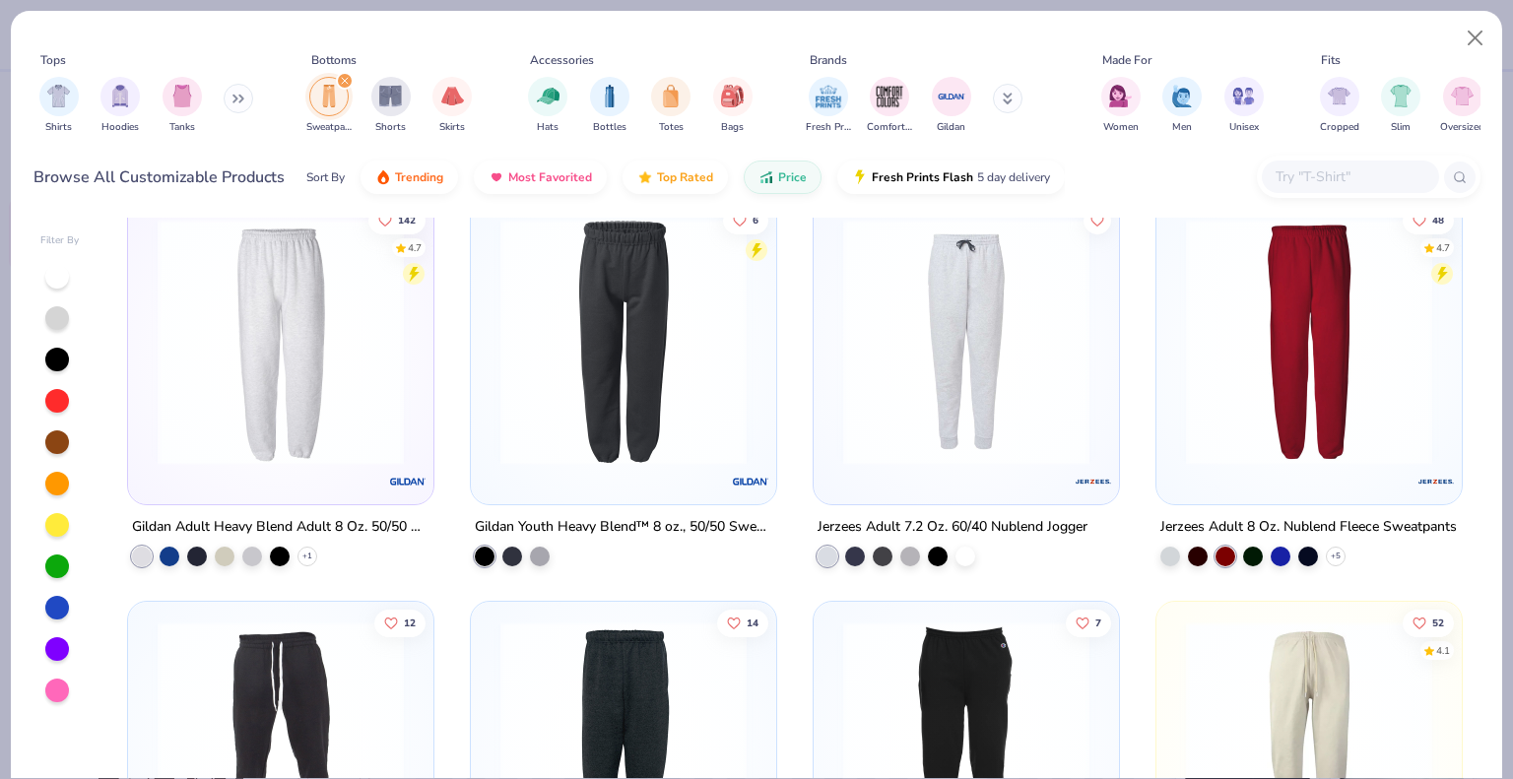
scroll to position [0, 0]
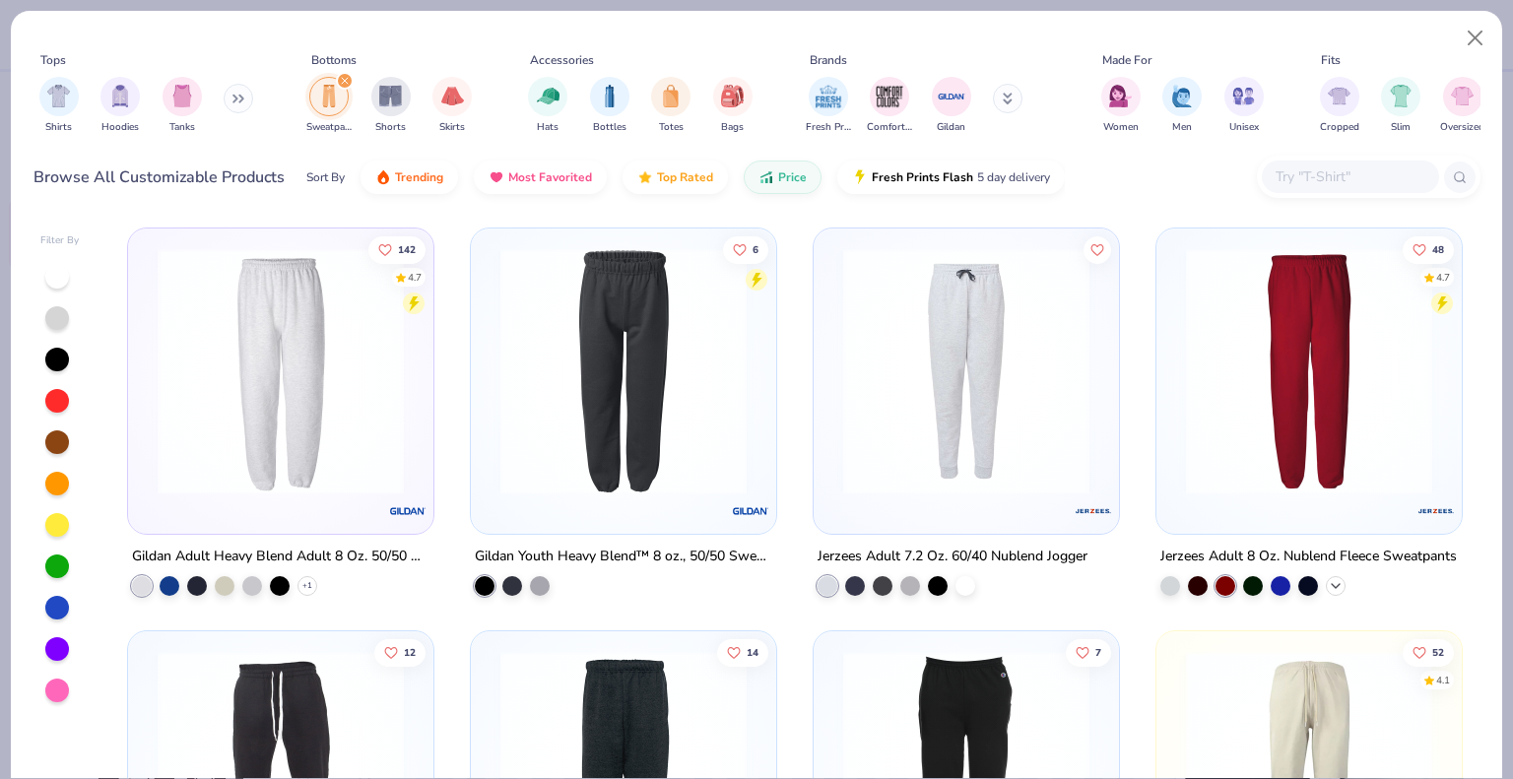
click at [1332, 584] on polyline at bounding box center [1336, 586] width 8 height 4
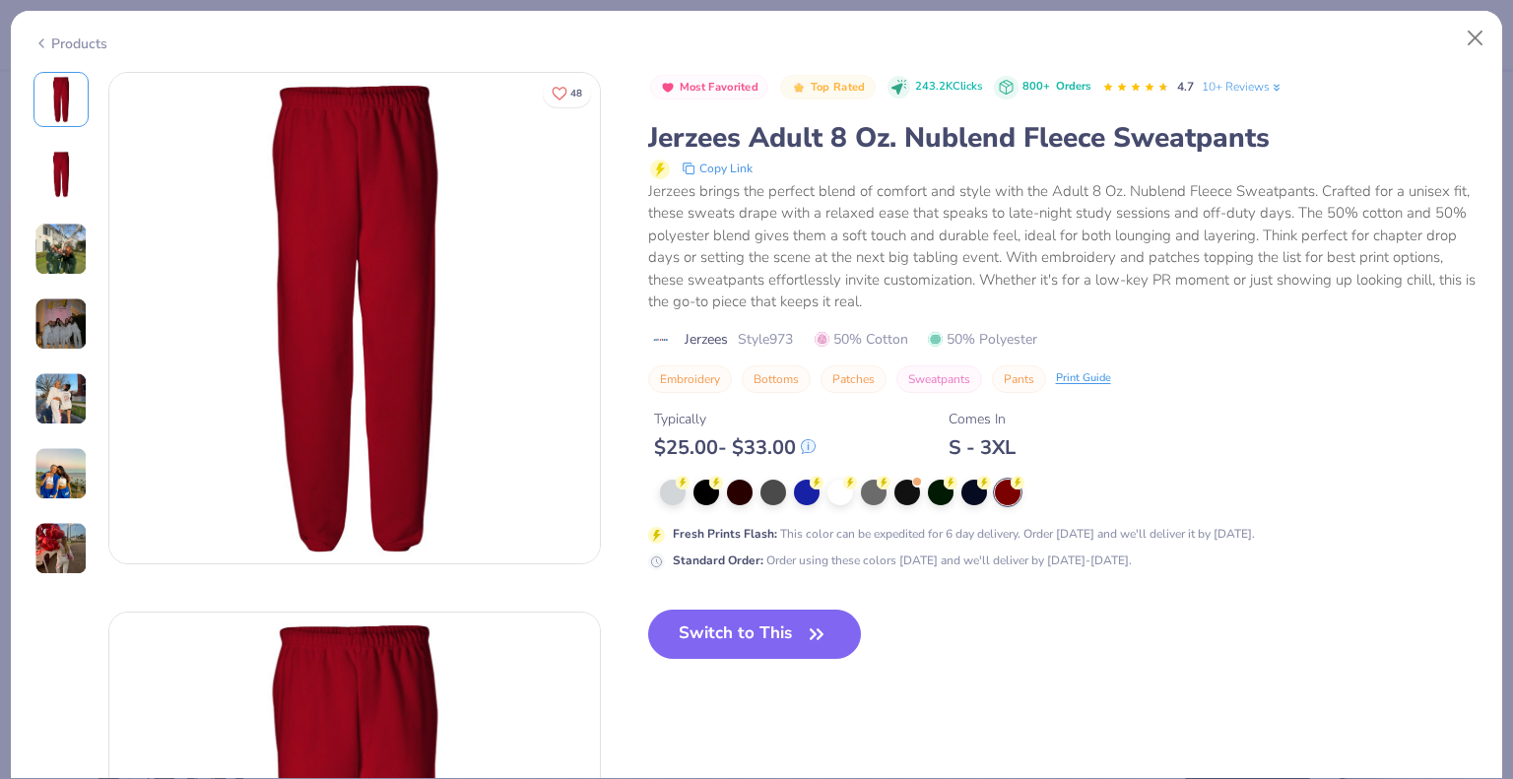
click at [97, 38] on div "Products" at bounding box center [70, 43] width 74 height 21
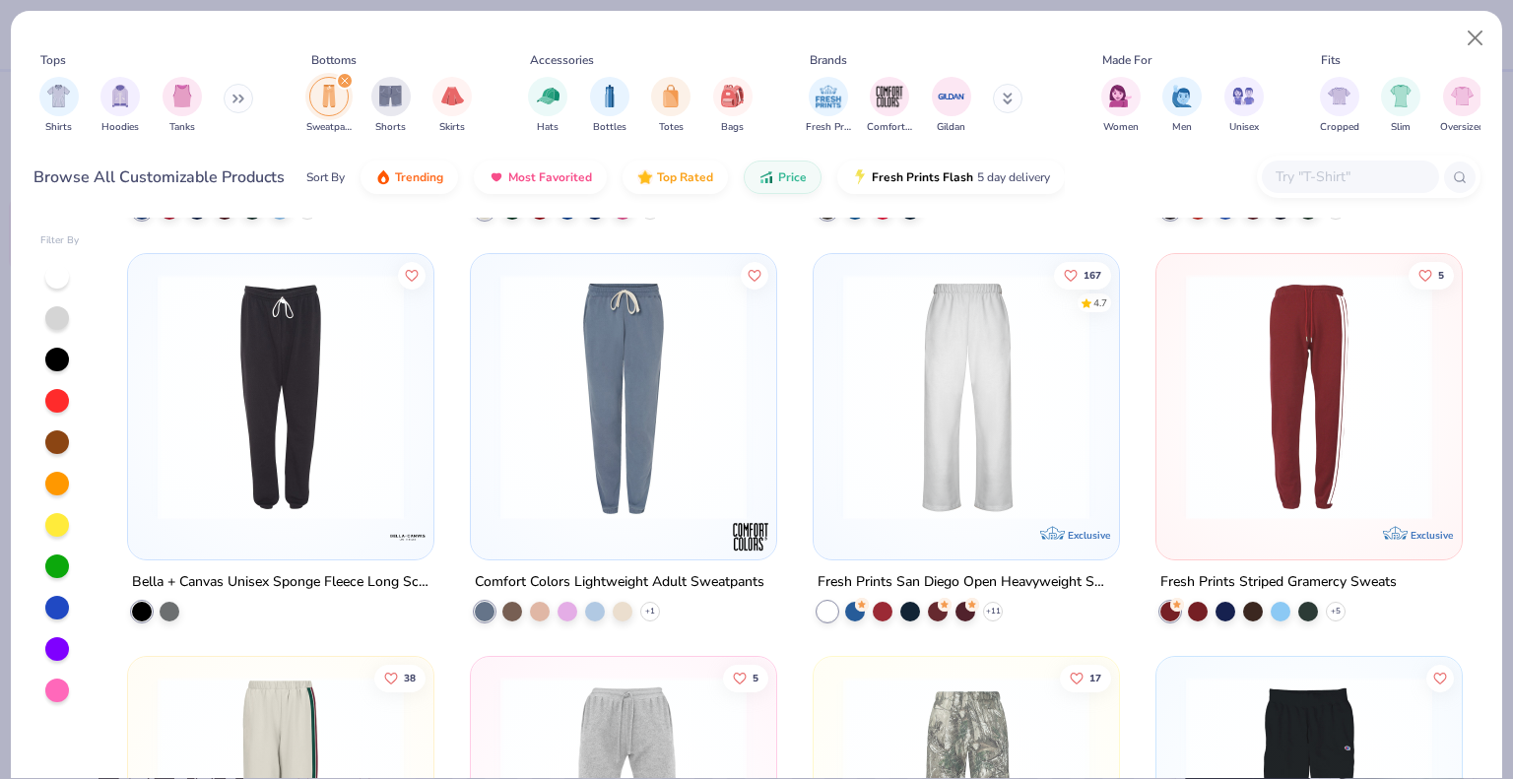
scroll to position [1280, 0]
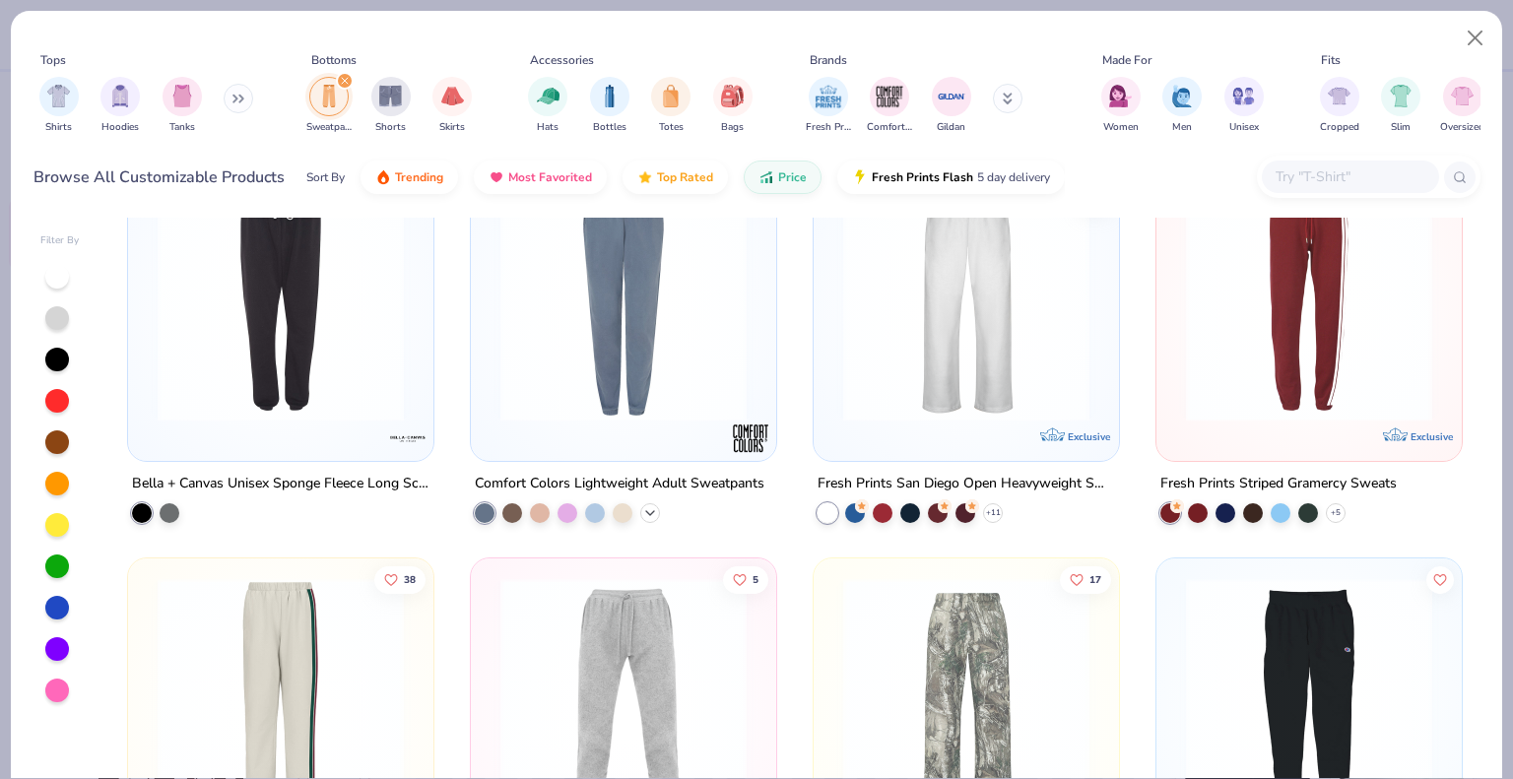
click at [649, 509] on icon at bounding box center [650, 513] width 16 height 16
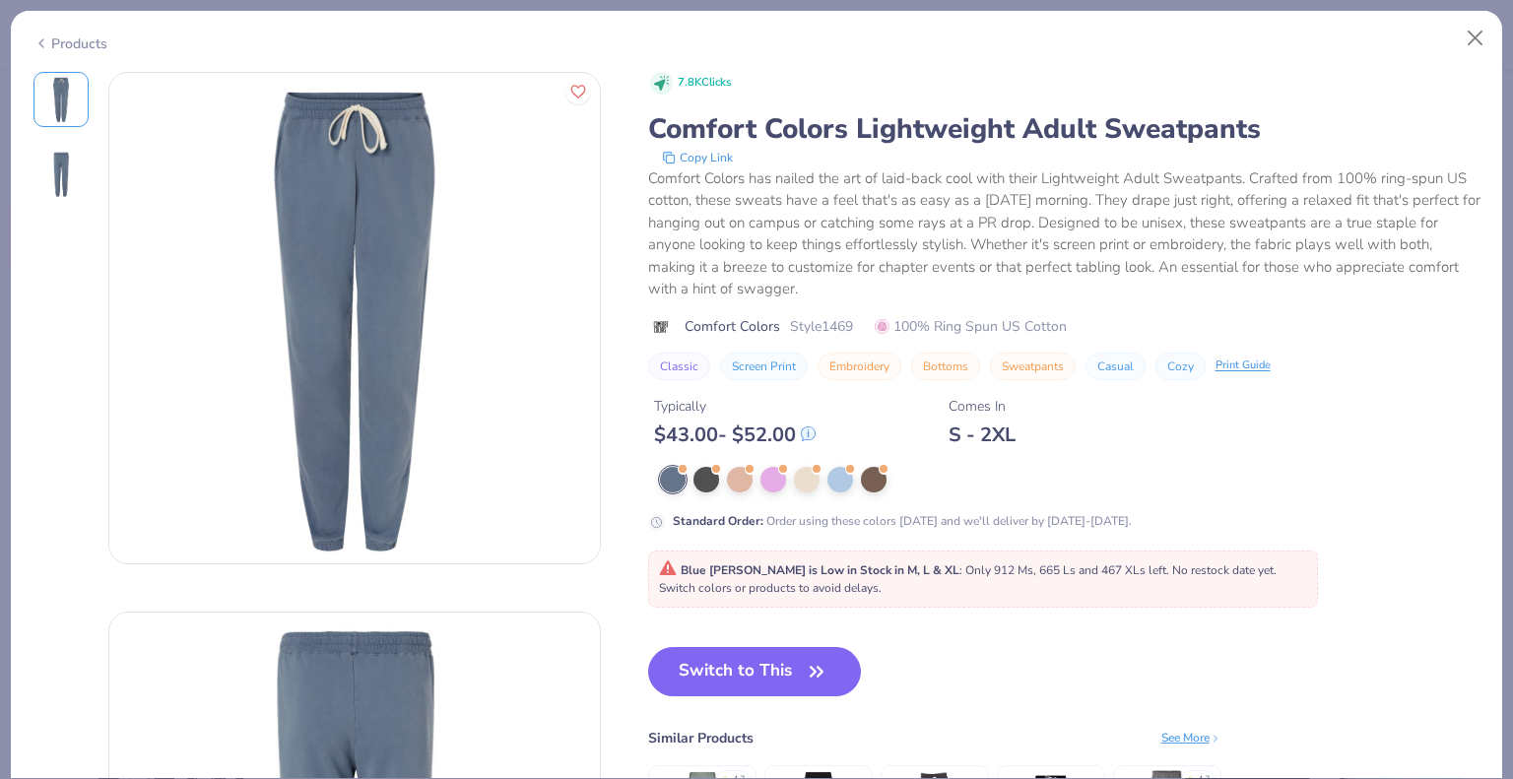
click at [89, 40] on div "Products" at bounding box center [70, 43] width 74 height 21
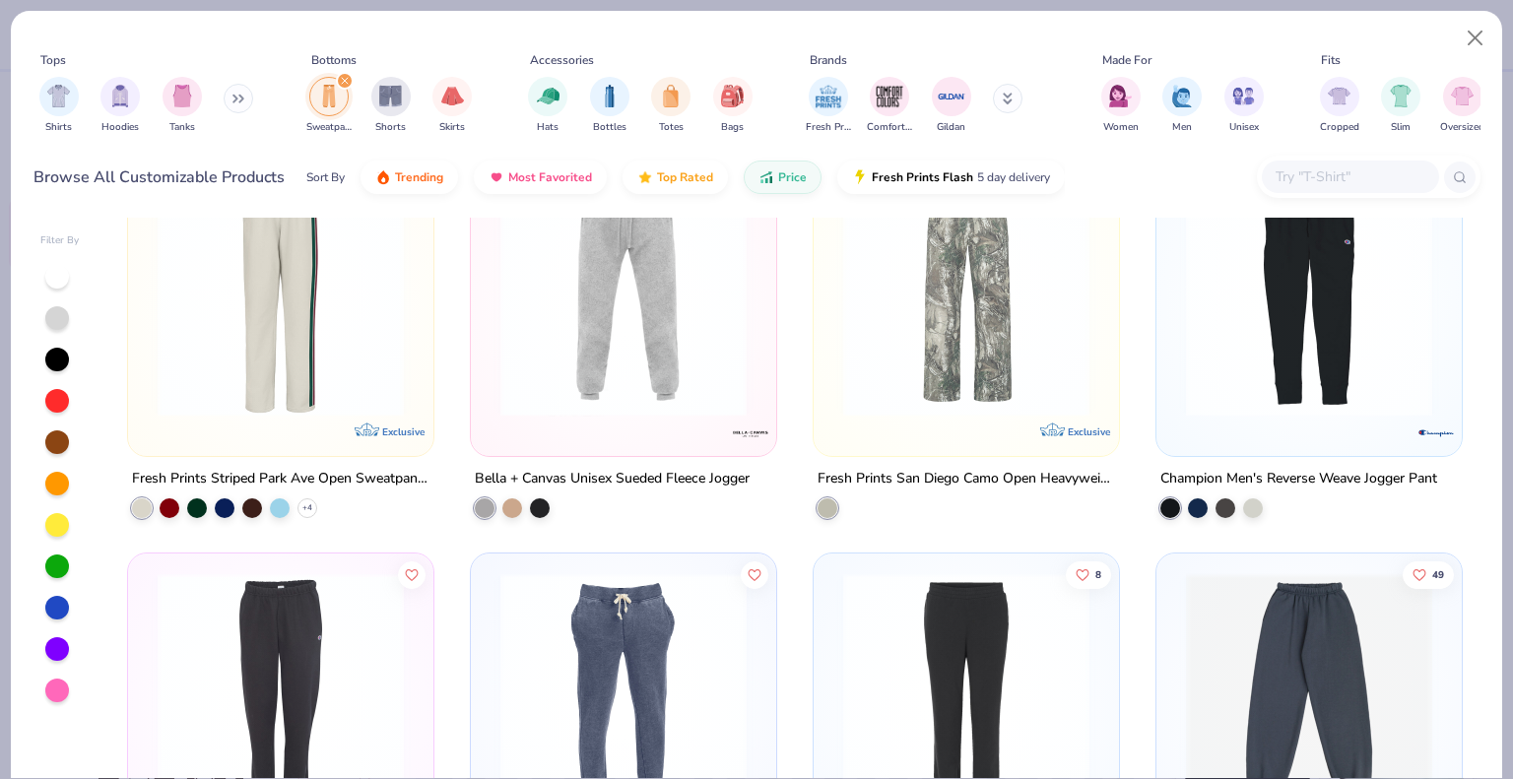
scroll to position [1773, 0]
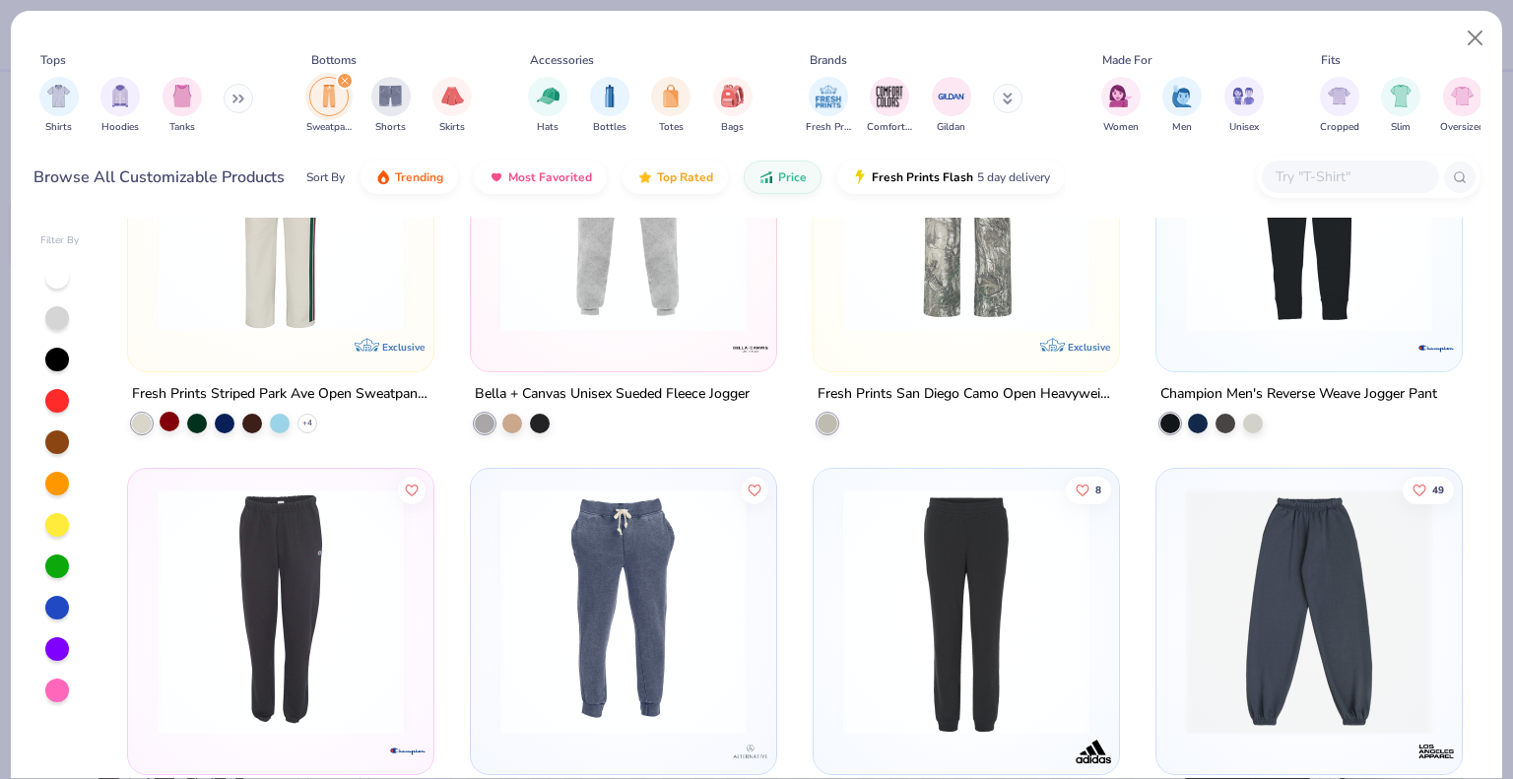
click at [161, 421] on div at bounding box center [170, 422] width 20 height 20
click at [327, 350] on div "38 Exclusive" at bounding box center [280, 218] width 305 height 305
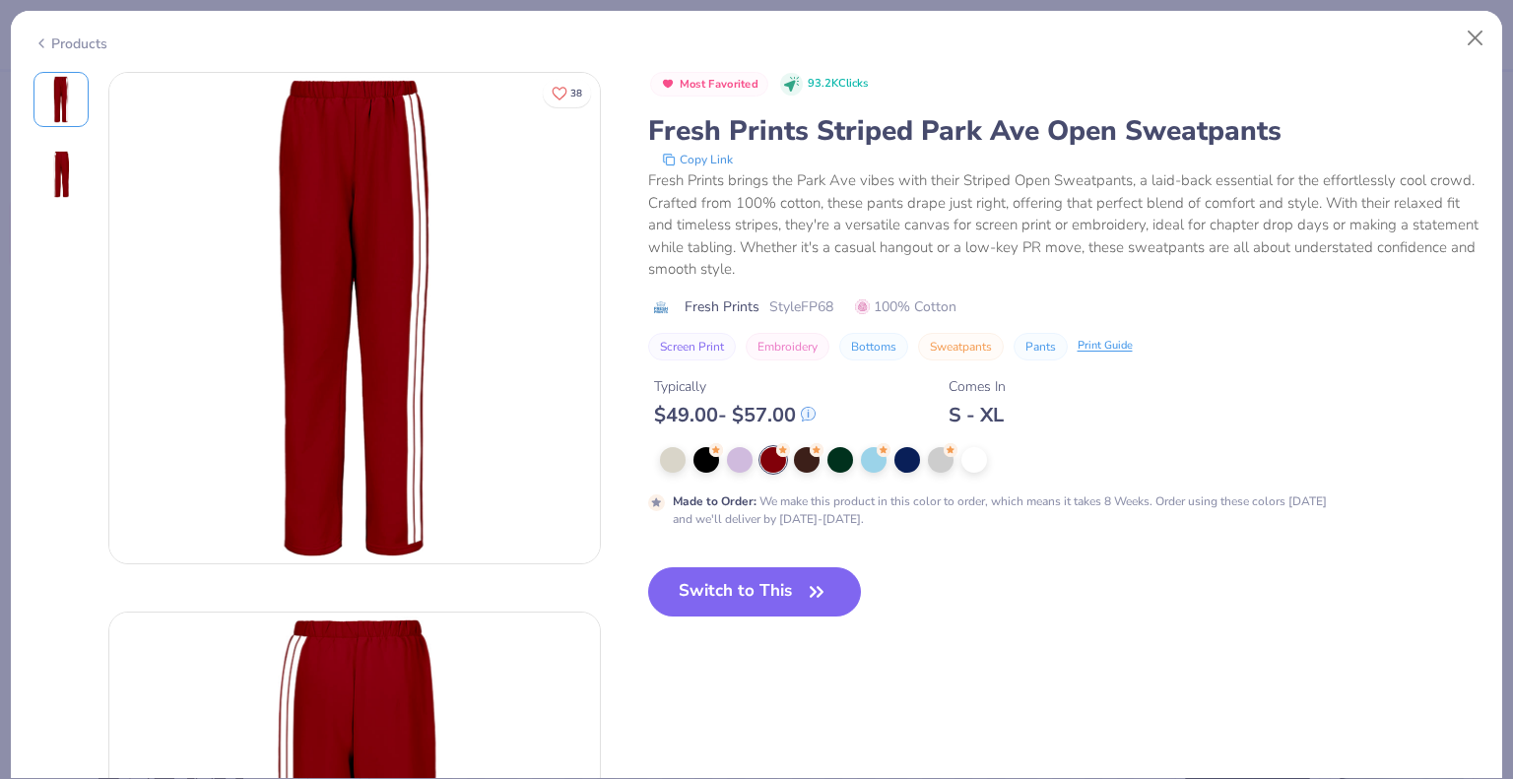
click at [77, 40] on div "Products" at bounding box center [70, 43] width 74 height 21
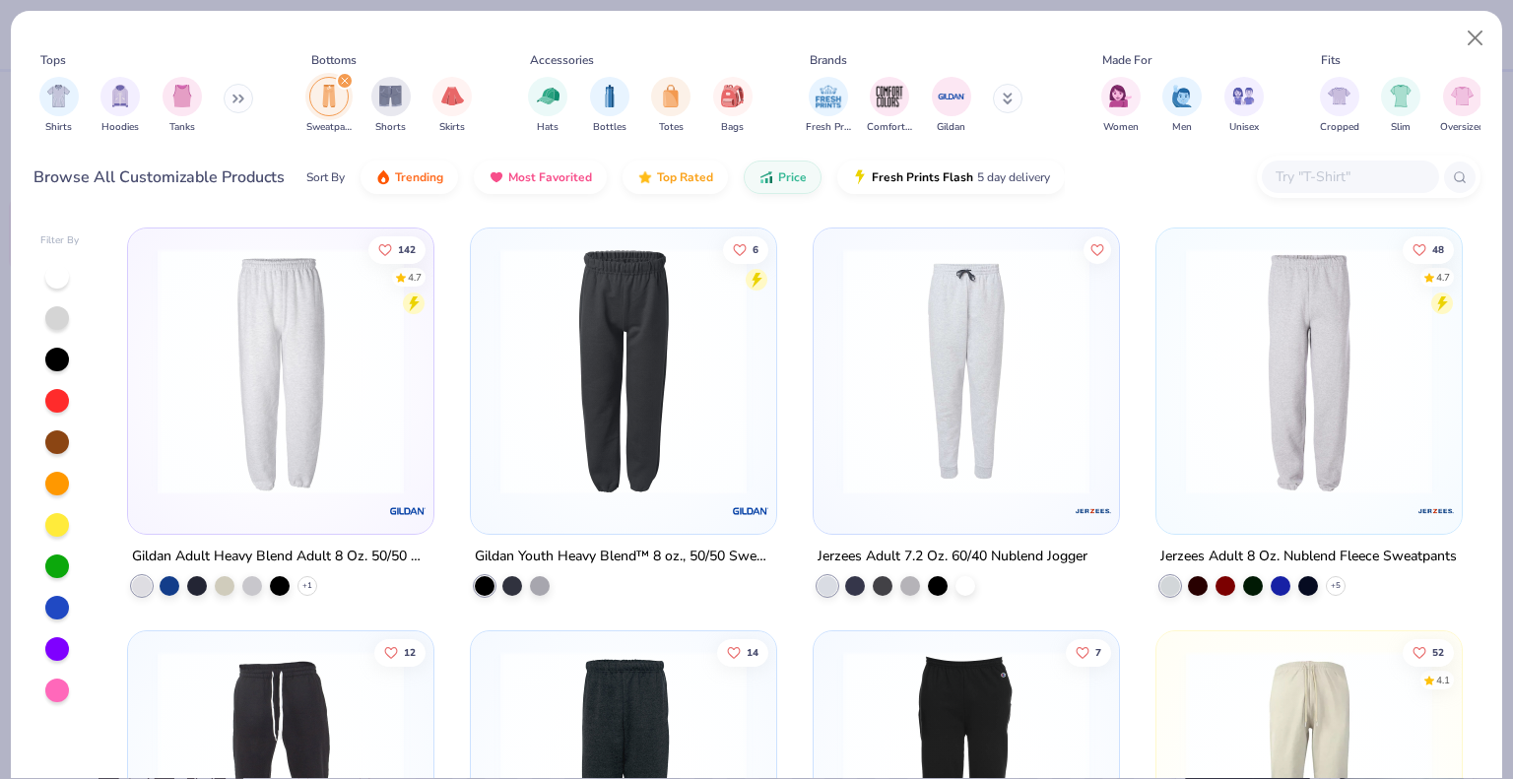
click at [1309, 180] on input "text" at bounding box center [1350, 176] width 152 height 23
paste input "973MR"
type input "973MR"
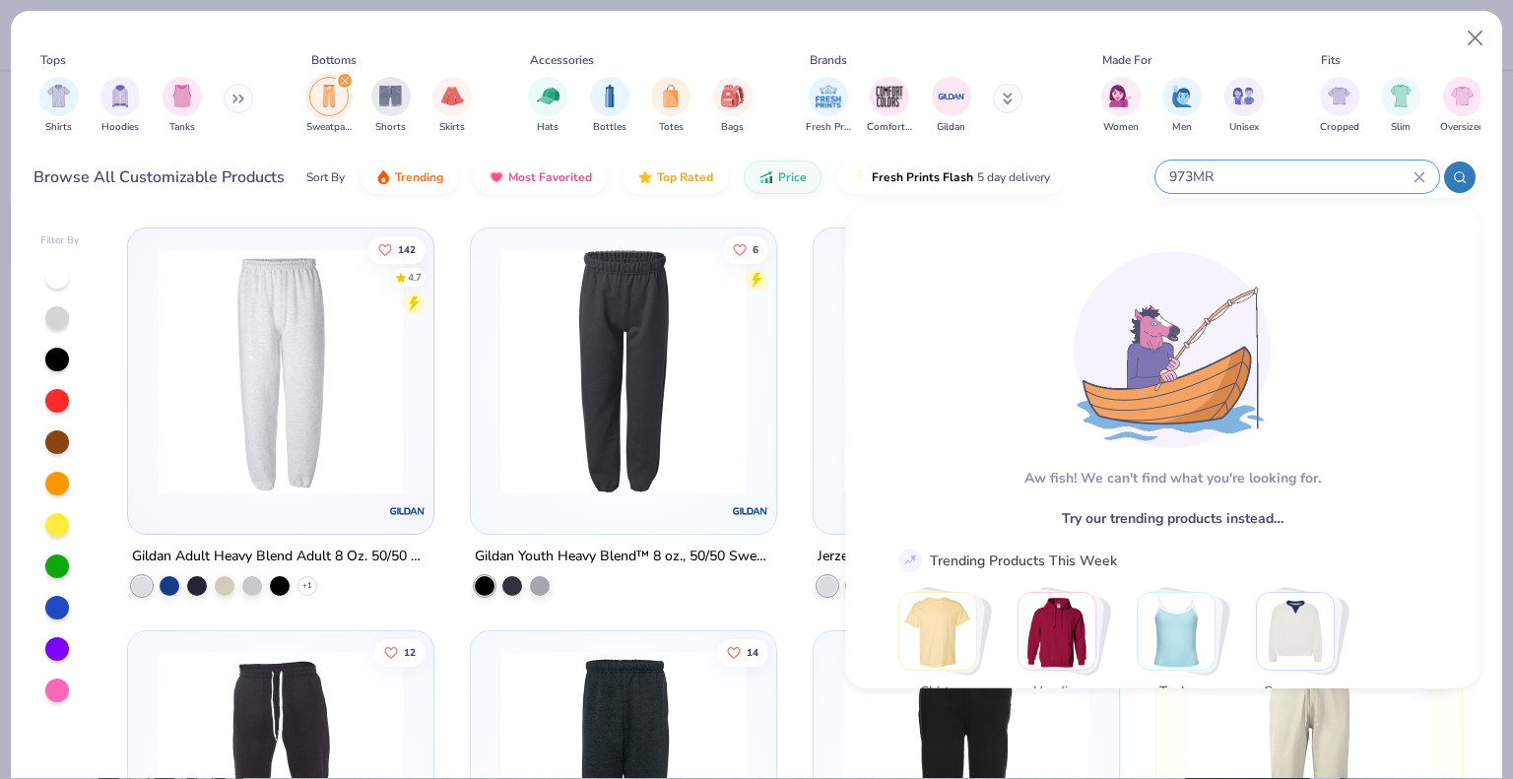
click at [1422, 174] on icon at bounding box center [1419, 177] width 12 height 12
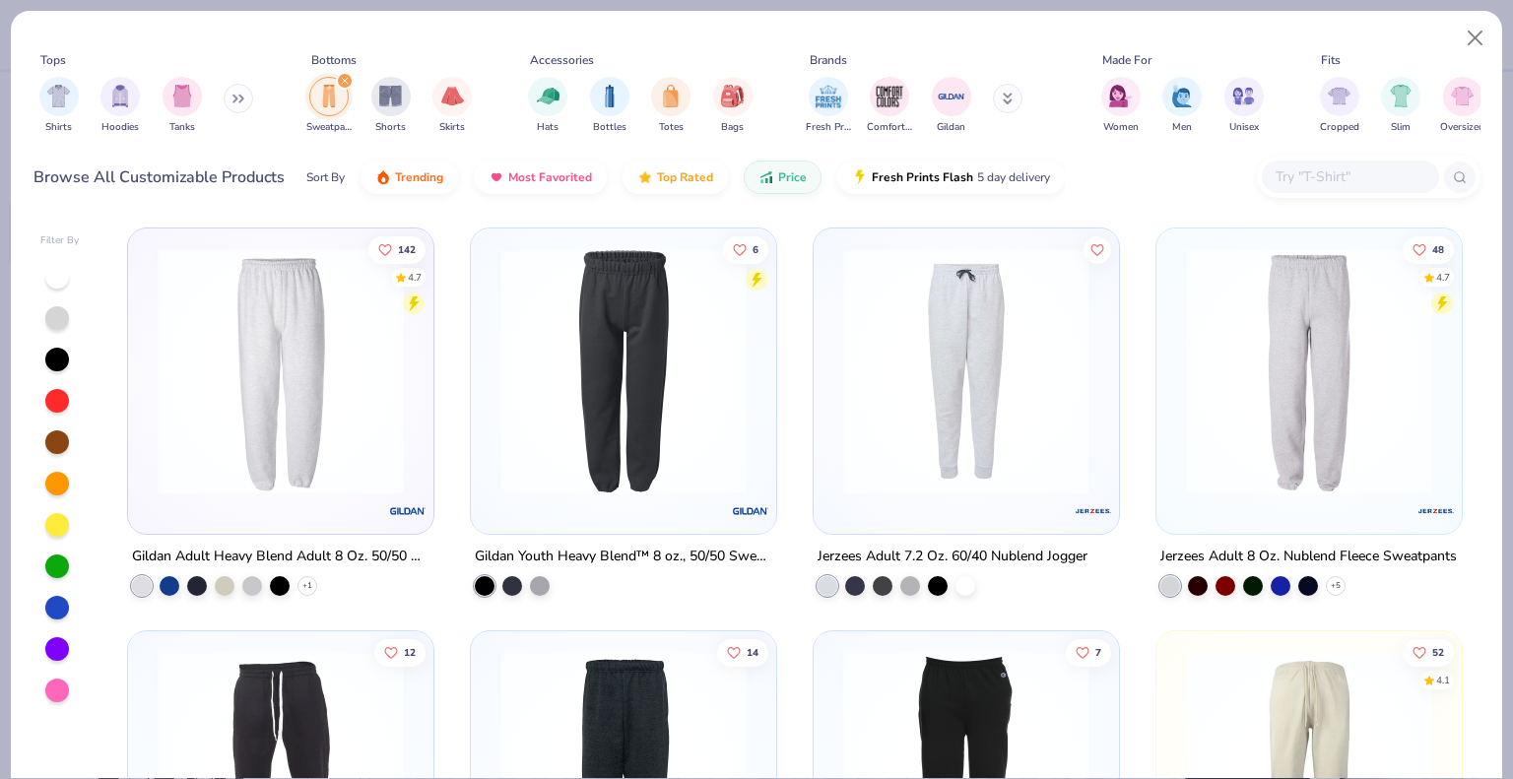
click at [326, 105] on img "filter for Sweatpants" at bounding box center [329, 96] width 22 height 23
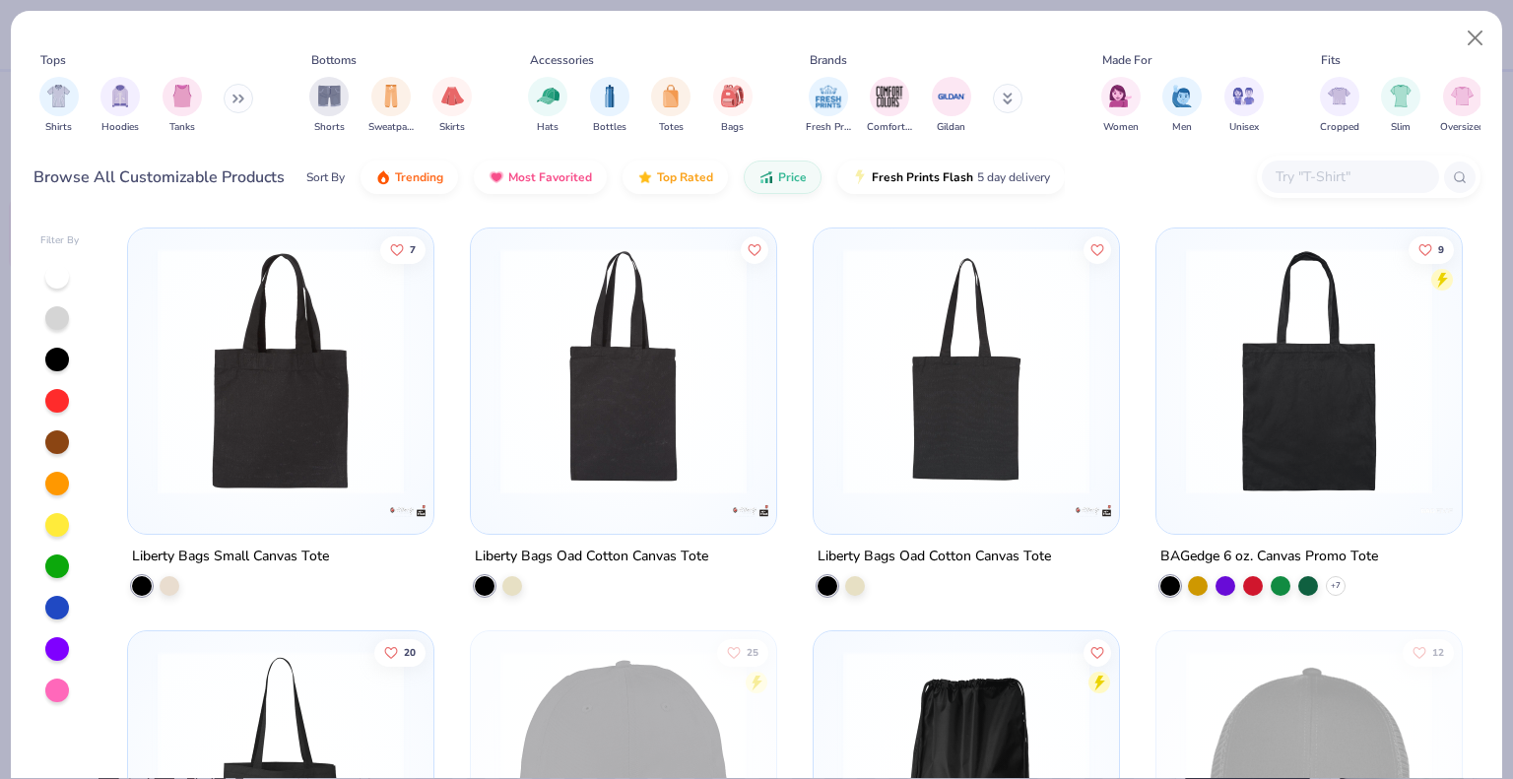
click at [236, 97] on icon at bounding box center [234, 99] width 3 height 7
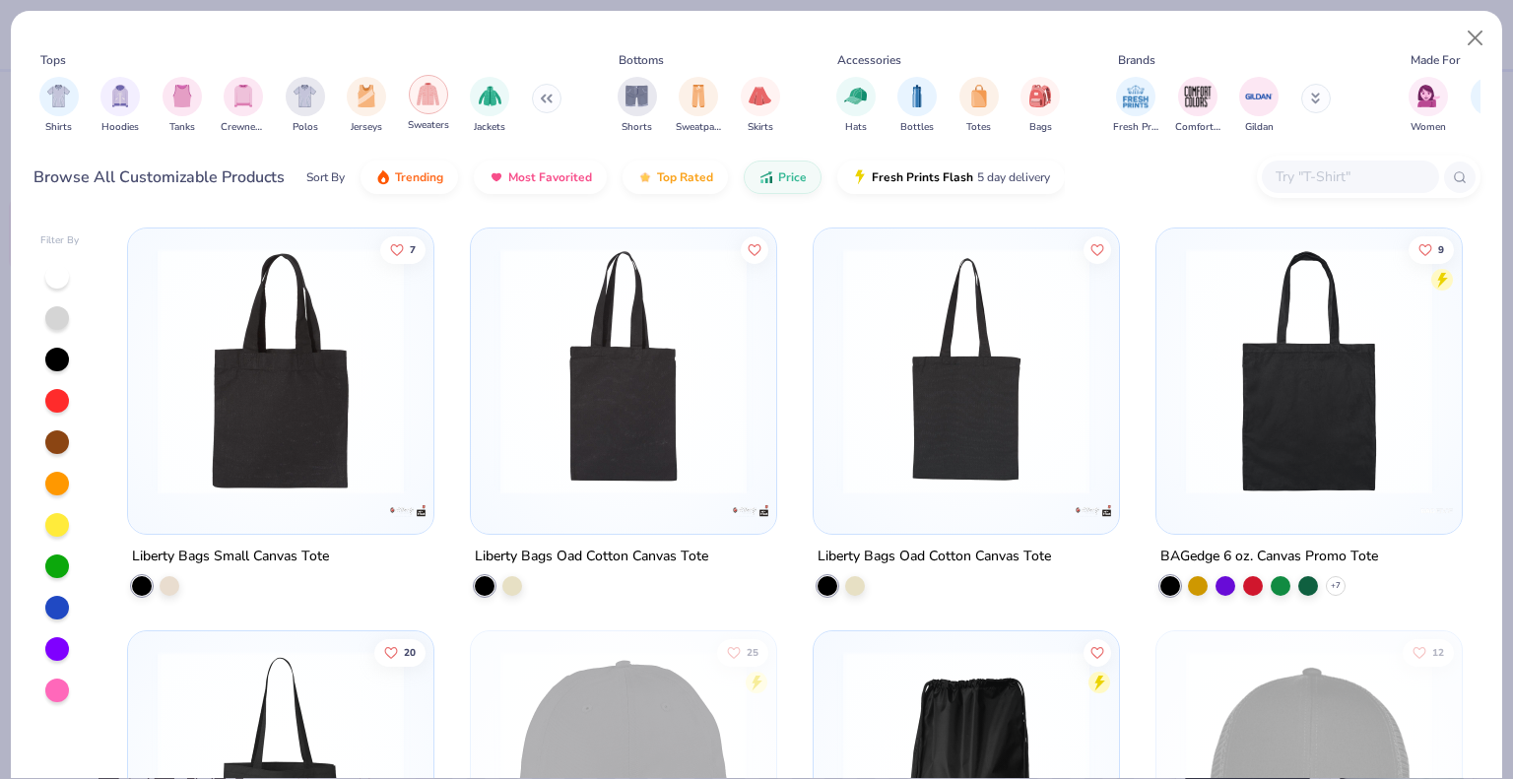
click at [426, 101] on img "filter for Sweaters" at bounding box center [428, 94] width 23 height 23
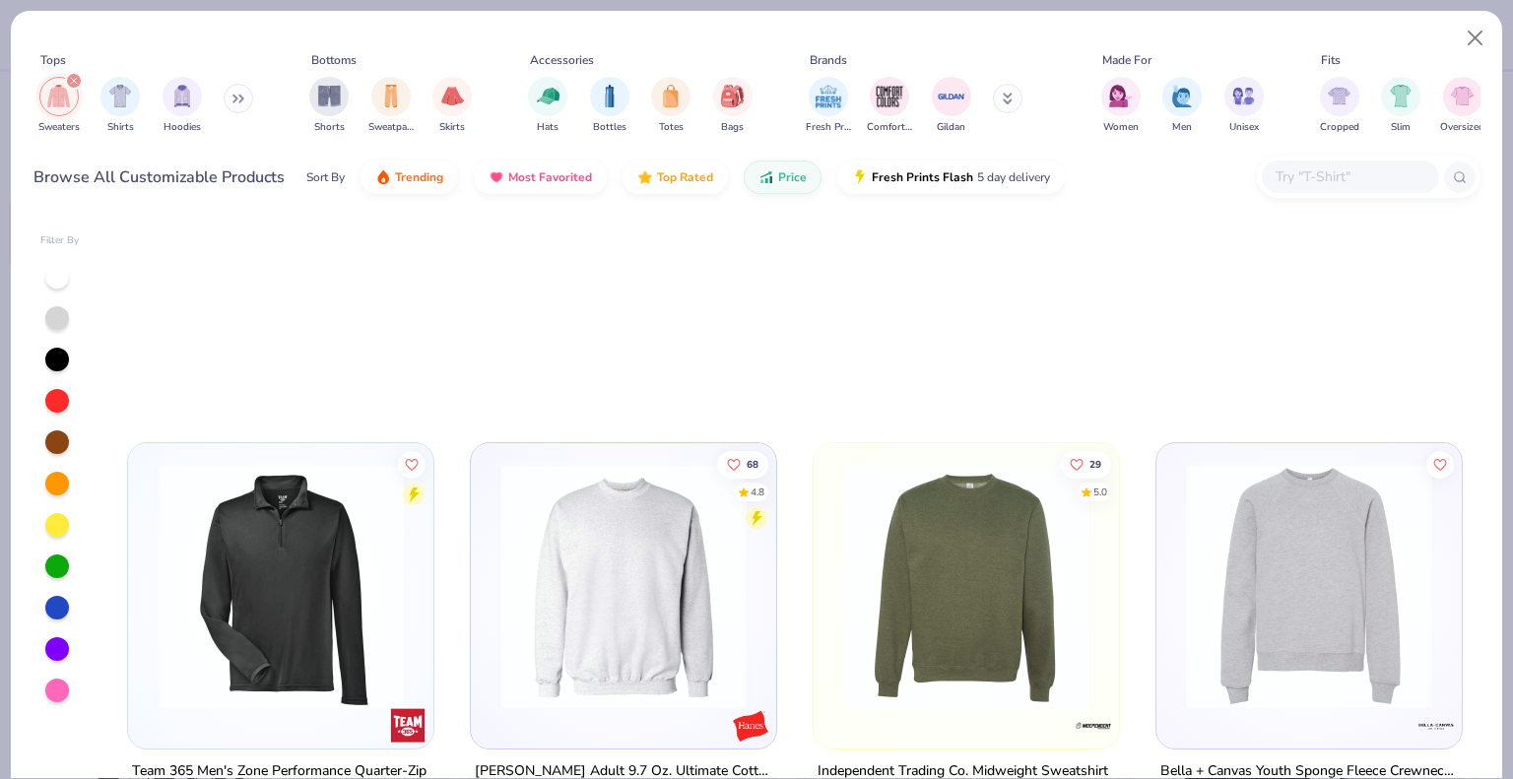
scroll to position [1379, 0]
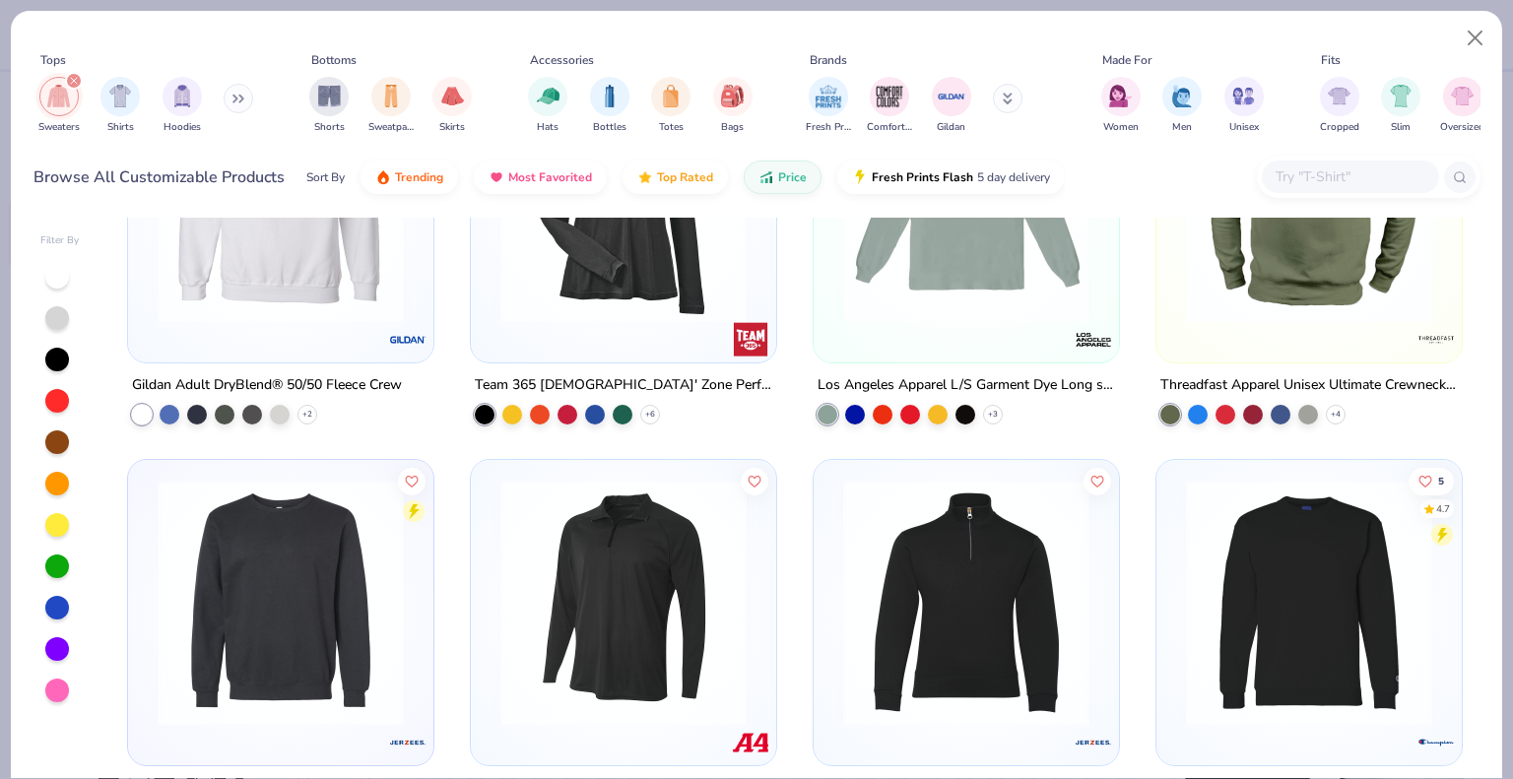
click at [972, 334] on div at bounding box center [966, 205] width 286 height 276
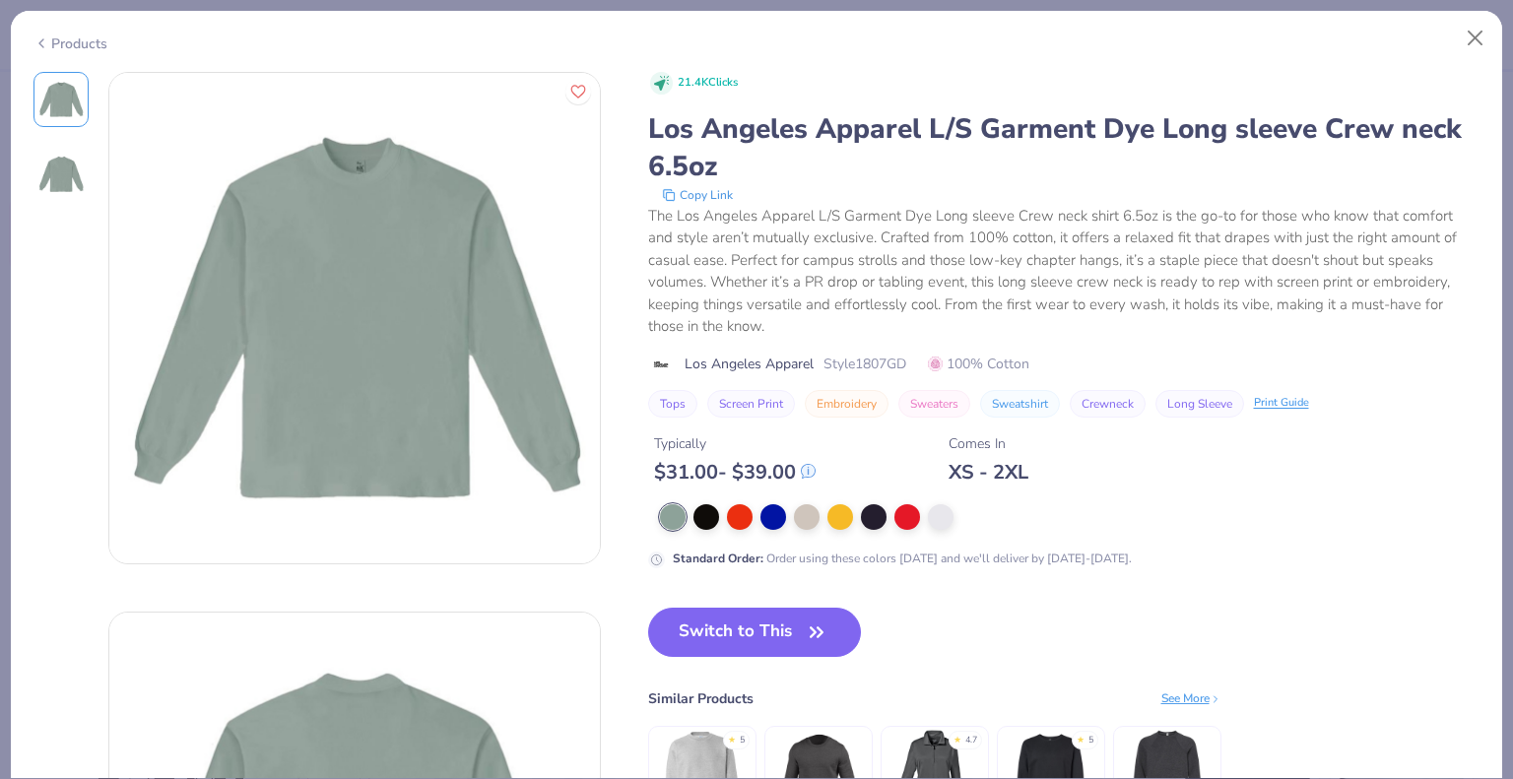
click at [55, 43] on div "Products" at bounding box center [70, 43] width 74 height 21
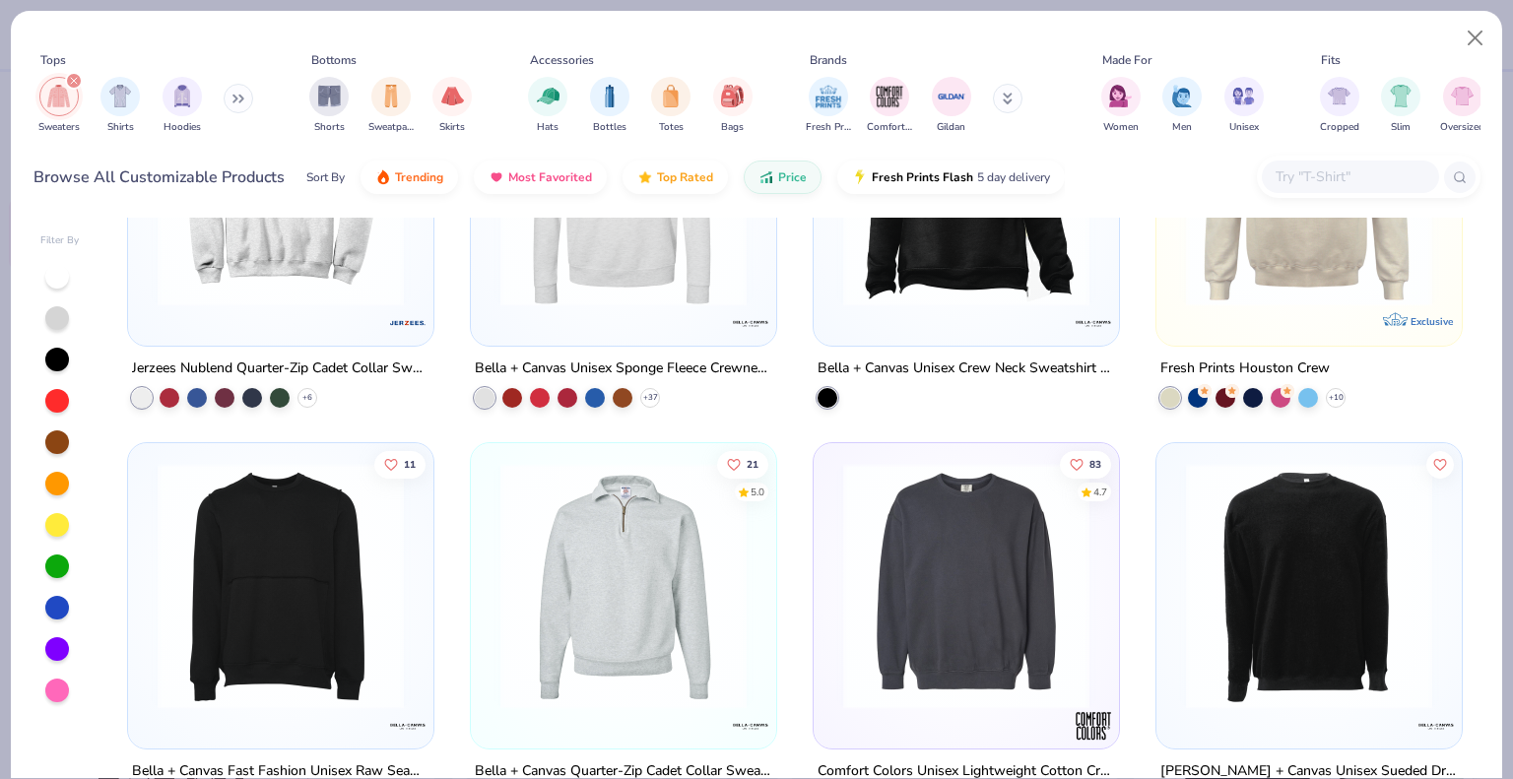
scroll to position [2364, 0]
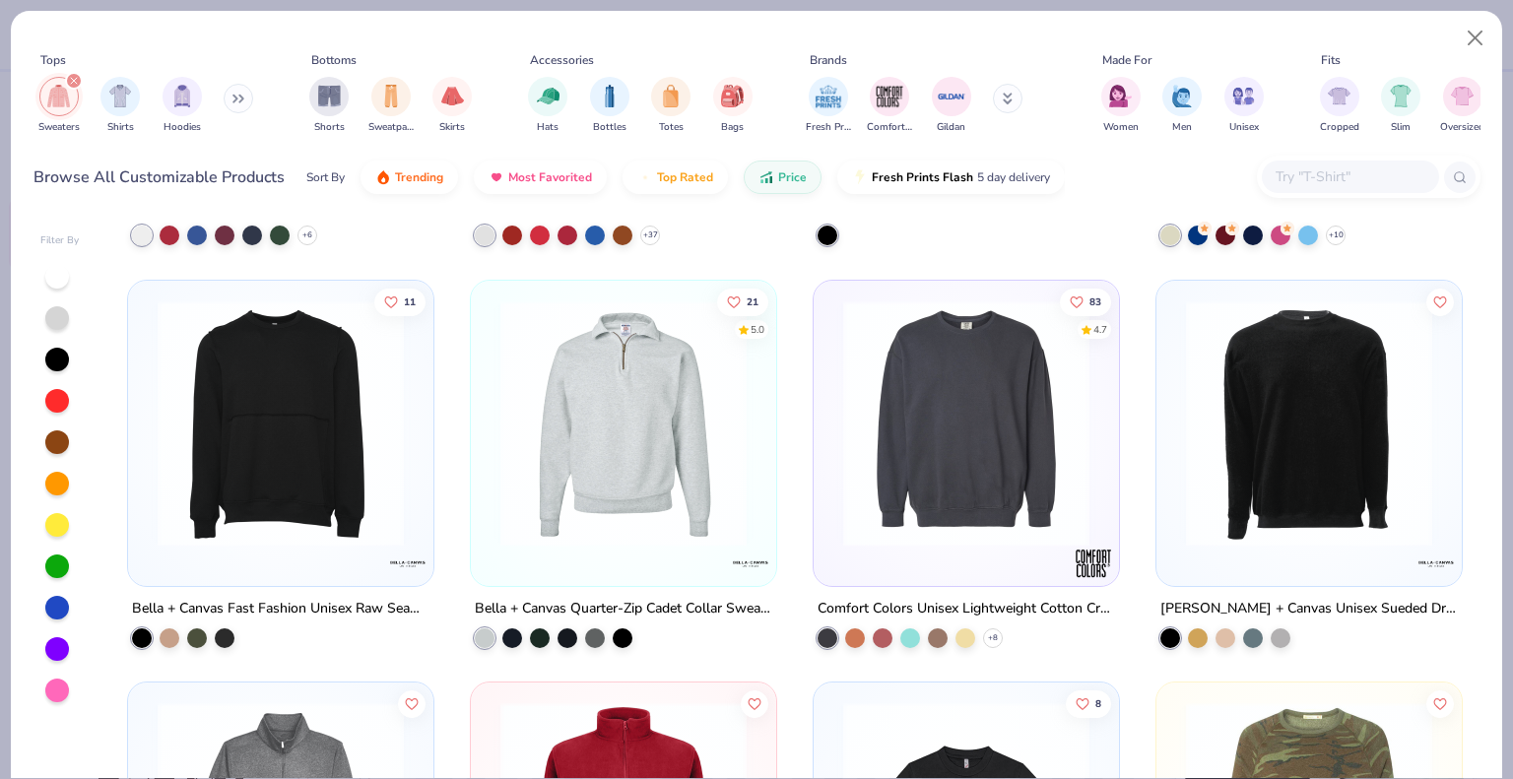
click at [242, 493] on img at bounding box center [281, 422] width 266 height 246
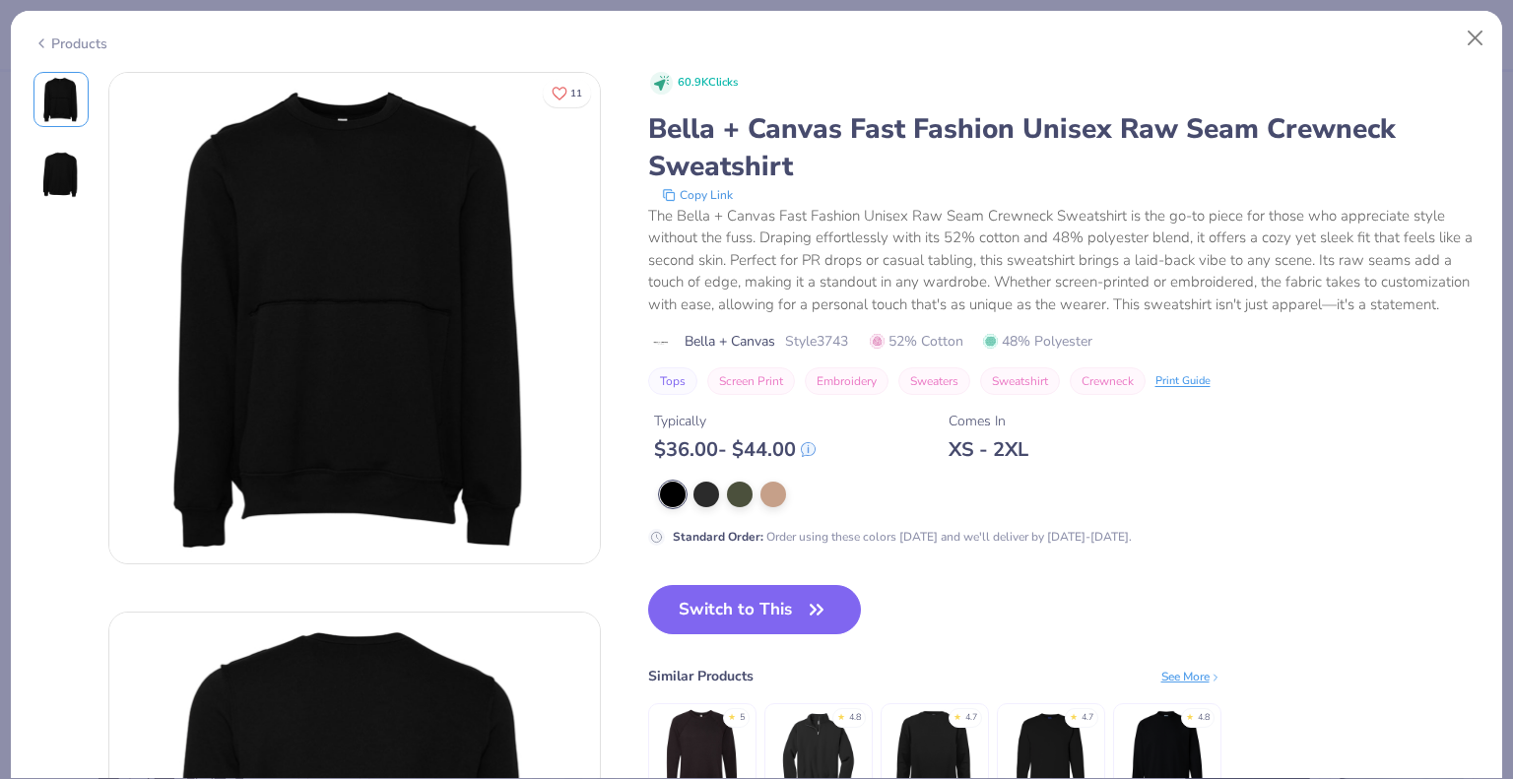
click at [47, 38] on icon at bounding box center [41, 44] width 16 height 24
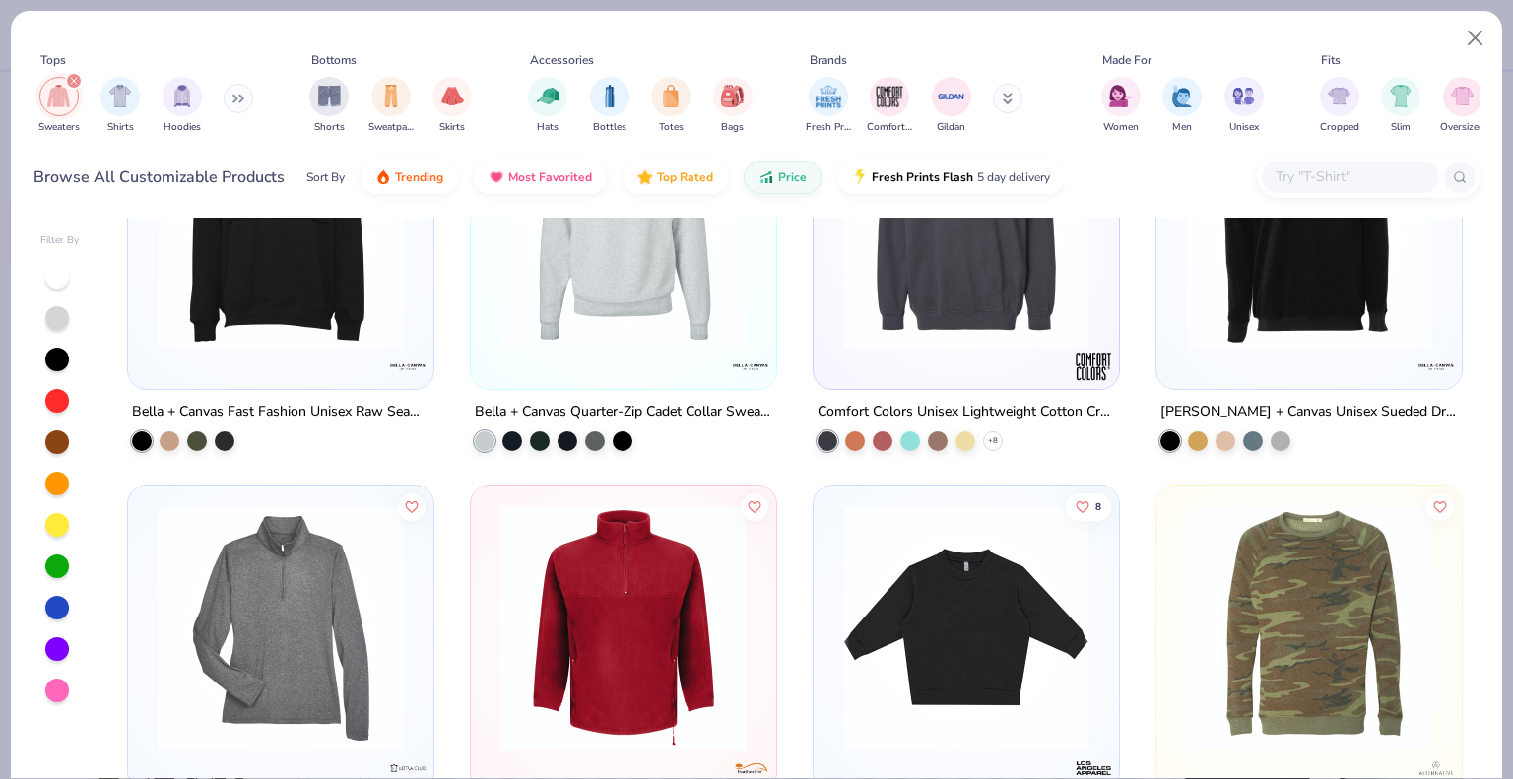
scroll to position [2364, 0]
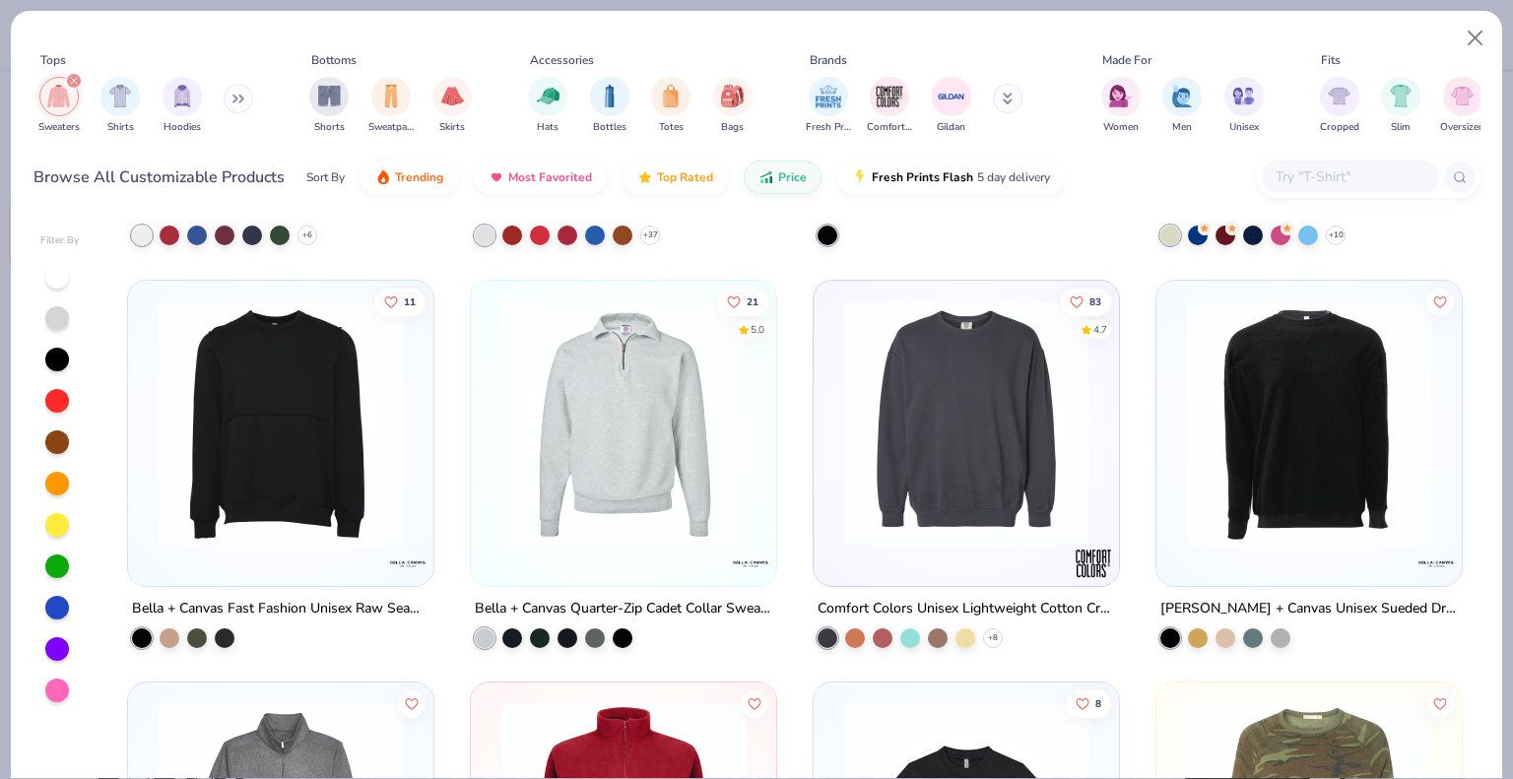
click at [1397, 552] on div at bounding box center [1309, 428] width 286 height 276
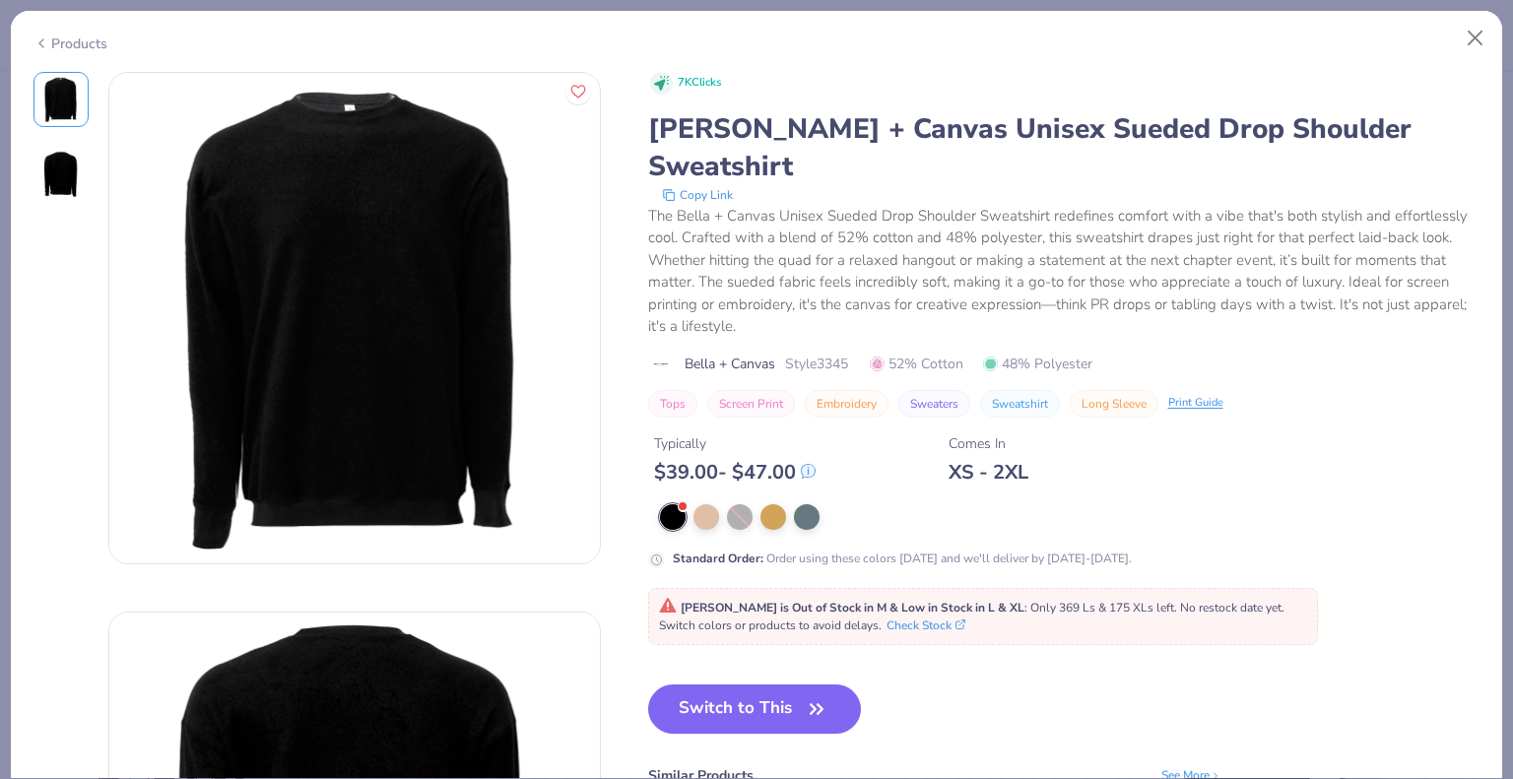
click at [95, 39] on div "Products" at bounding box center [70, 43] width 74 height 21
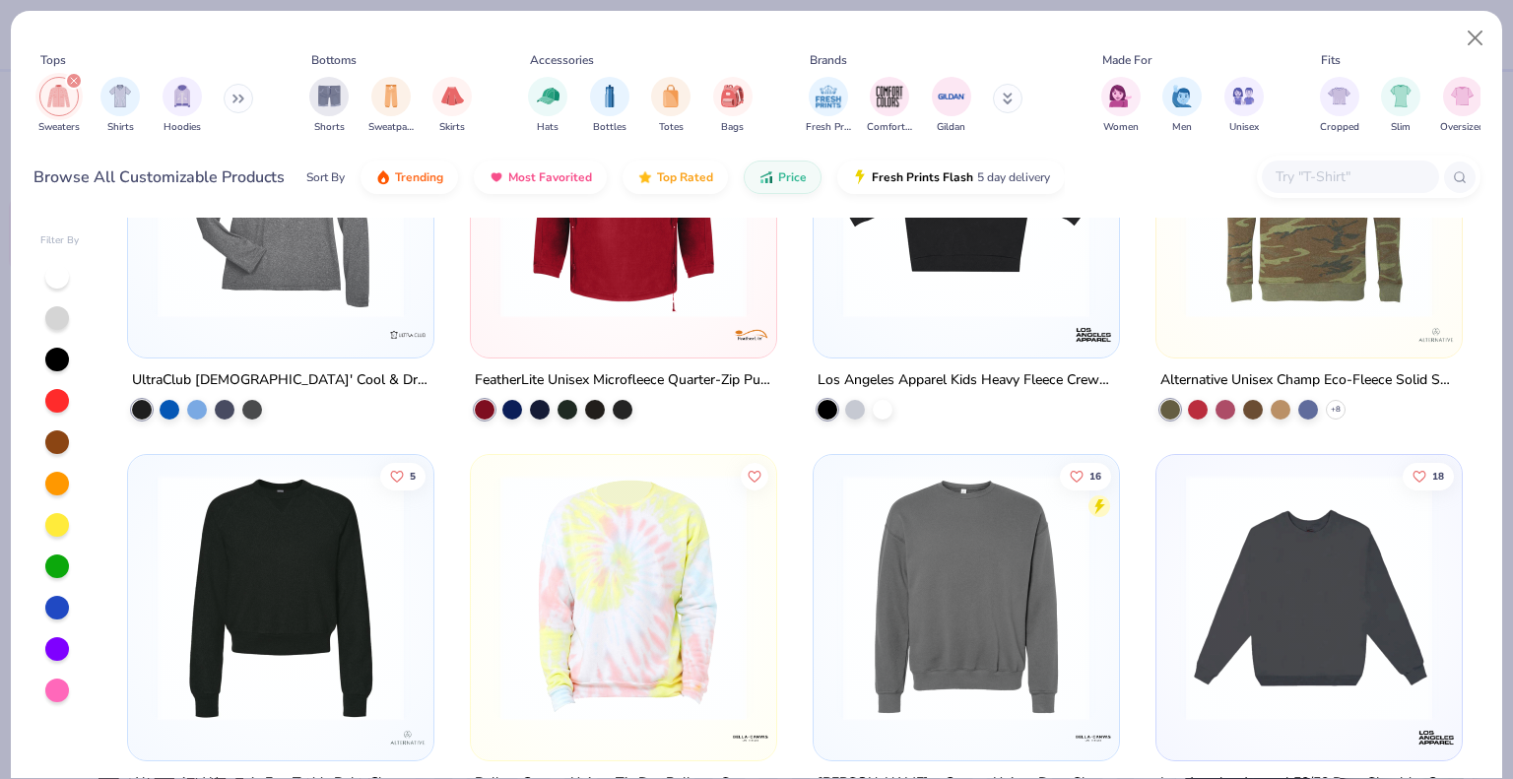
scroll to position [3152, 0]
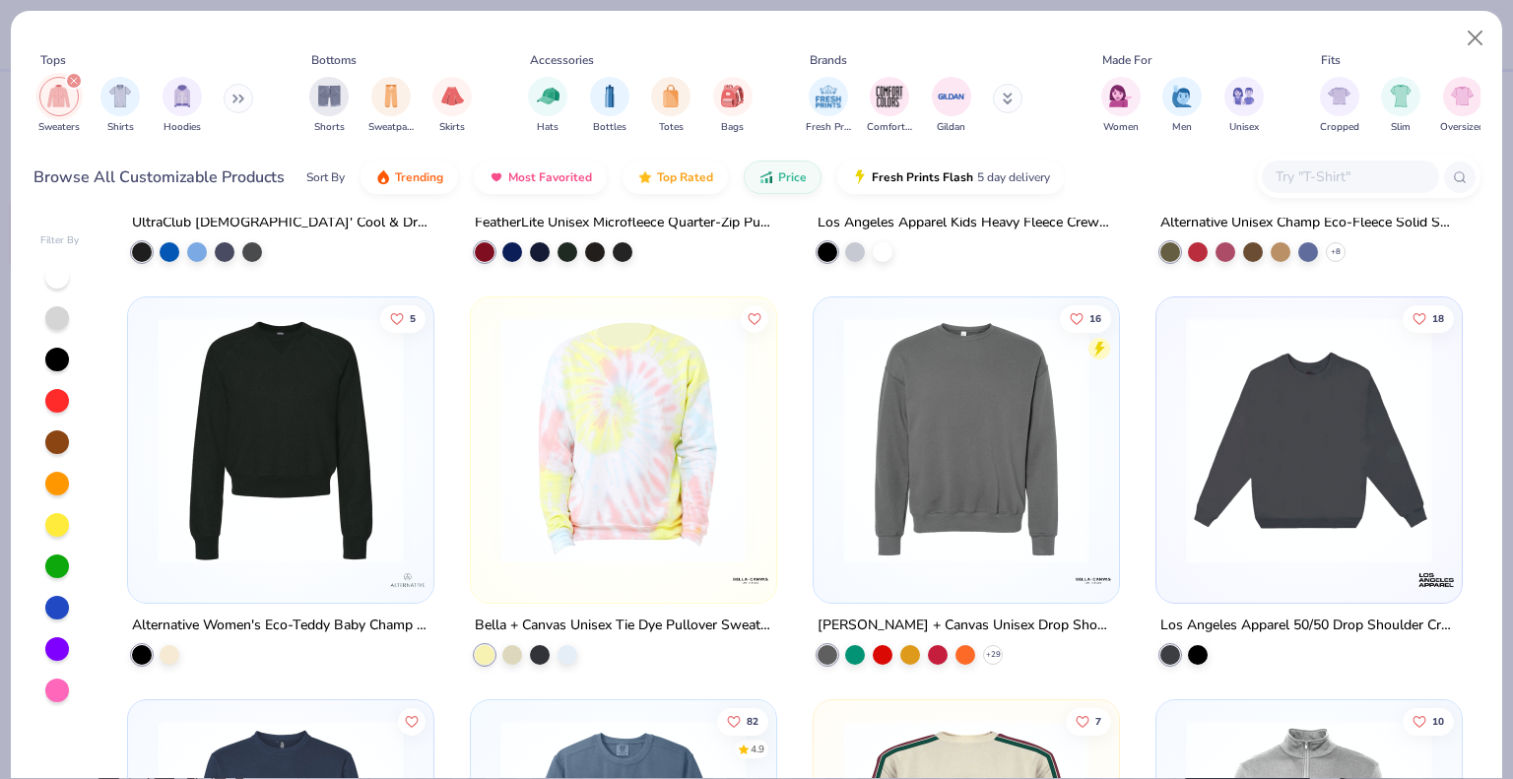
click at [332, 465] on img at bounding box center [281, 440] width 266 height 246
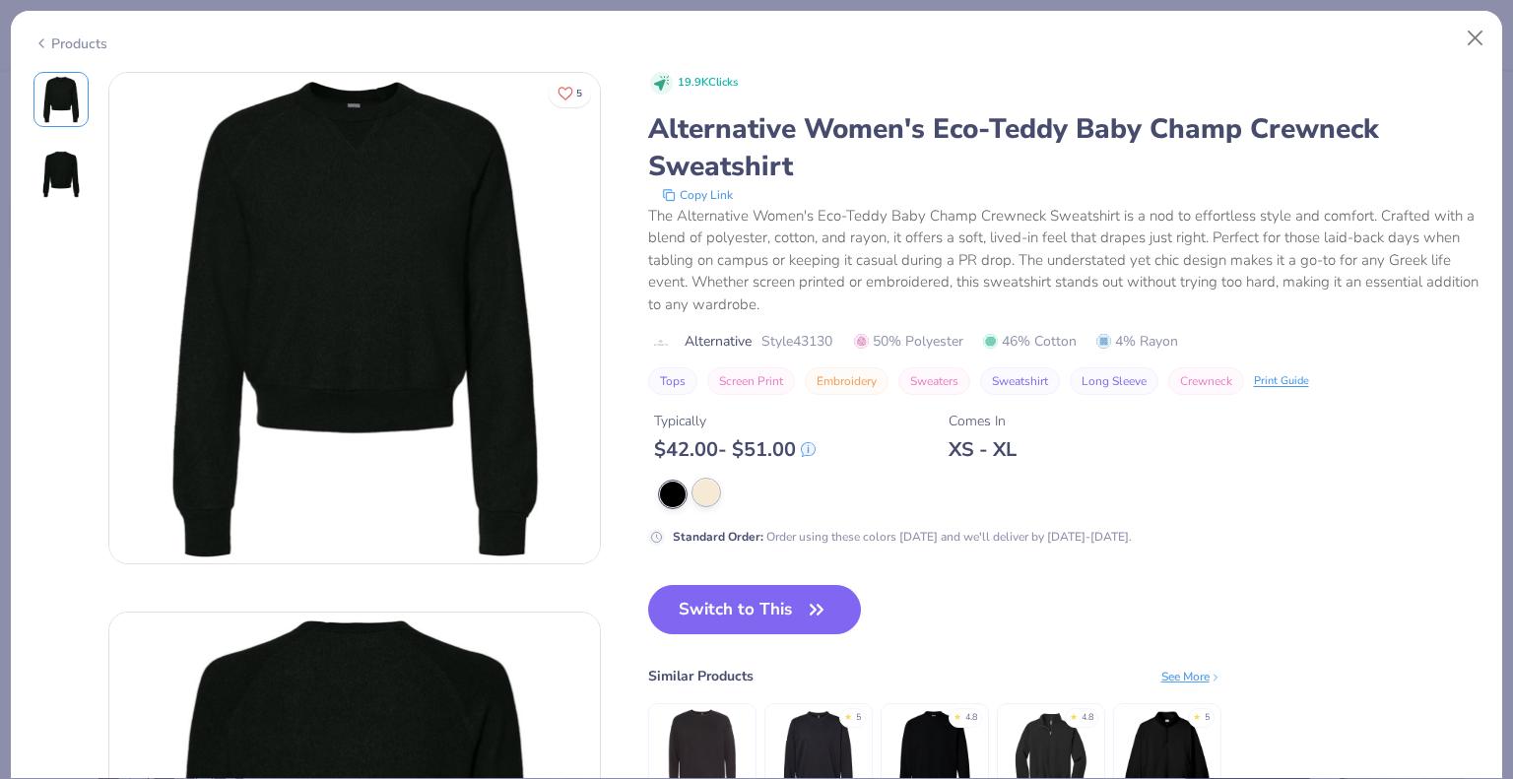
click at [707, 492] on div at bounding box center [706, 493] width 26 height 26
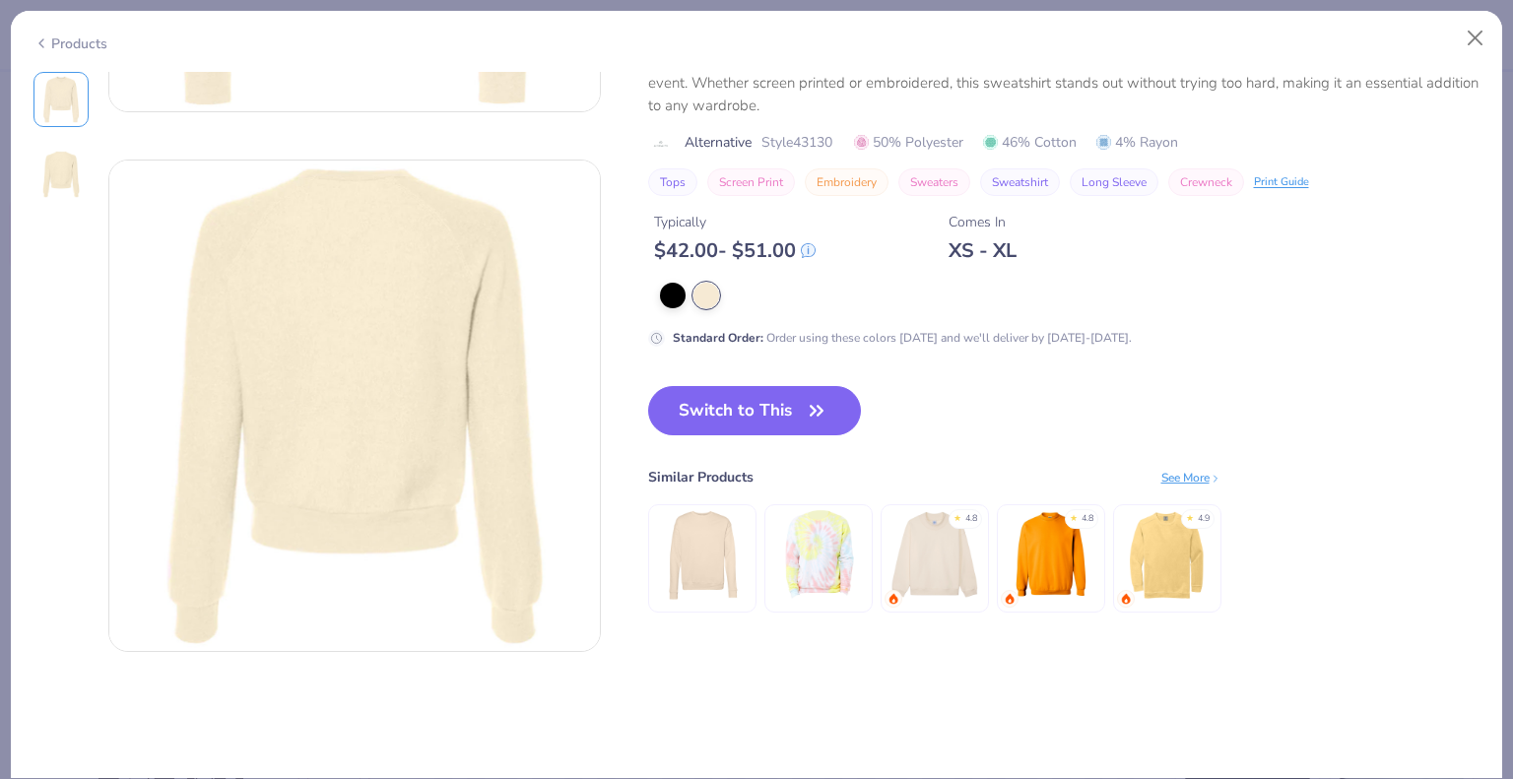
scroll to position [492, 0]
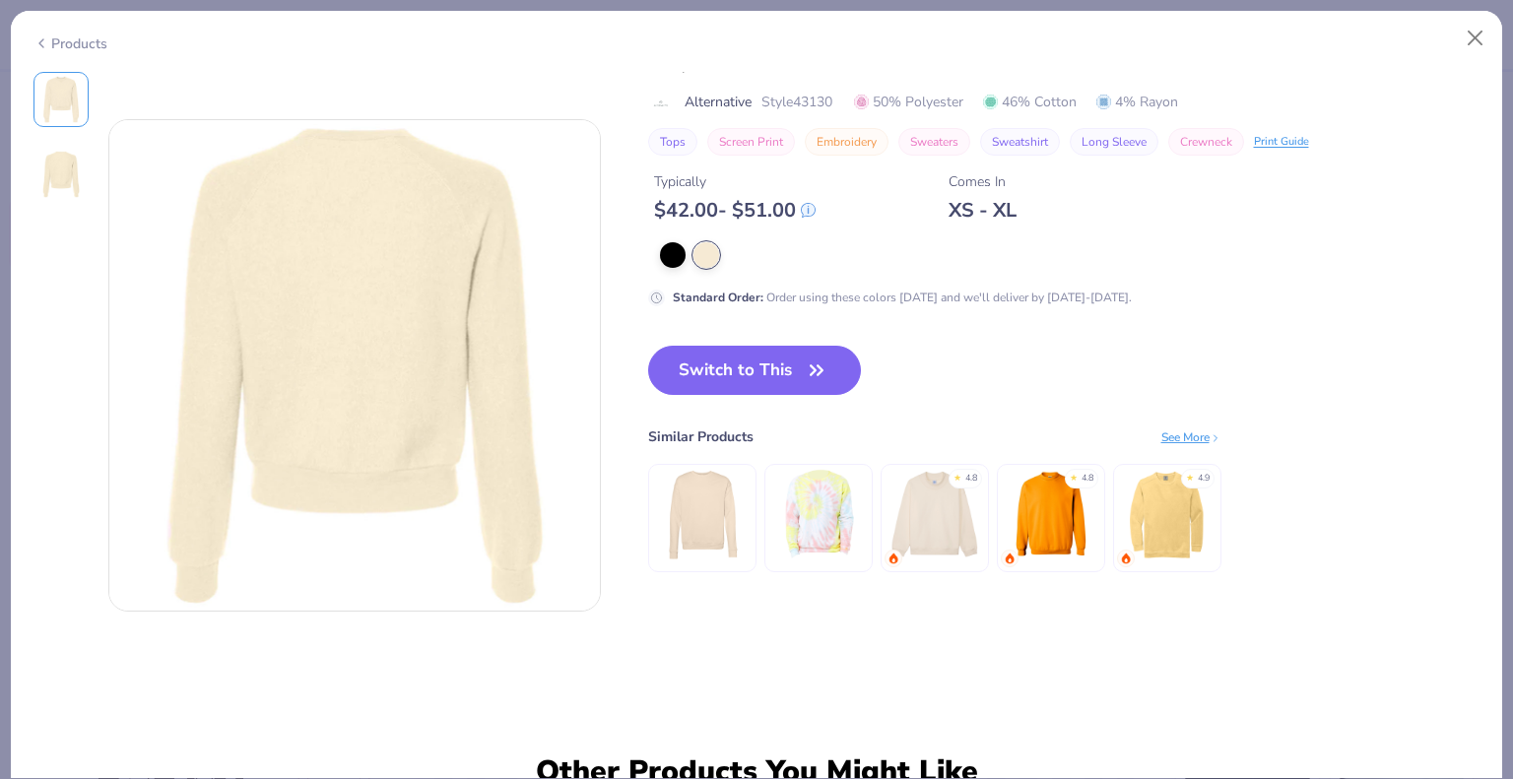
click at [729, 537] on img at bounding box center [702, 514] width 94 height 94
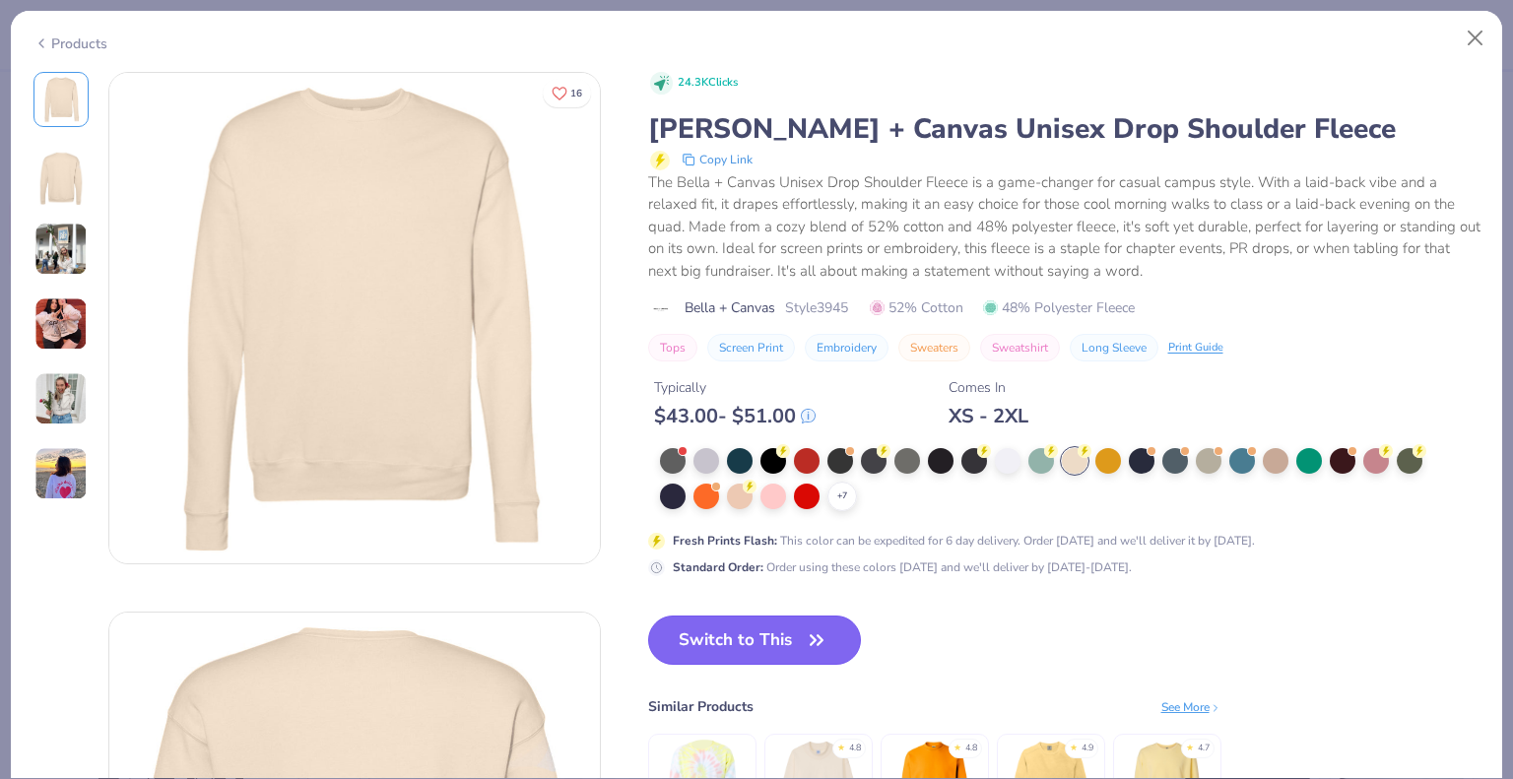
click at [788, 652] on button "Switch to This" at bounding box center [755, 640] width 214 height 49
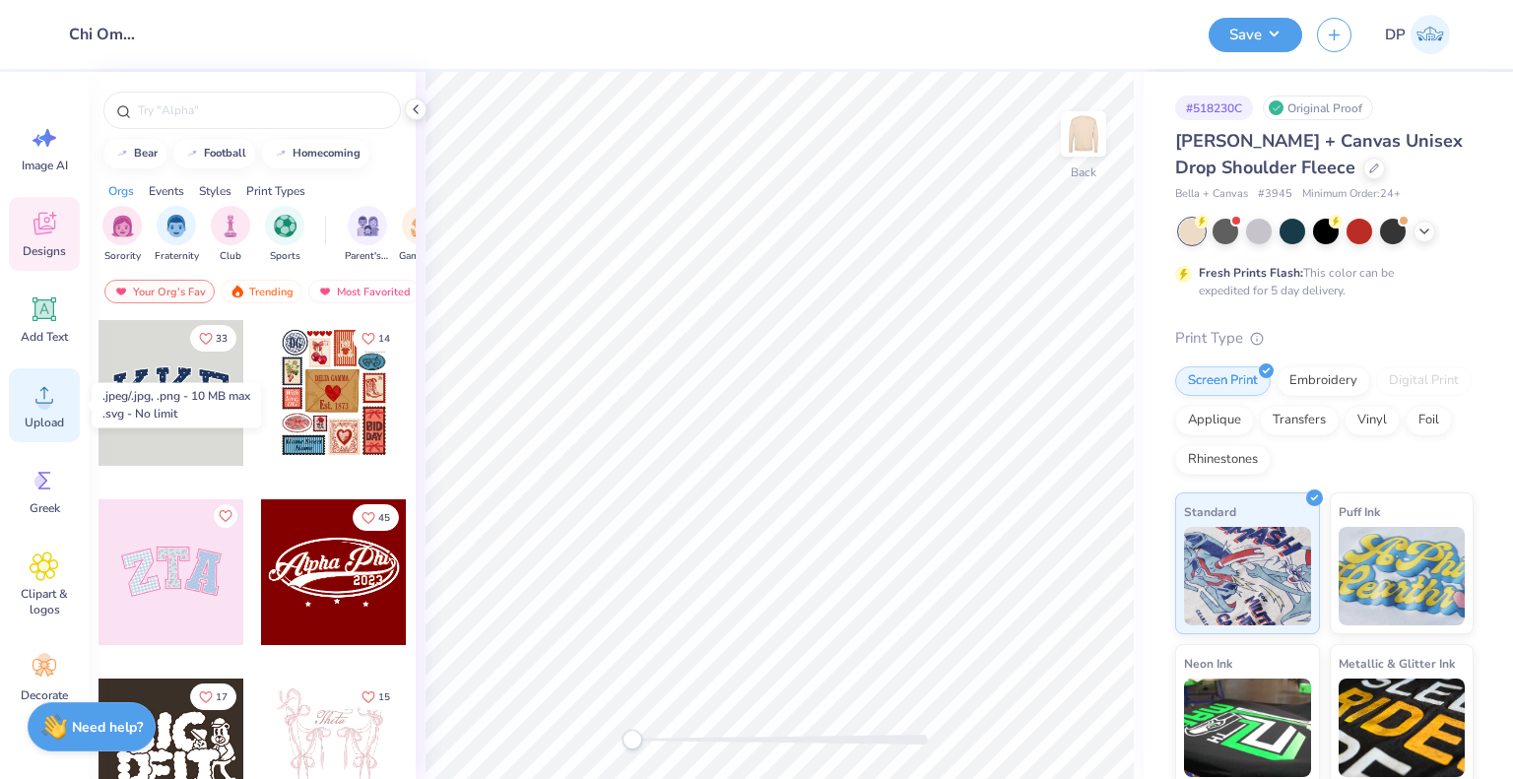
click at [49, 424] on span "Upload" at bounding box center [44, 423] width 39 height 16
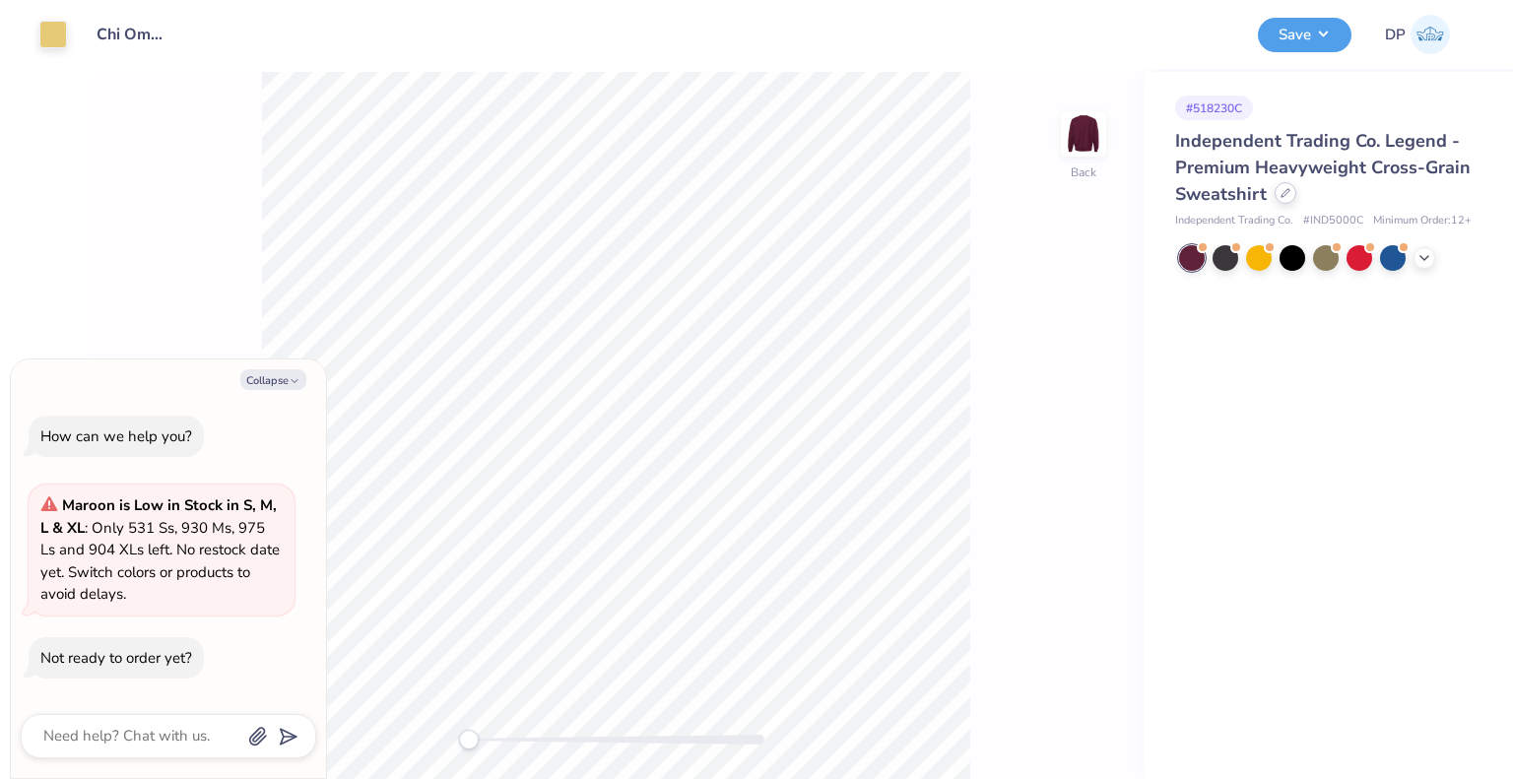
click at [1282, 192] on icon at bounding box center [1285, 193] width 8 height 8
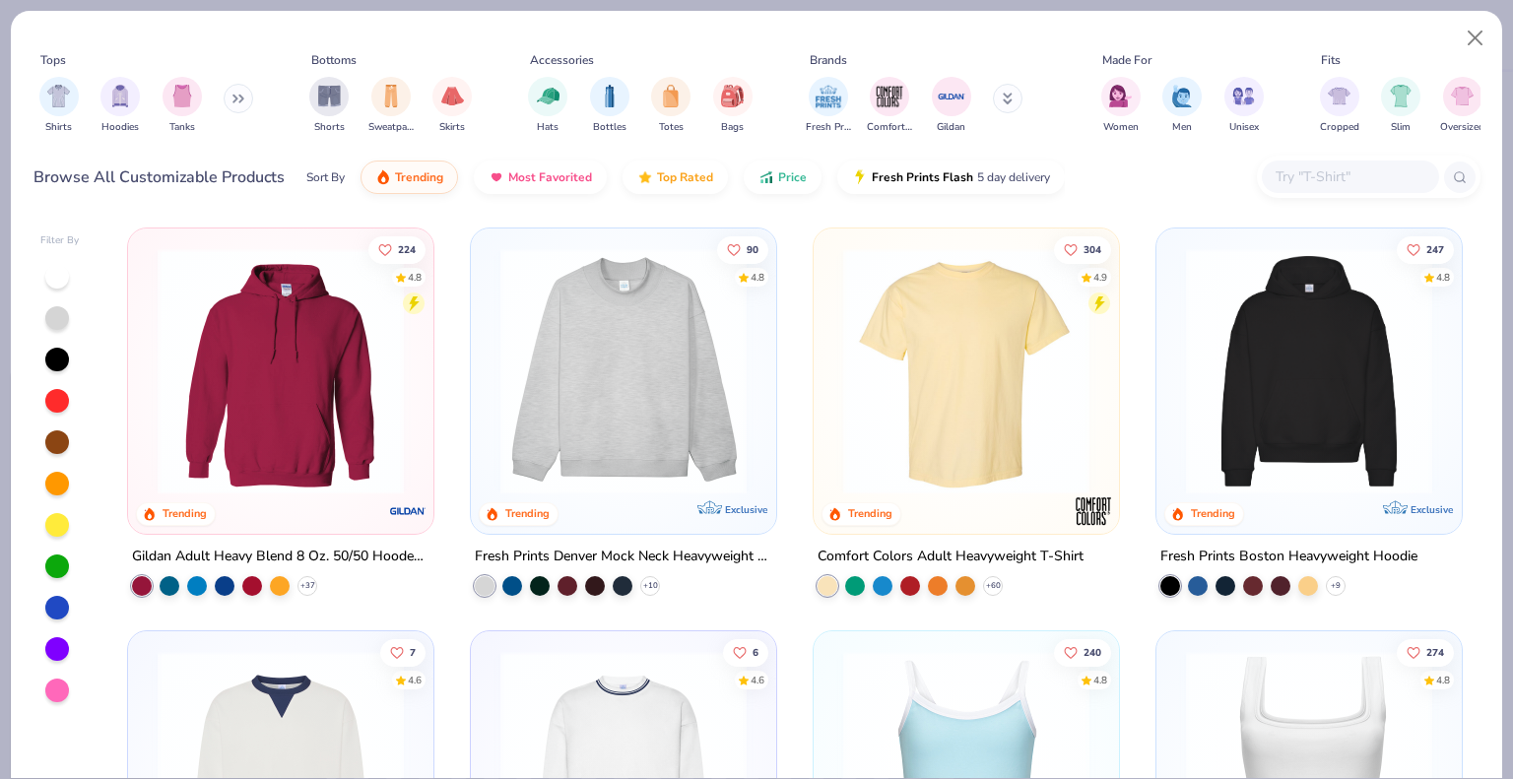
click at [237, 92] on button at bounding box center [239, 99] width 30 height 30
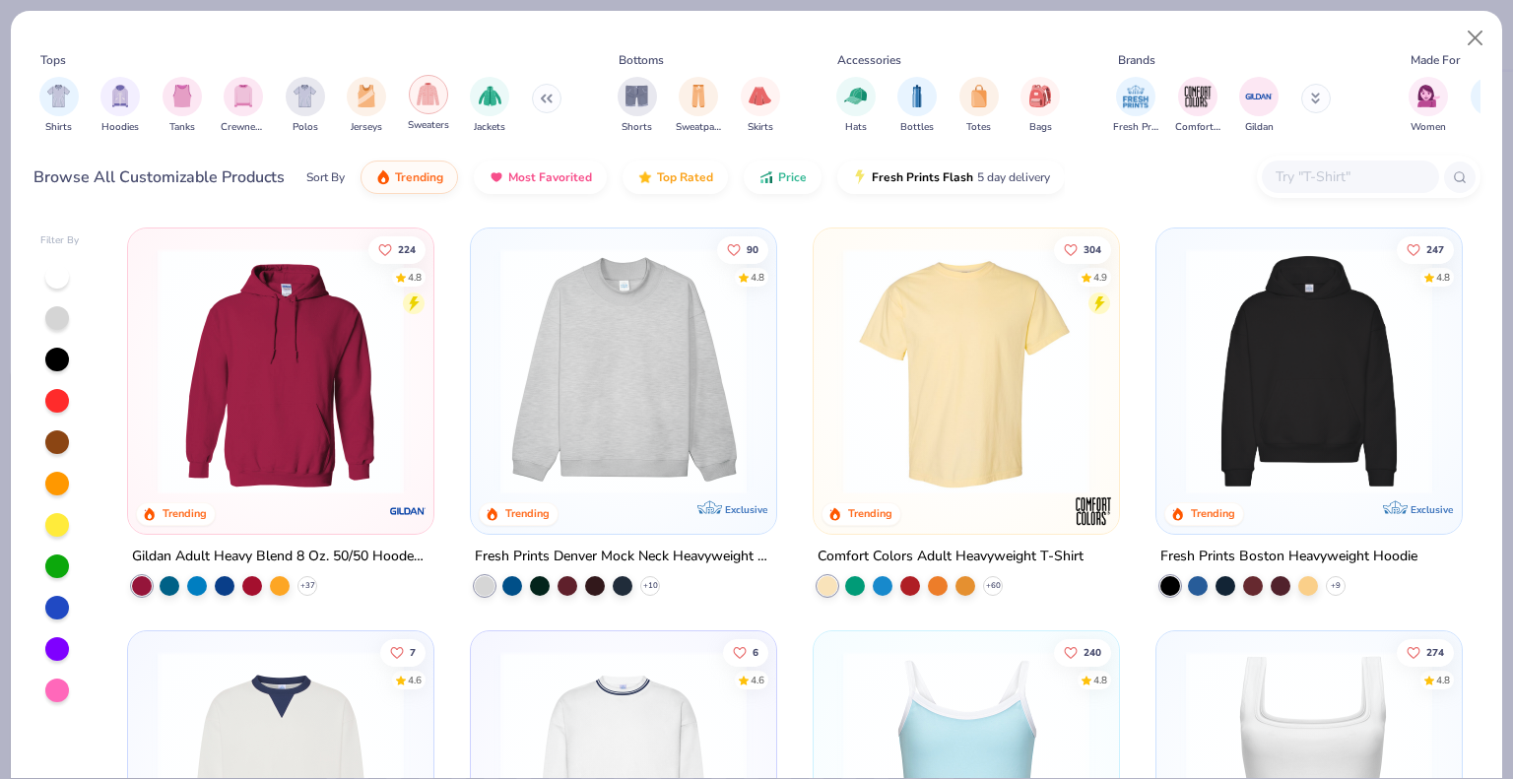
click at [425, 97] on img "filter for Sweaters" at bounding box center [428, 94] width 23 height 23
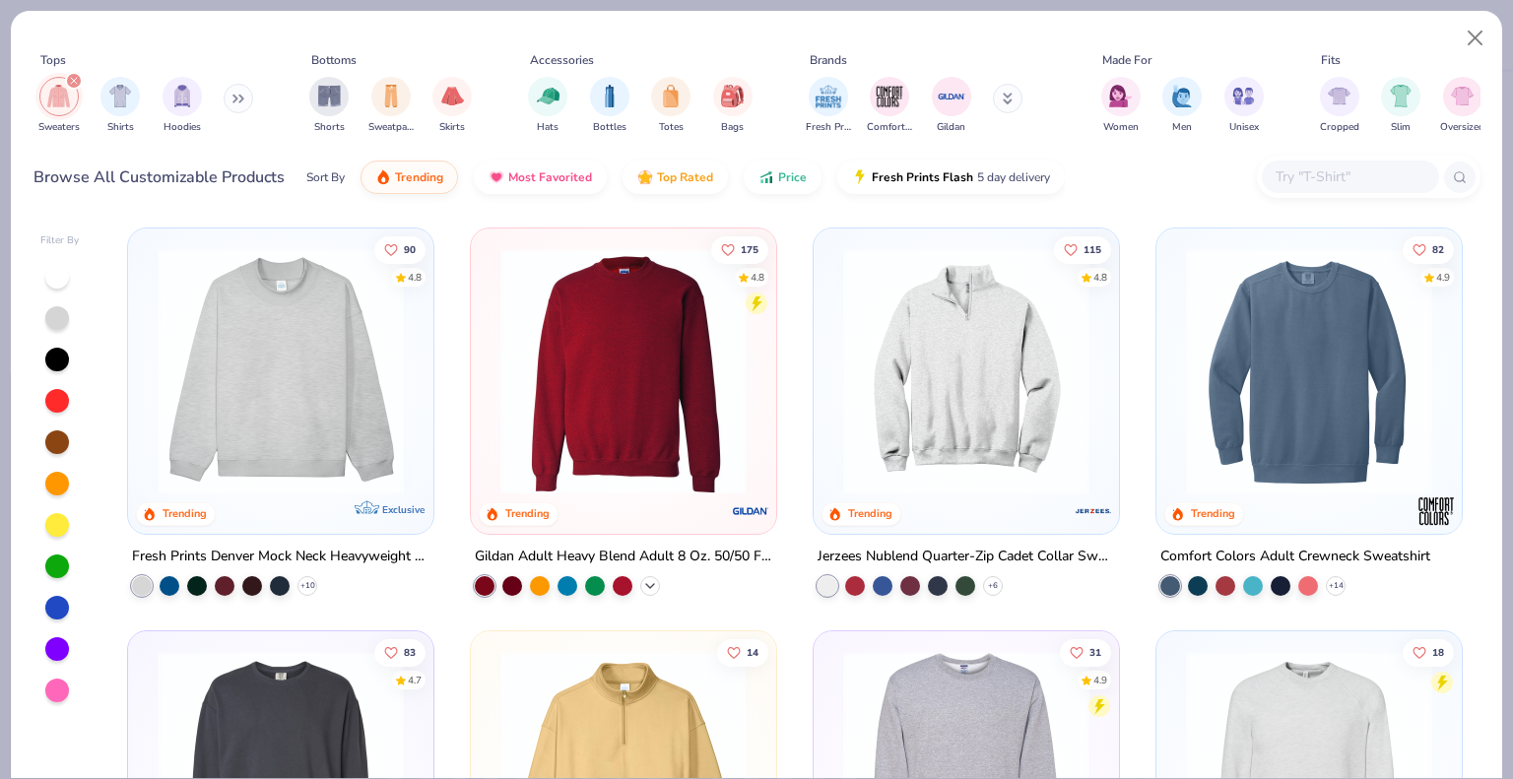
click at [645, 578] on icon at bounding box center [650, 586] width 16 height 16
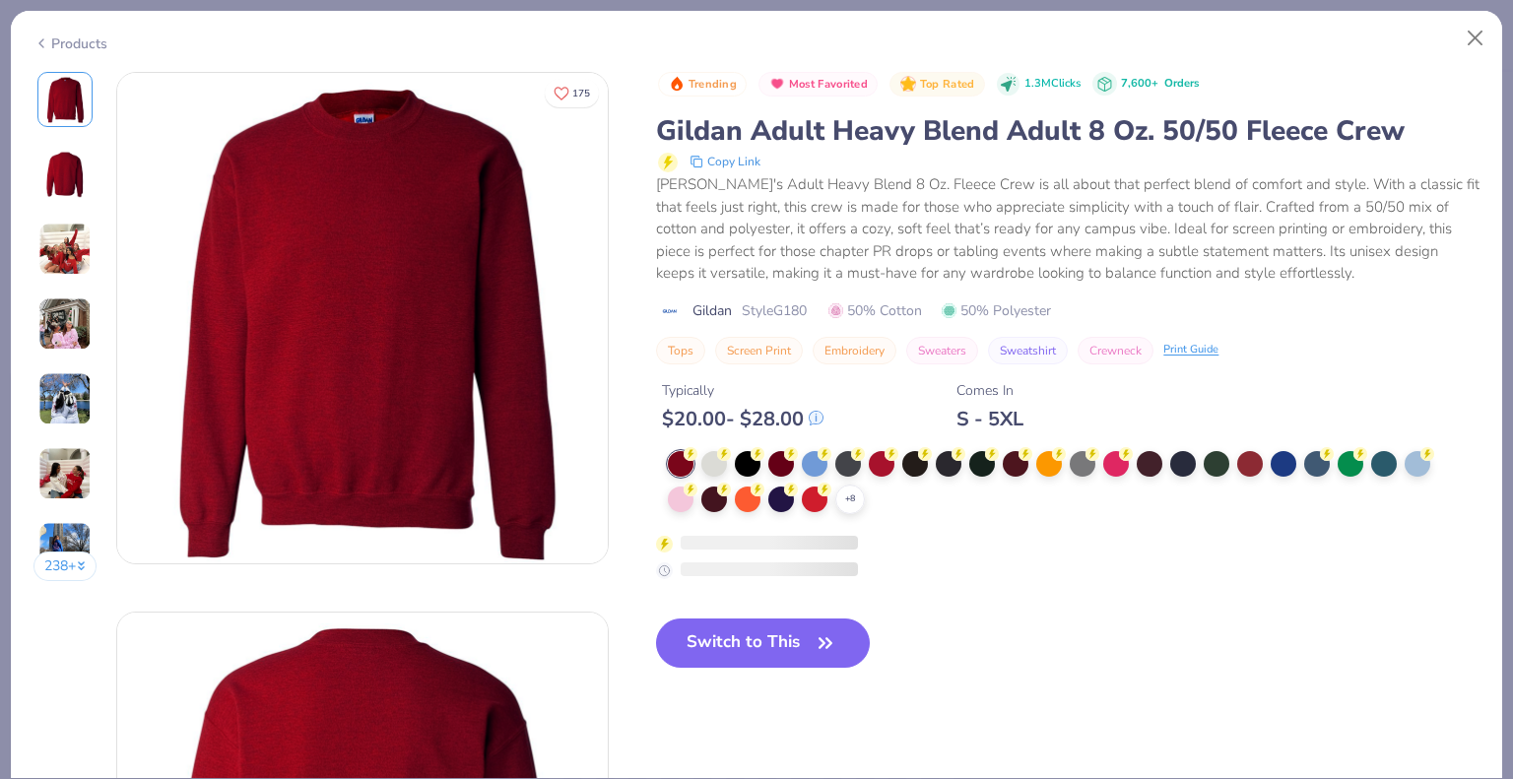
click at [80, 36] on div "Products" at bounding box center [70, 43] width 74 height 21
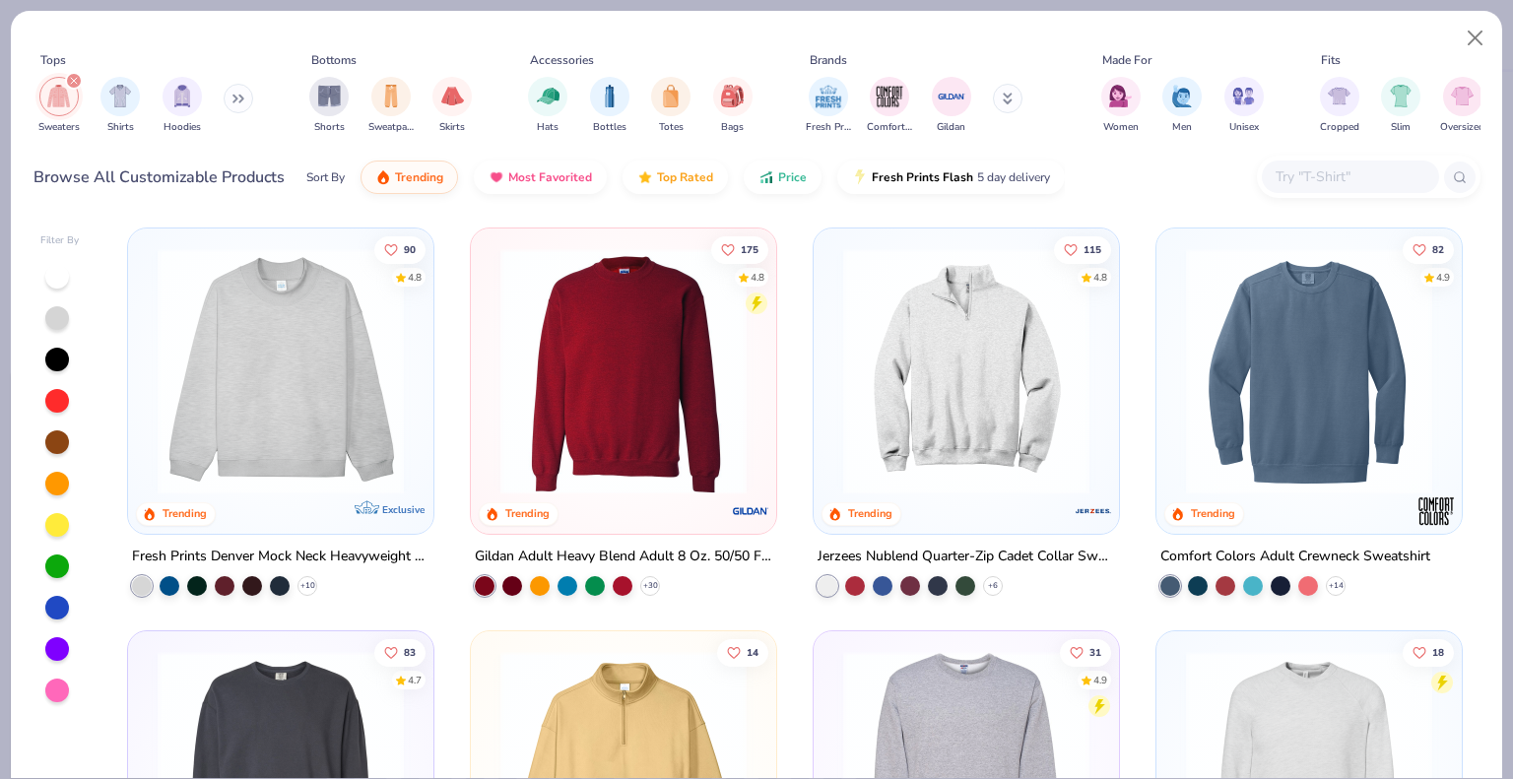
click at [77, 38] on div "Tops Sweaters Shirts Hoodies Bottoms Shorts Sweatpants Skirts Accessories Hats …" at bounding box center [756, 91] width 1447 height 116
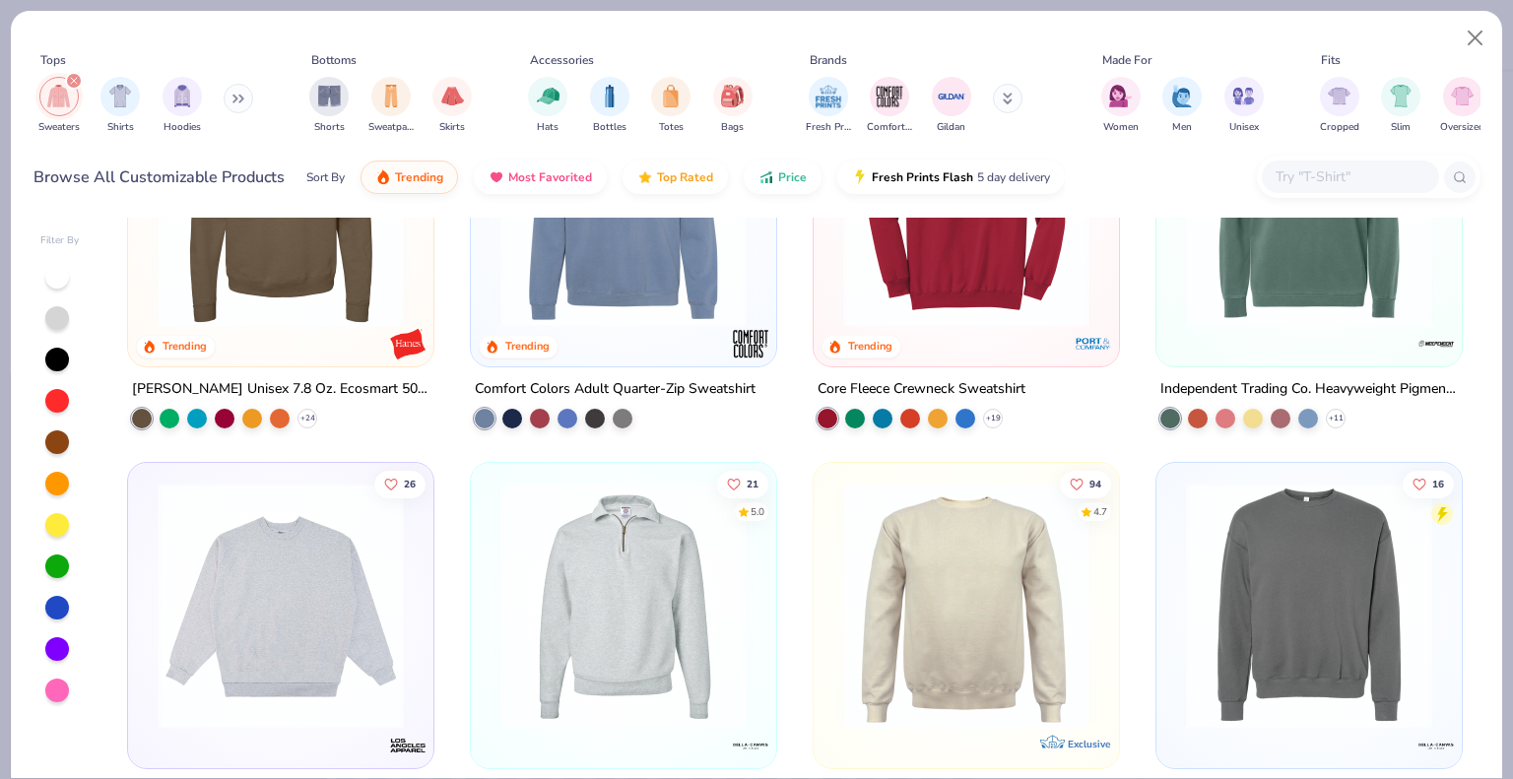
scroll to position [886, 0]
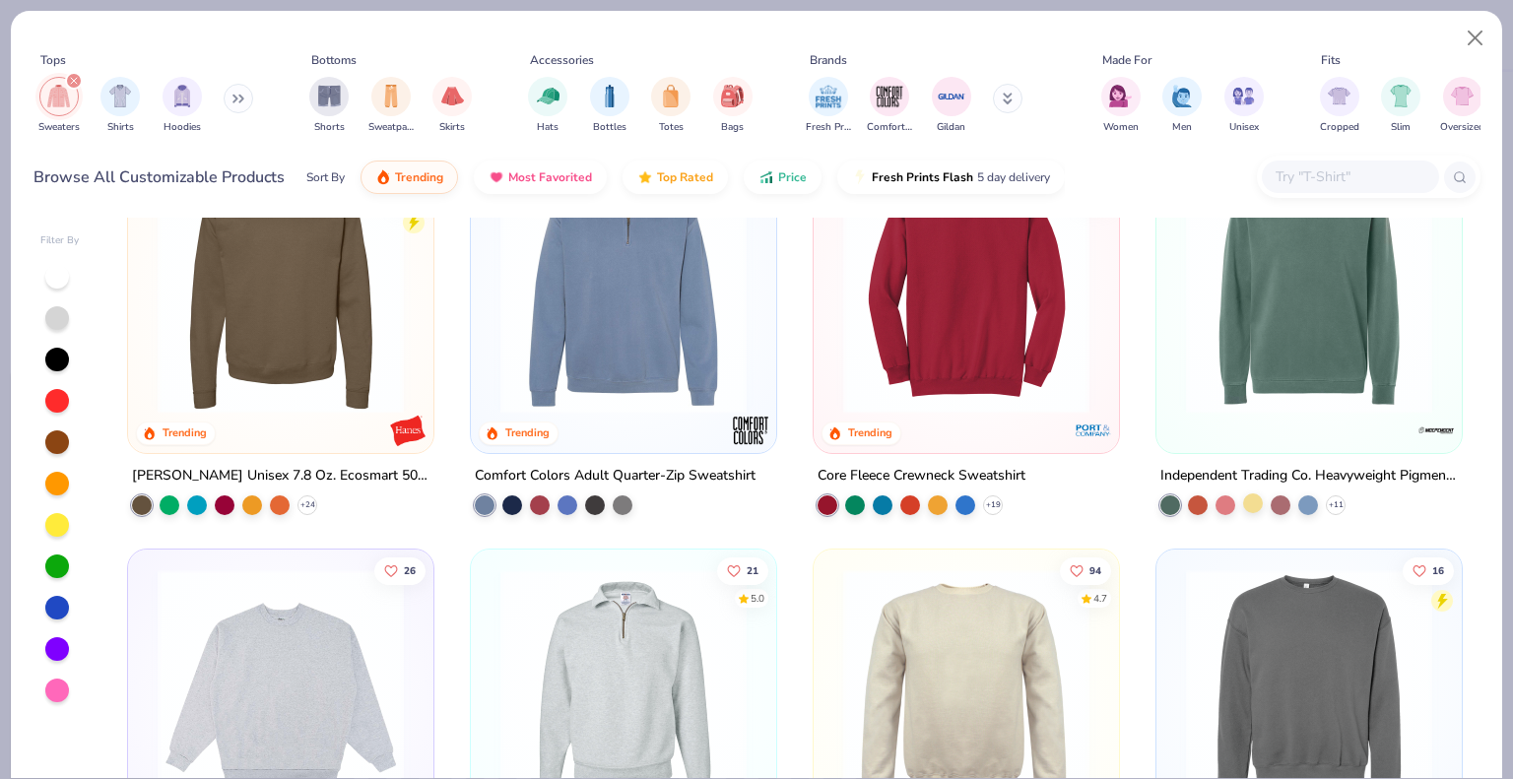
click at [1251, 494] on div at bounding box center [1253, 502] width 20 height 20
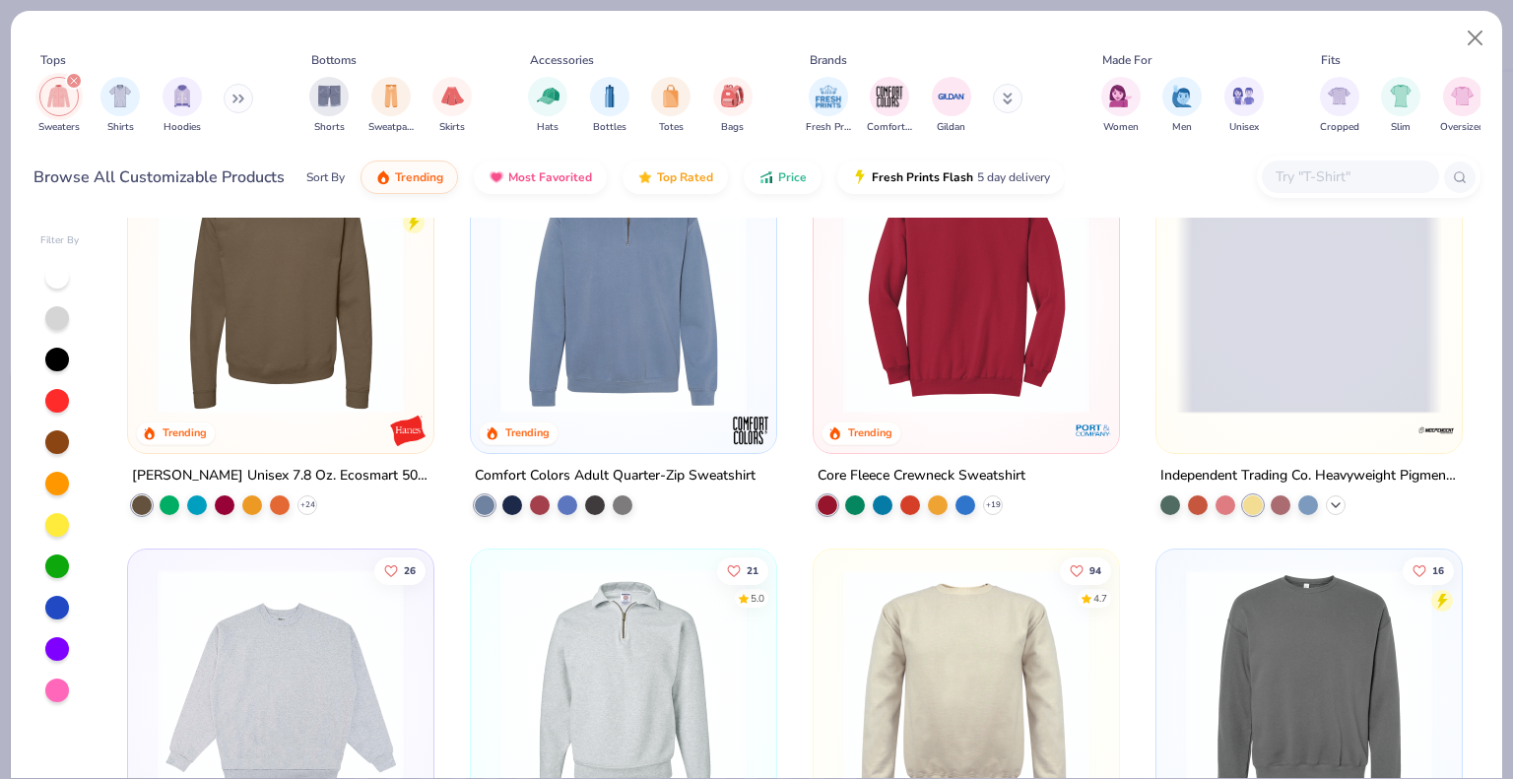
click at [1337, 496] on div "+ 11" at bounding box center [1336, 504] width 20 height 20
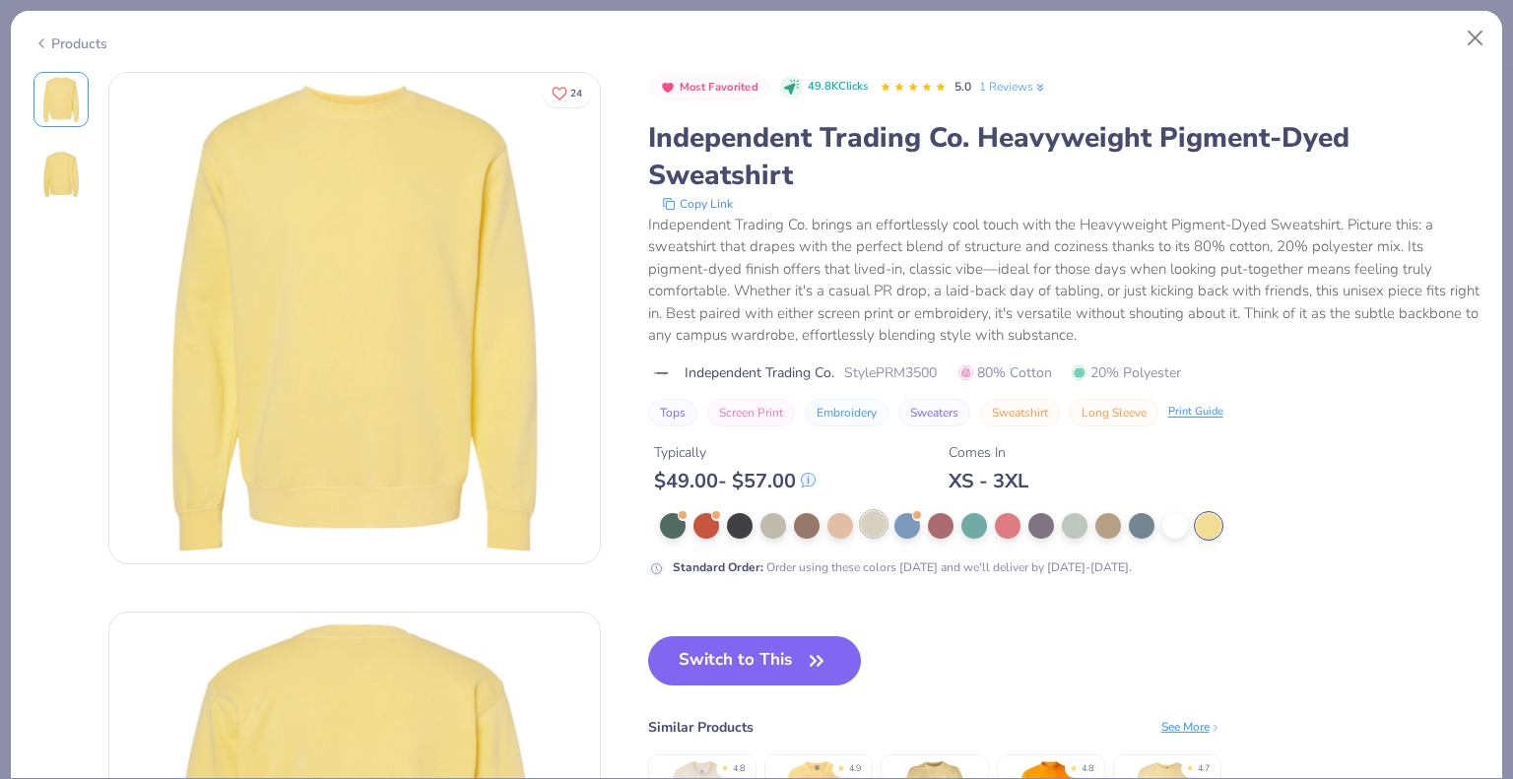
click at [871, 523] on div at bounding box center [874, 524] width 26 height 26
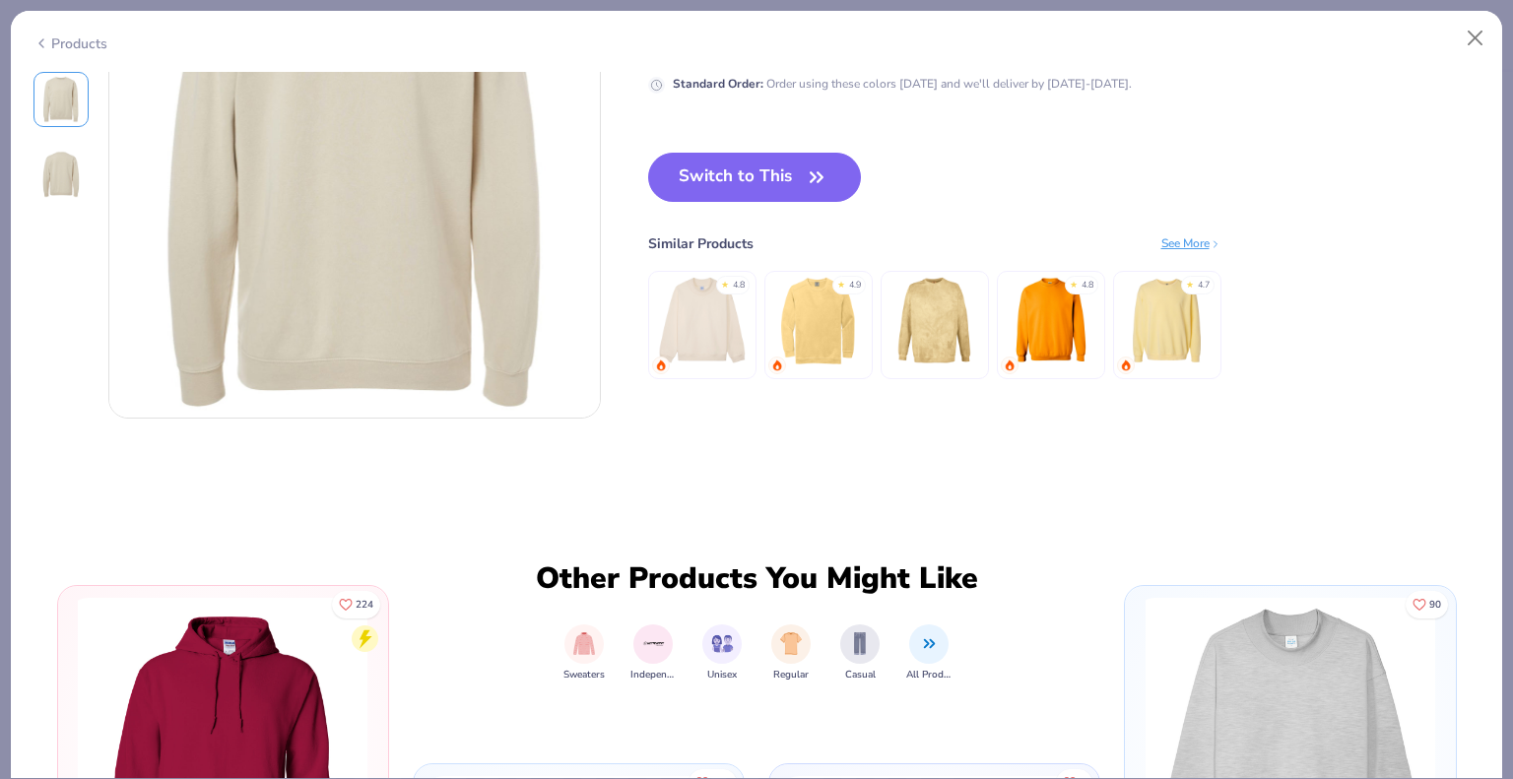
scroll to position [689, 0]
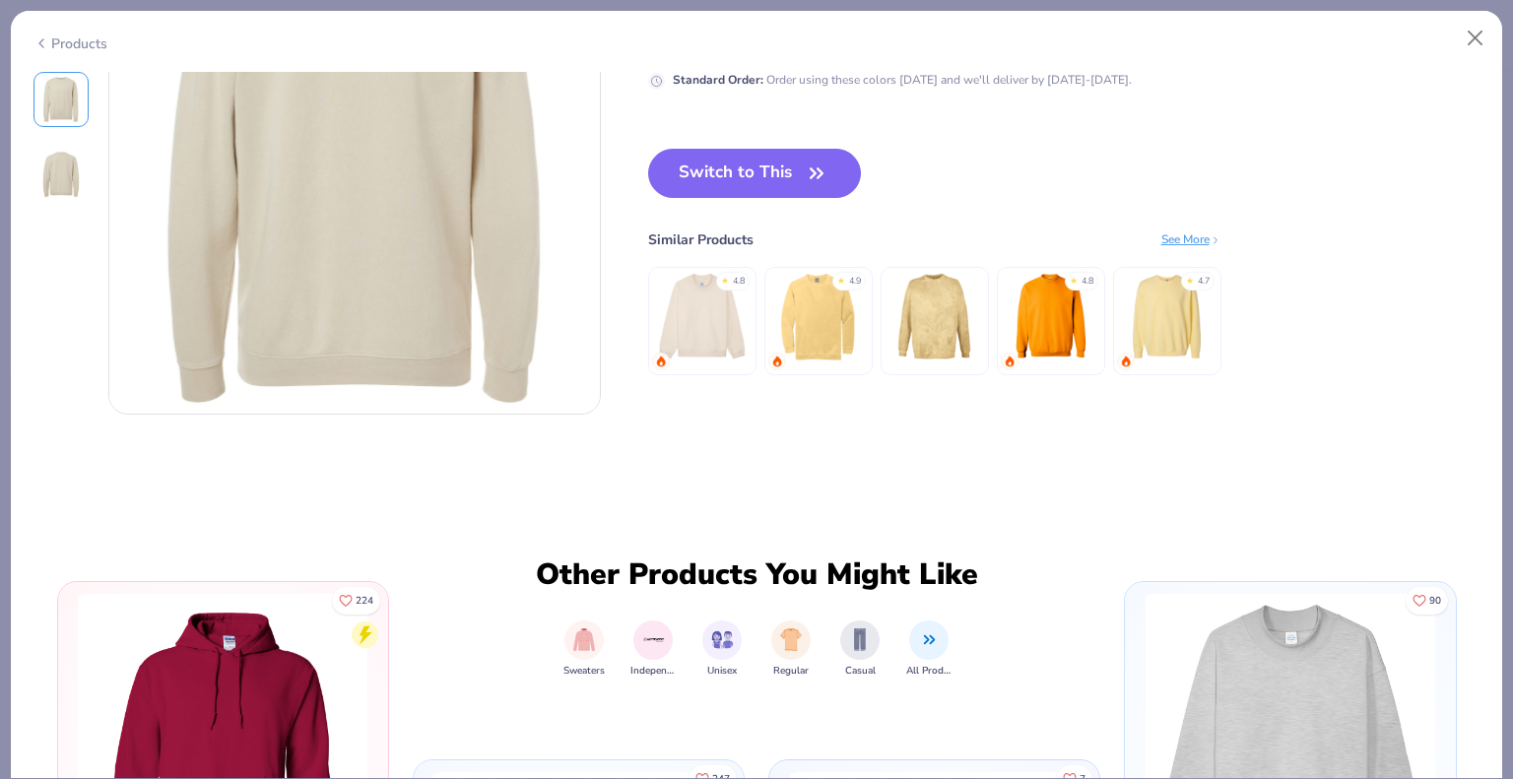
click at [686, 340] on img at bounding box center [702, 317] width 94 height 94
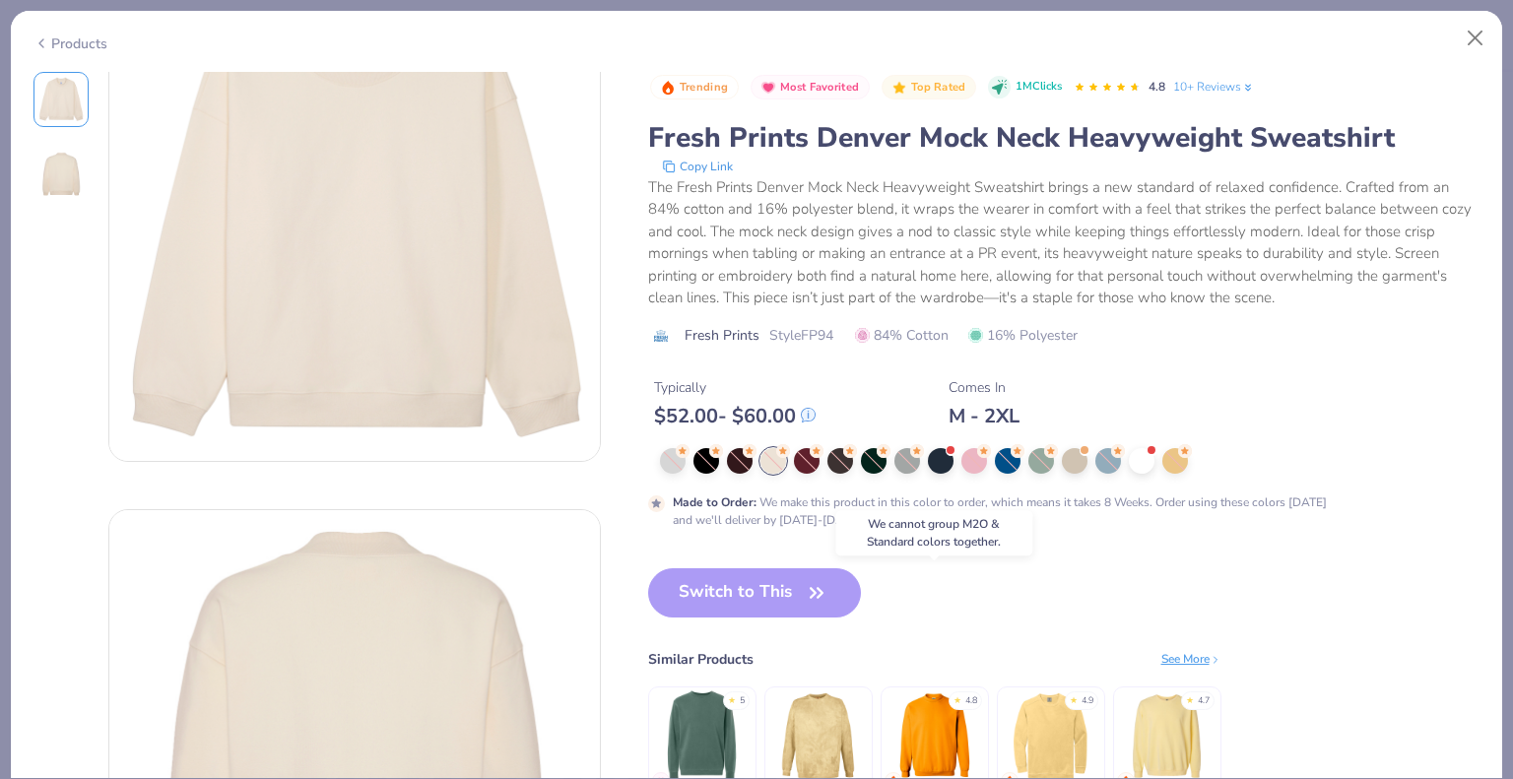
scroll to position [197, 0]
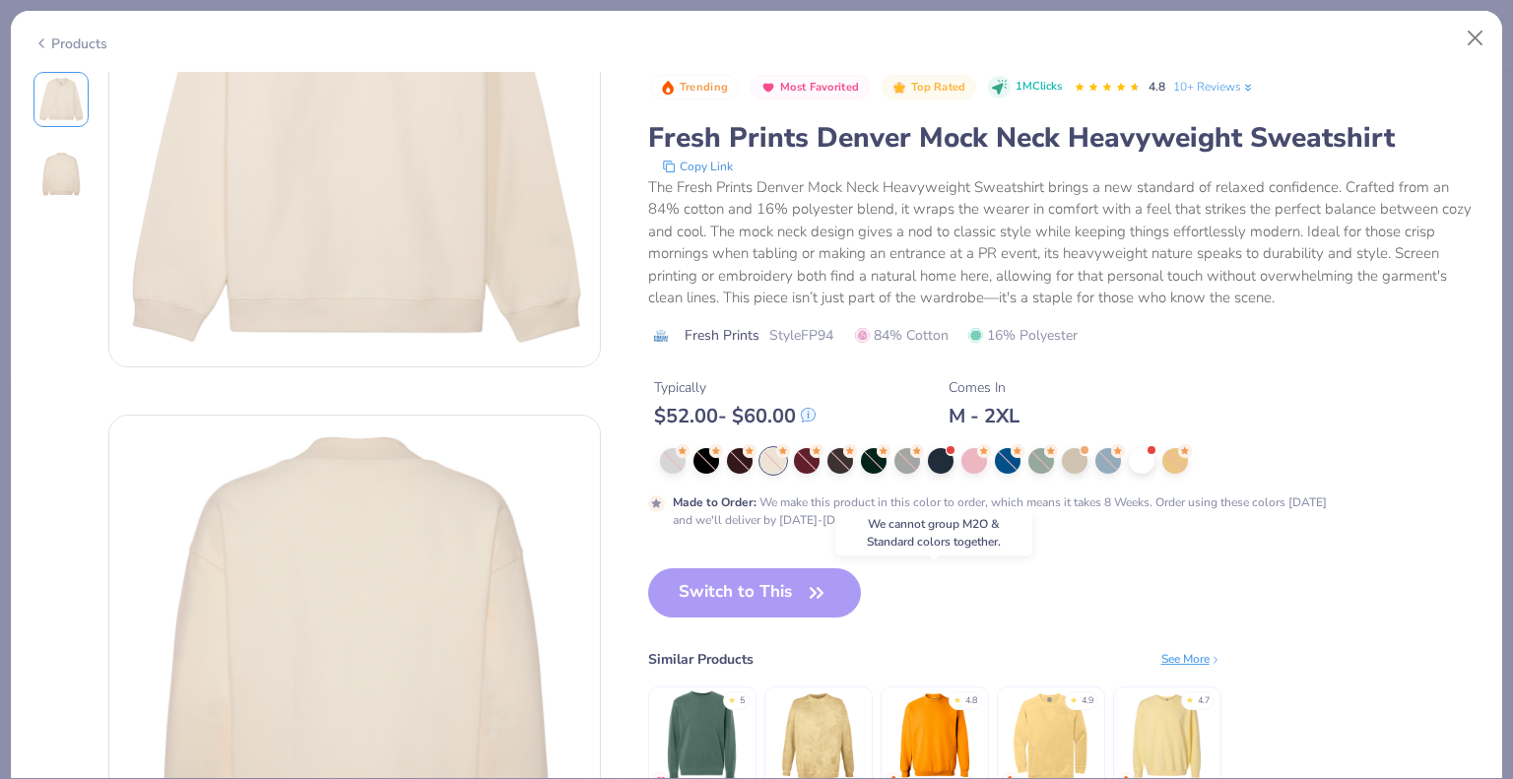
click at [1173, 722] on img at bounding box center [1167, 736] width 94 height 94
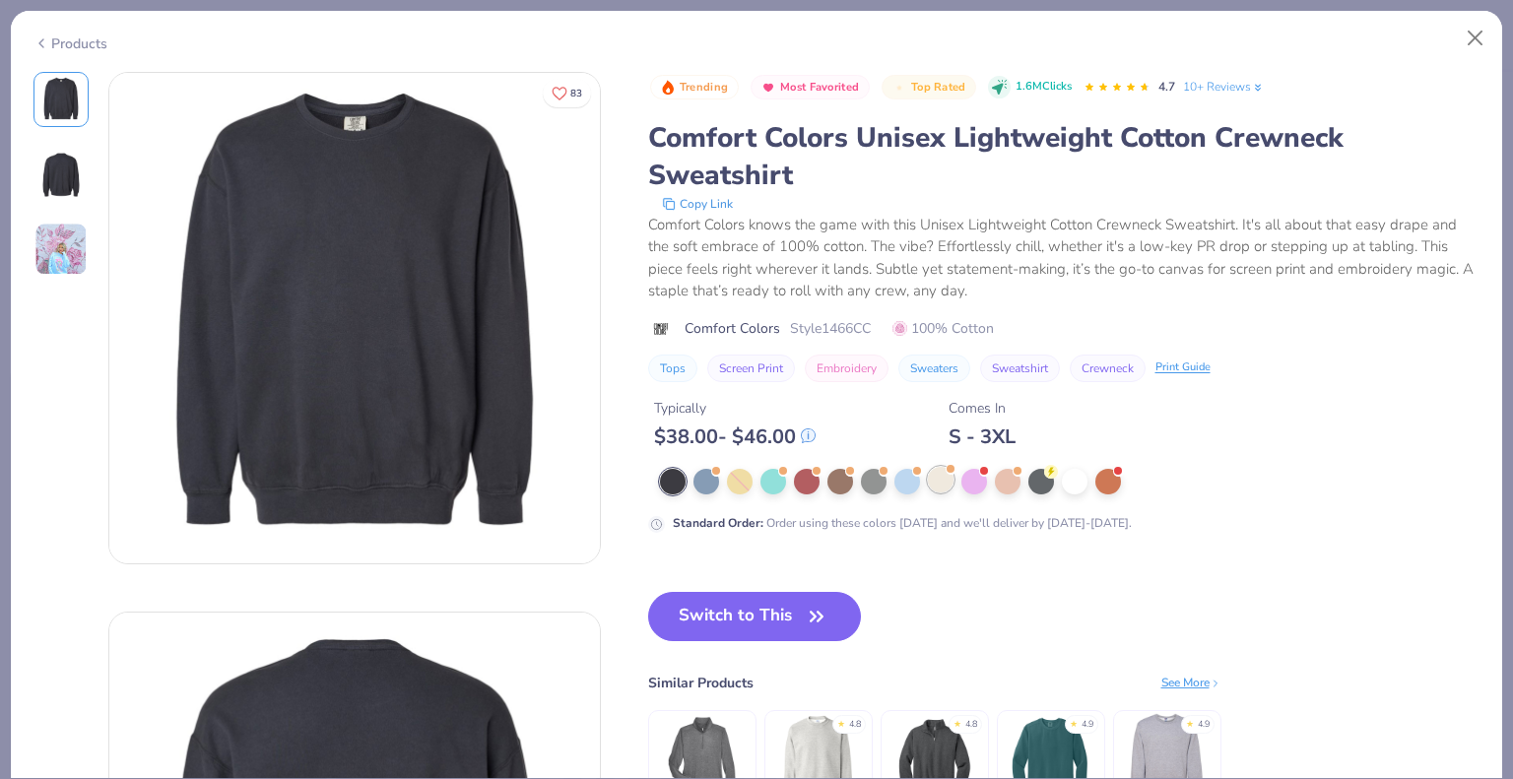
click at [949, 483] on div at bounding box center [941, 480] width 26 height 26
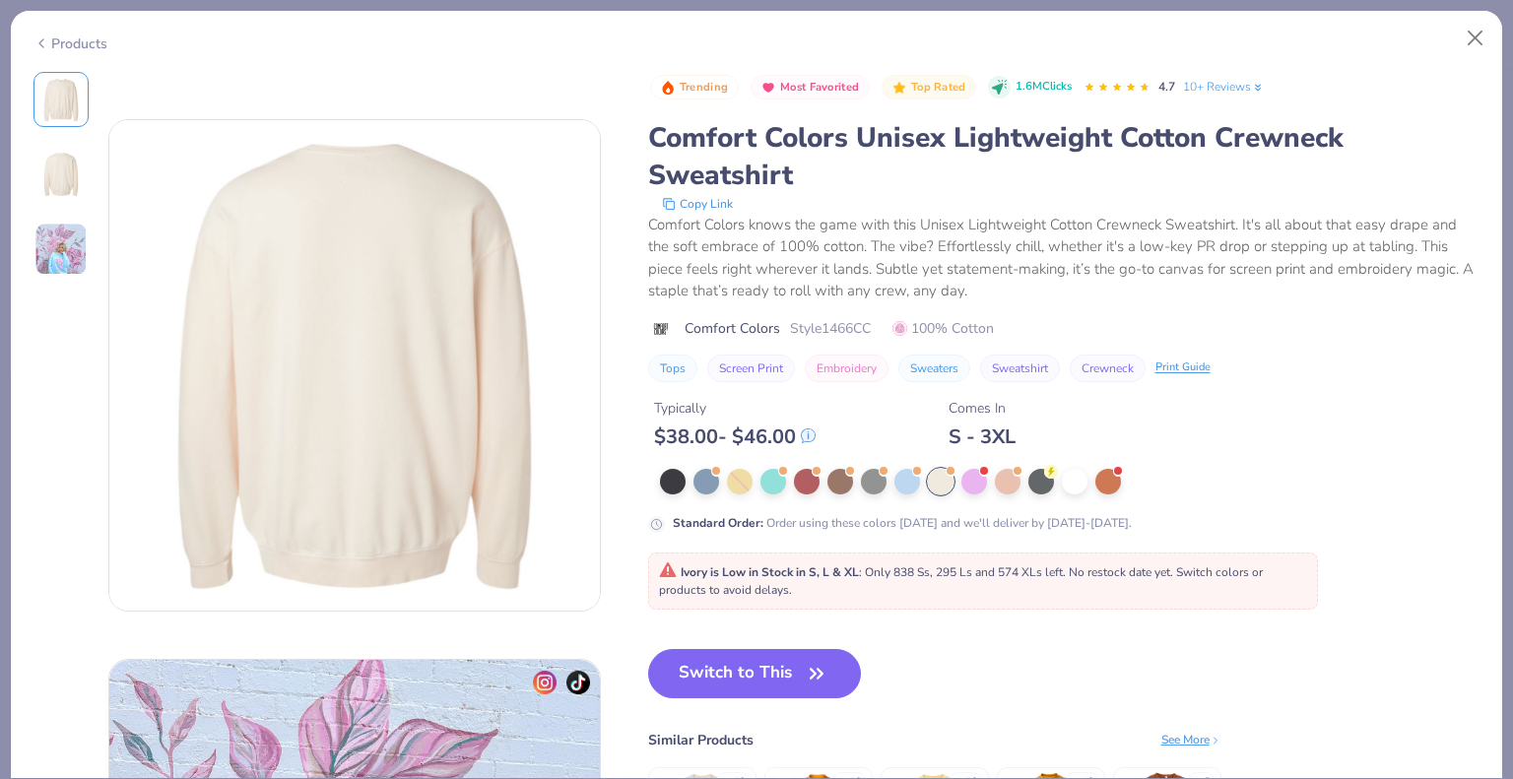
scroll to position [1083, 0]
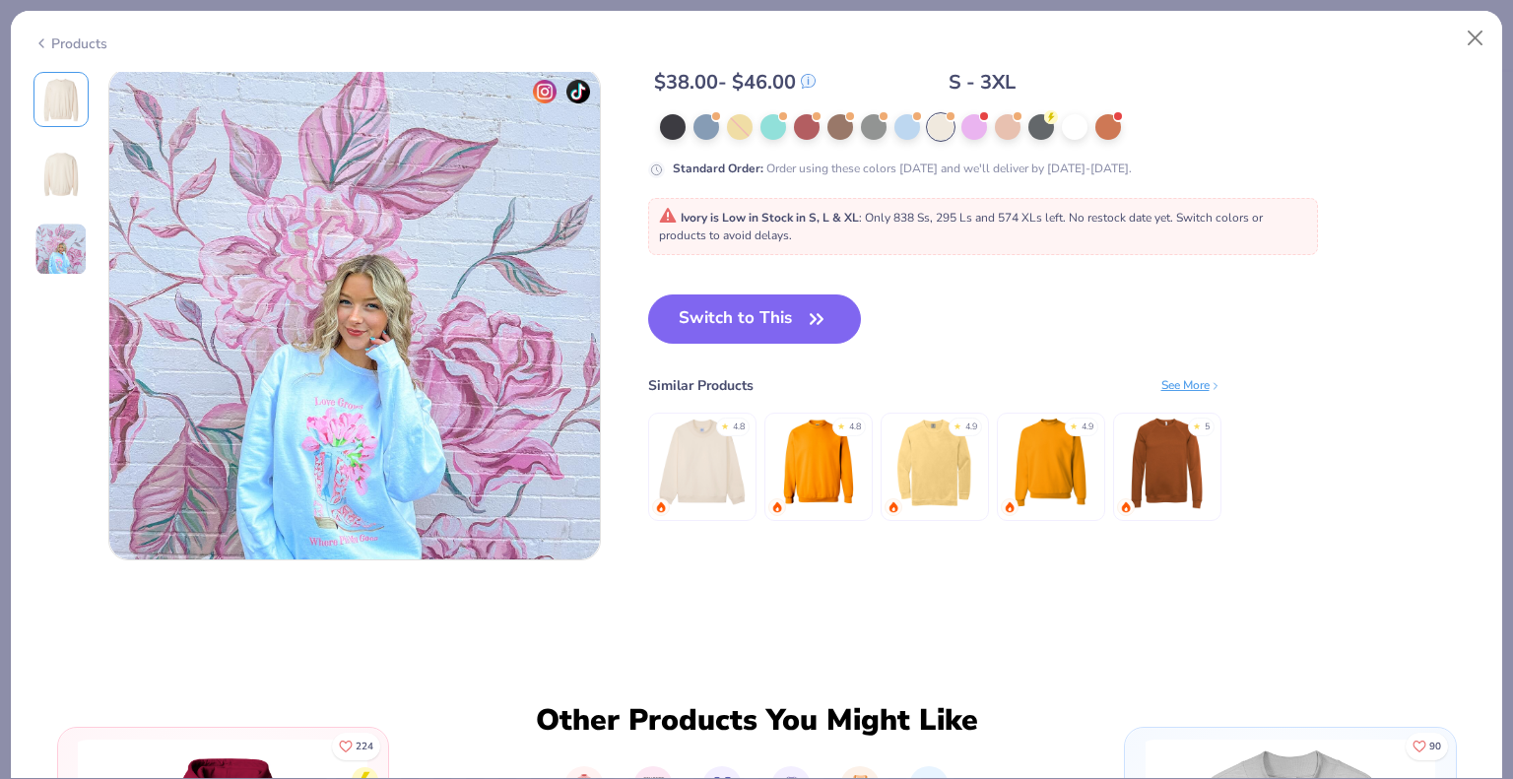
click at [1204, 372] on div "Switch to This Similar Products See More ★ 4.8 ★ 4.8 ★ 4.9 ★ 4.9 ★ 5" at bounding box center [934, 428] width 573 height 266
click at [1198, 382] on div "See More" at bounding box center [1191, 385] width 60 height 18
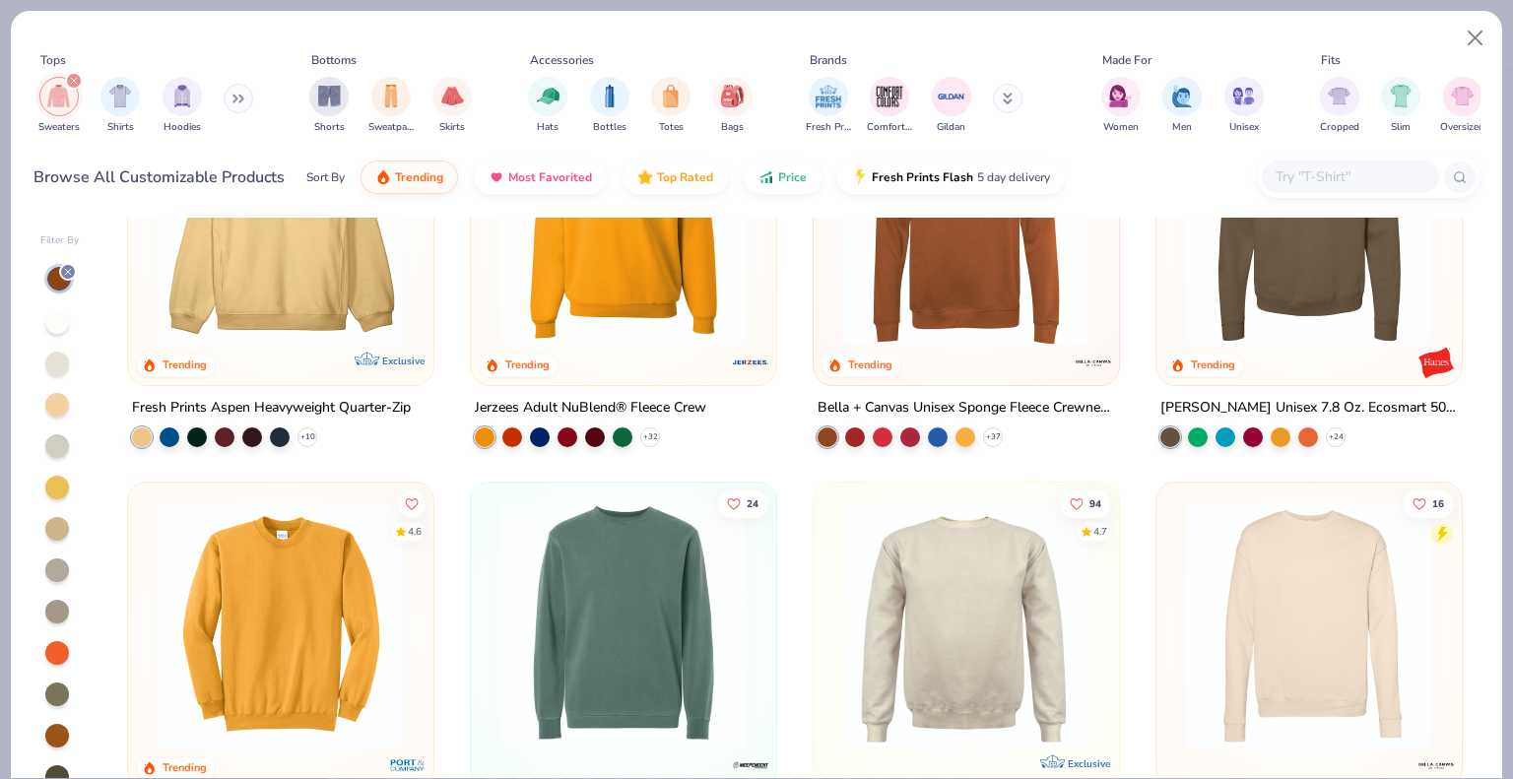
scroll to position [689, 0]
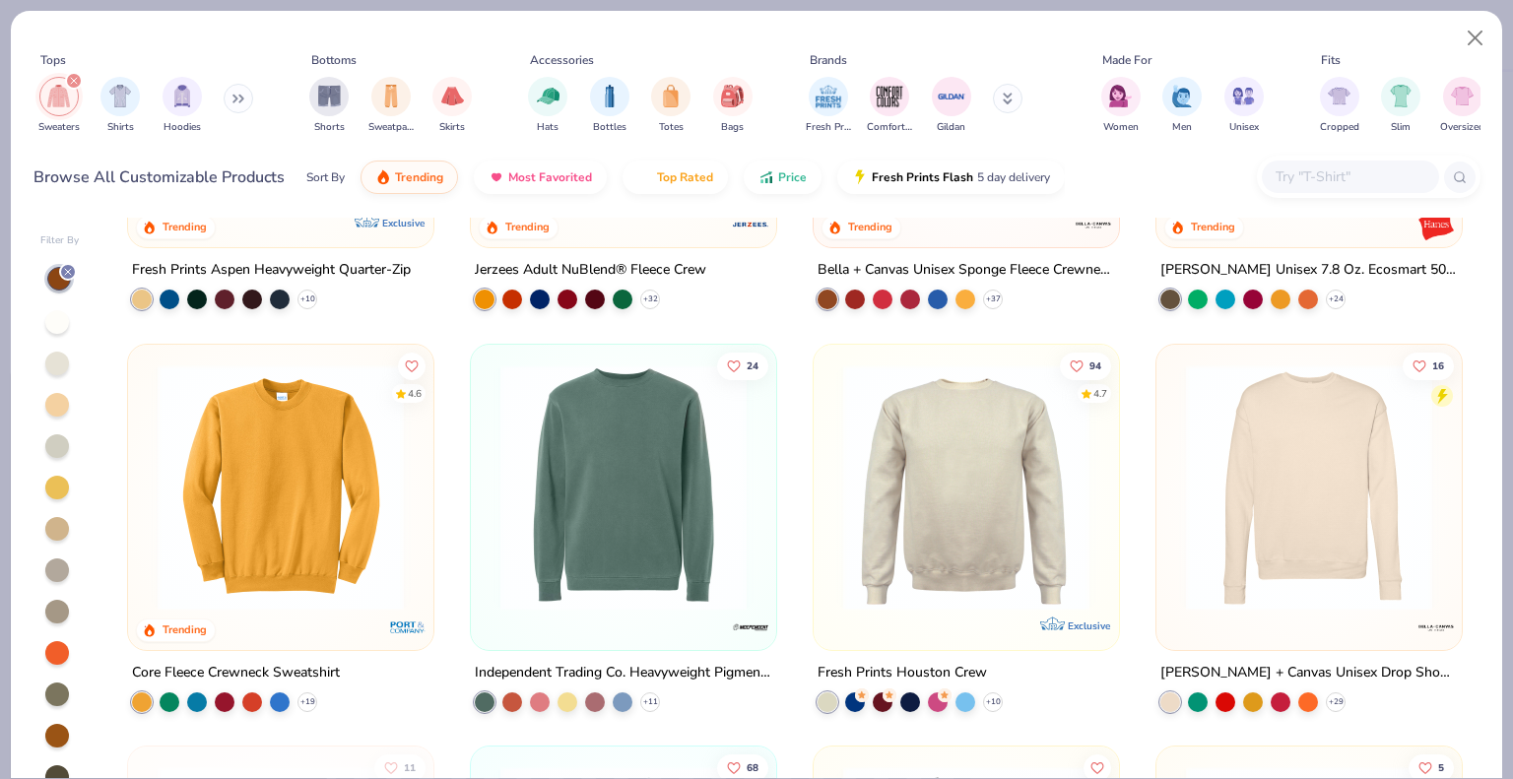
click at [1254, 484] on img at bounding box center [1309, 486] width 266 height 246
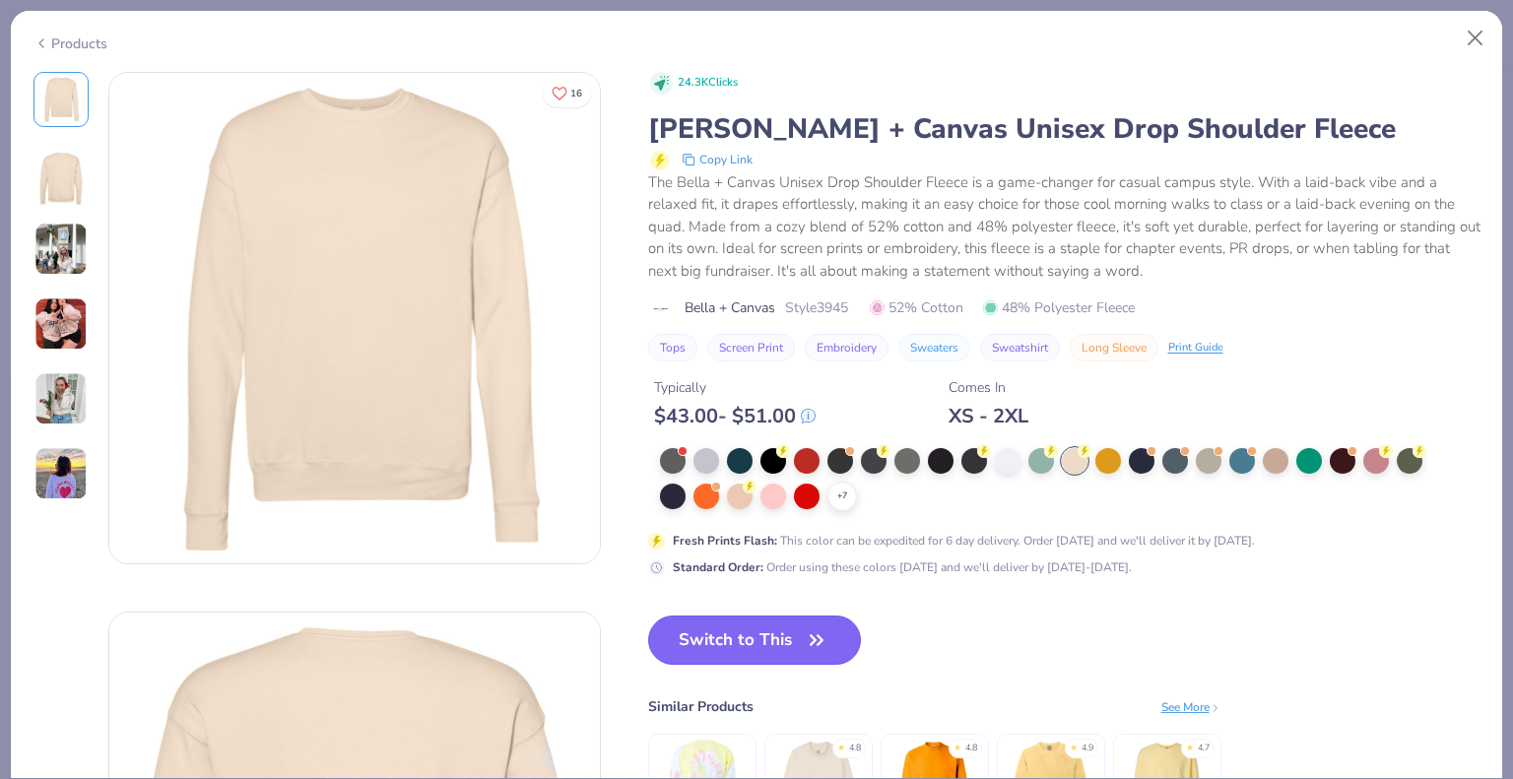
click at [800, 631] on button "Switch to This" at bounding box center [755, 640] width 214 height 49
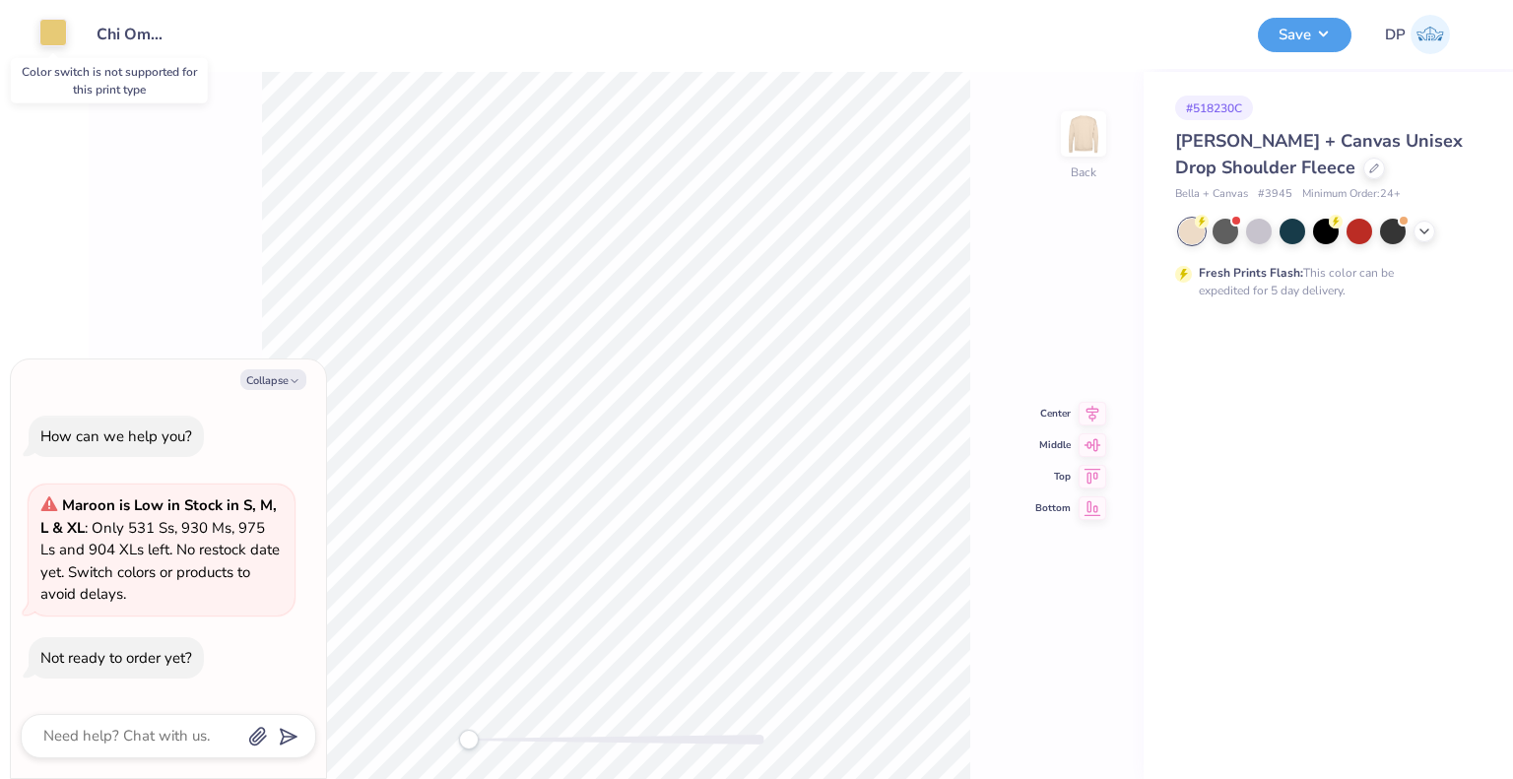
click at [51, 34] on div at bounding box center [53, 33] width 28 height 28
click at [43, 39] on div at bounding box center [53, 35] width 28 height 28
click at [284, 381] on button "Collapse" at bounding box center [273, 379] width 66 height 21
type textarea "x"
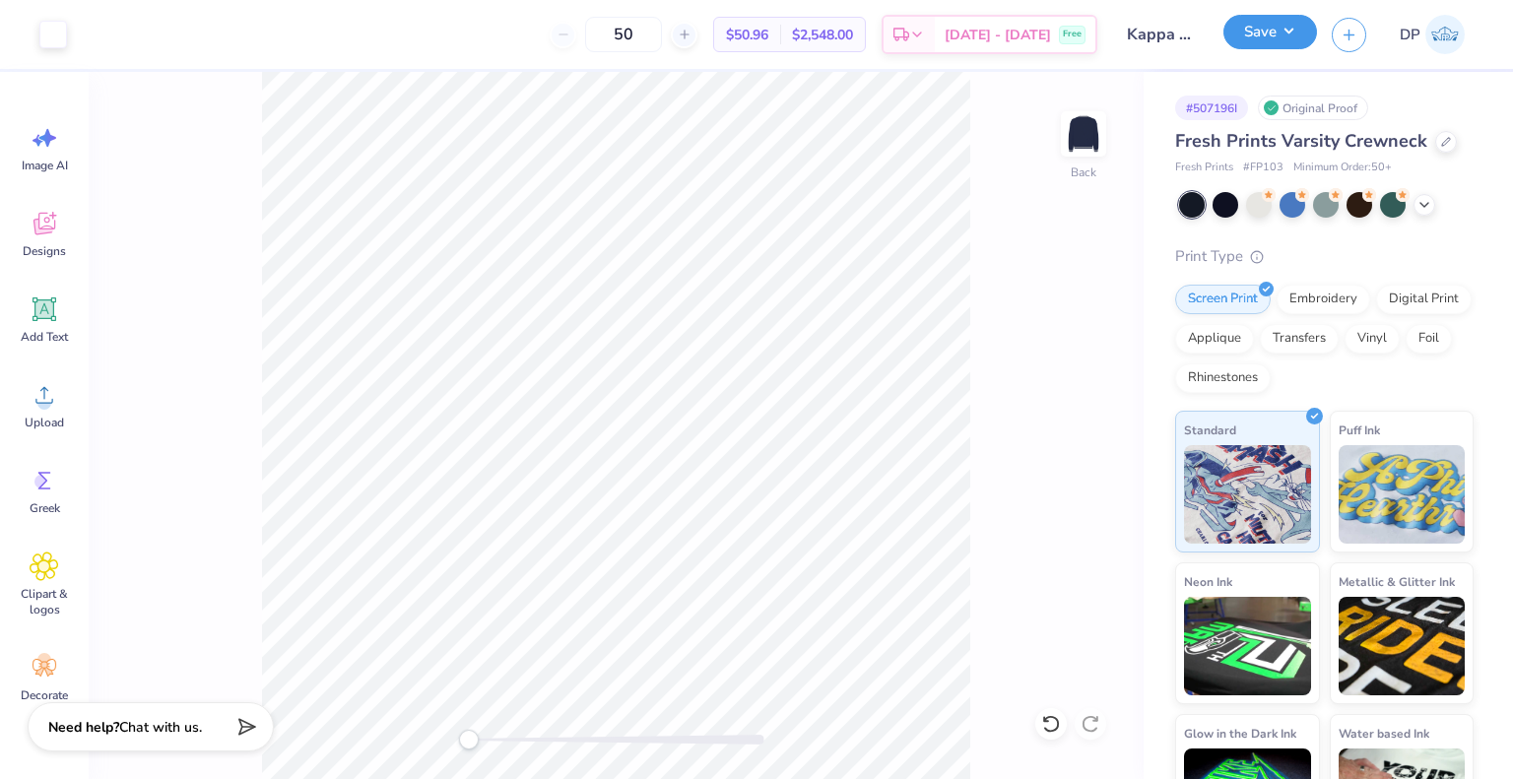
click at [1272, 27] on button "Save" at bounding box center [1270, 32] width 94 height 34
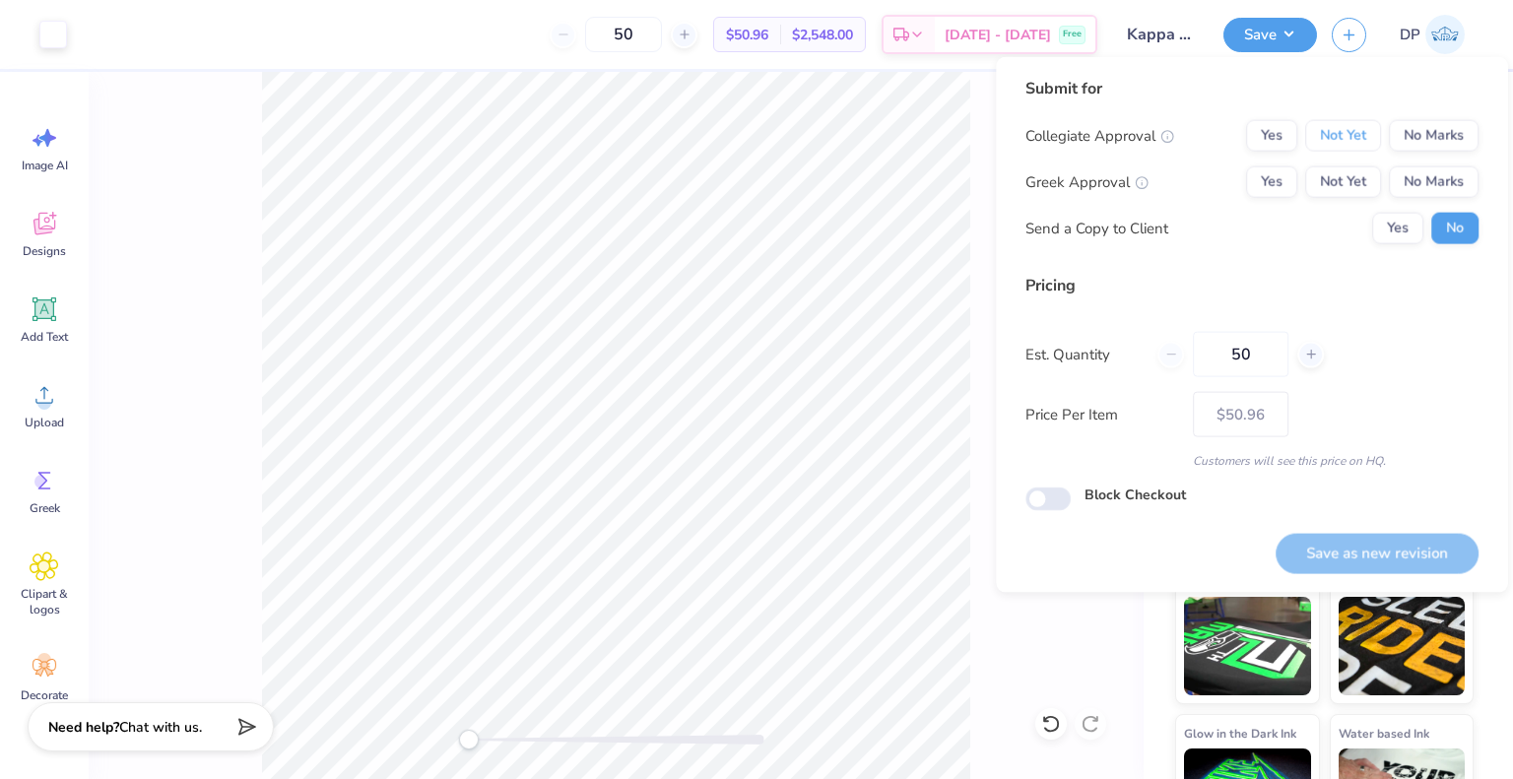
drag, startPoint x: 1334, startPoint y: 143, endPoint x: 1334, endPoint y: 162, distance: 18.7
click at [1334, 145] on button "Not Yet" at bounding box center [1343, 136] width 76 height 32
click at [1340, 192] on button "Not Yet" at bounding box center [1343, 182] width 76 height 32
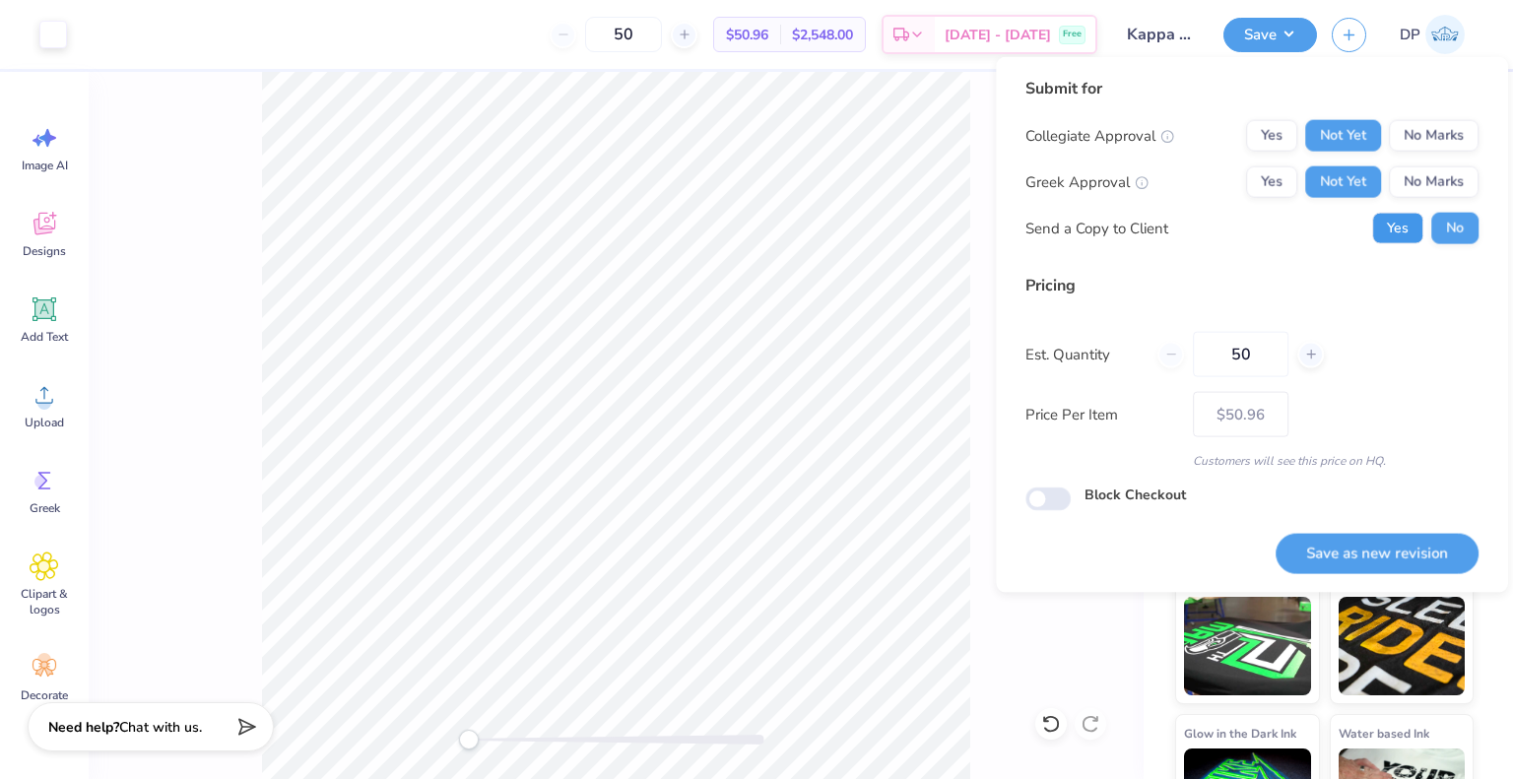
drag, startPoint x: 1403, startPoint y: 217, endPoint x: 1400, endPoint y: 337, distance: 120.2
click at [1403, 222] on button "Yes" at bounding box center [1397, 229] width 51 height 32
click at [1363, 540] on button "Save as new revision" at bounding box center [1377, 553] width 203 height 40
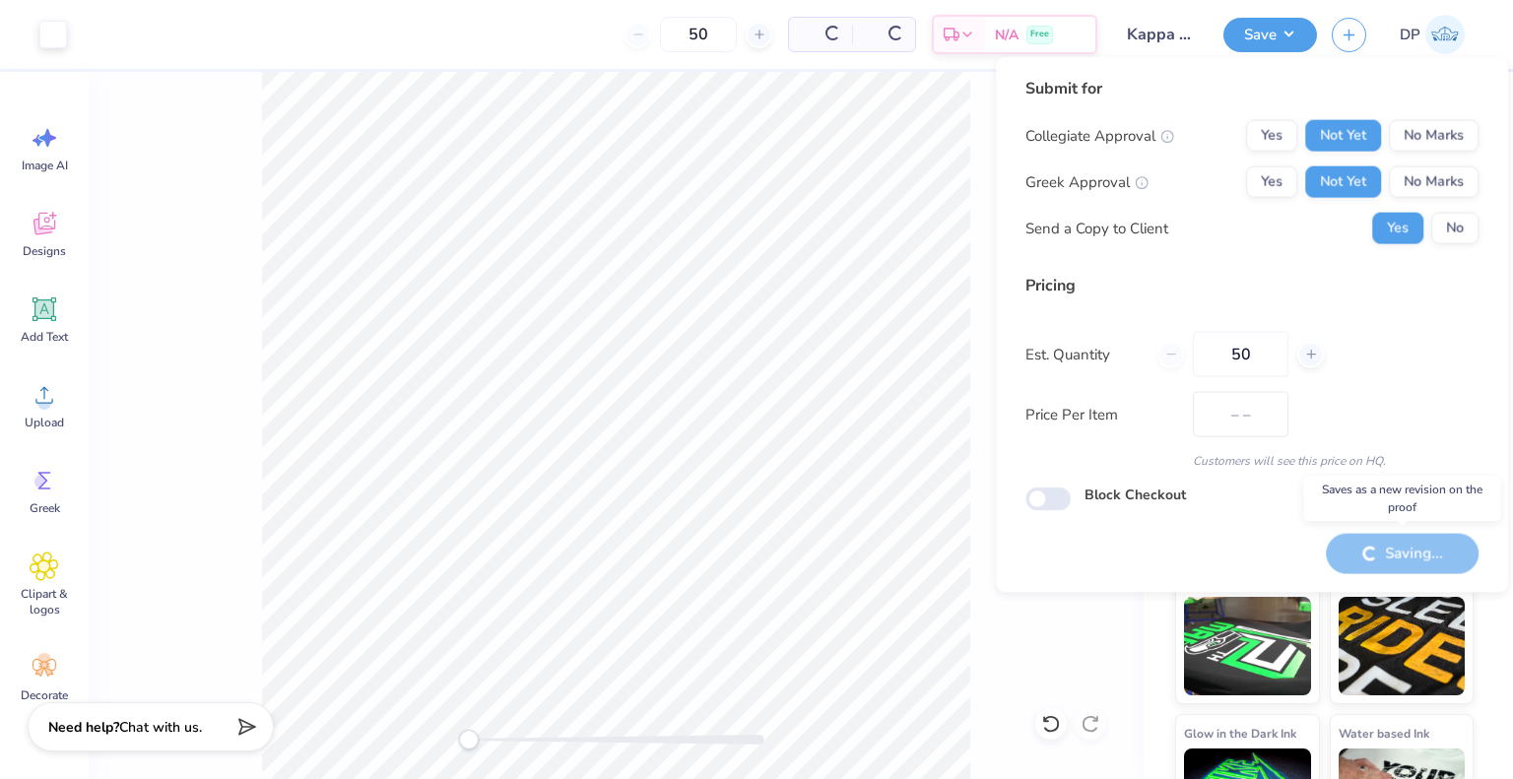
type input "$50.96"
drag, startPoint x: 1273, startPoint y: 356, endPoint x: 1192, endPoint y: 348, distance: 81.2
click at [1192, 348] on div "50" at bounding box center [1240, 354] width 166 height 45
click at [1448, 383] on div "Pricing Est. Quantity 50 Price Per Item $50.96 Customers will see this price on…" at bounding box center [1251, 372] width 453 height 196
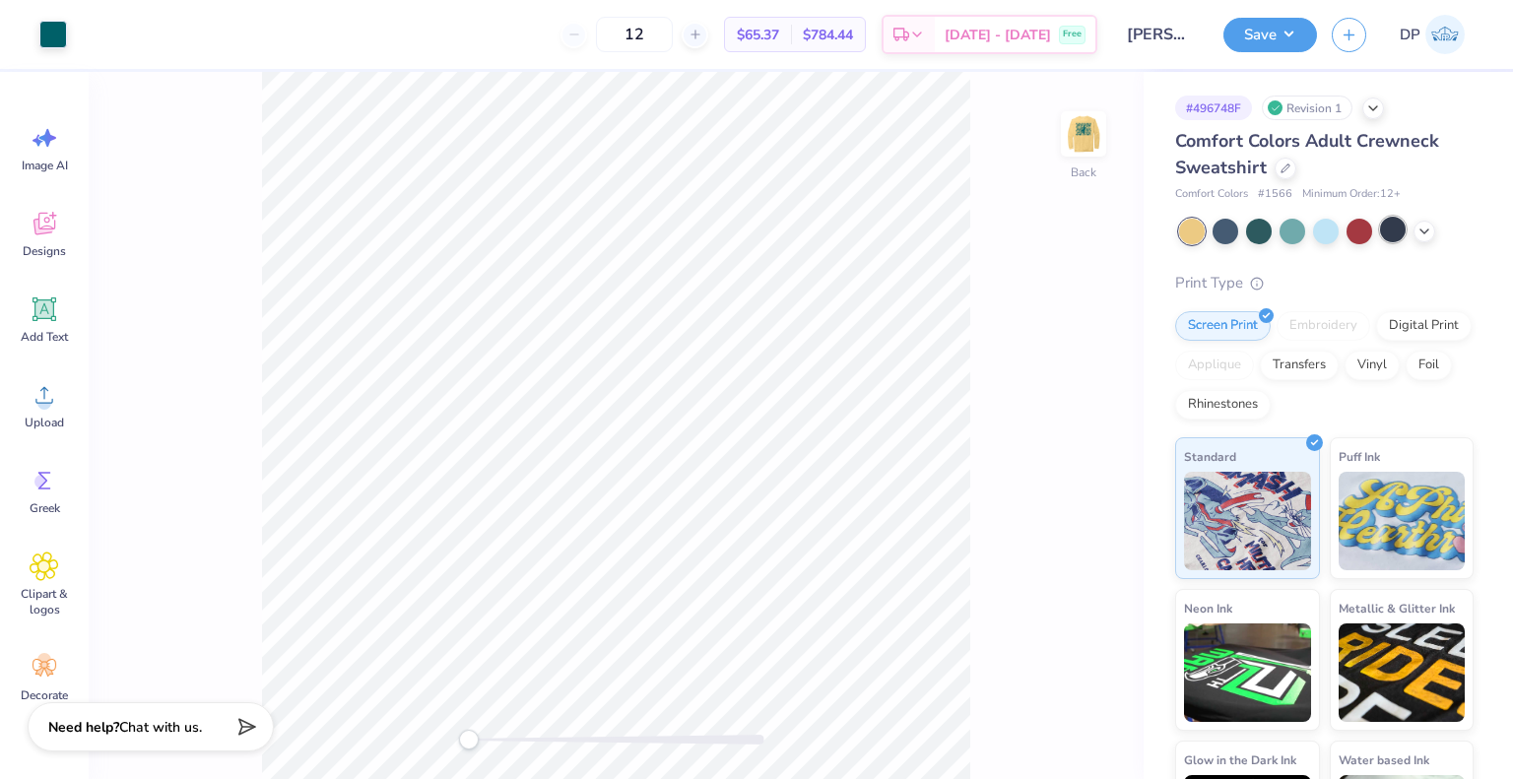
click at [1403, 228] on div at bounding box center [1393, 230] width 26 height 26
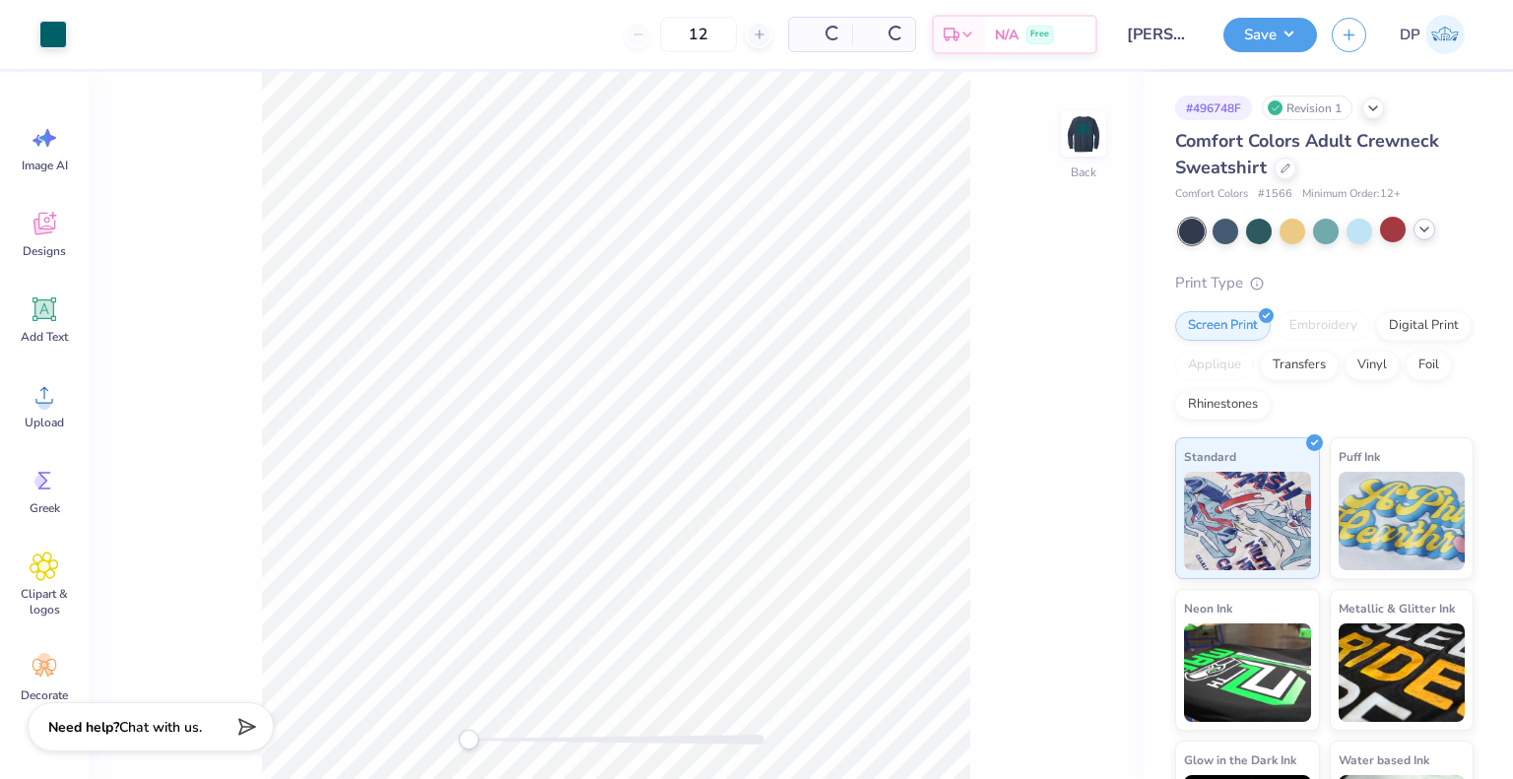
click at [1416, 228] on icon at bounding box center [1424, 230] width 16 height 16
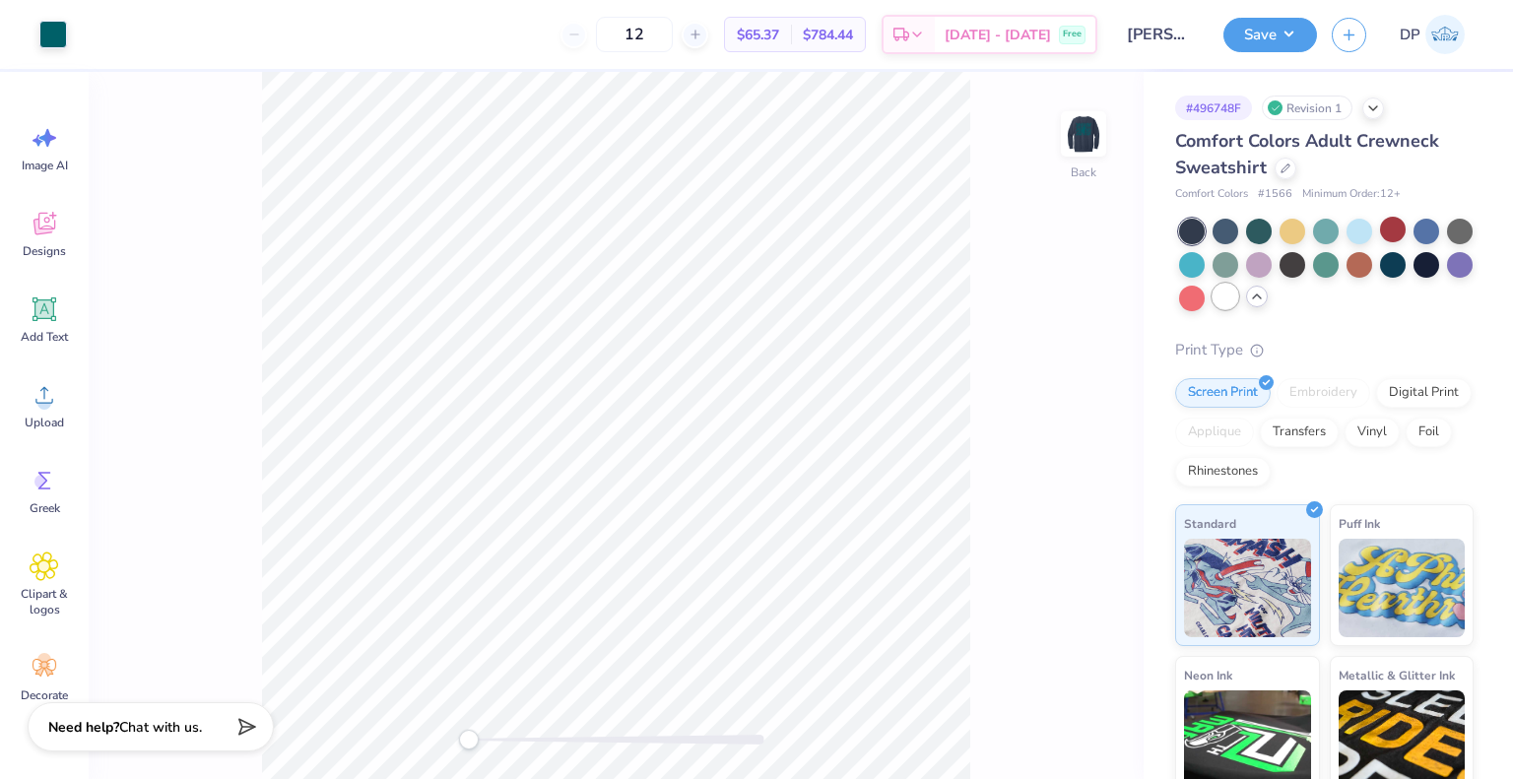
click at [1238, 304] on div at bounding box center [1226, 297] width 26 height 26
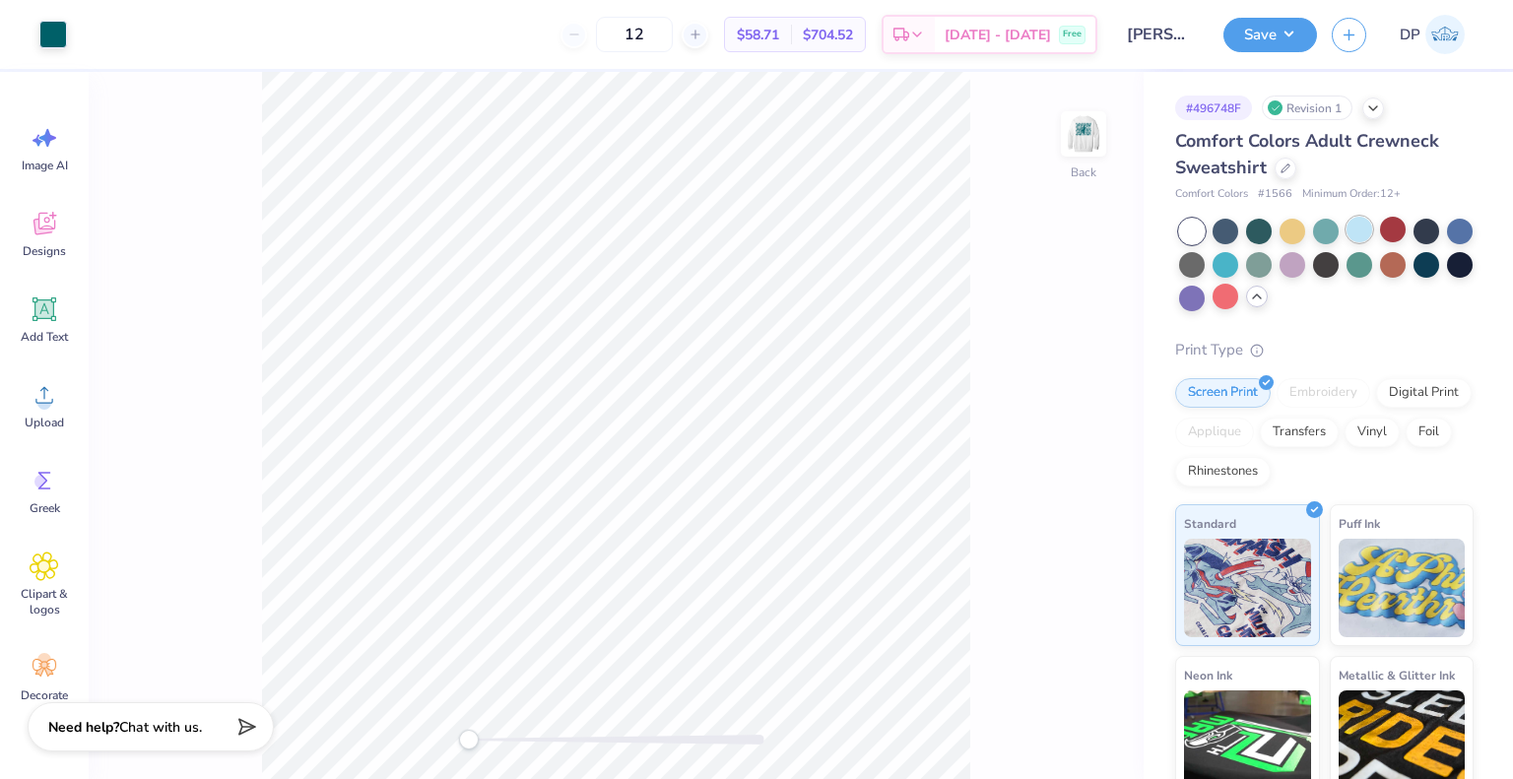
click at [1354, 227] on div at bounding box center [1359, 230] width 26 height 26
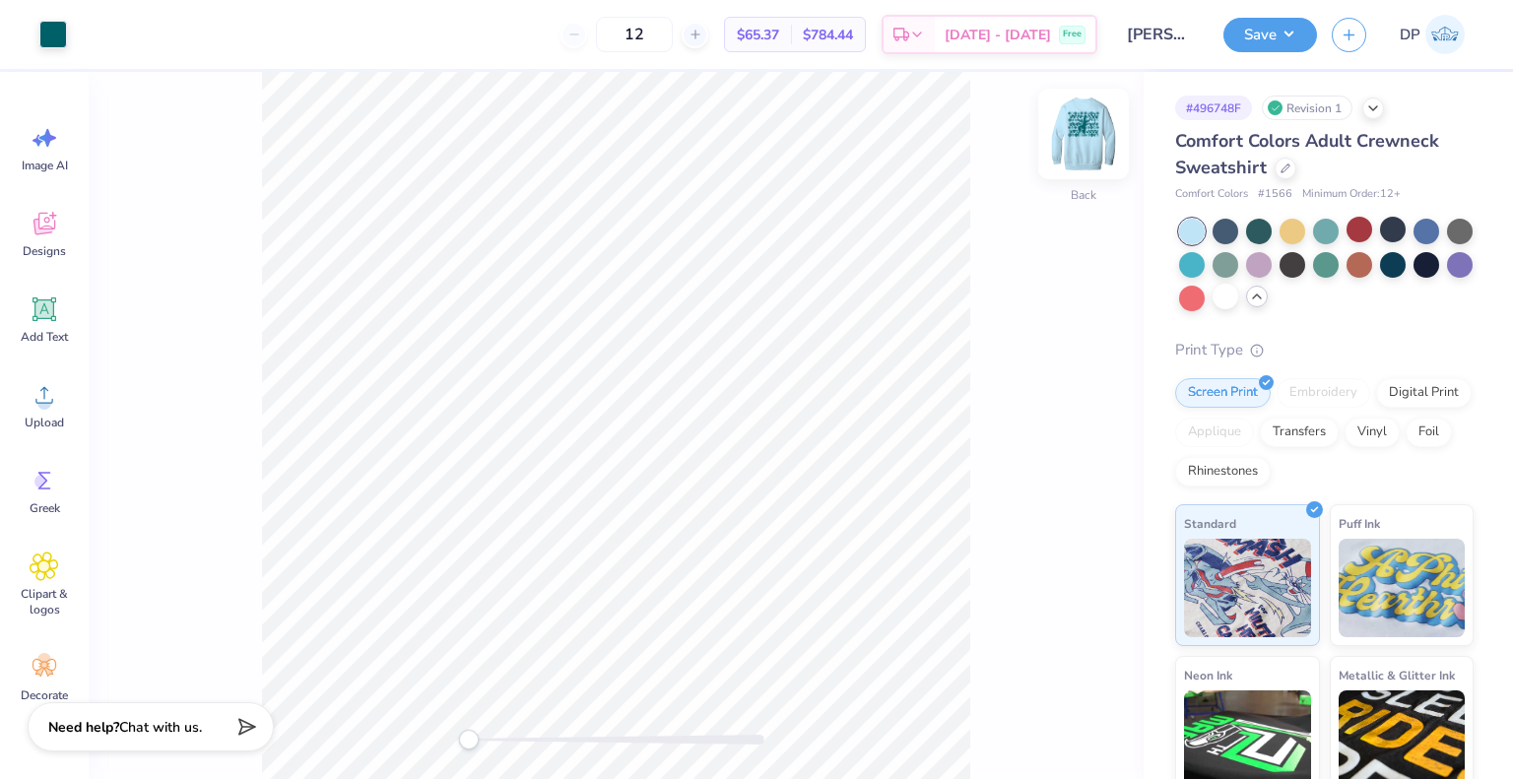
click at [1083, 145] on img at bounding box center [1083, 134] width 79 height 79
click at [1289, 33] on button "Save" at bounding box center [1270, 32] width 94 height 34
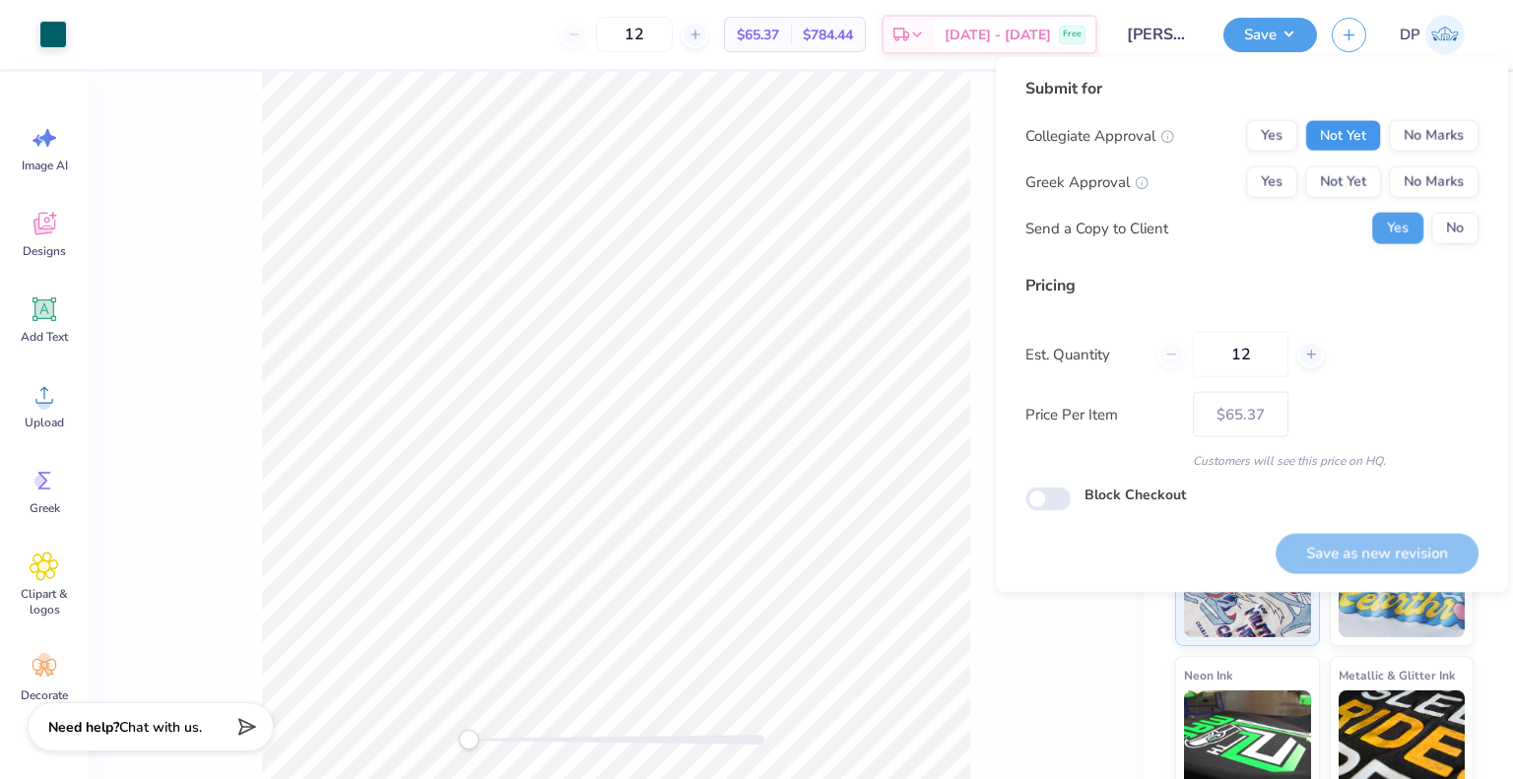
click at [1334, 133] on button "Not Yet" at bounding box center [1343, 136] width 76 height 32
click at [1350, 177] on button "Not Yet" at bounding box center [1343, 182] width 76 height 32
click at [1358, 547] on button "Save as new revision" at bounding box center [1377, 553] width 203 height 40
type input "$65.37"
